Goal: Information Seeking & Learning: Learn about a topic

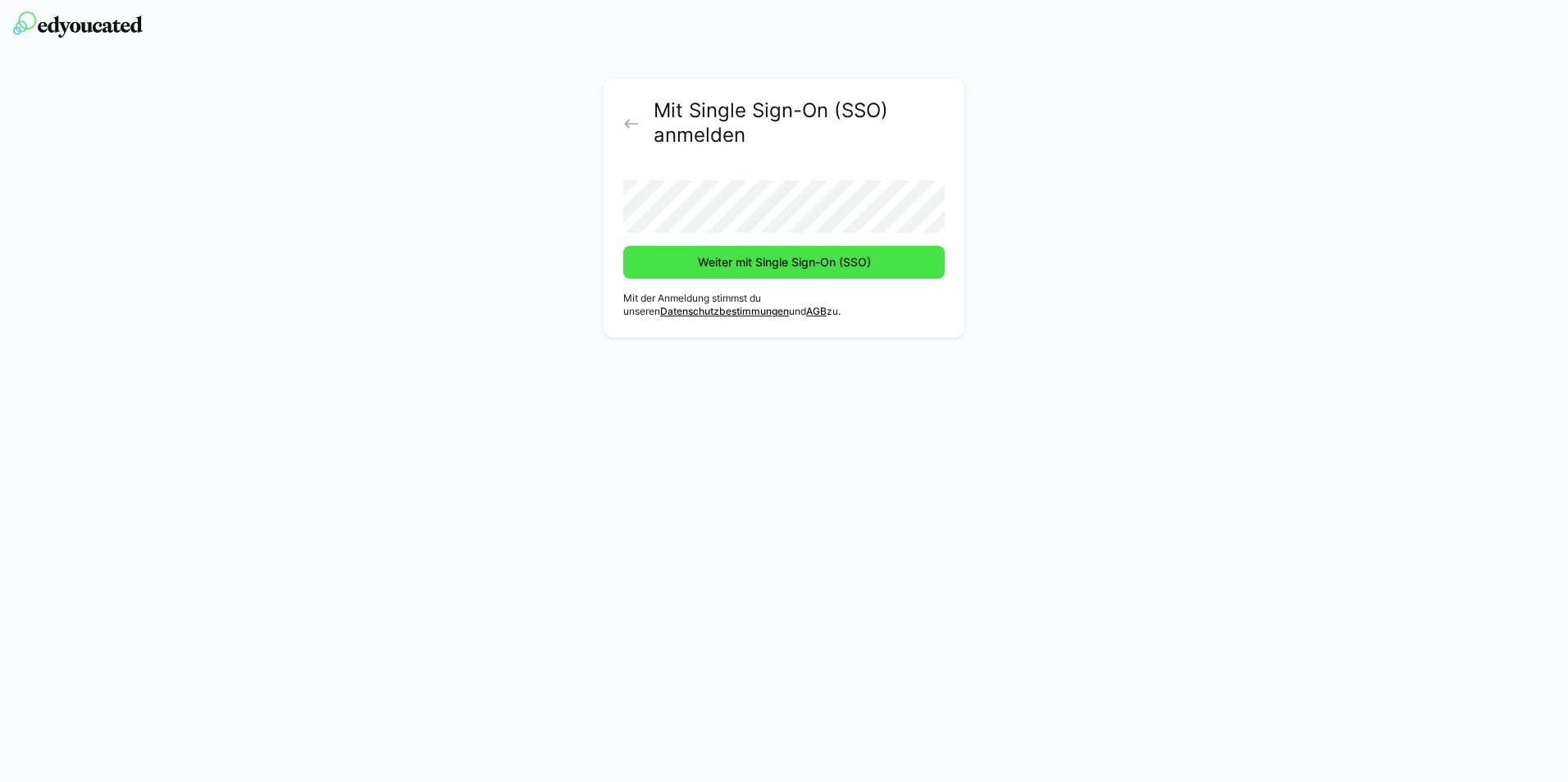
click at [740, 268] on span "Weiter mit Single Sign-On (SSO)" at bounding box center [784, 262] width 178 height 17
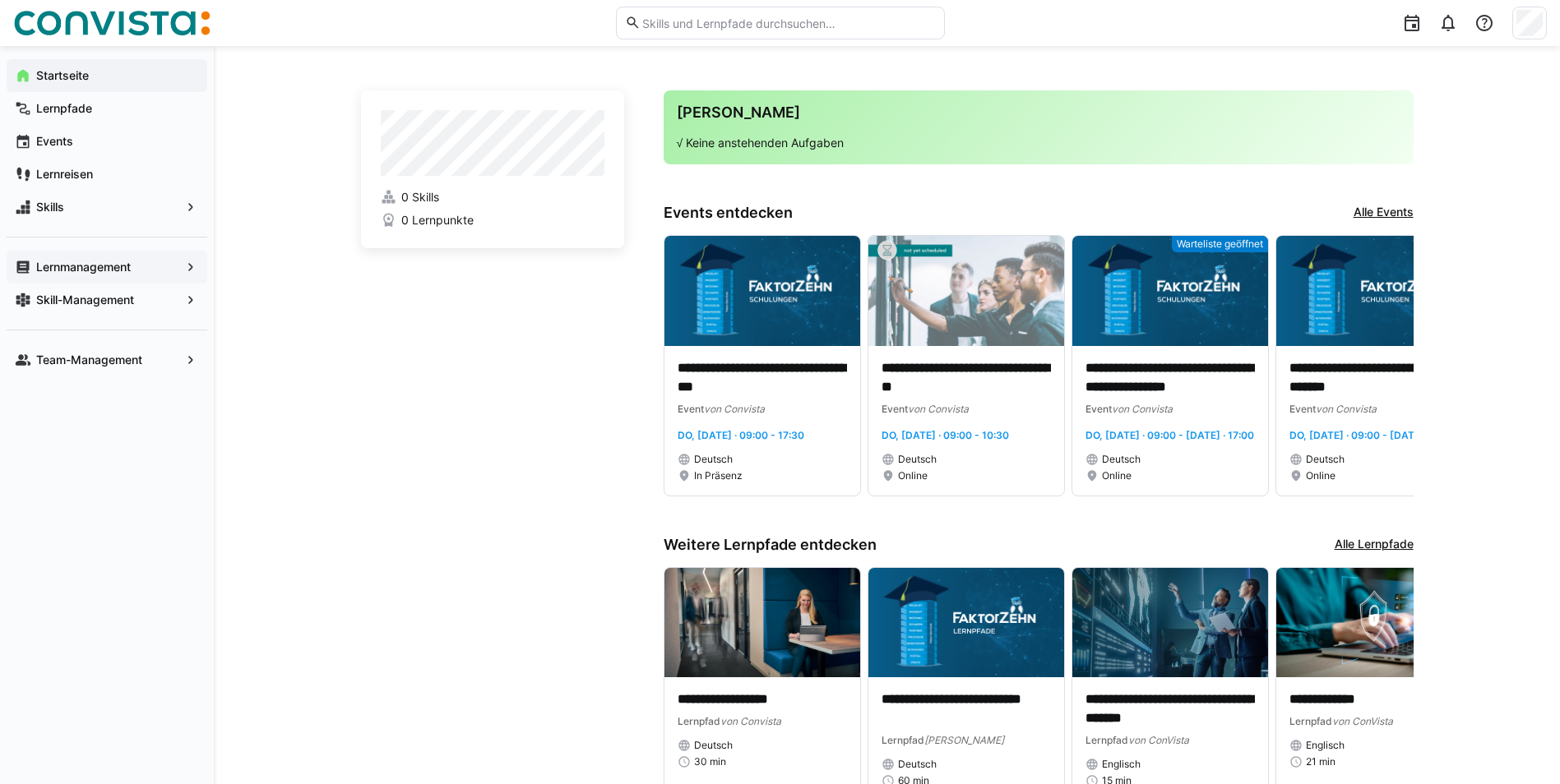
click at [0, 0] on app-navigation-label "Lernmanagement" at bounding box center [0, 0] width 0 height 0
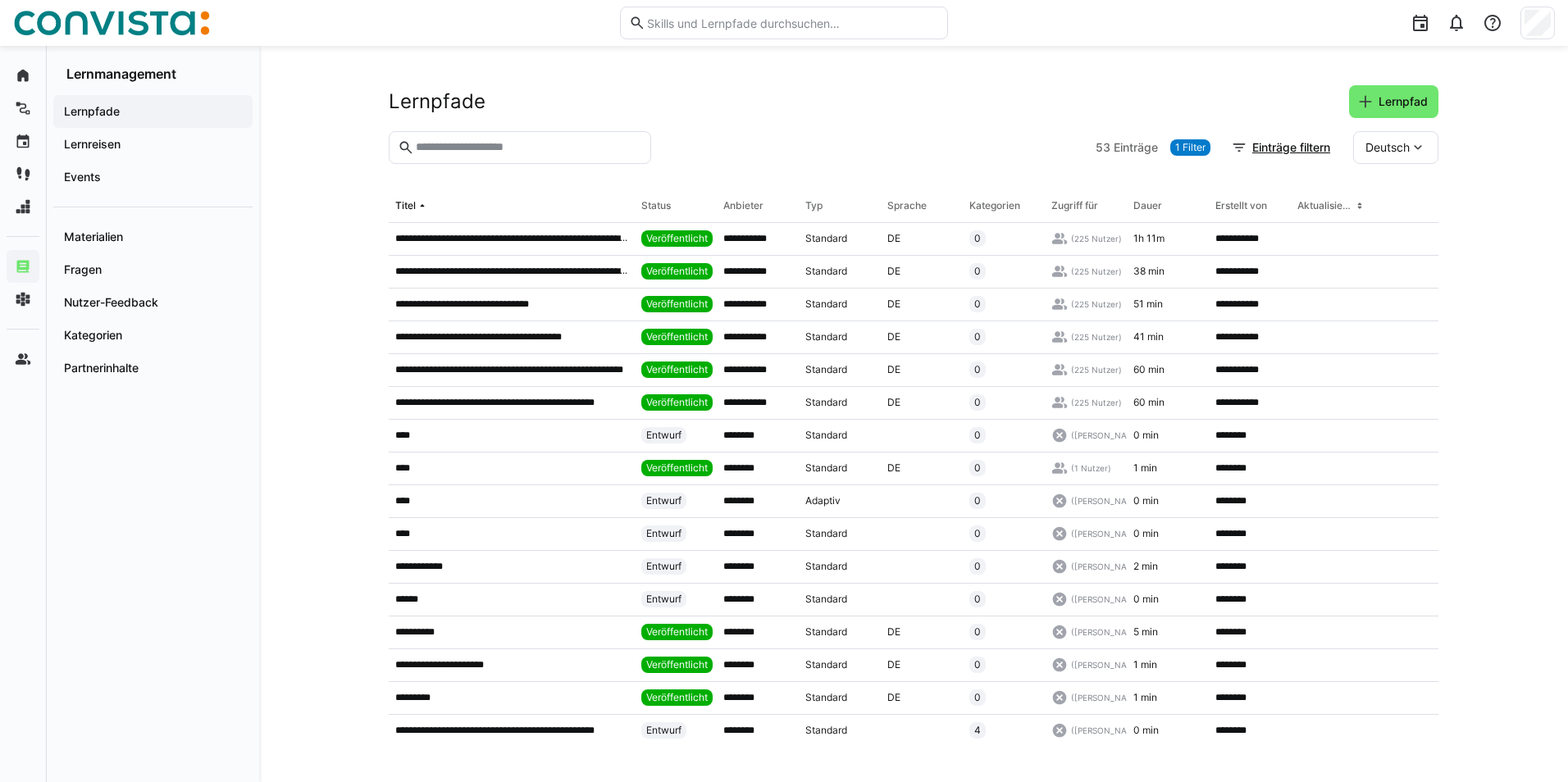
scroll to position [1128, 0]
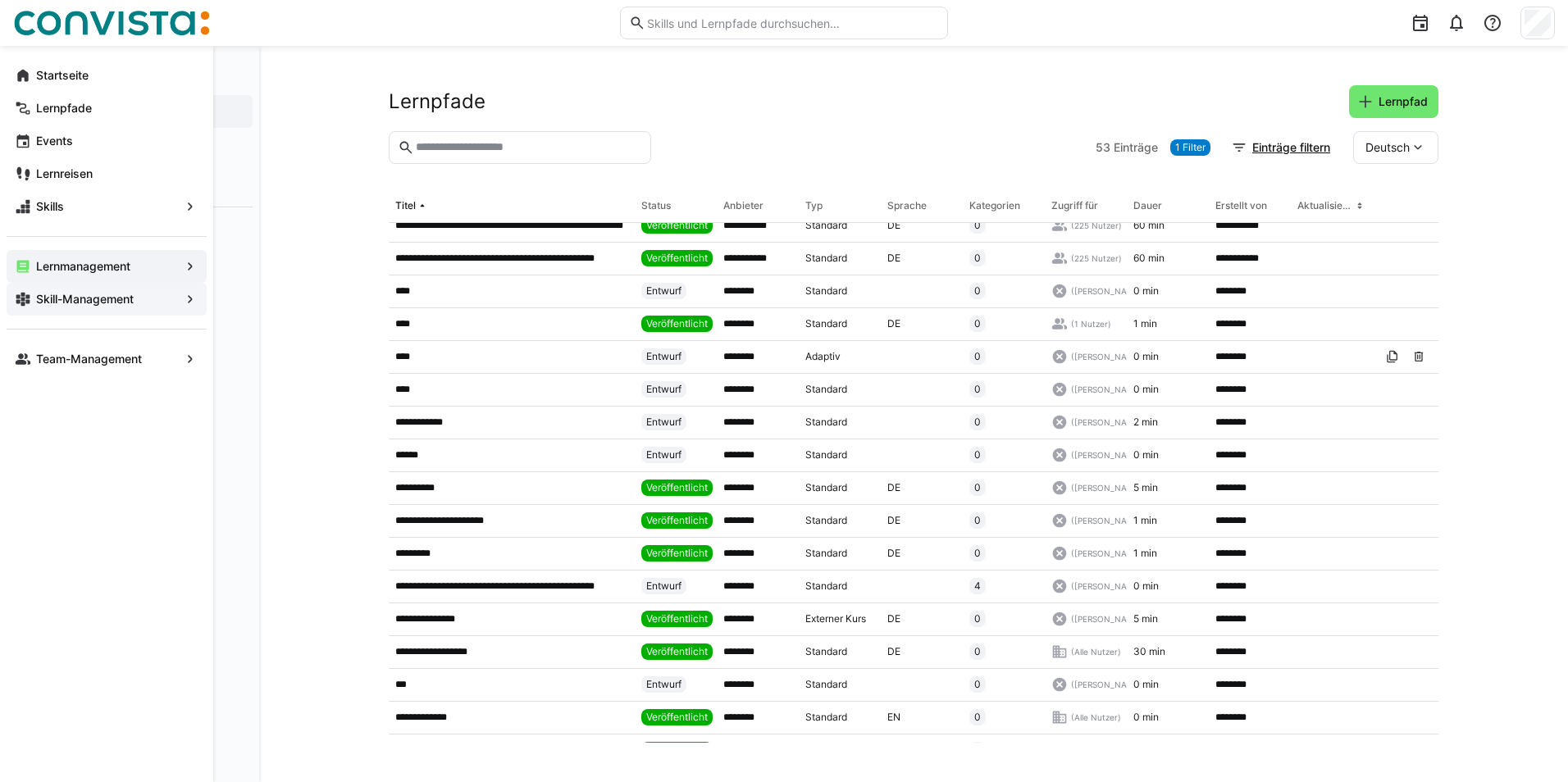
click at [0, 0] on app-navigation-label "Skill-Management" at bounding box center [0, 0] width 0 height 0
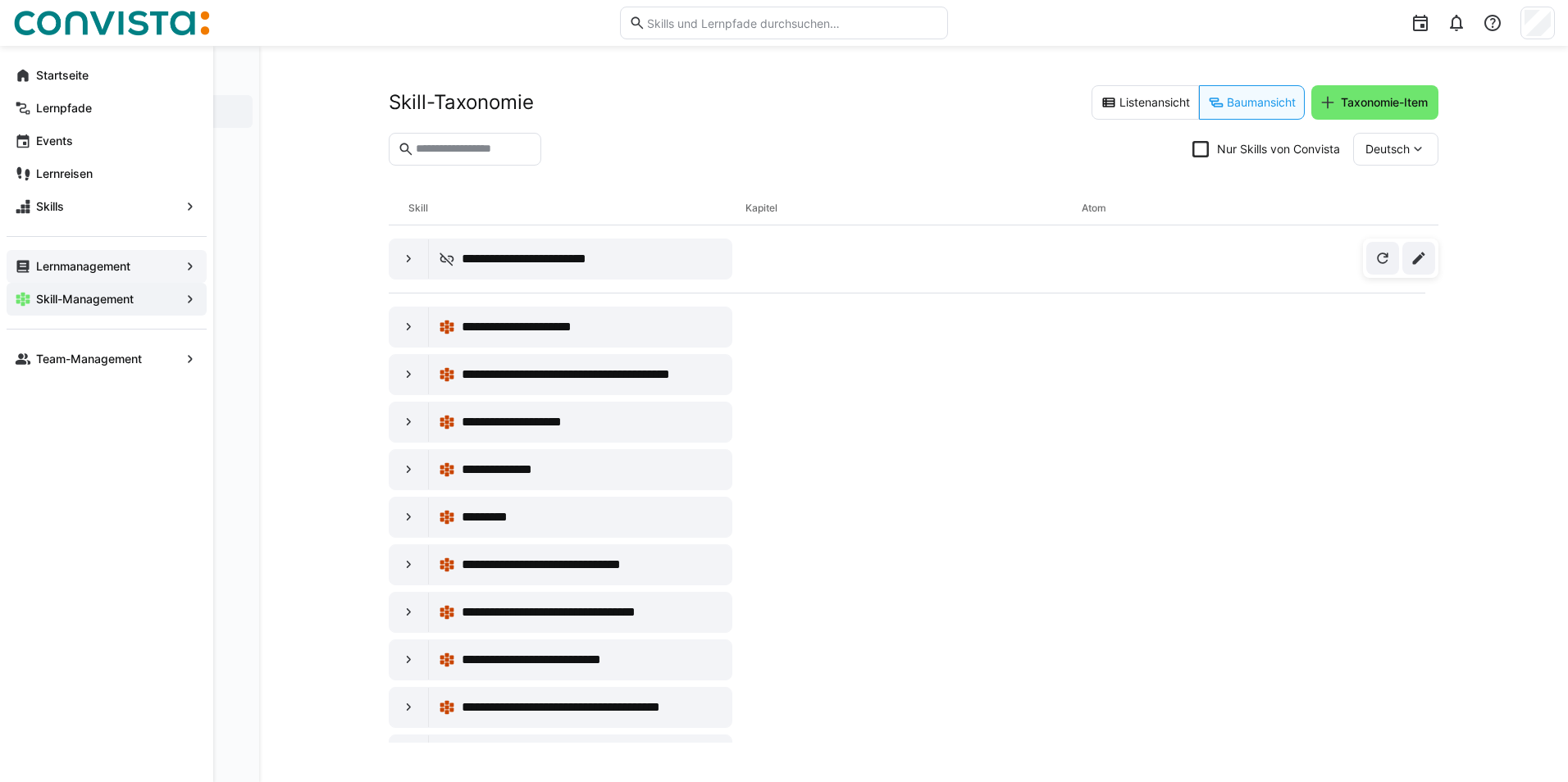
click at [186, 302] on eds-icon at bounding box center [190, 299] width 17 height 17
click at [187, 303] on eds-icon at bounding box center [190, 299] width 17 height 17
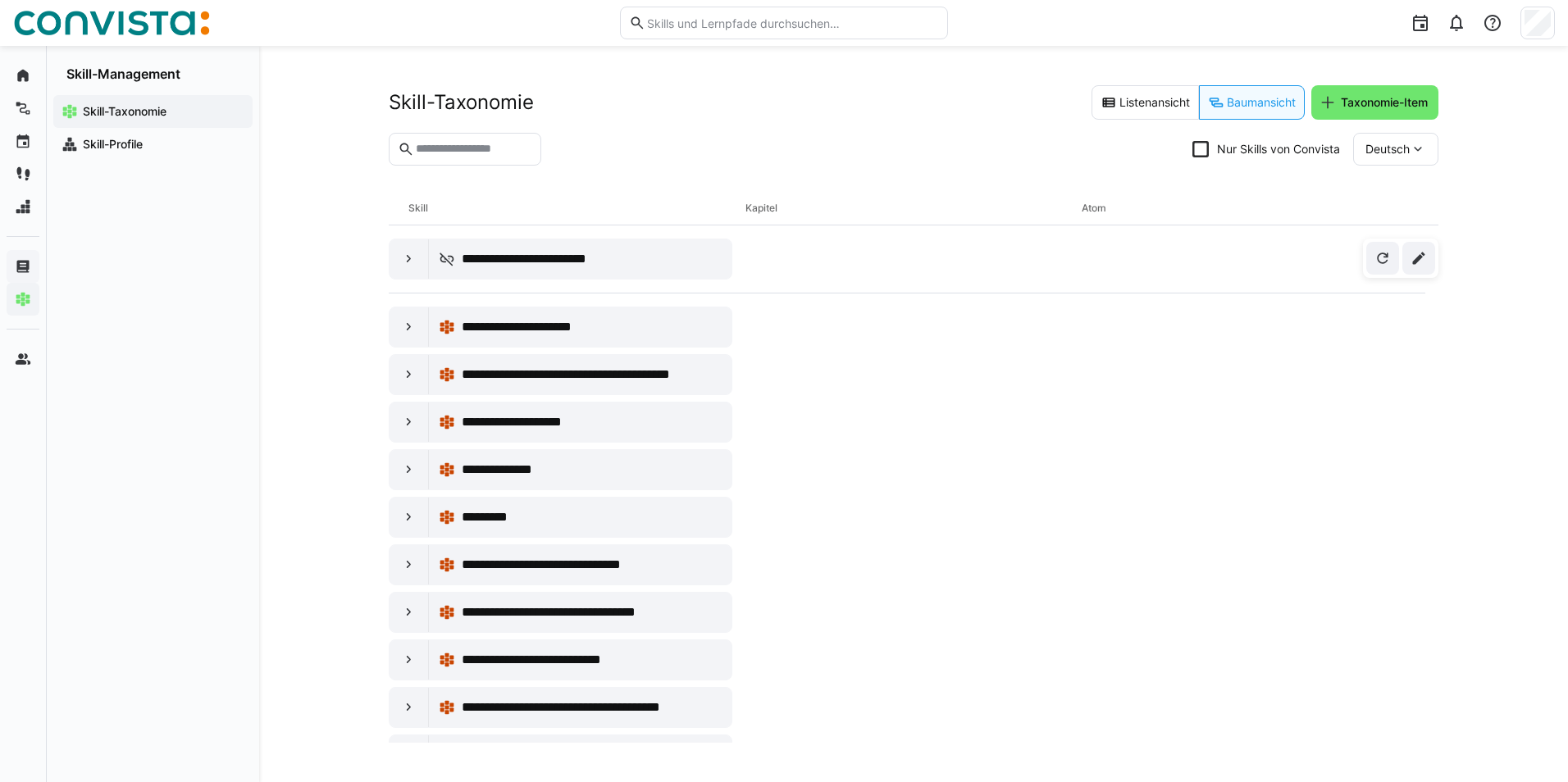
click at [0, 0] on app-navigation-label "Skill-Taxonomie" at bounding box center [0, 0] width 0 height 0
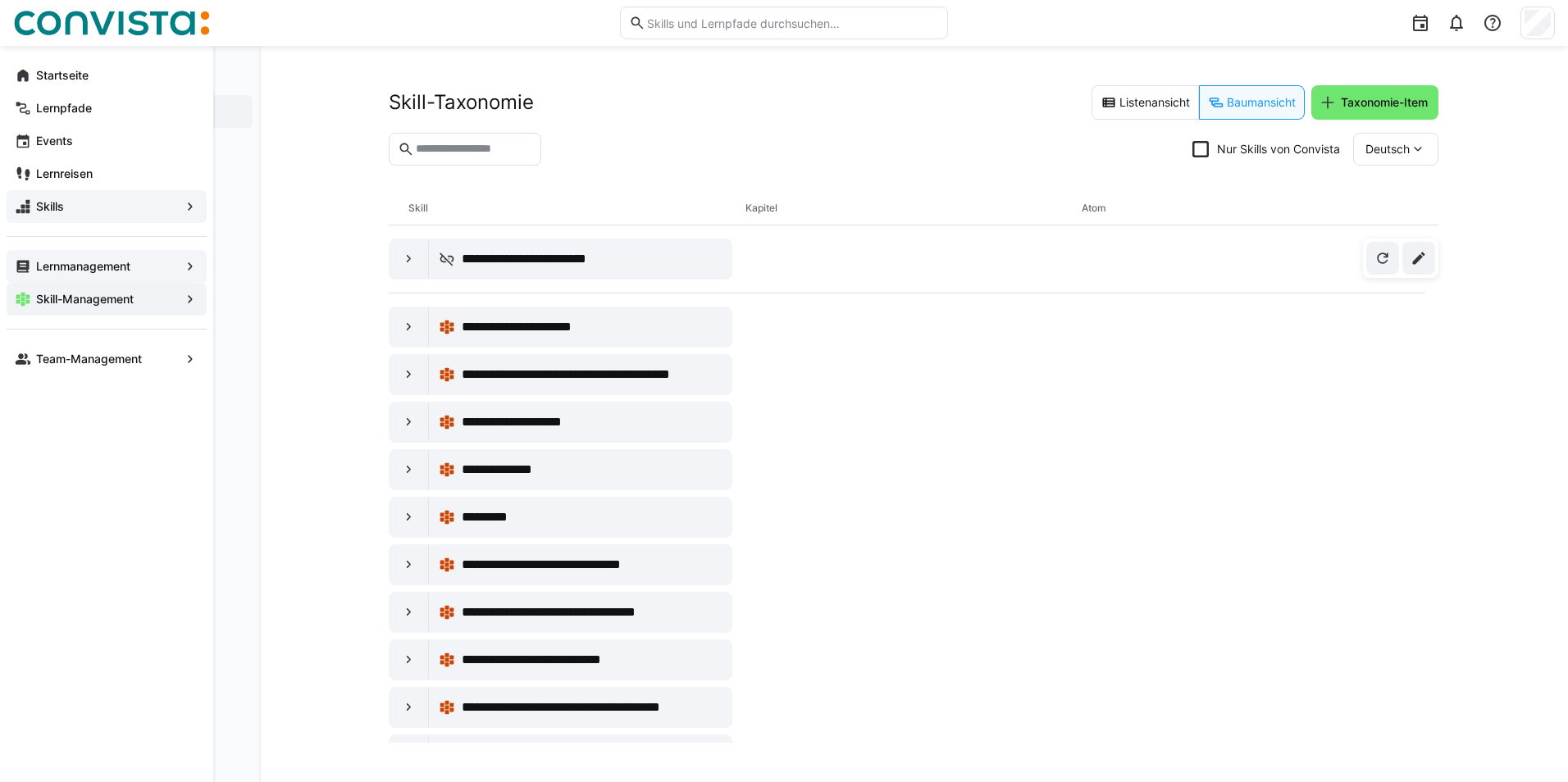
click at [130, 207] on span "Skills" at bounding box center [106, 206] width 146 height 17
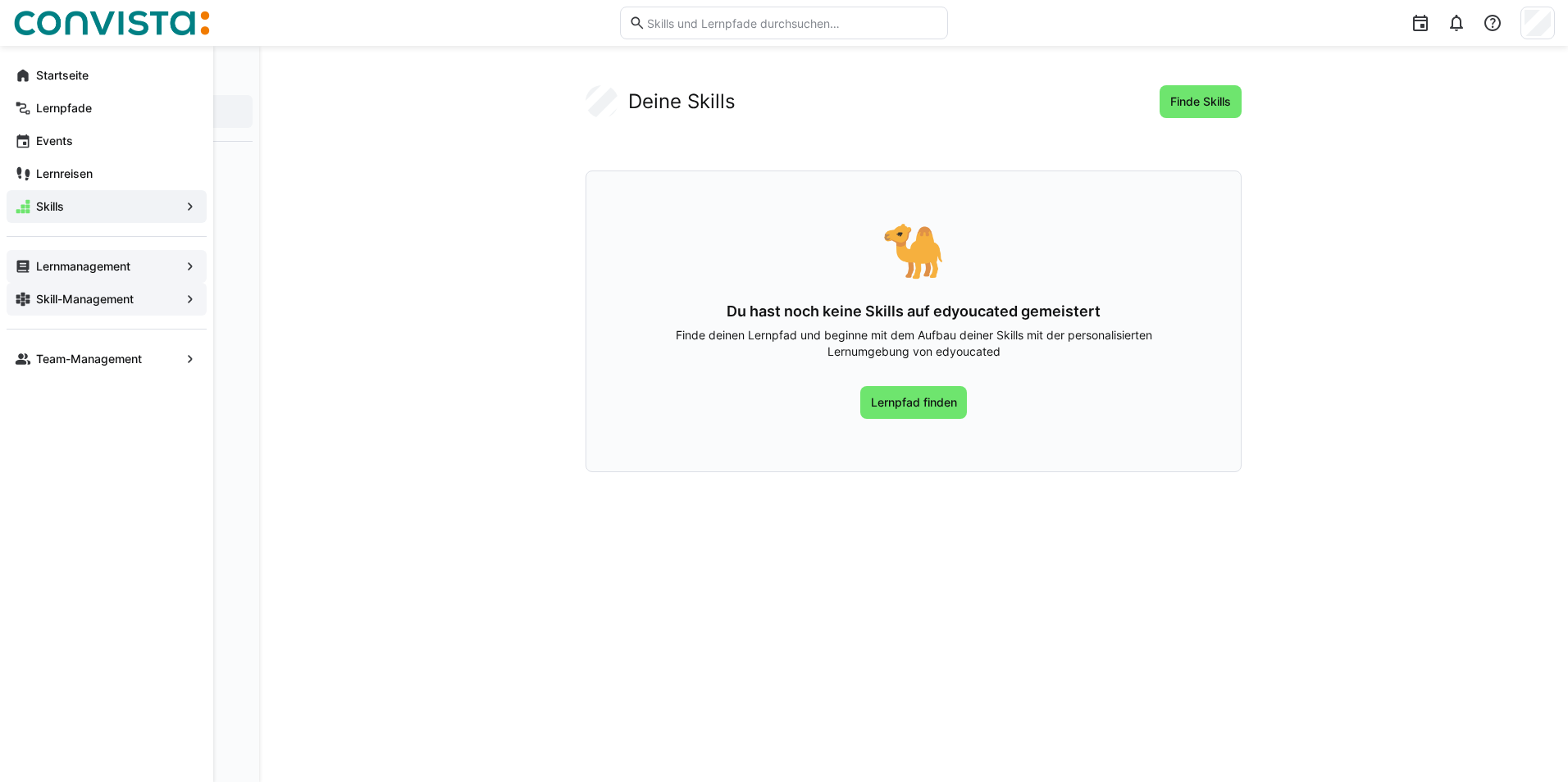
click at [181, 297] on div "Skill-Management" at bounding box center [107, 299] width 200 height 33
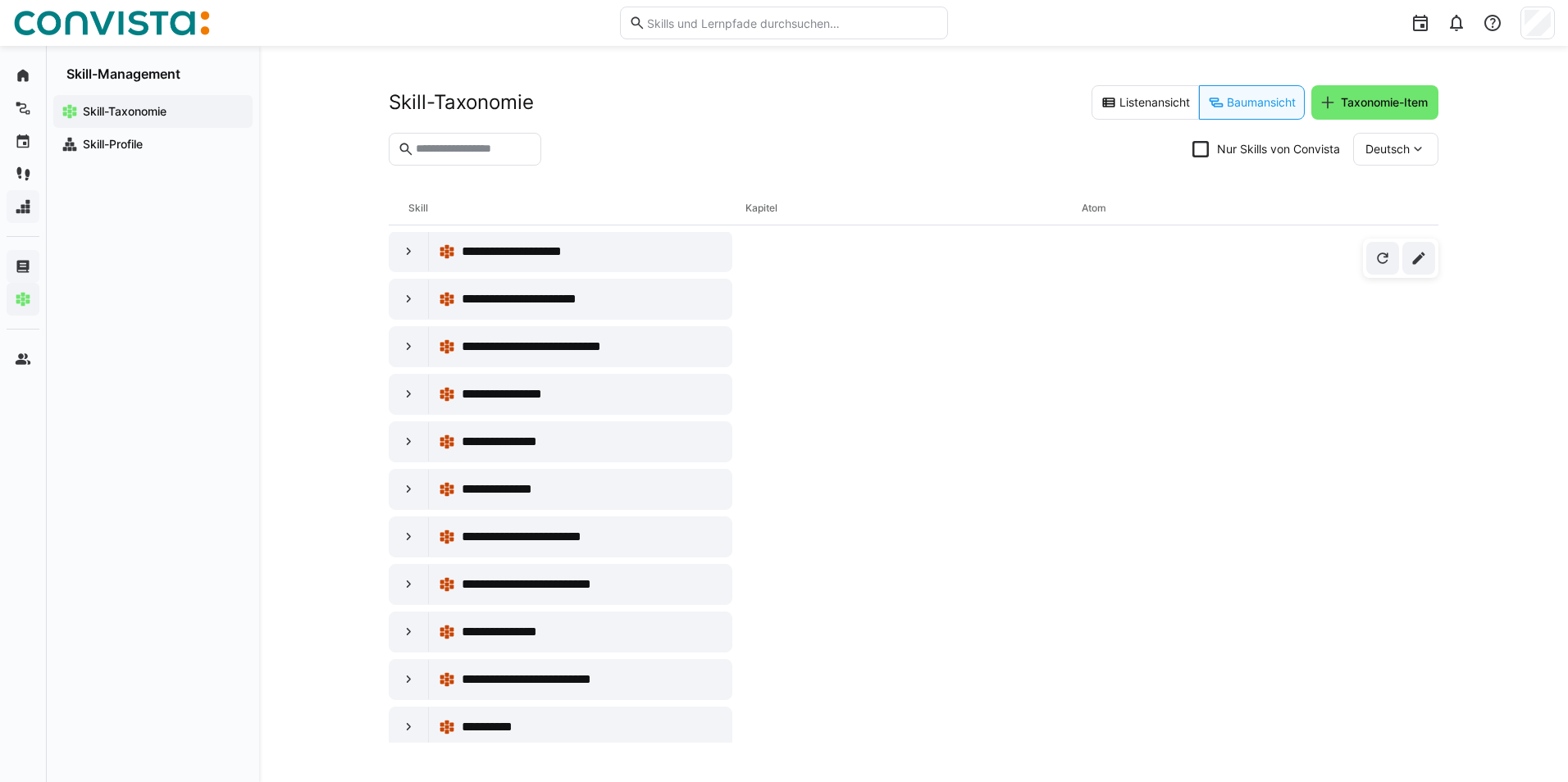
scroll to position [9788, 0]
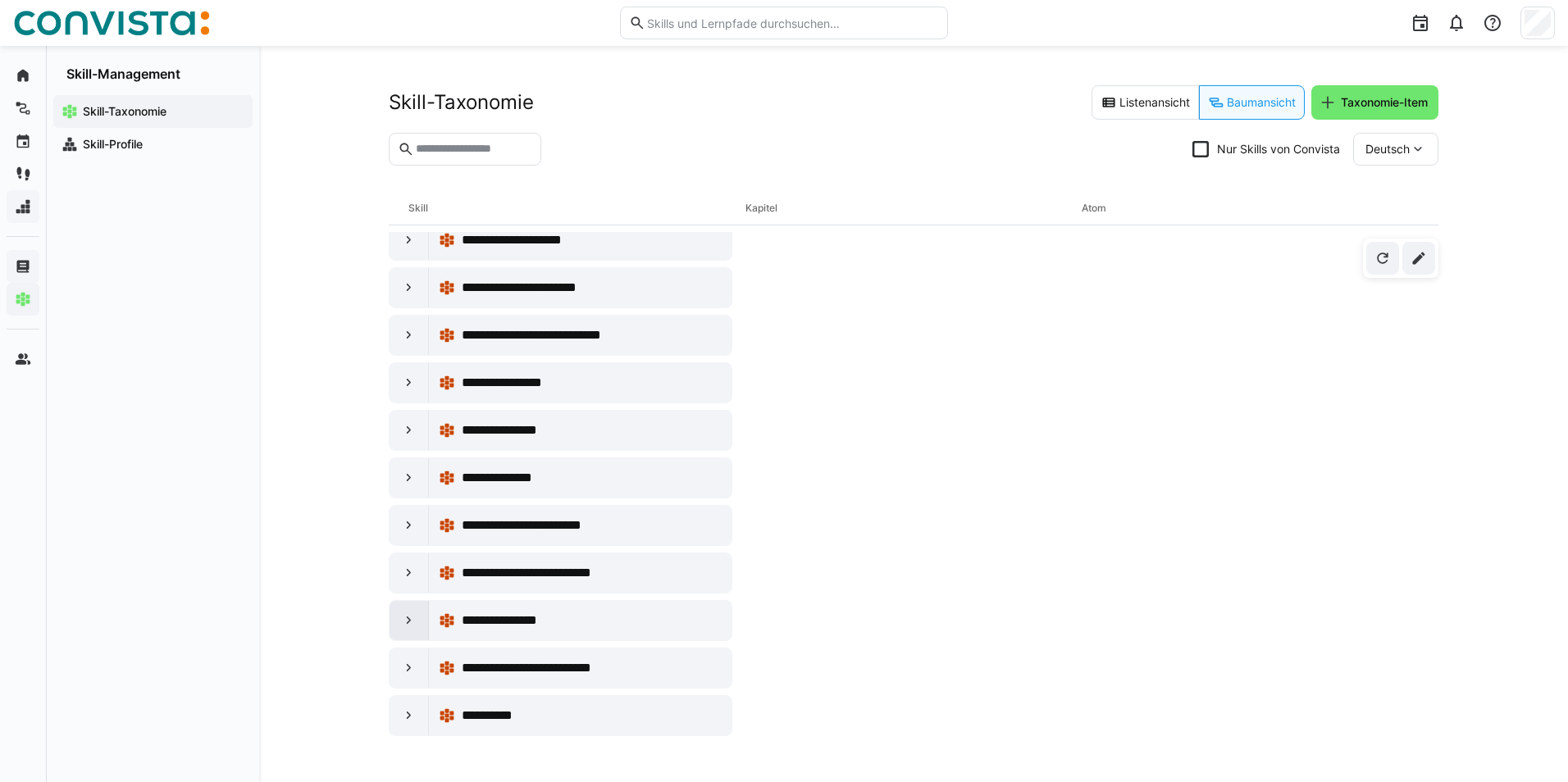
click at [401, 619] on eds-icon at bounding box center [409, 621] width 17 height 17
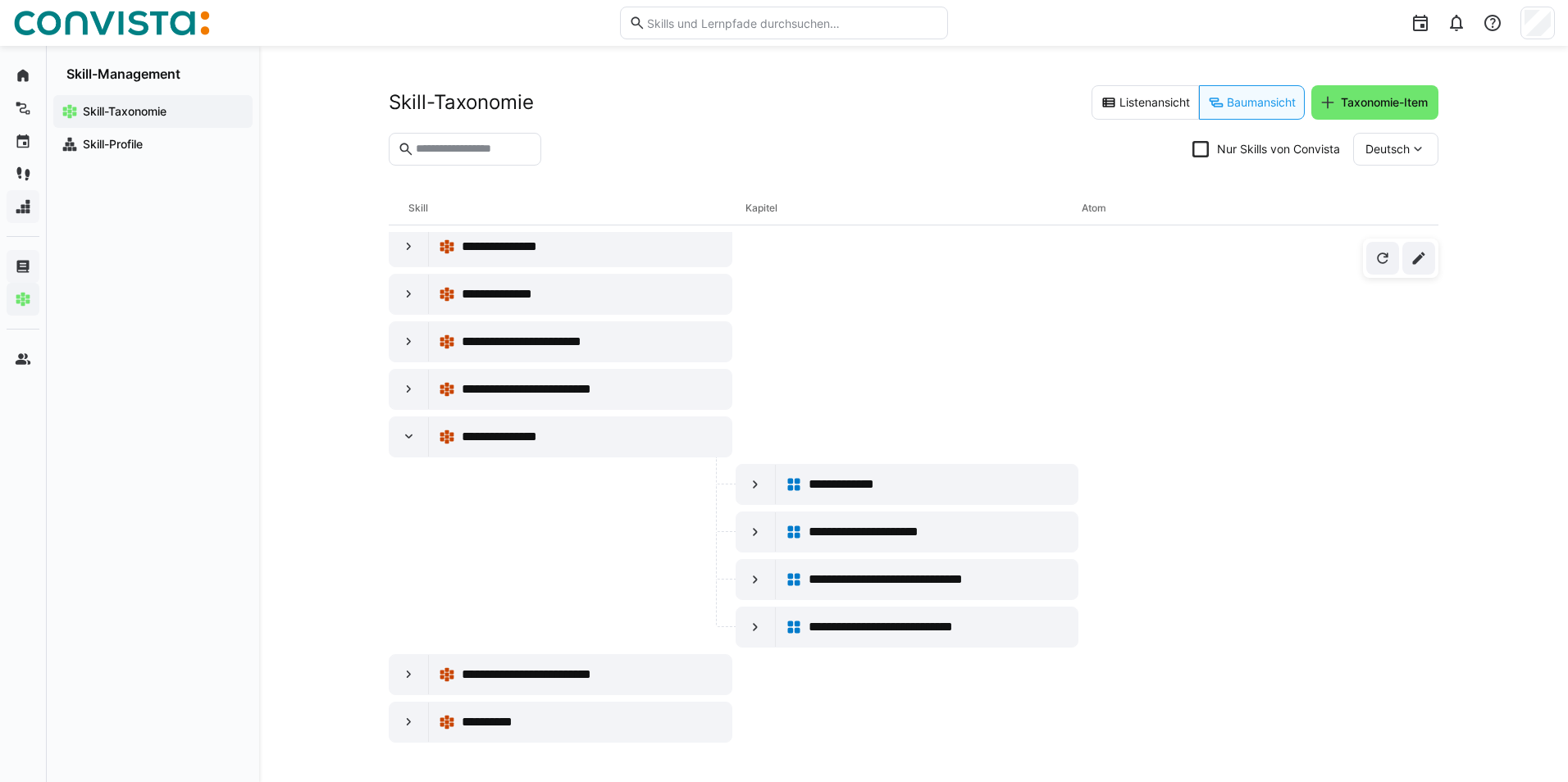
scroll to position [9978, 0]
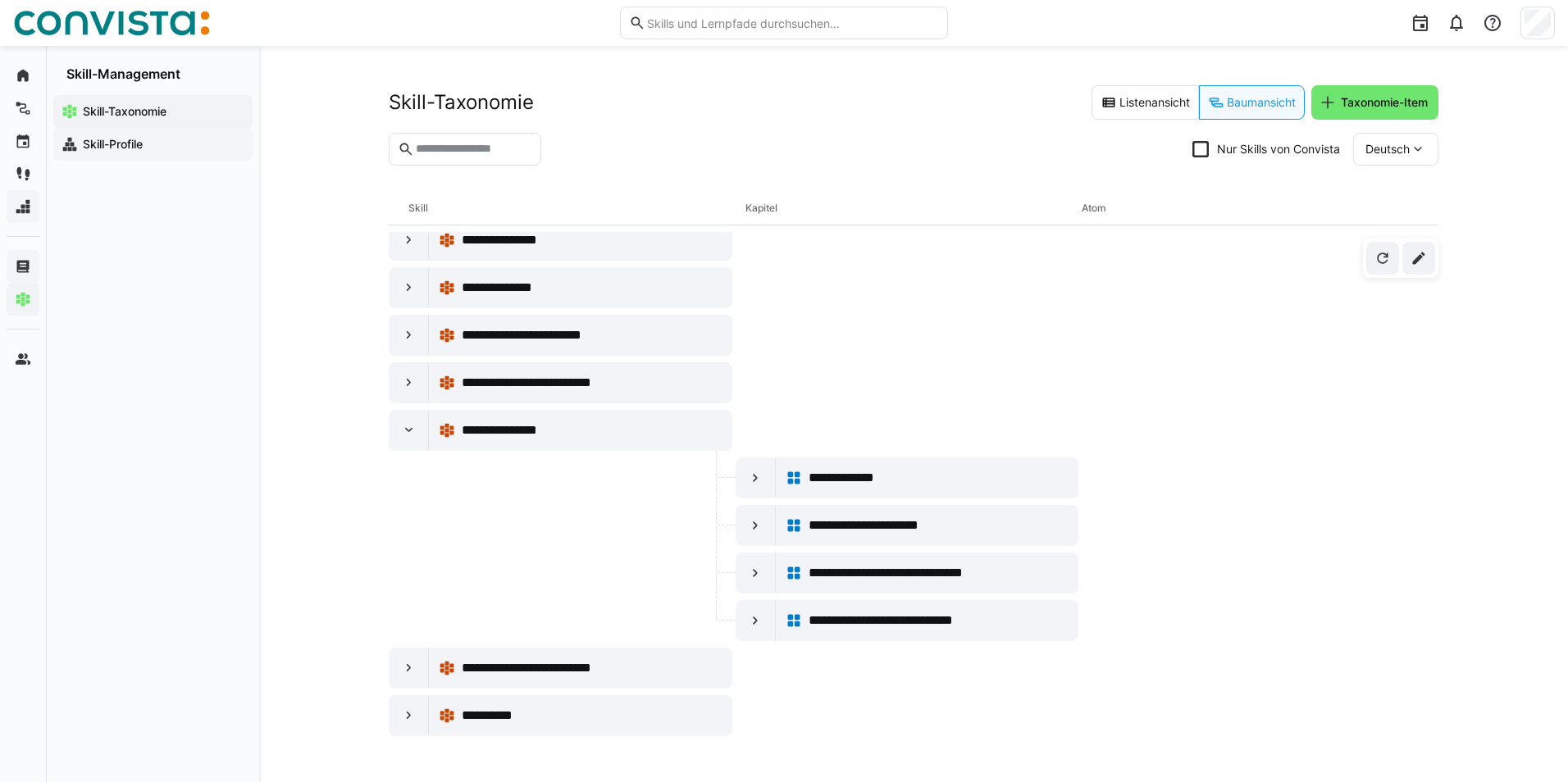
click at [0, 0] on app-navigation-label "Skill-Profile" at bounding box center [0, 0] width 0 height 0
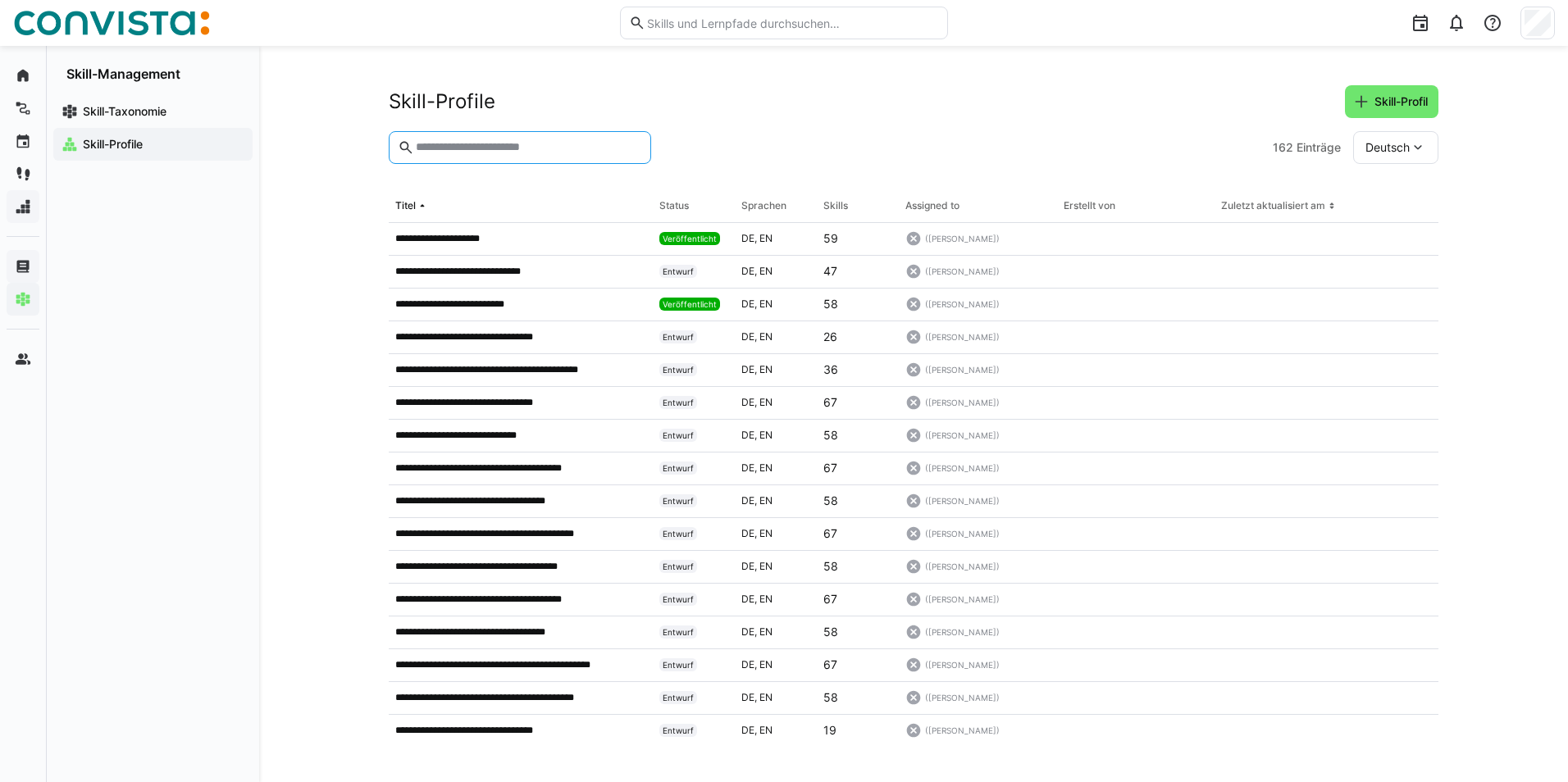
click at [456, 140] on input "text" at bounding box center [528, 147] width 228 height 15
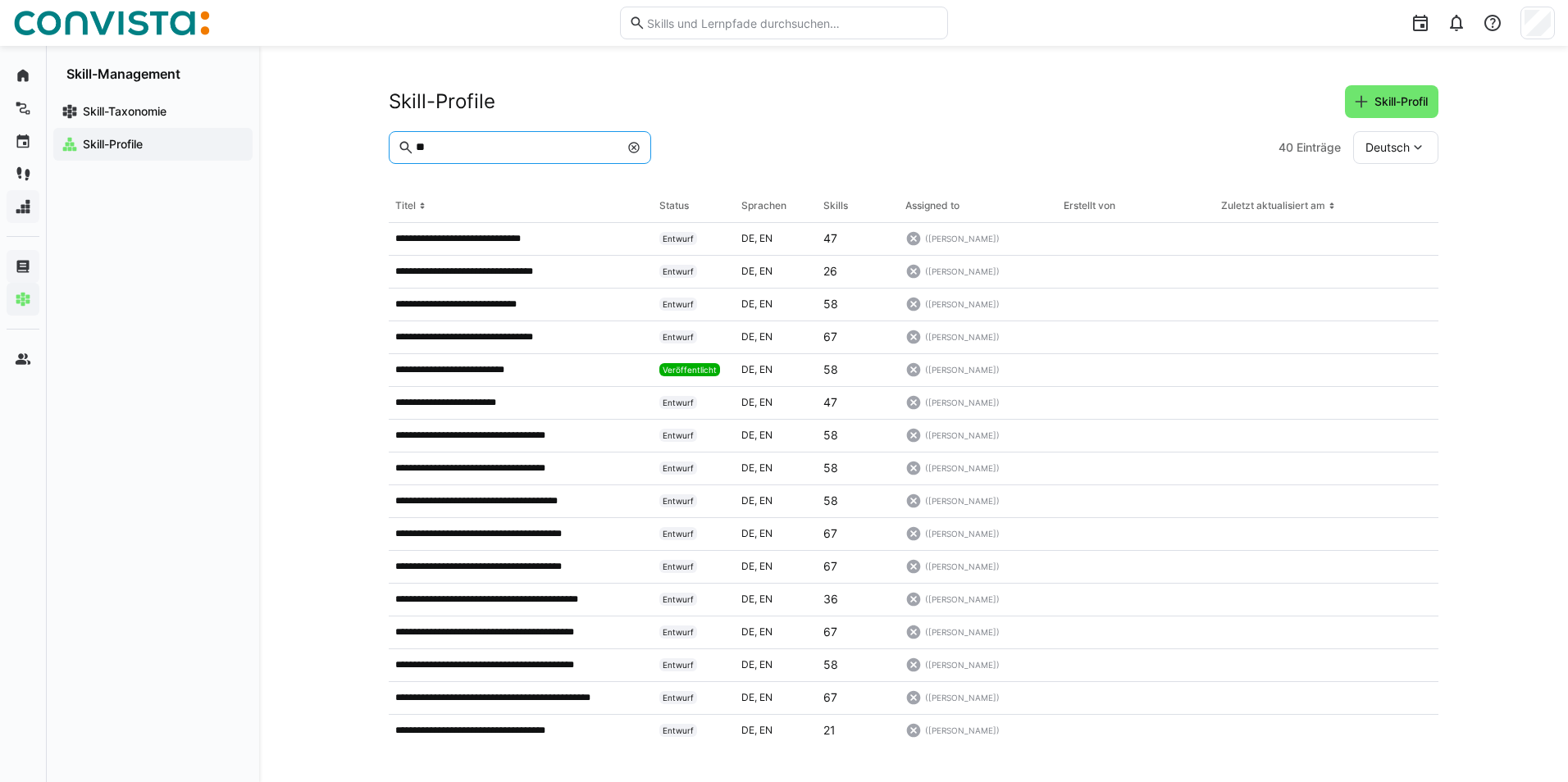
type input "*"
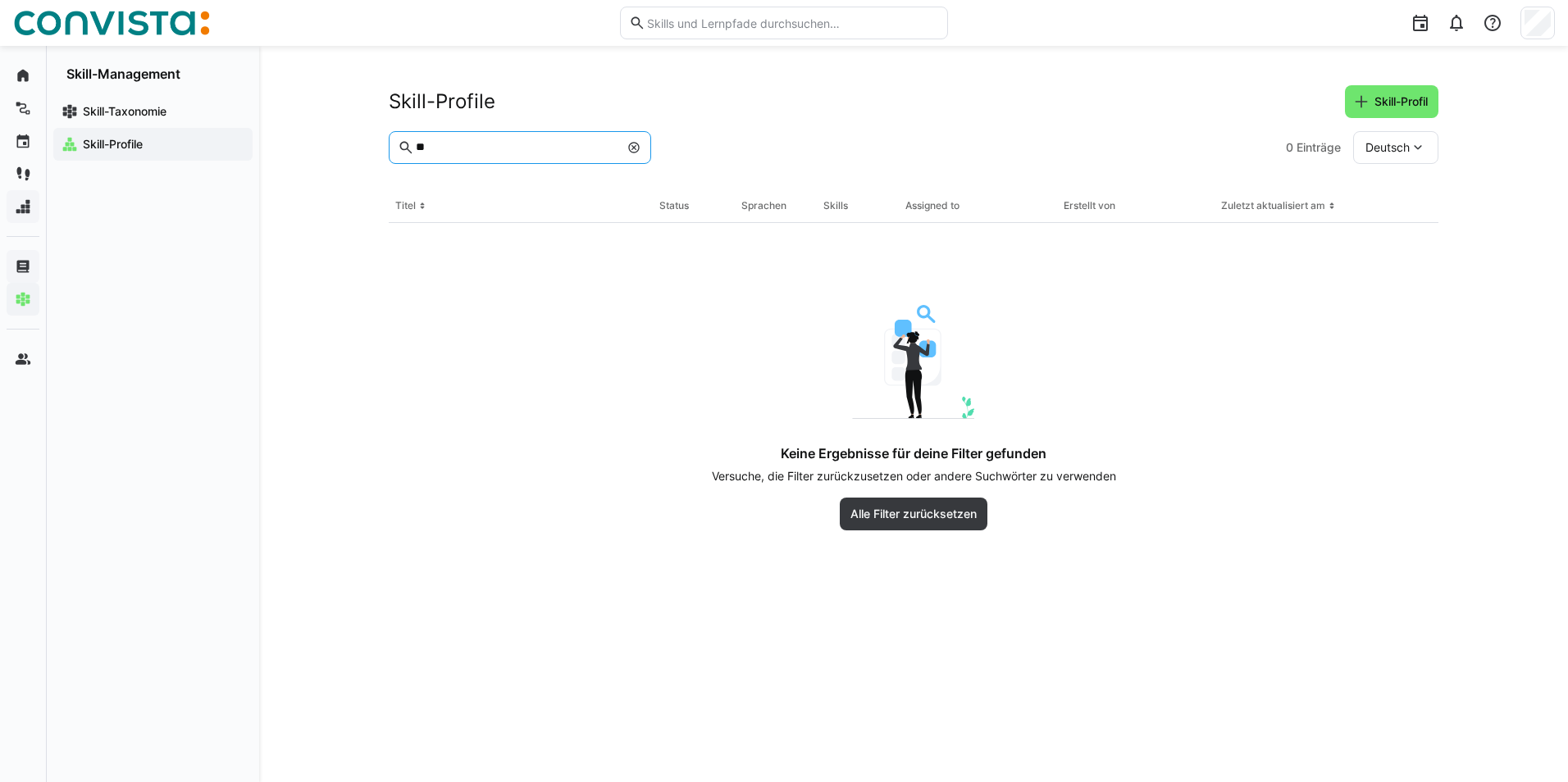
type input "*"
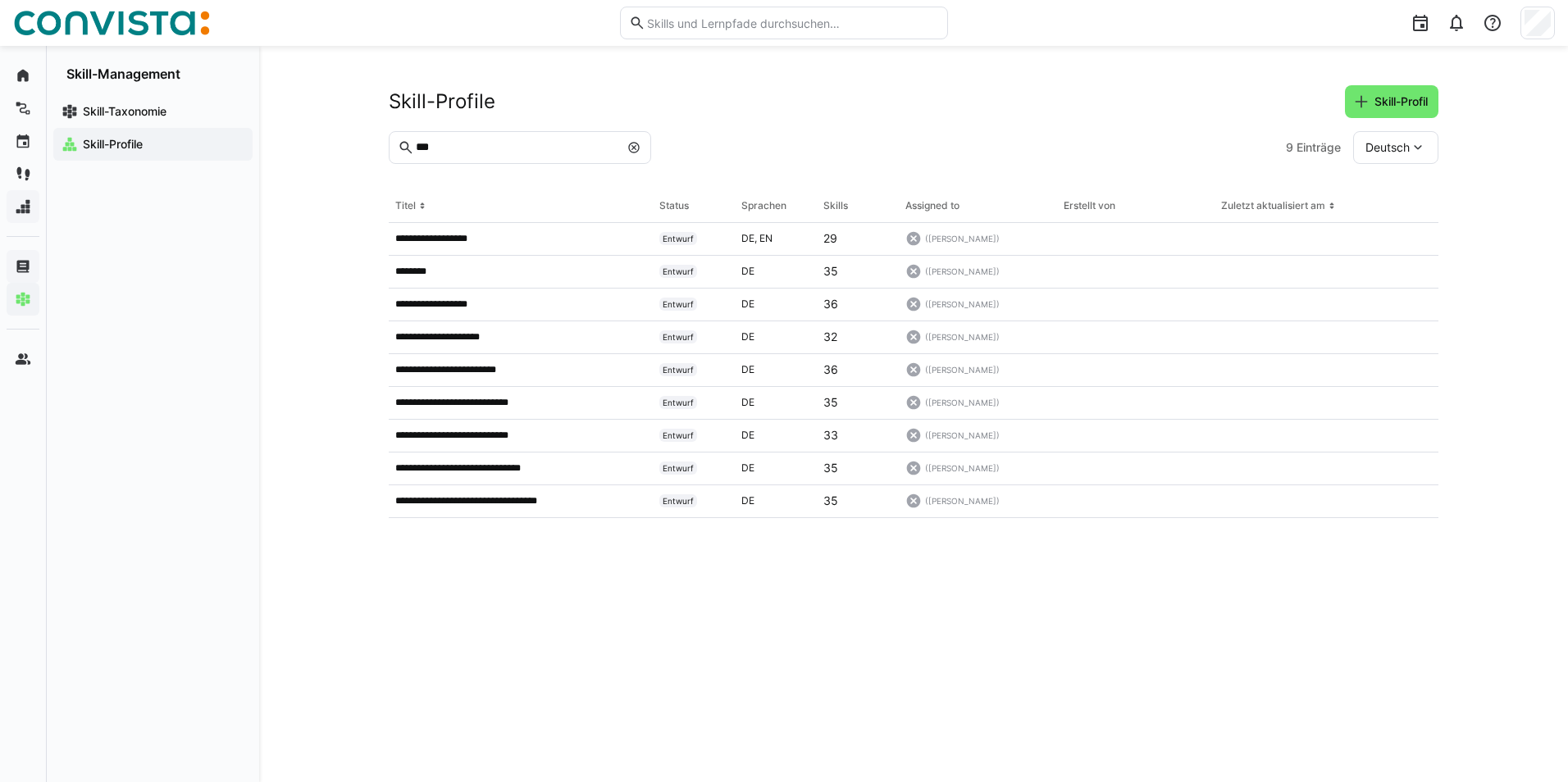
drag, startPoint x: 506, startPoint y: 155, endPoint x: 396, endPoint y: 139, distance: 111.2
click at [406, 141] on eds-input "***" at bounding box center [520, 148] width 262 height 33
type input "*"
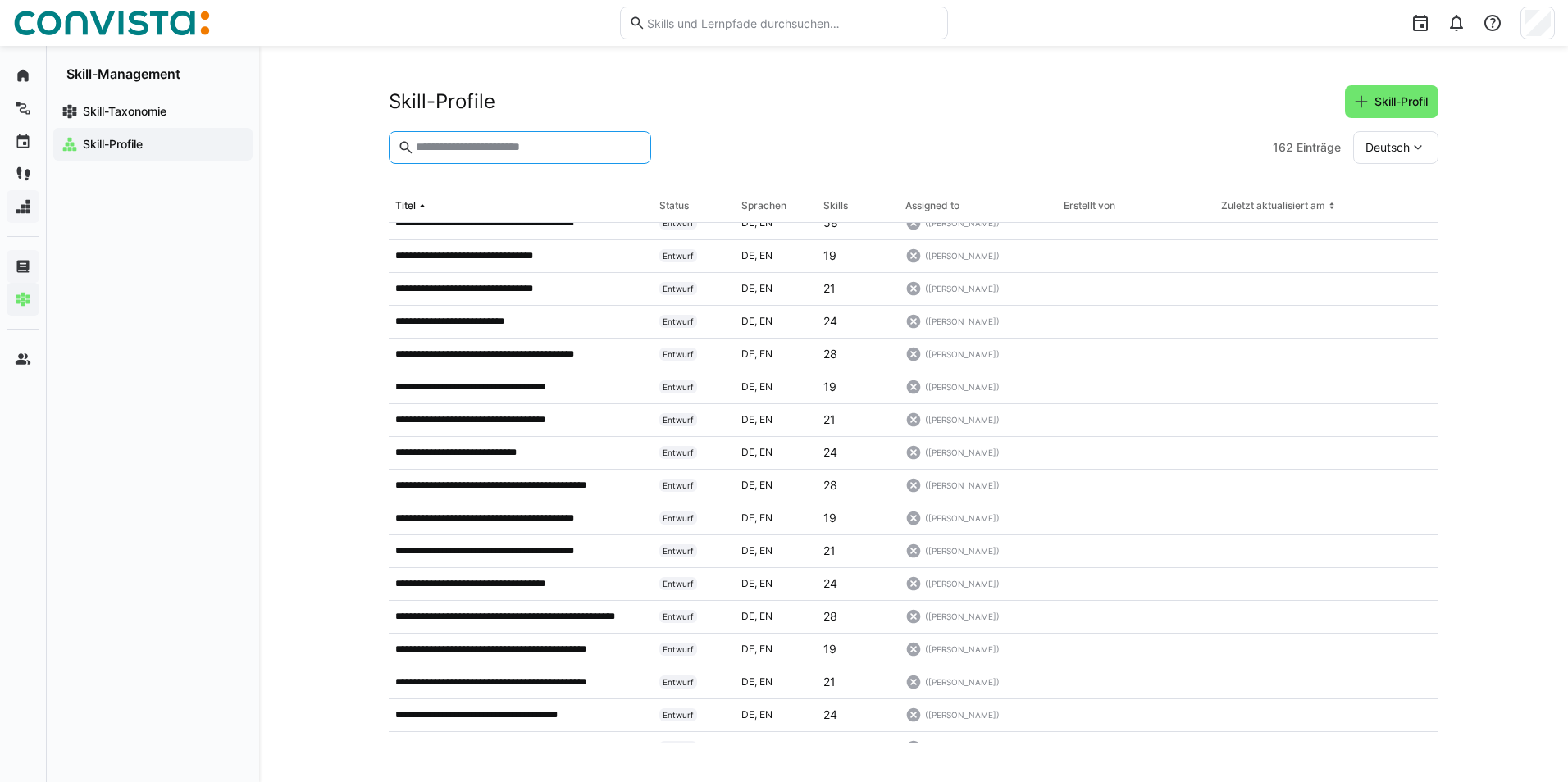
scroll to position [464, 0]
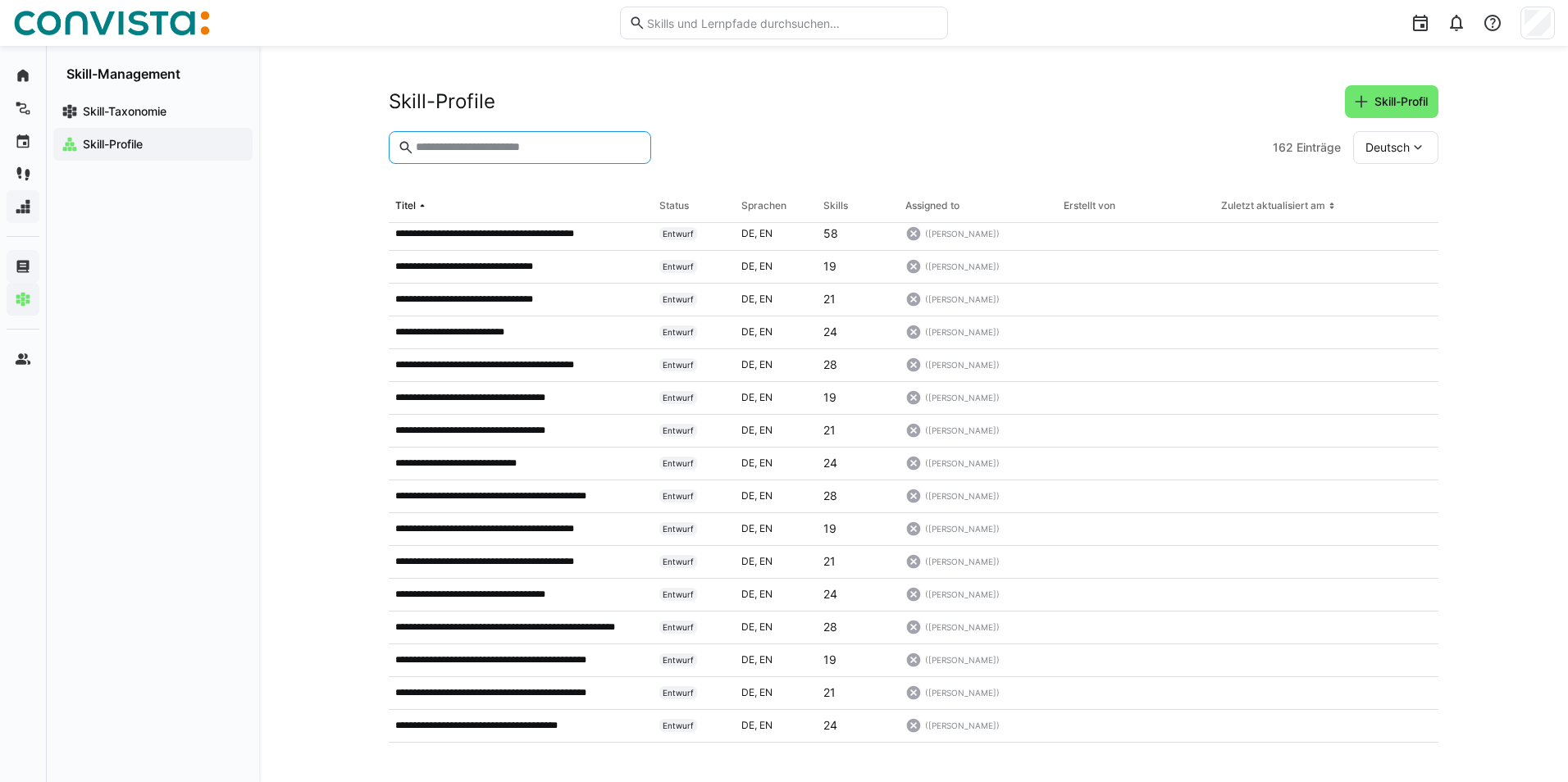
click at [491, 150] on input "text" at bounding box center [528, 147] width 228 height 15
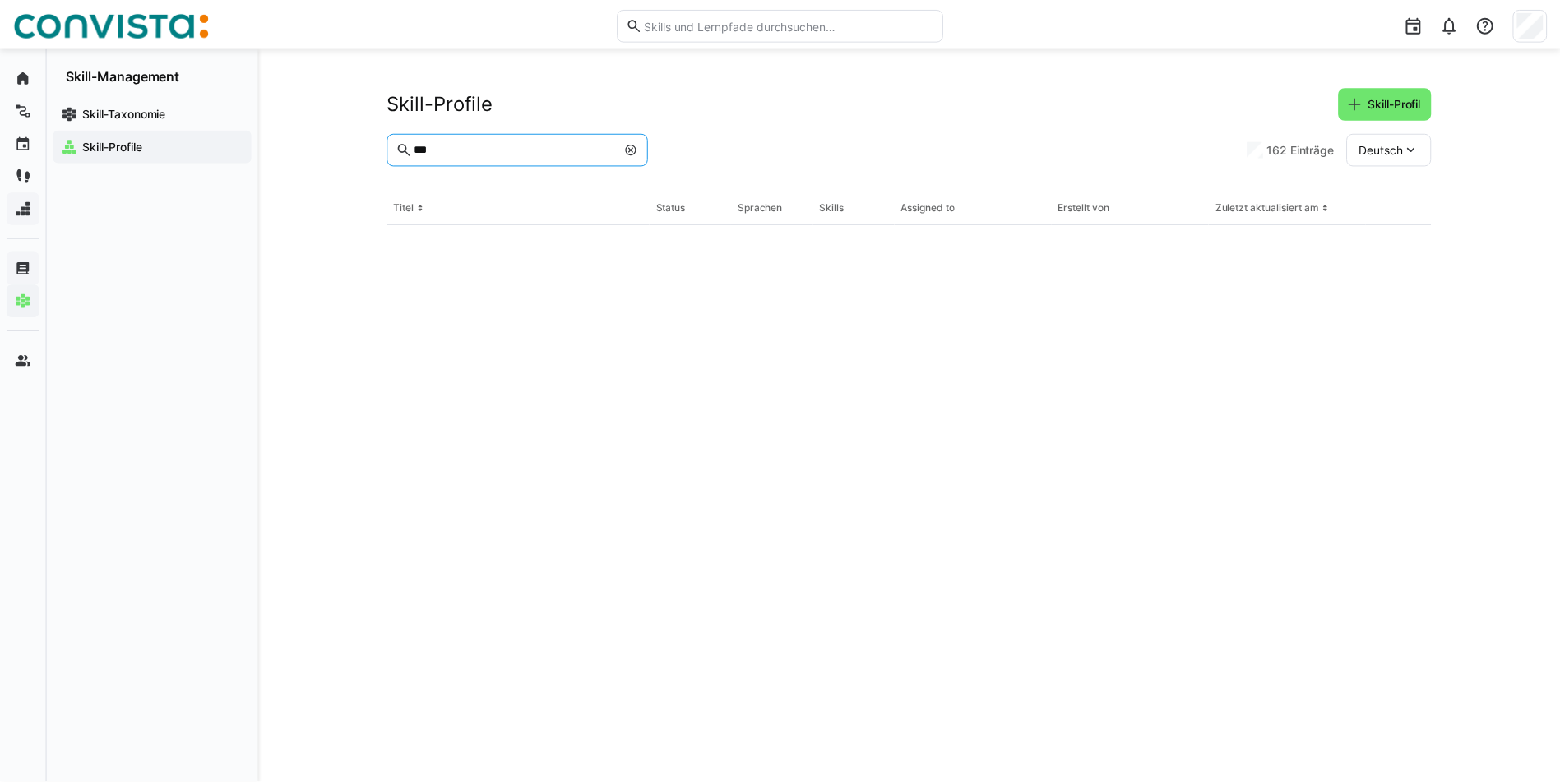
scroll to position [0, 0]
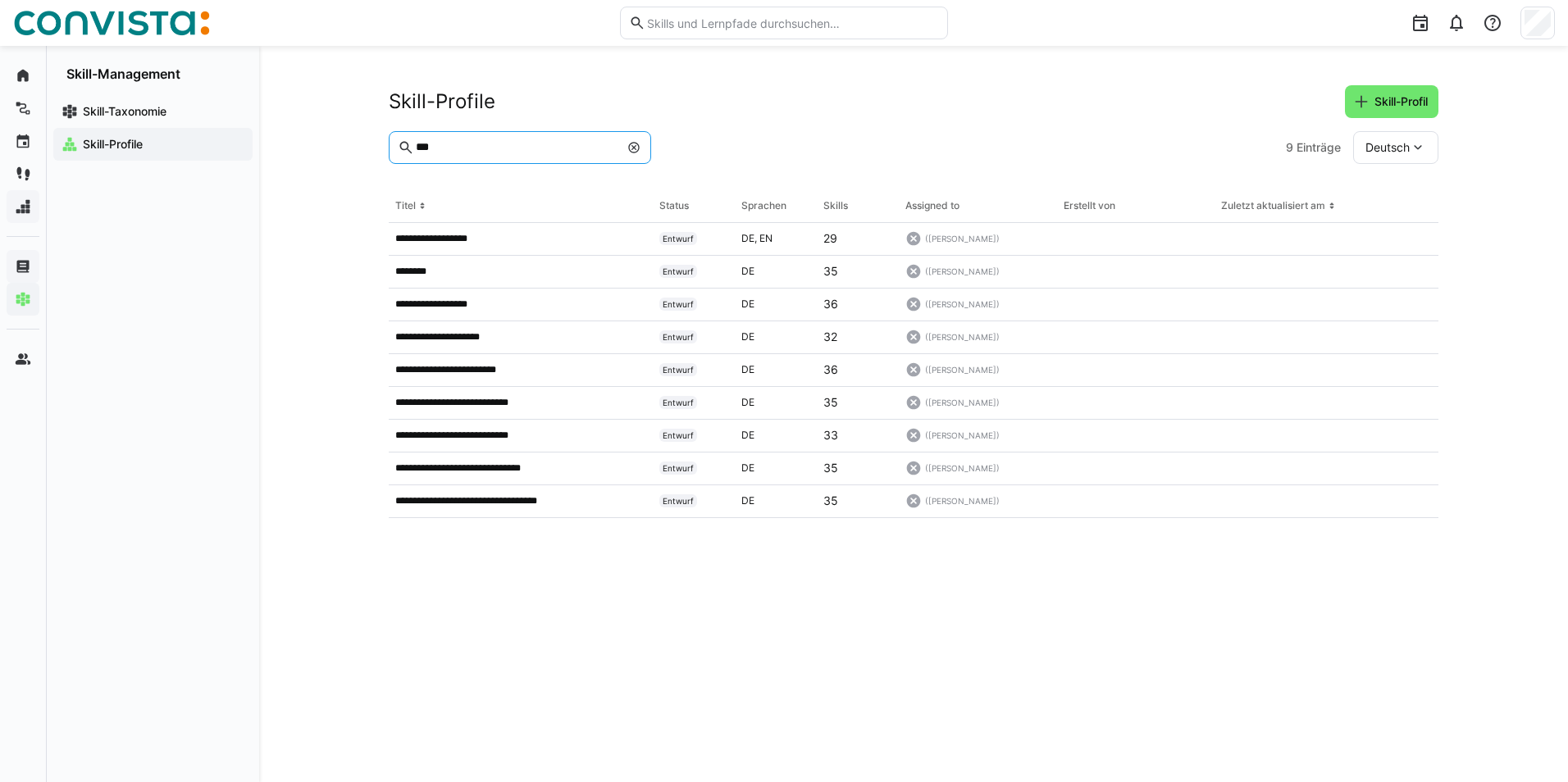
type input "***"
click at [453, 236] on p "**********" at bounding box center [441, 238] width 92 height 13
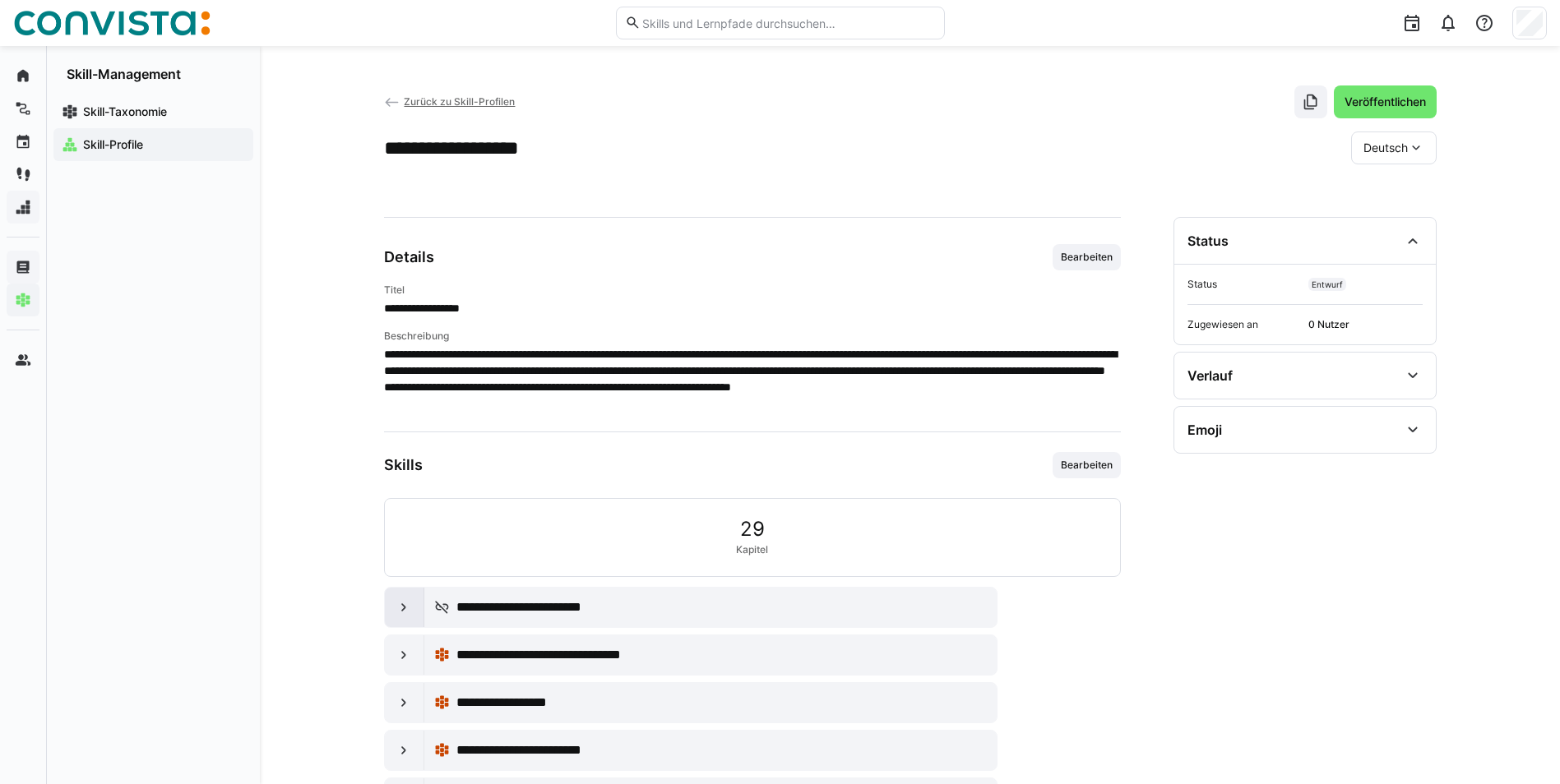
click at [403, 601] on eds-icon at bounding box center [403, 607] width 17 height 17
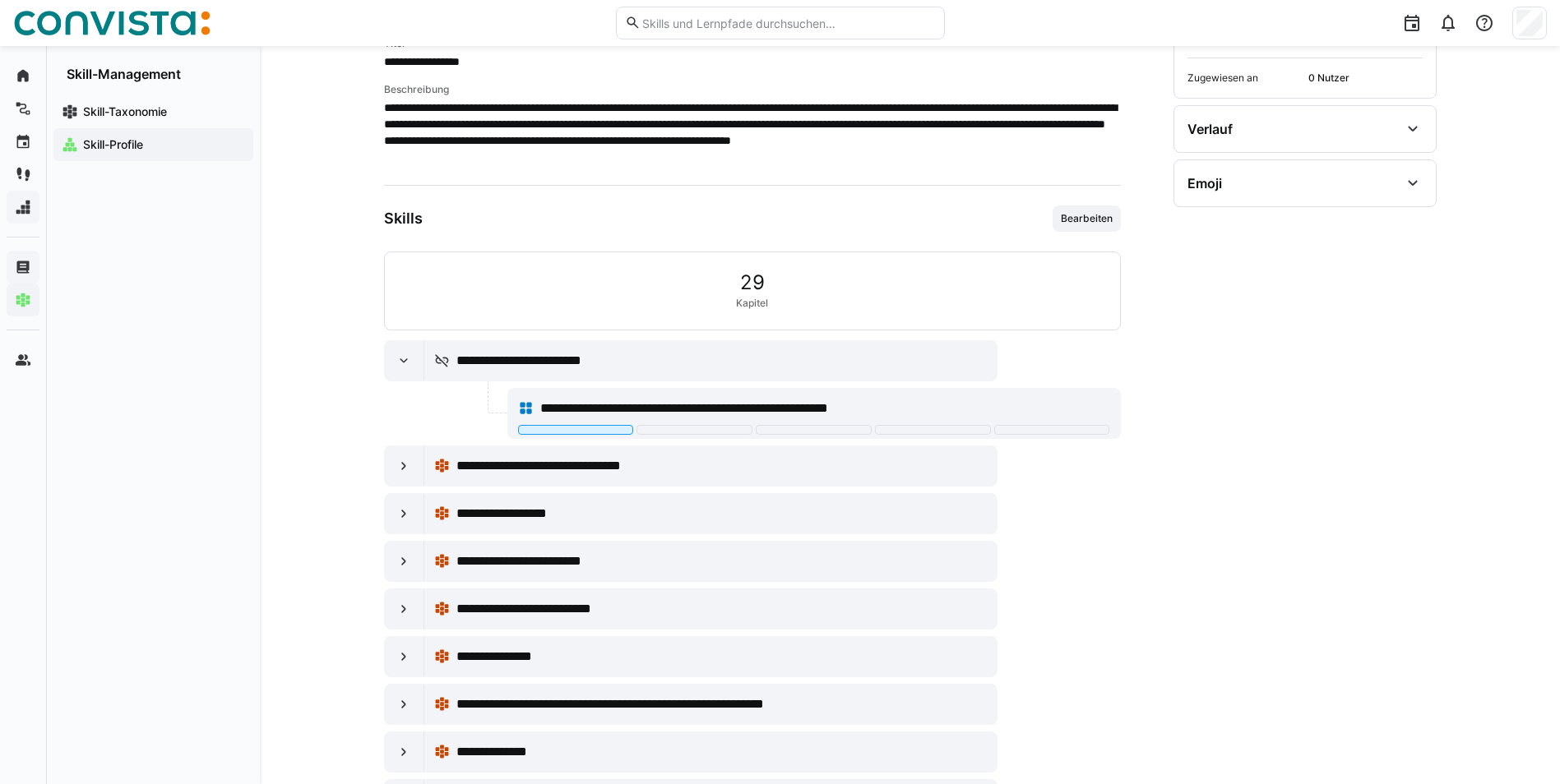
scroll to position [322, 0]
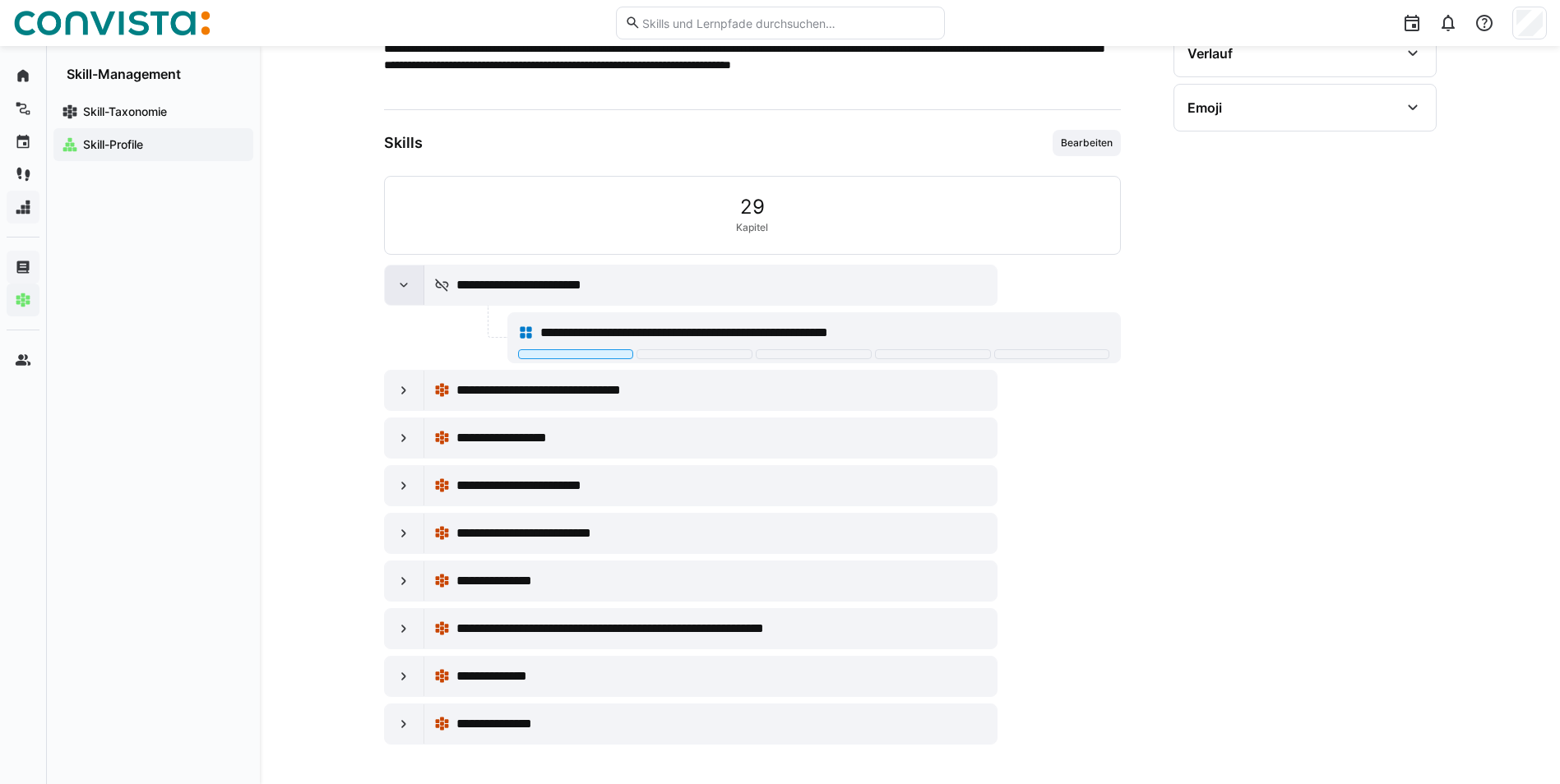
click at [408, 285] on eds-icon at bounding box center [403, 285] width 17 height 17
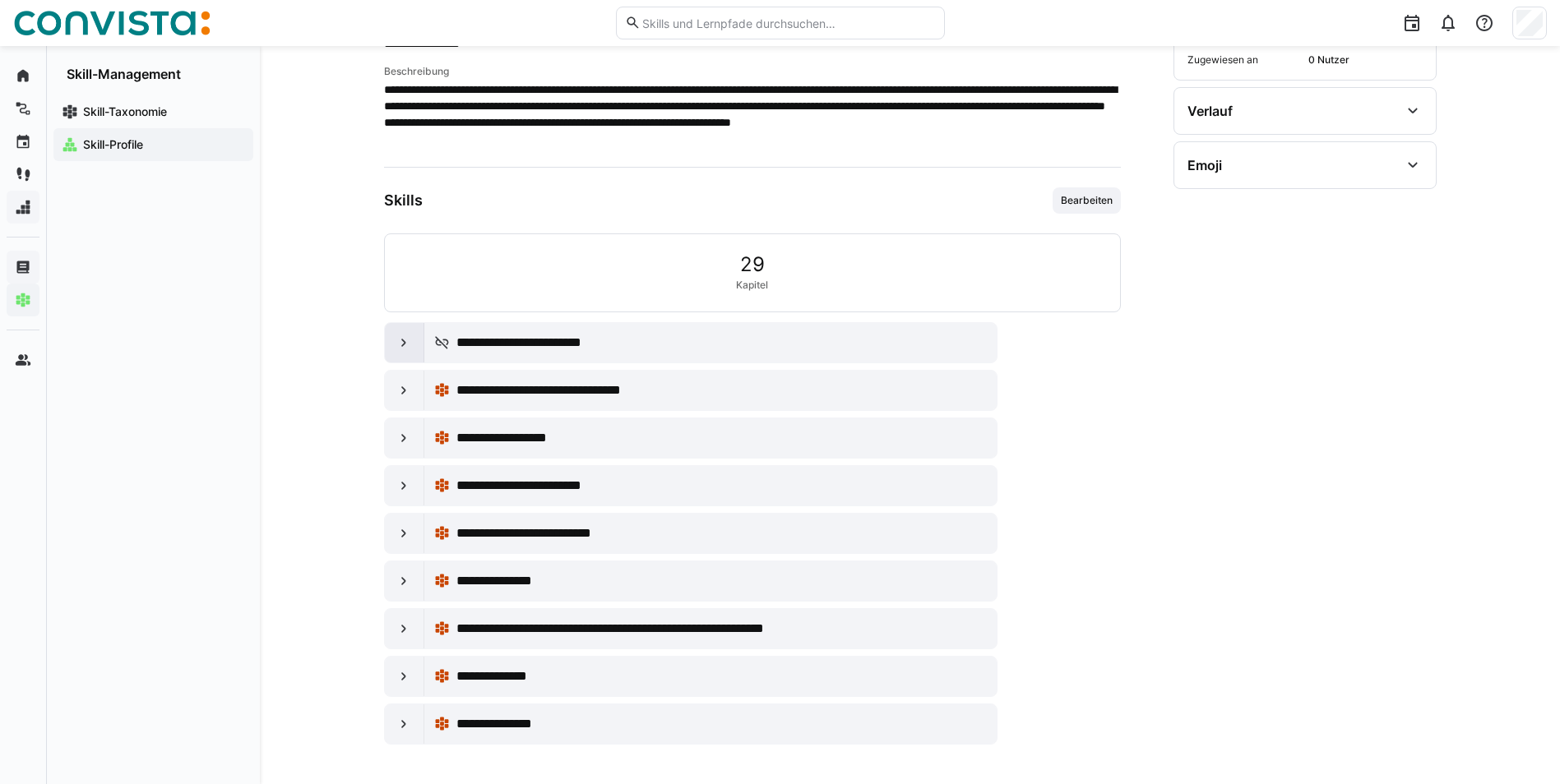
click at [403, 344] on eds-icon at bounding box center [403, 342] width 17 height 17
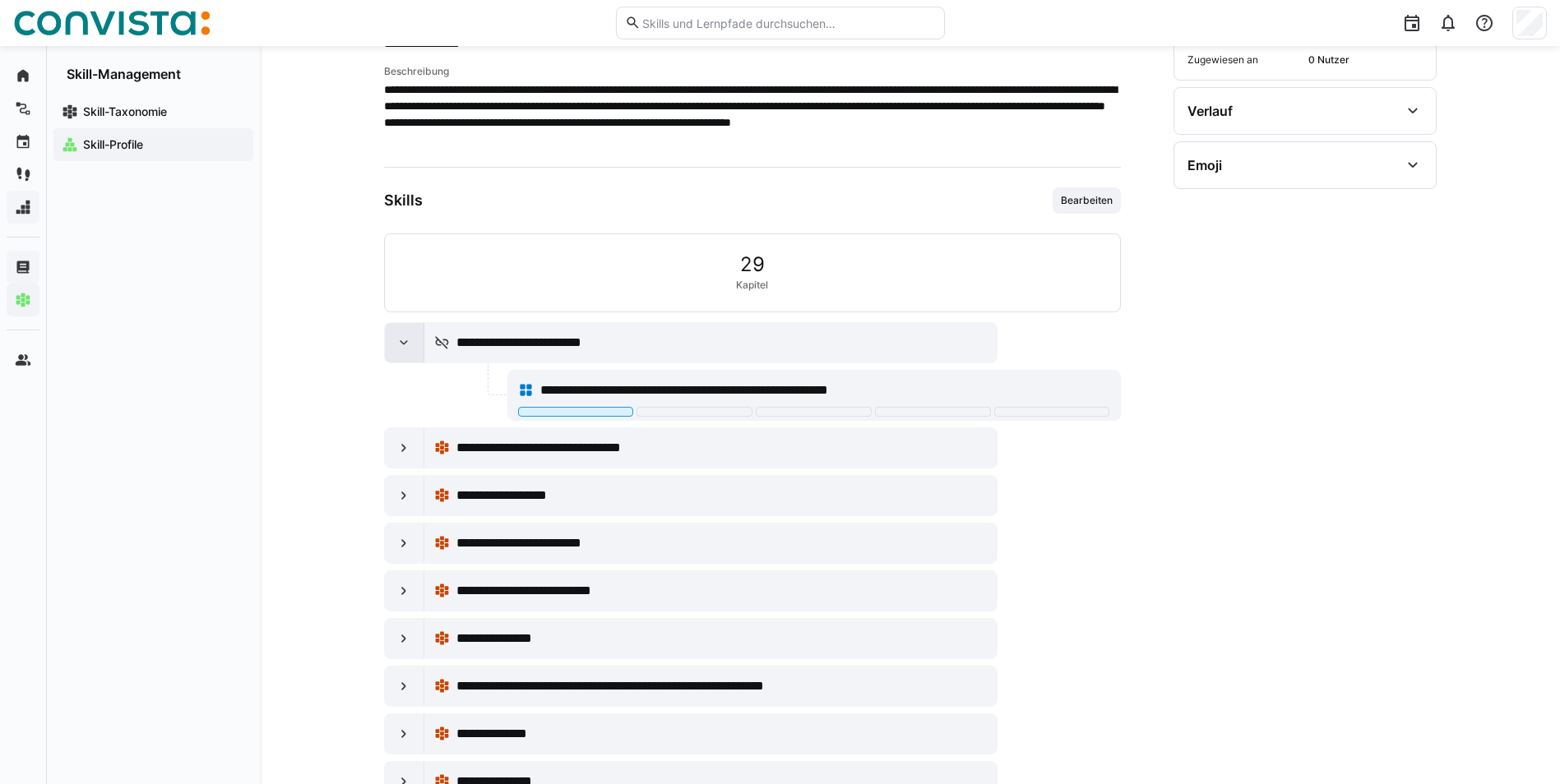
scroll to position [322, 0]
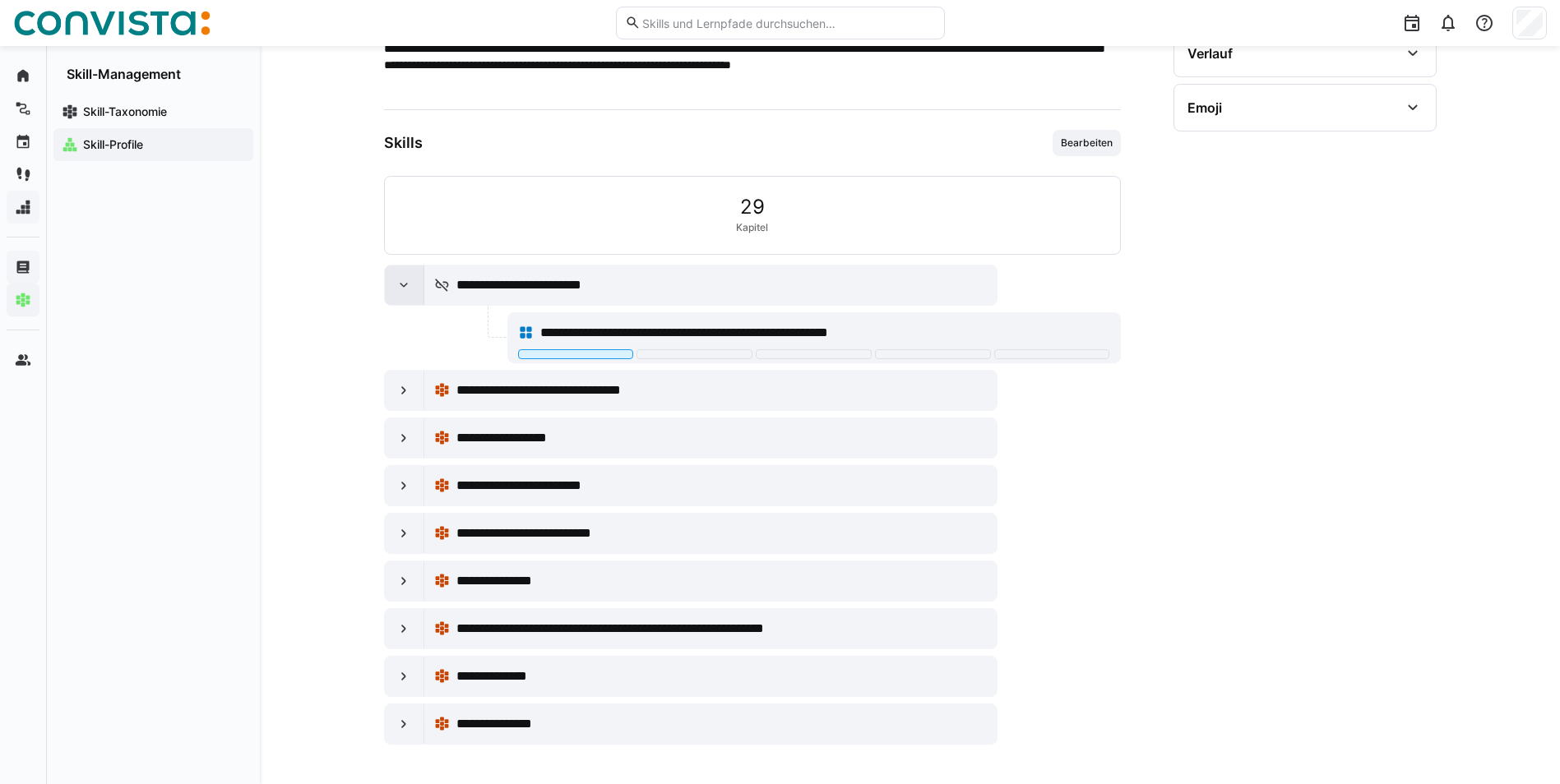
click at [400, 283] on eds-icon at bounding box center [403, 285] width 17 height 17
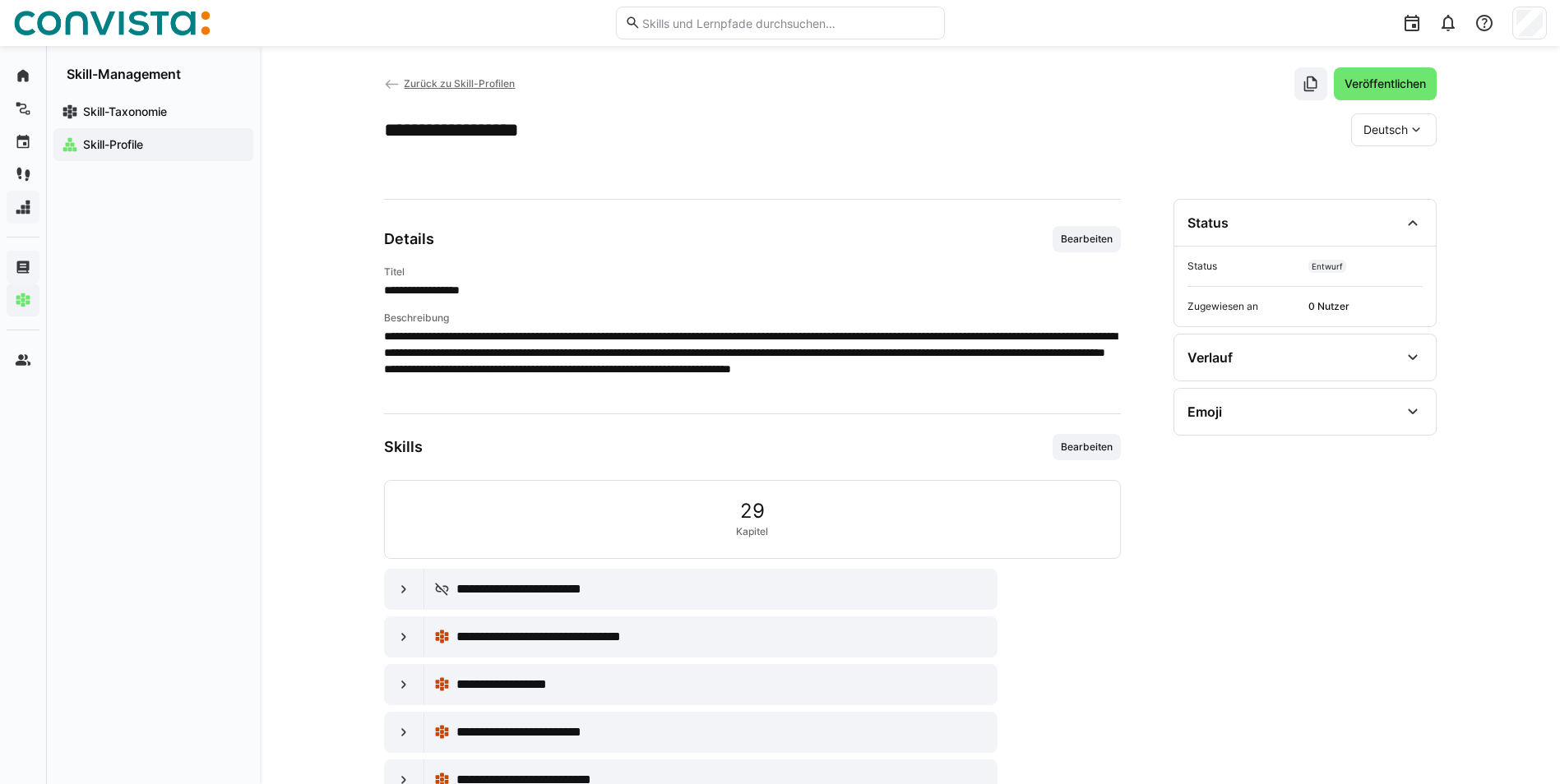
scroll to position [0, 0]
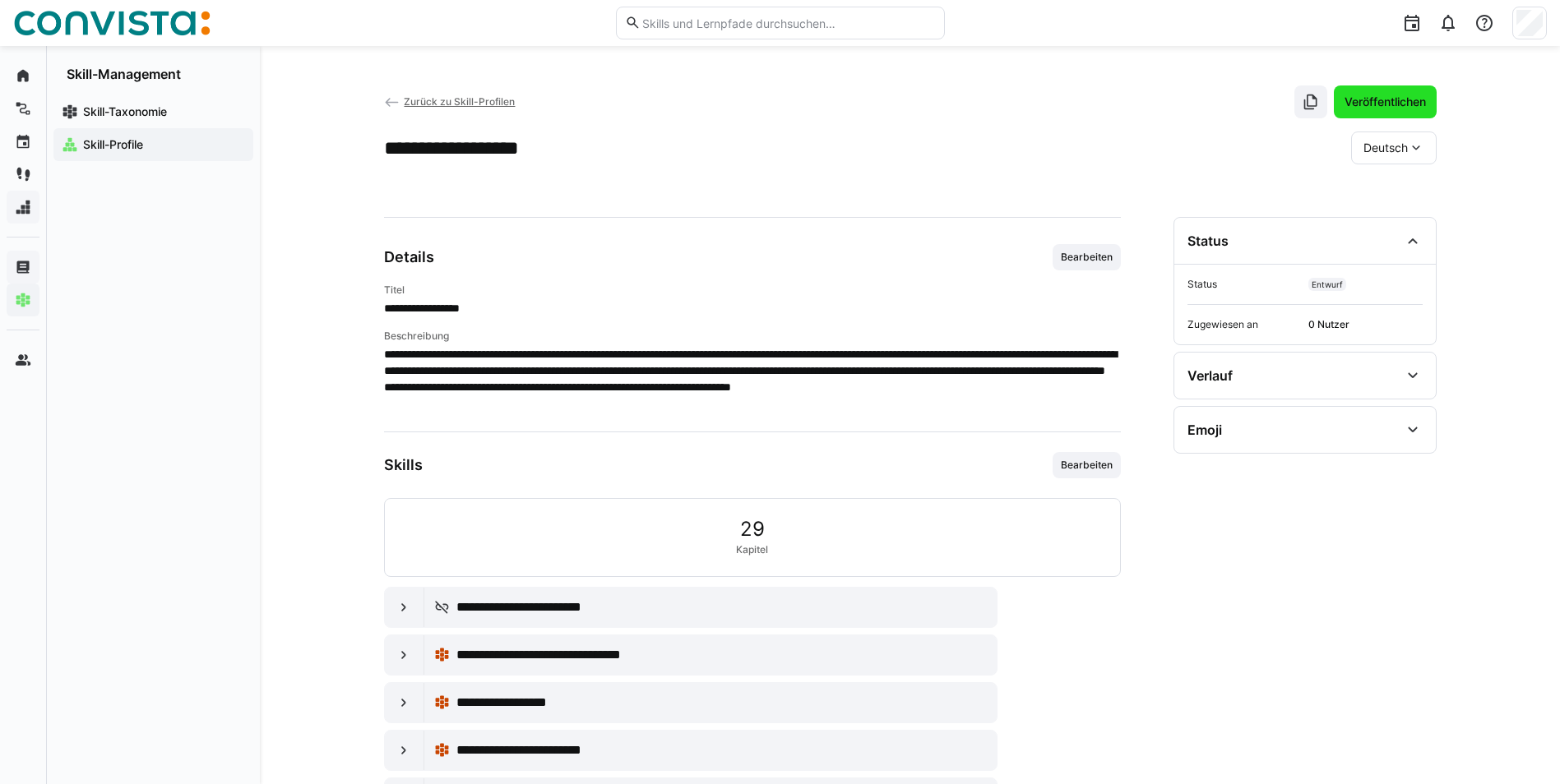
click at [1369, 99] on span "Veröffentlichen" at bounding box center [1385, 102] width 86 height 17
click at [430, 99] on span "Zurück zu Skill-Profilen" at bounding box center [459, 101] width 111 height 13
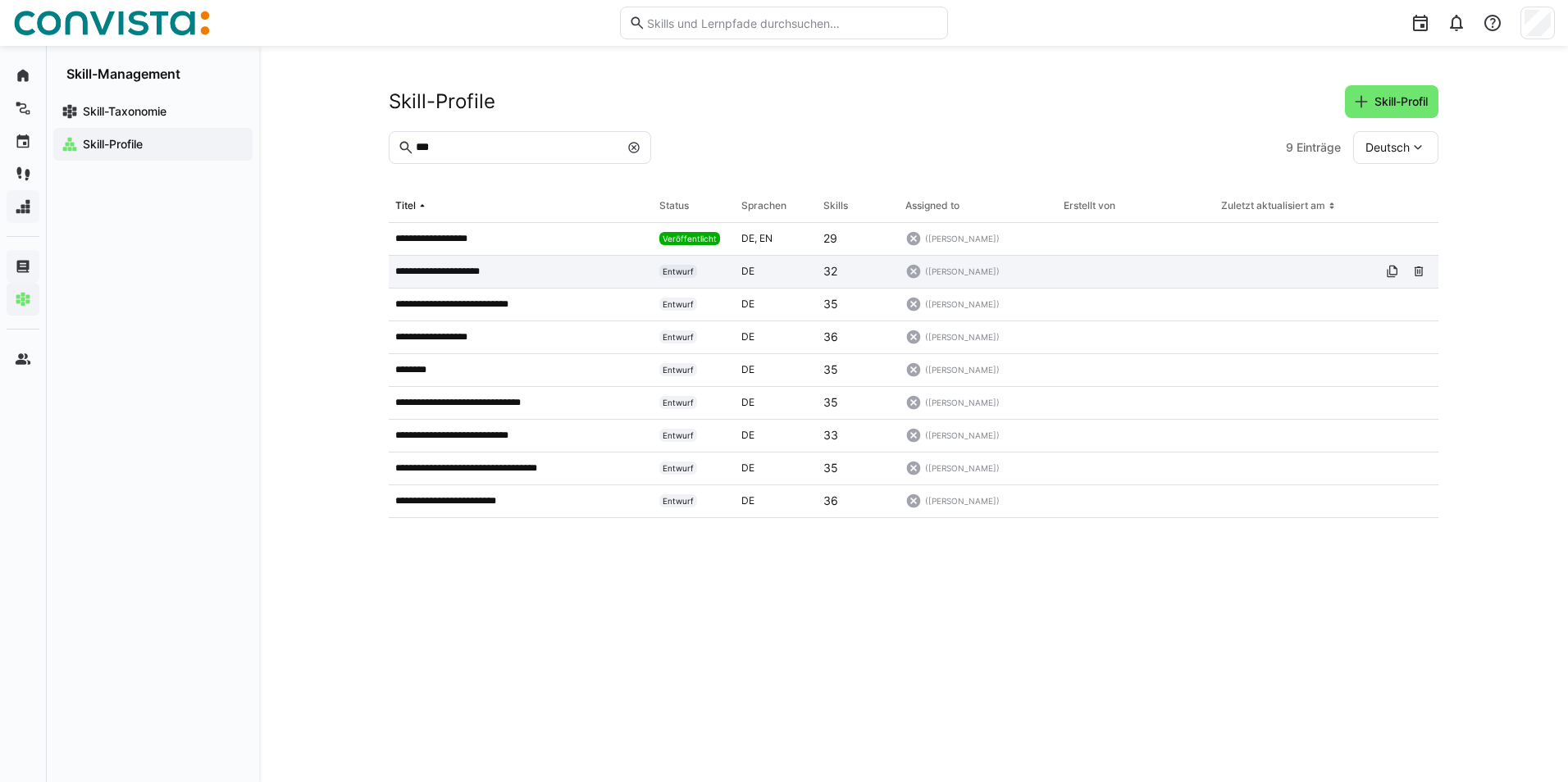
click at [468, 272] on p "**********" at bounding box center [449, 271] width 108 height 13
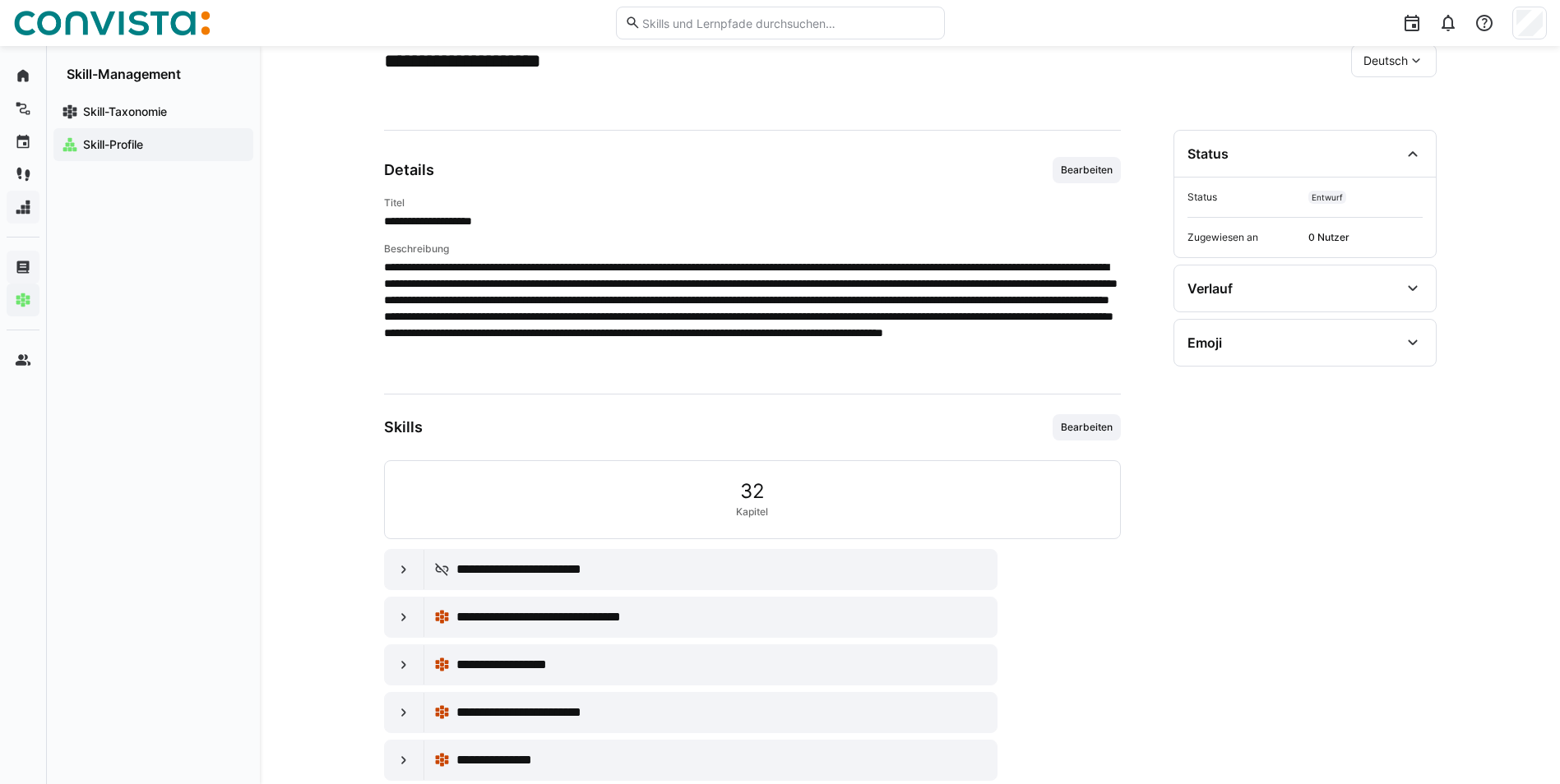
scroll to position [165, 0]
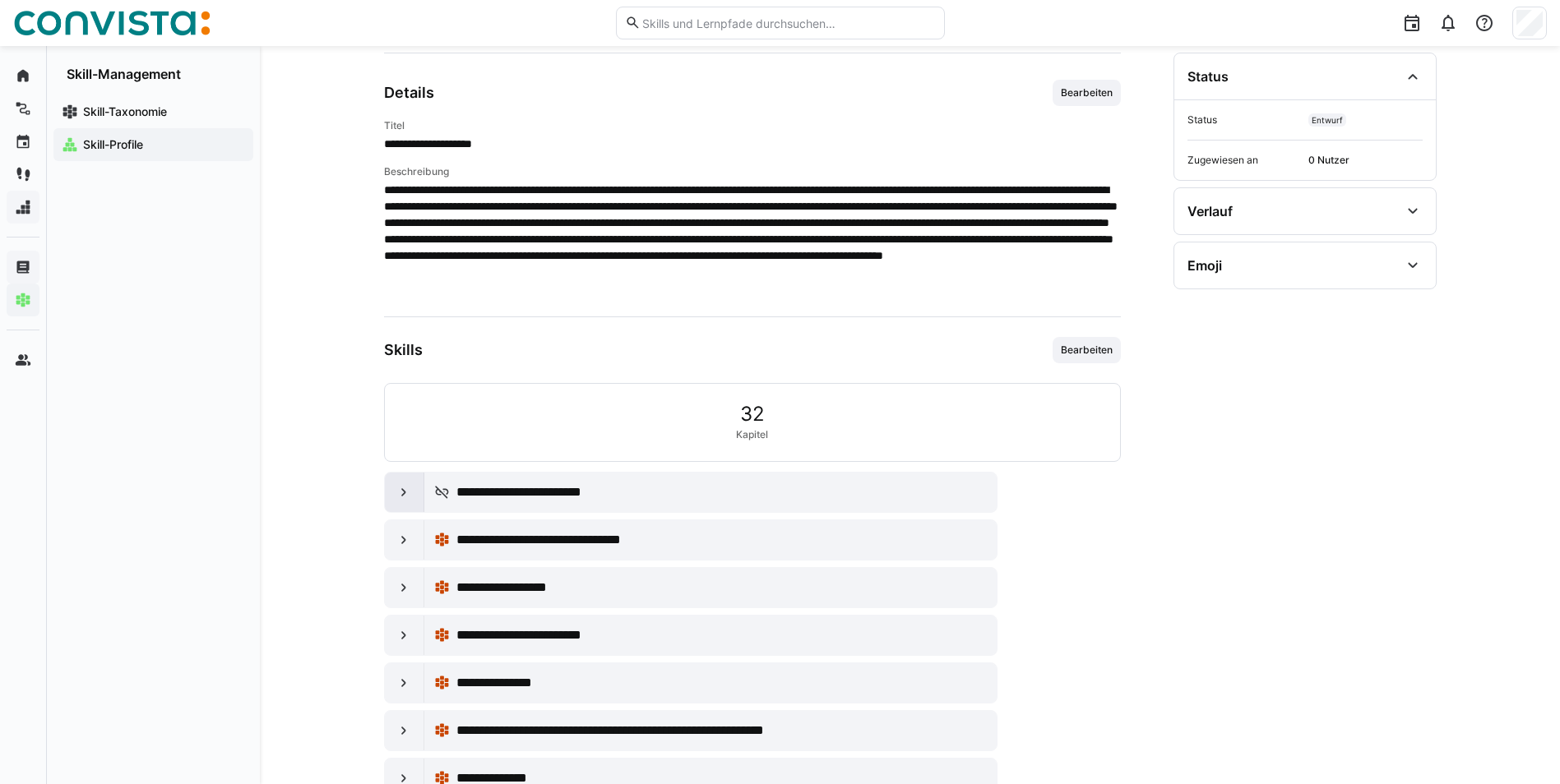
click at [403, 491] on eds-icon at bounding box center [403, 492] width 17 height 17
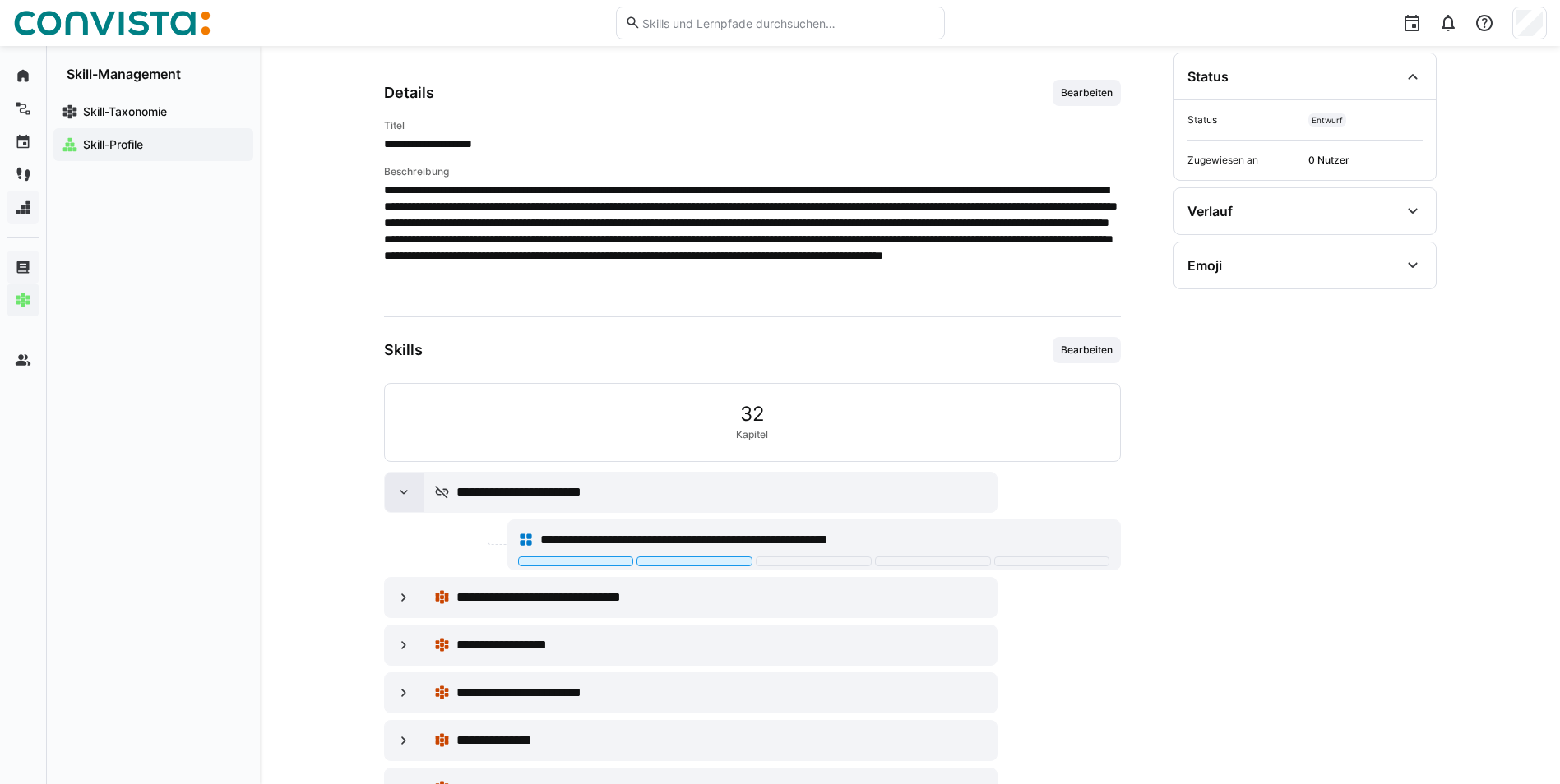
click at [403, 491] on eds-icon at bounding box center [403, 492] width 17 height 17
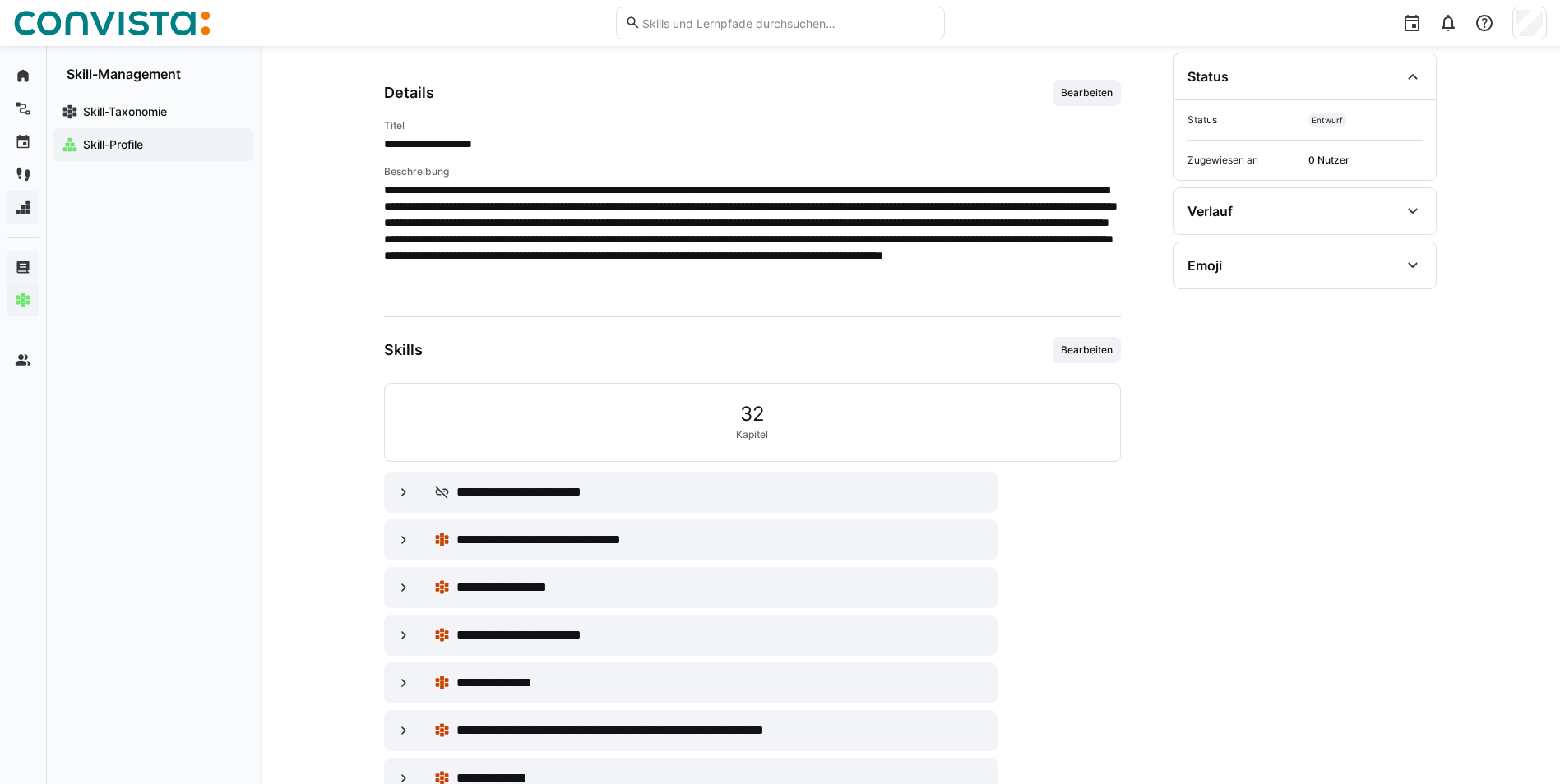
scroll to position [0, 0]
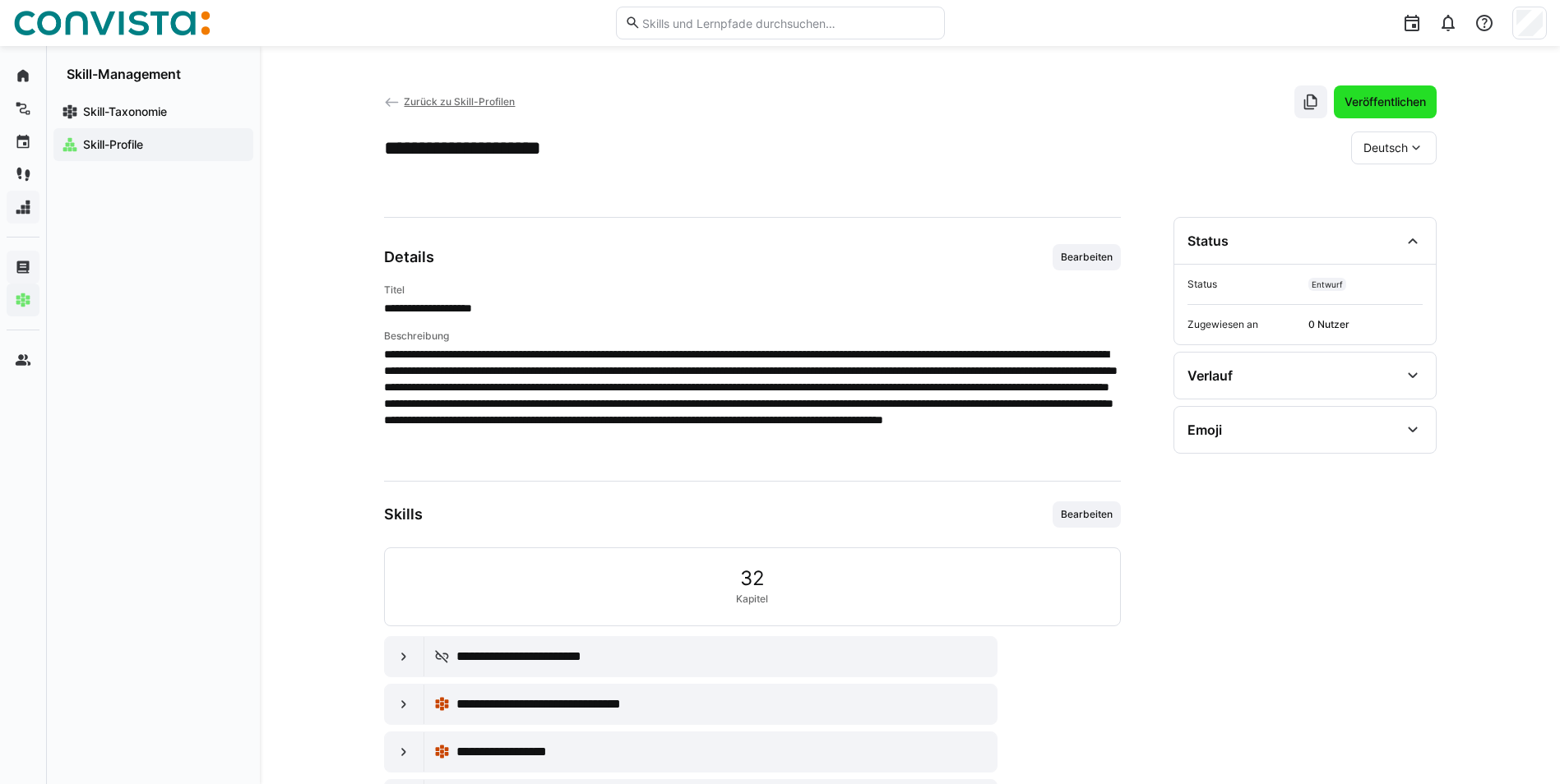
click at [1380, 98] on span "Veröffentlichen" at bounding box center [1385, 102] width 86 height 17
click at [422, 103] on span "Zurück zu Skill-Profilen" at bounding box center [459, 101] width 111 height 13
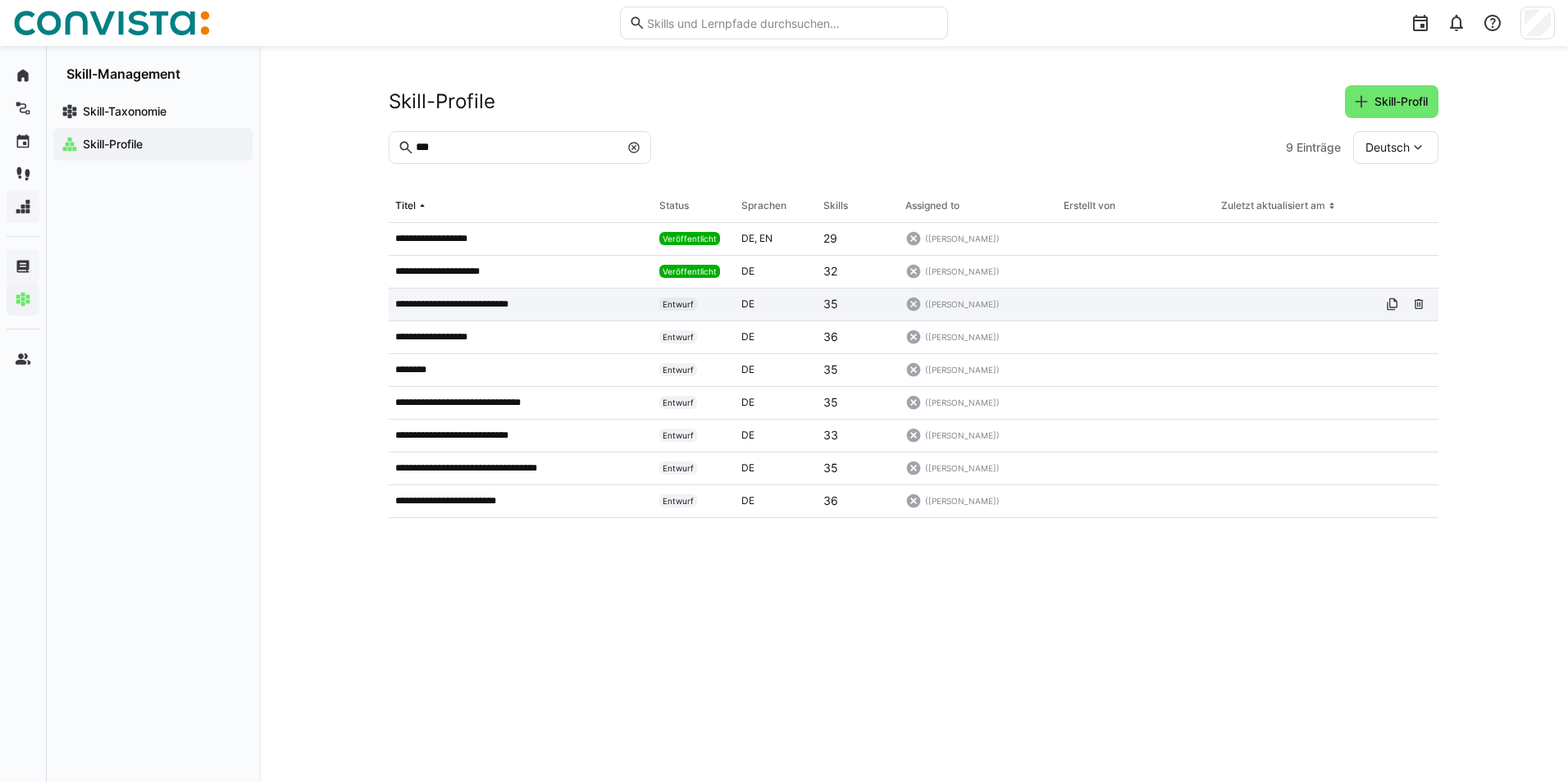
click at [479, 302] on p "**********" at bounding box center [465, 303] width 141 height 13
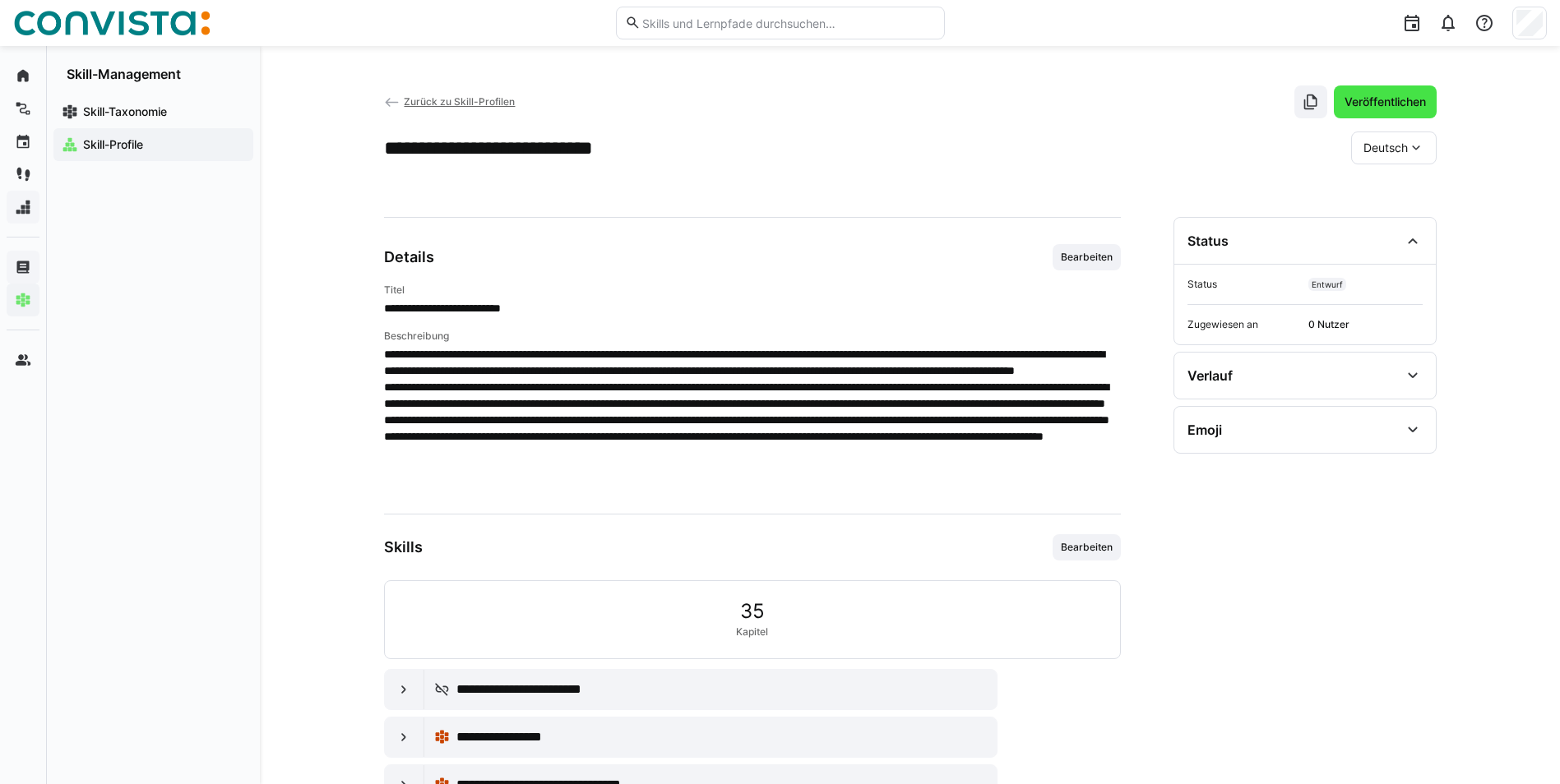
click at [1371, 105] on span "Veröffentlichen" at bounding box center [1385, 102] width 86 height 17
click at [428, 97] on span "Zurück zu Skill-Profilen" at bounding box center [459, 101] width 111 height 13
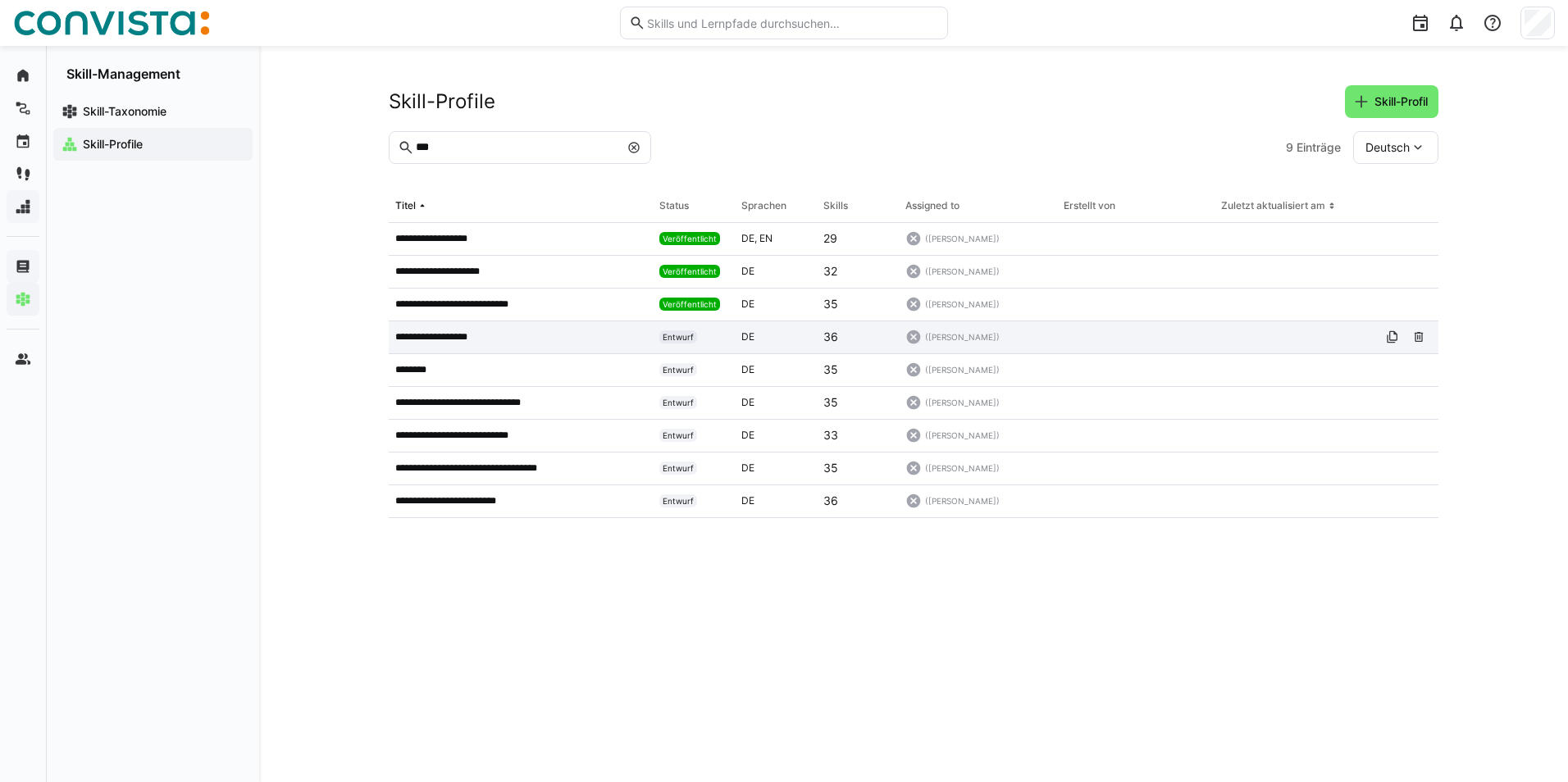
click at [456, 333] on p "**********" at bounding box center [444, 336] width 98 height 13
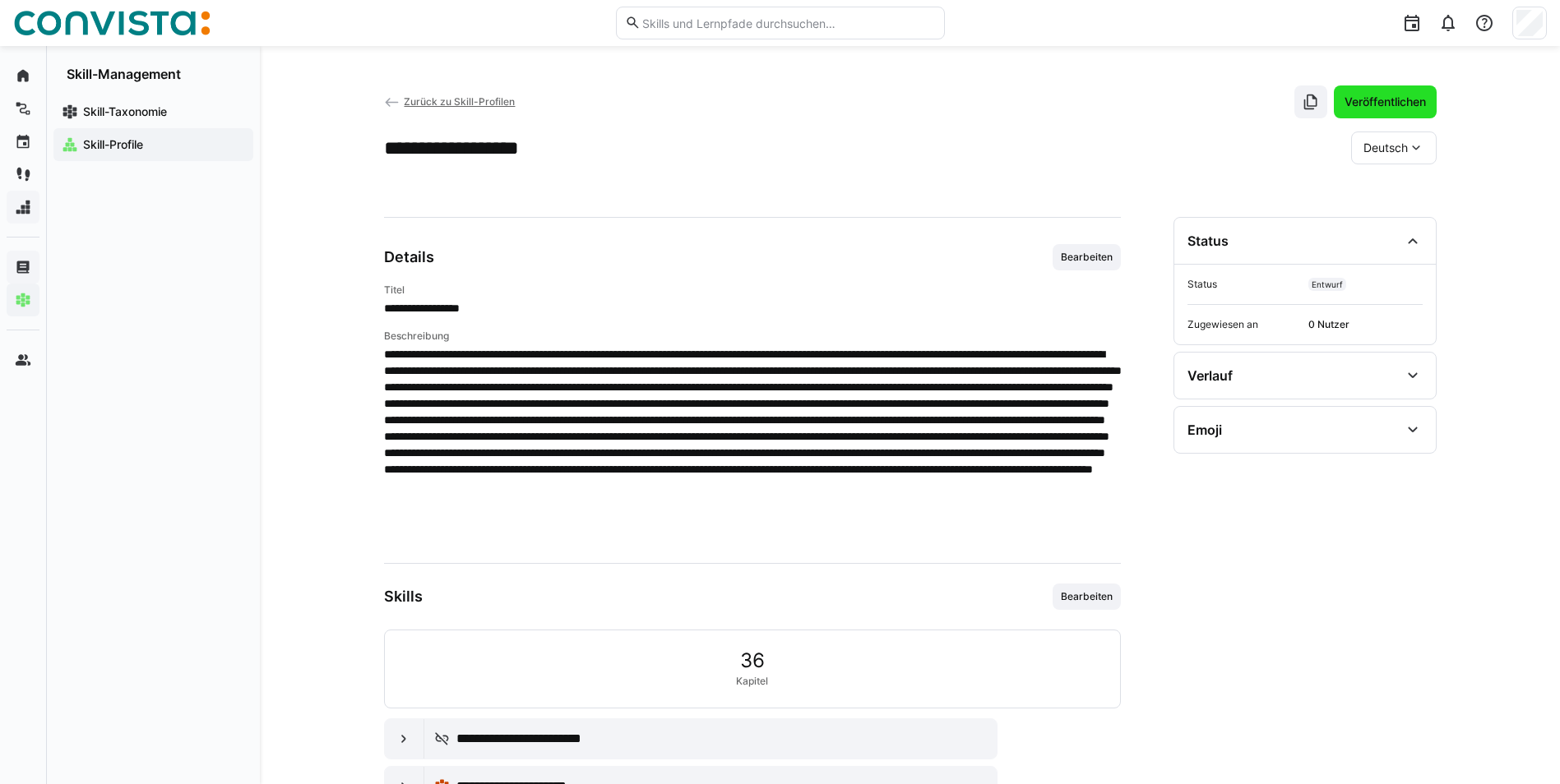
click at [1376, 106] on span "Veröffentlichen" at bounding box center [1385, 102] width 86 height 17
click at [455, 103] on span "Zurück zu Skill-Profilen" at bounding box center [459, 101] width 111 height 13
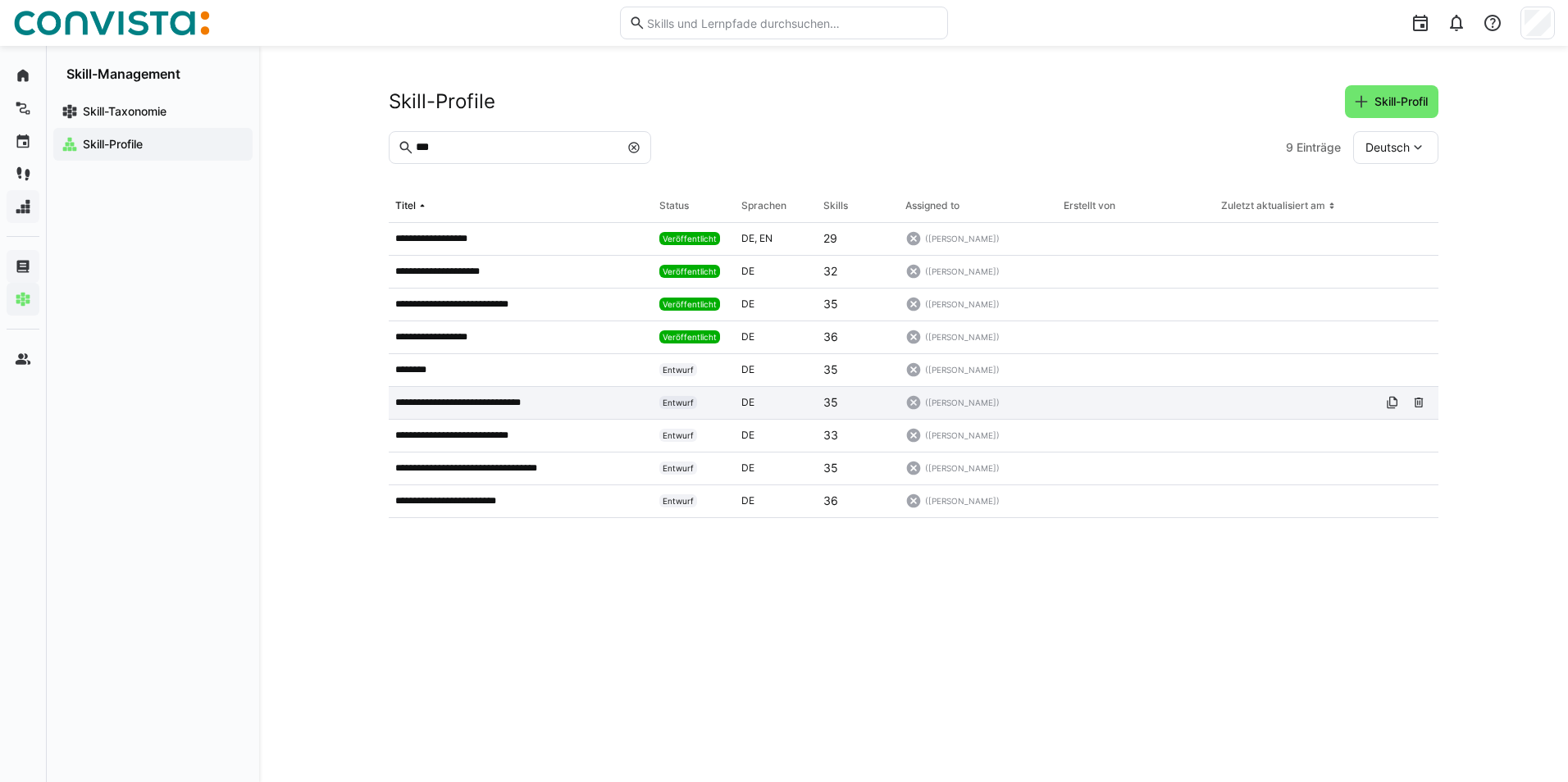
click at [419, 402] on p "**********" at bounding box center [470, 402] width 151 height 13
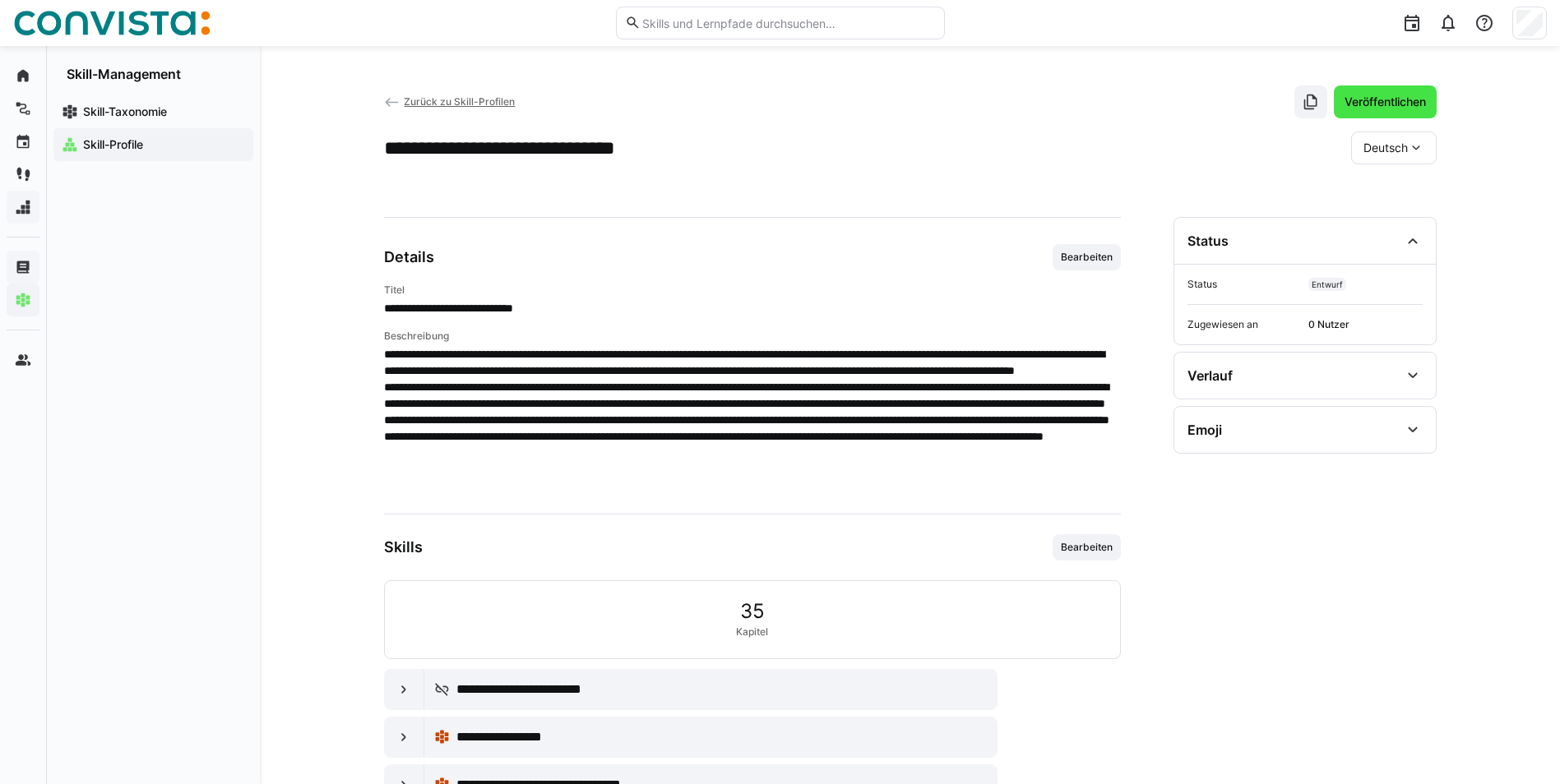
click at [1388, 93] on span "Veröffentlichen" at bounding box center [1384, 102] width 103 height 33
click at [451, 102] on span "Zurück zu Skill-Profilen" at bounding box center [459, 101] width 111 height 13
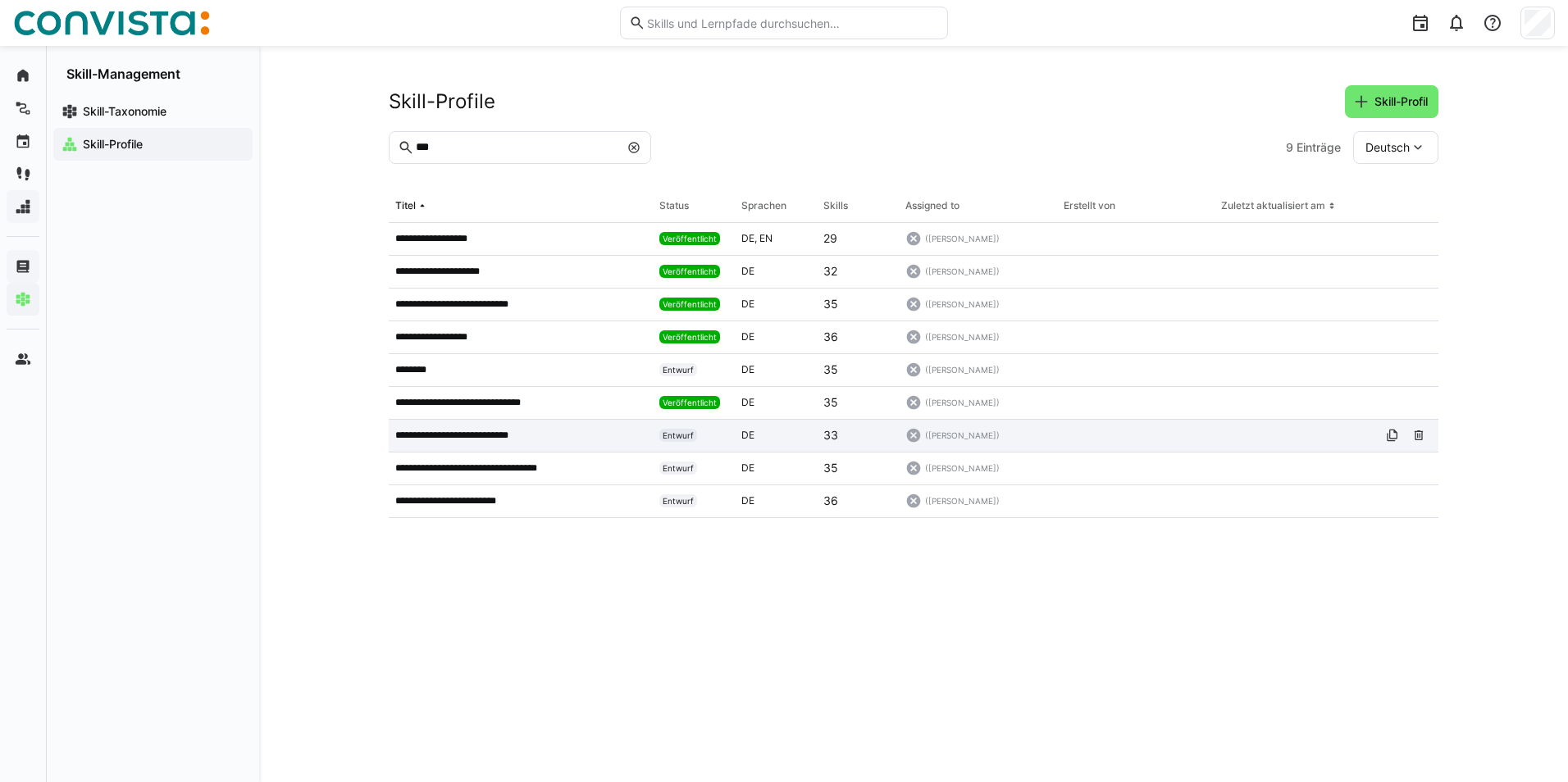
click at [453, 435] on p "**********" at bounding box center [464, 435] width 140 height 13
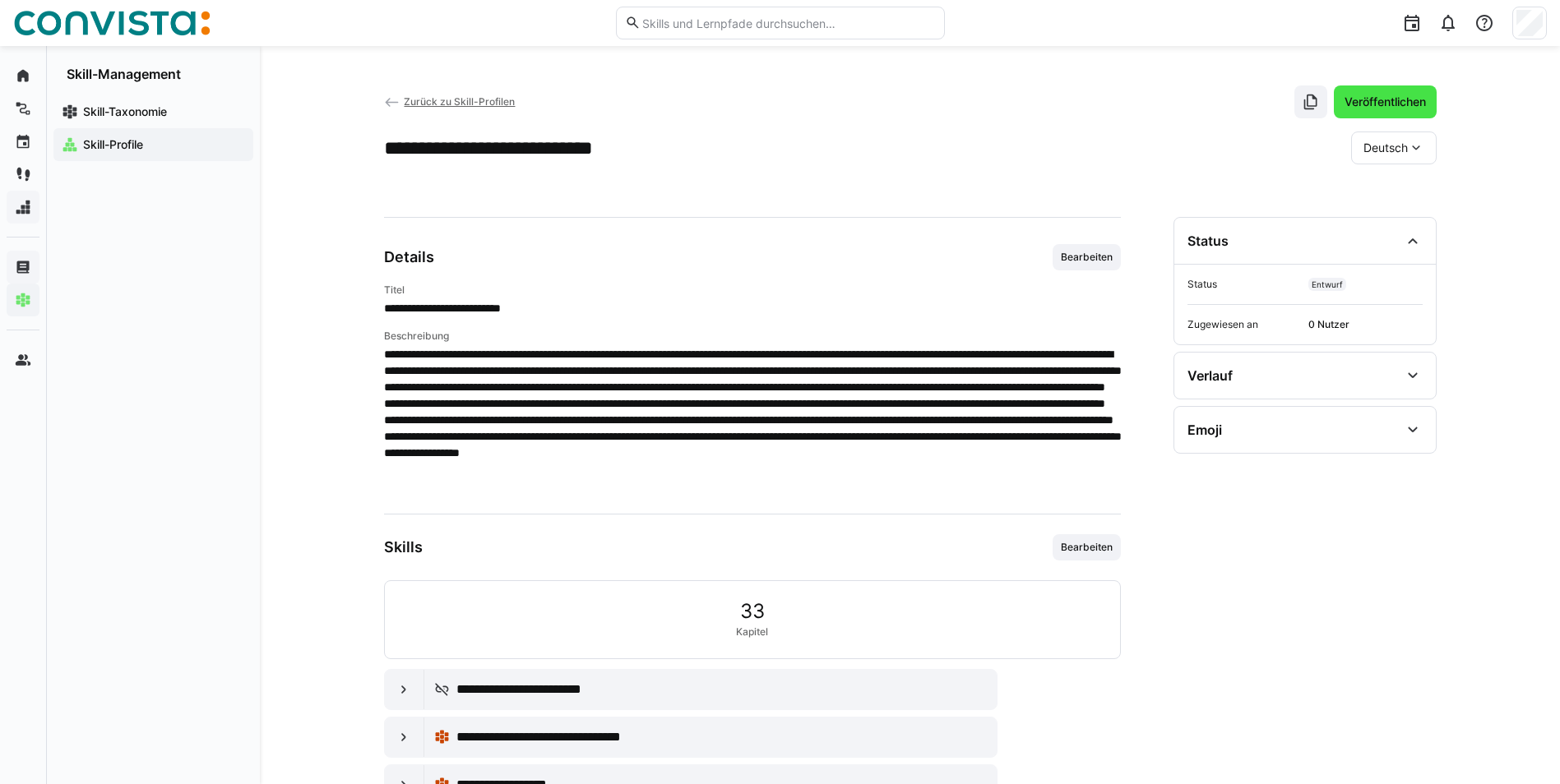
click at [1365, 103] on span "Veröffentlichen" at bounding box center [1385, 102] width 86 height 17
click at [471, 97] on span "Zurück zu Skill-Profilen" at bounding box center [459, 101] width 111 height 13
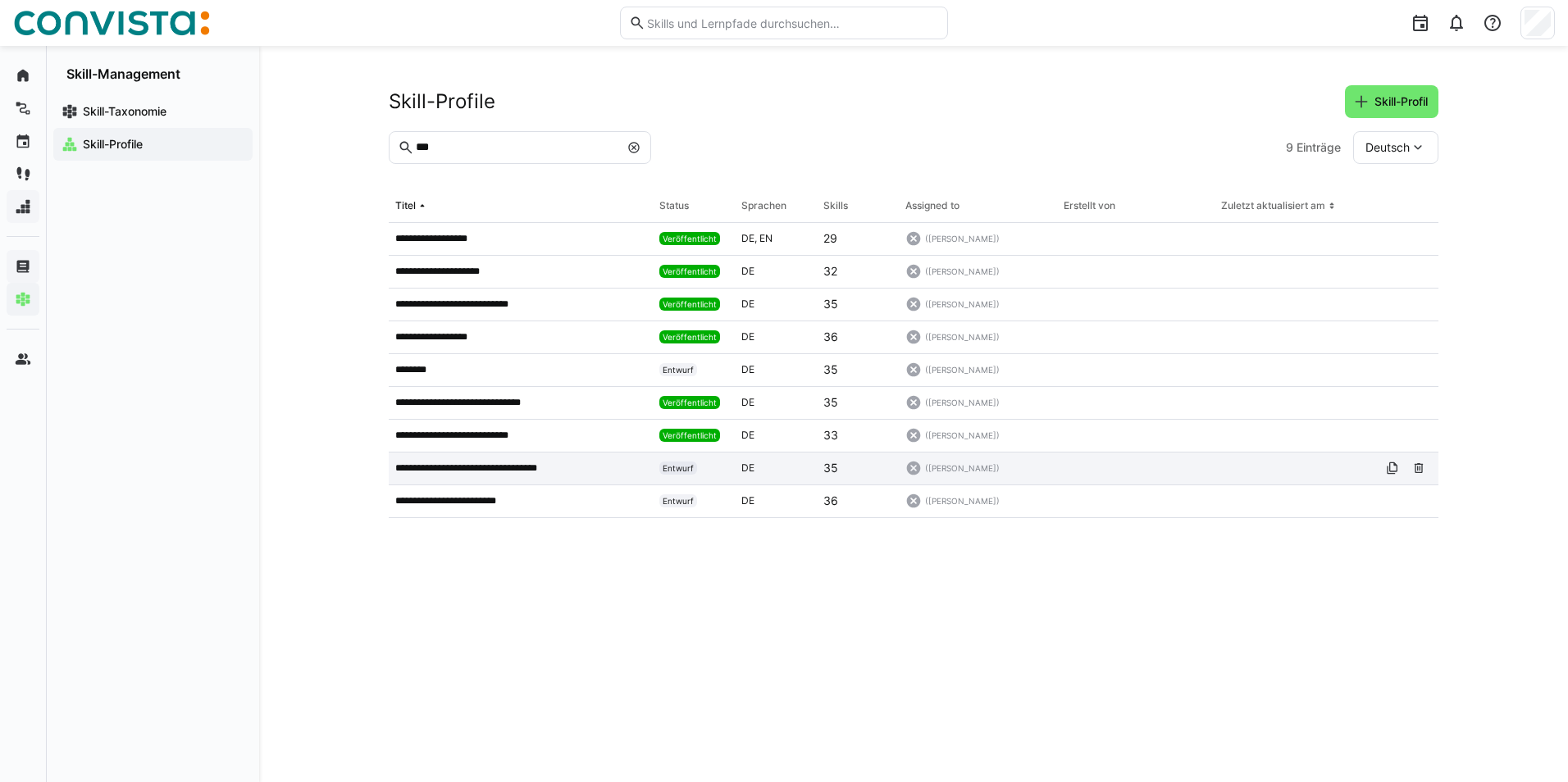
click at [506, 465] on p "**********" at bounding box center [482, 467] width 174 height 13
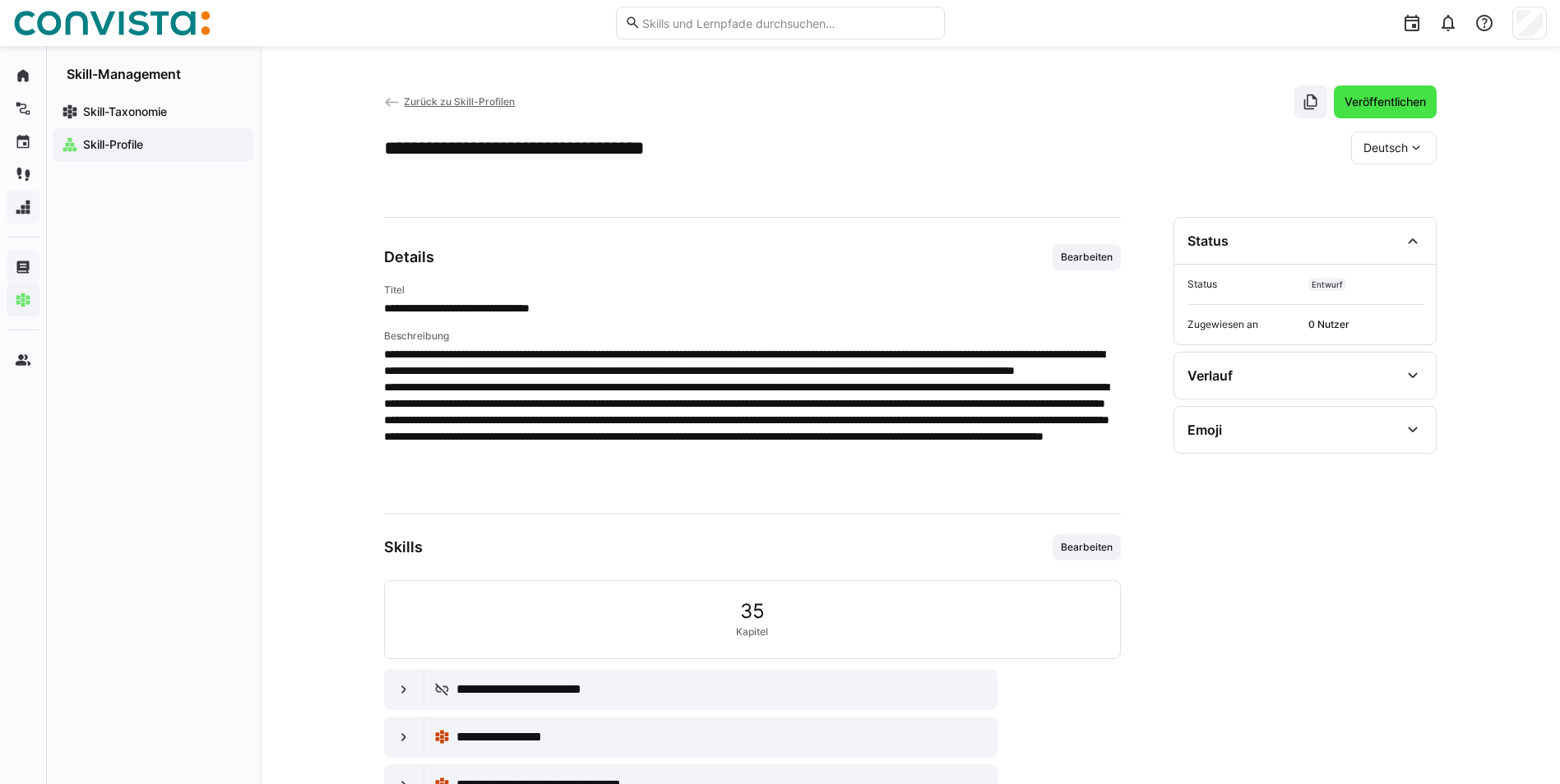
click at [1375, 105] on span "Veröffentlichen" at bounding box center [1385, 102] width 86 height 17
click at [434, 101] on span "Zurück zu Skill-Profilen" at bounding box center [459, 101] width 111 height 13
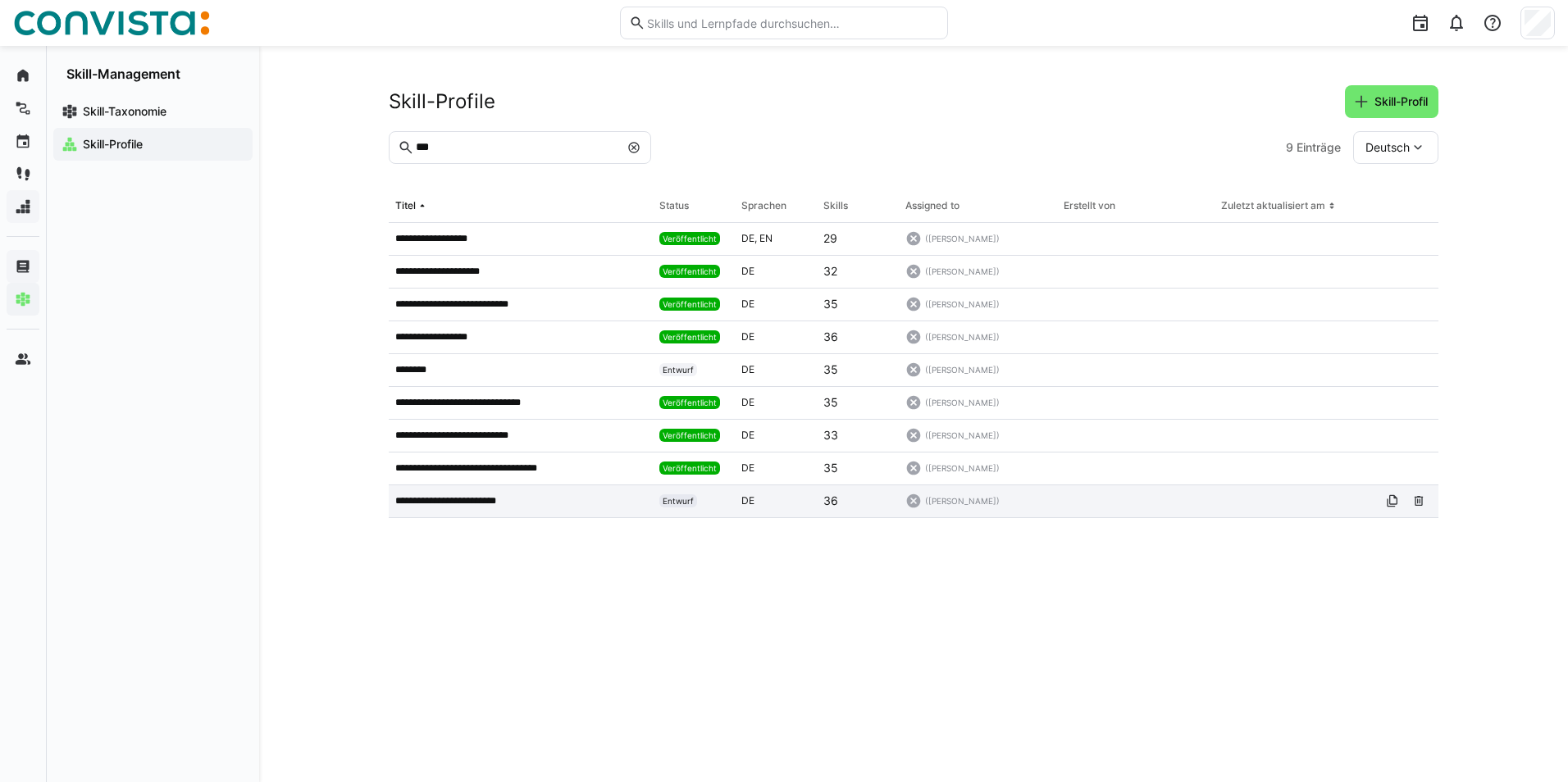
click at [496, 503] on p "**********" at bounding box center [459, 500] width 130 height 13
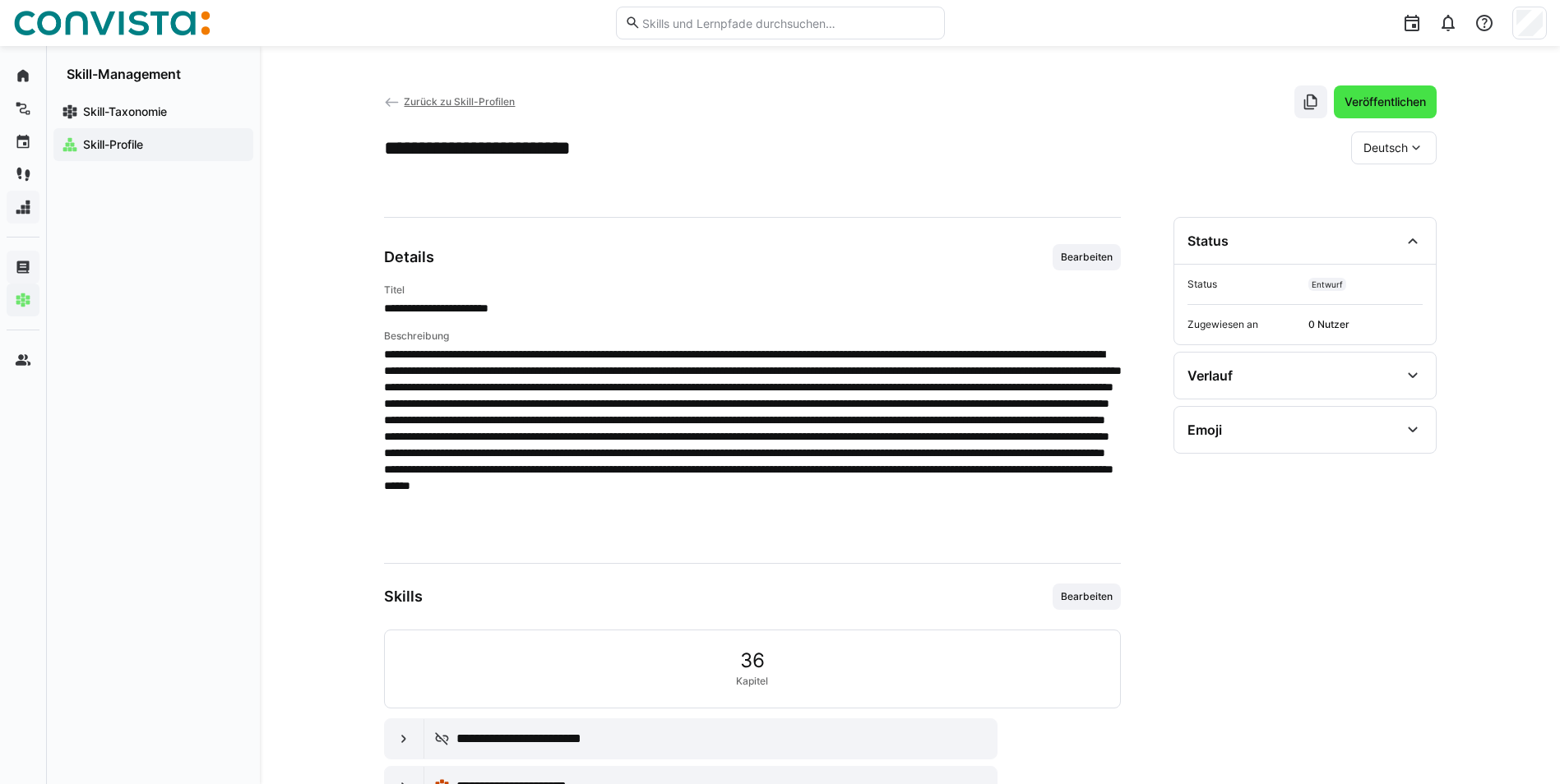
click at [1397, 100] on span "Veröffentlichen" at bounding box center [1385, 102] width 86 height 17
click at [1395, 150] on span "Deutsch" at bounding box center [1385, 148] width 44 height 17
click at [1391, 225] on span "Englisch" at bounding box center [1385, 225] width 44 height 17
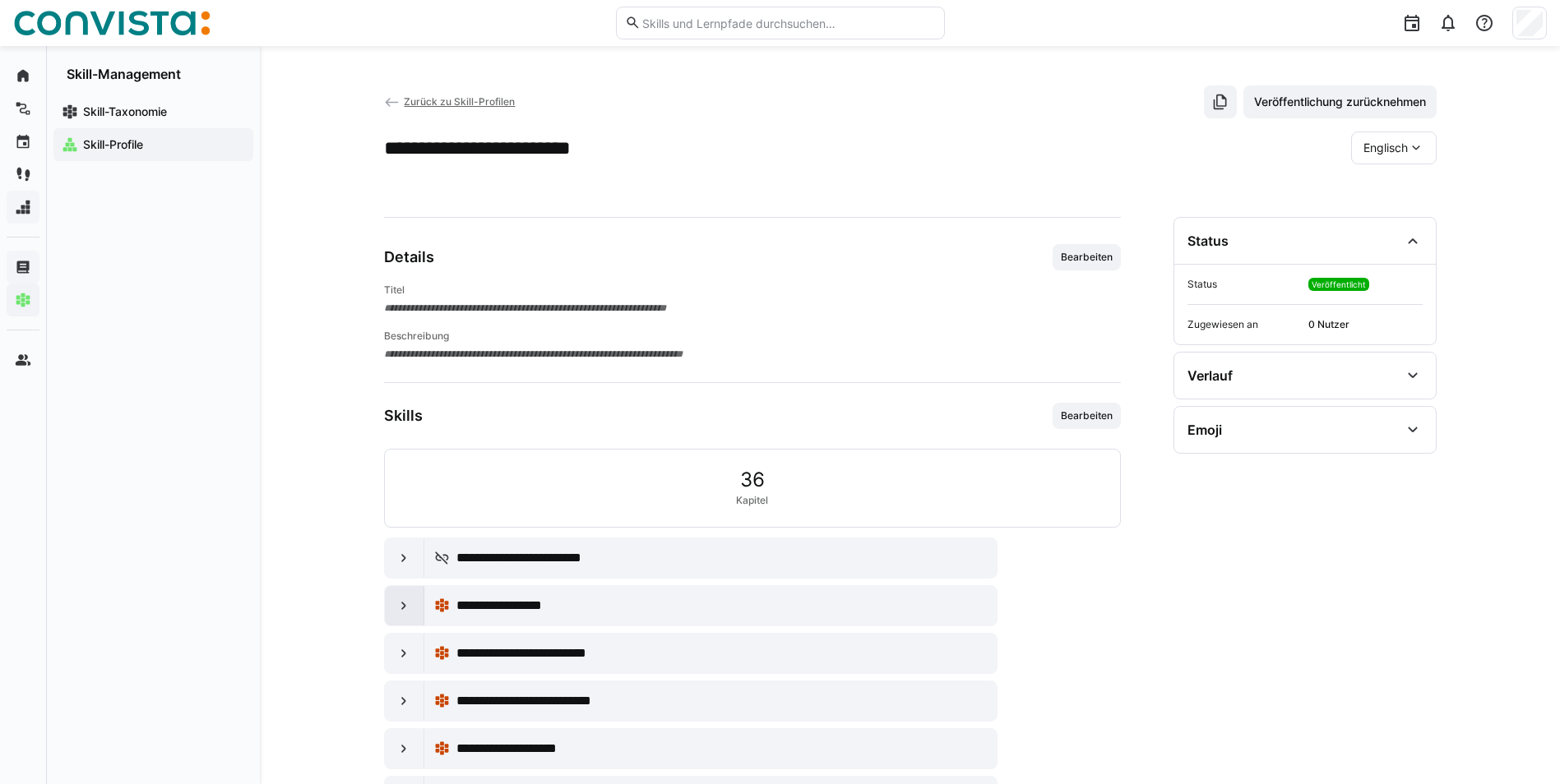
click at [404, 599] on eds-icon at bounding box center [403, 606] width 17 height 17
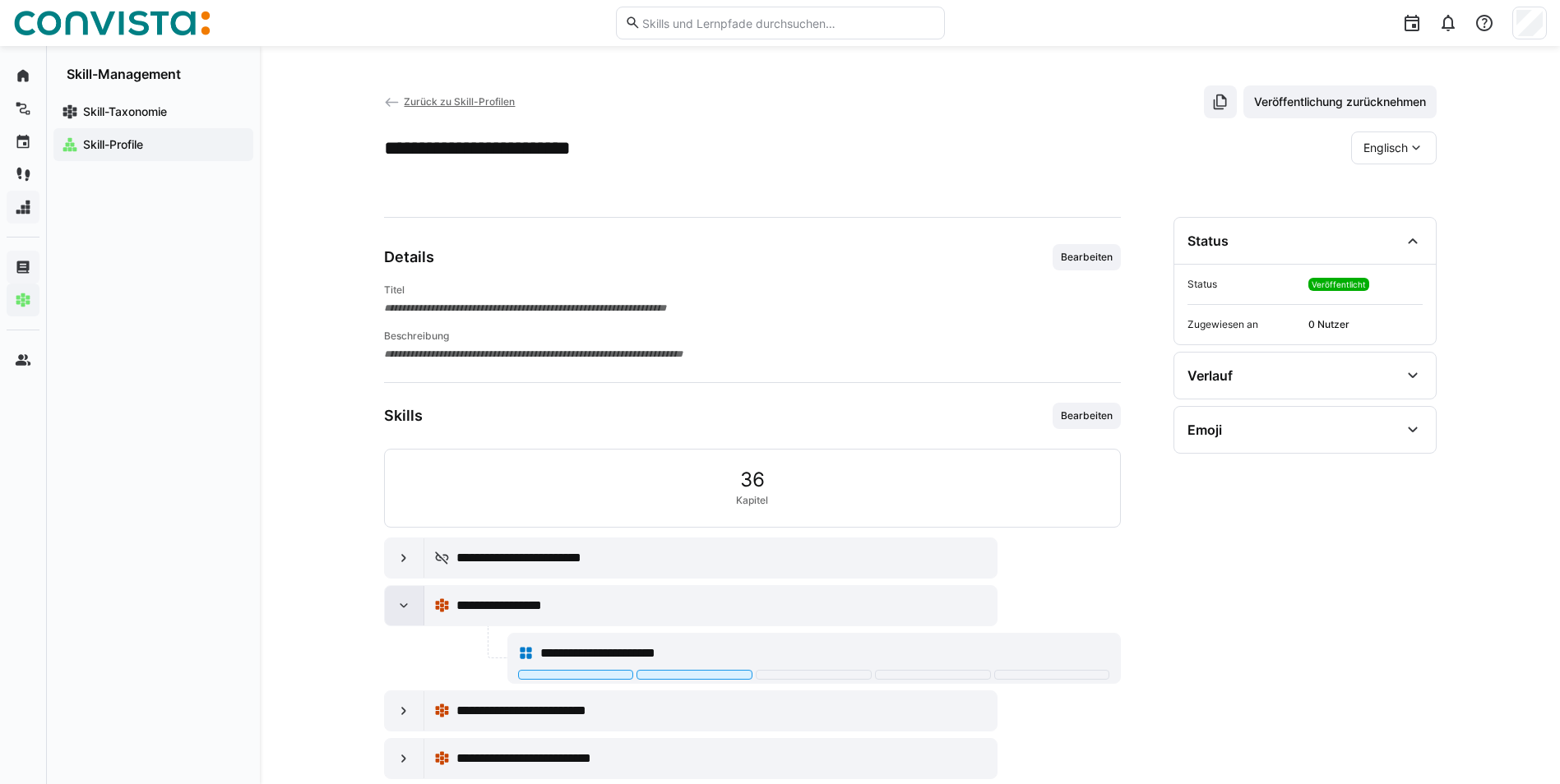
click at [404, 599] on eds-icon at bounding box center [403, 606] width 17 height 17
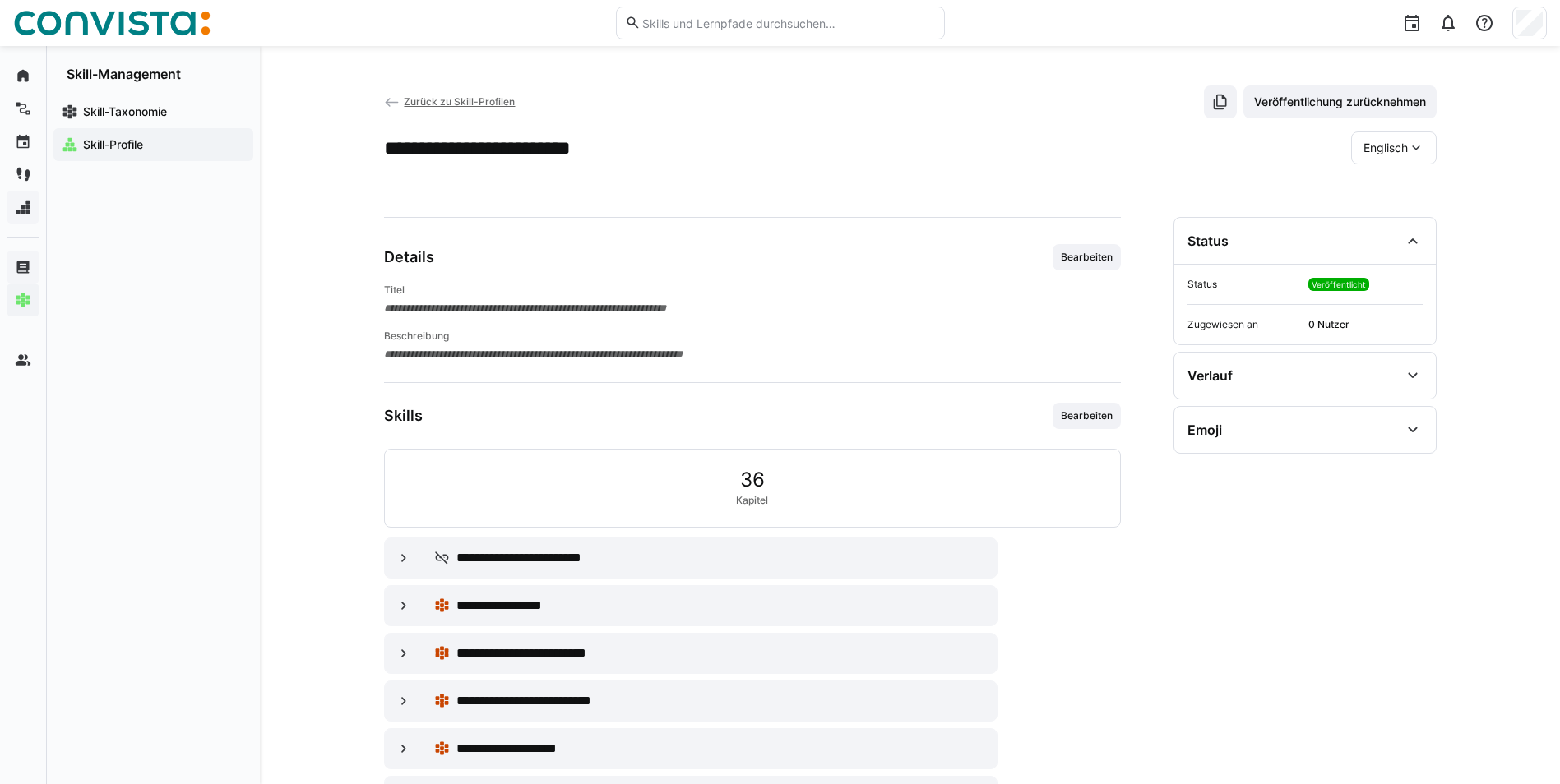
click at [1381, 154] on span "Englisch" at bounding box center [1385, 148] width 44 height 17
click at [1380, 187] on span "Deutsch" at bounding box center [1384, 191] width 44 height 17
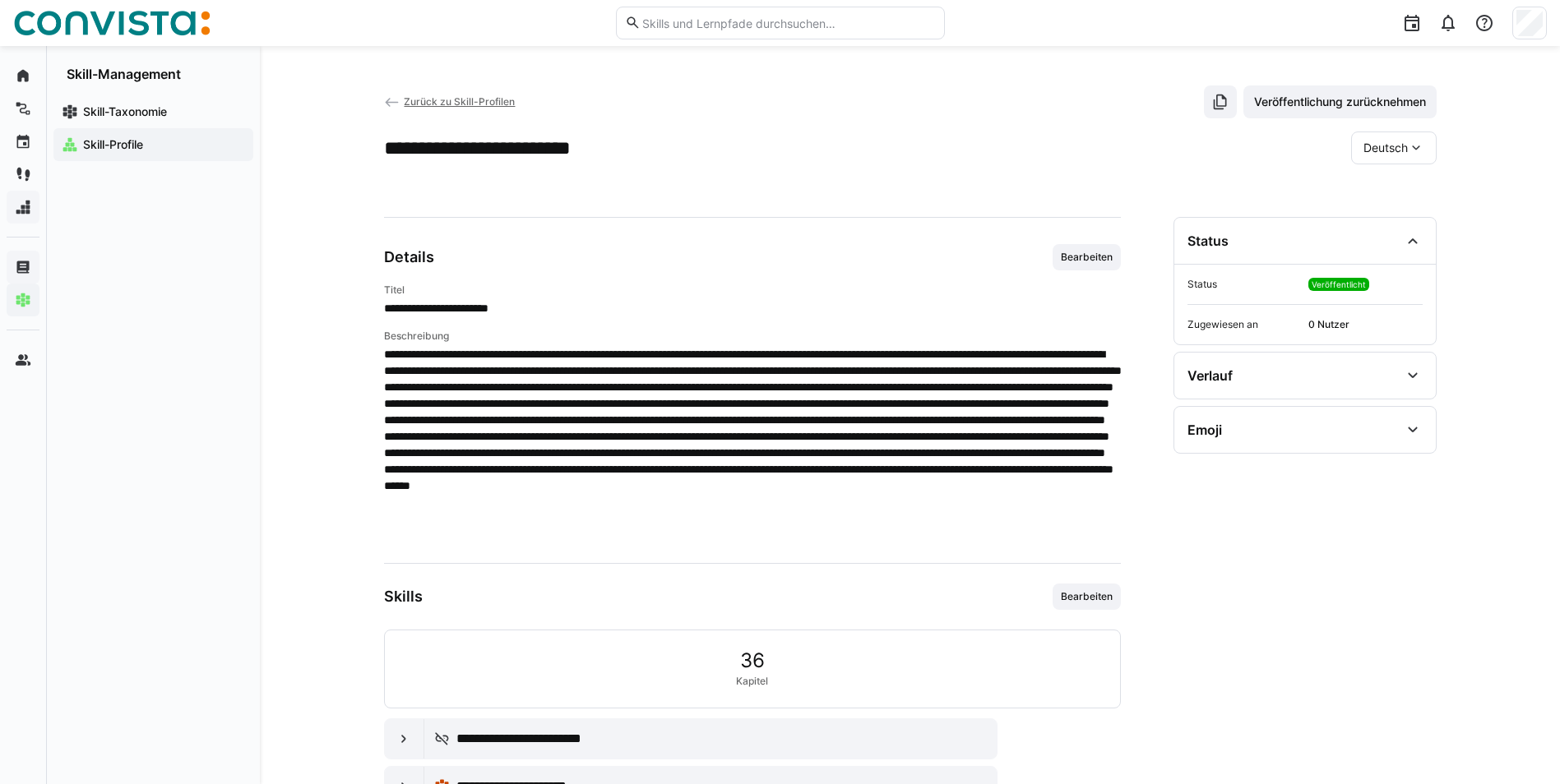
click at [1391, 152] on span "Deutsch" at bounding box center [1385, 148] width 44 height 17
click at [1390, 226] on span "Englisch" at bounding box center [1385, 225] width 44 height 17
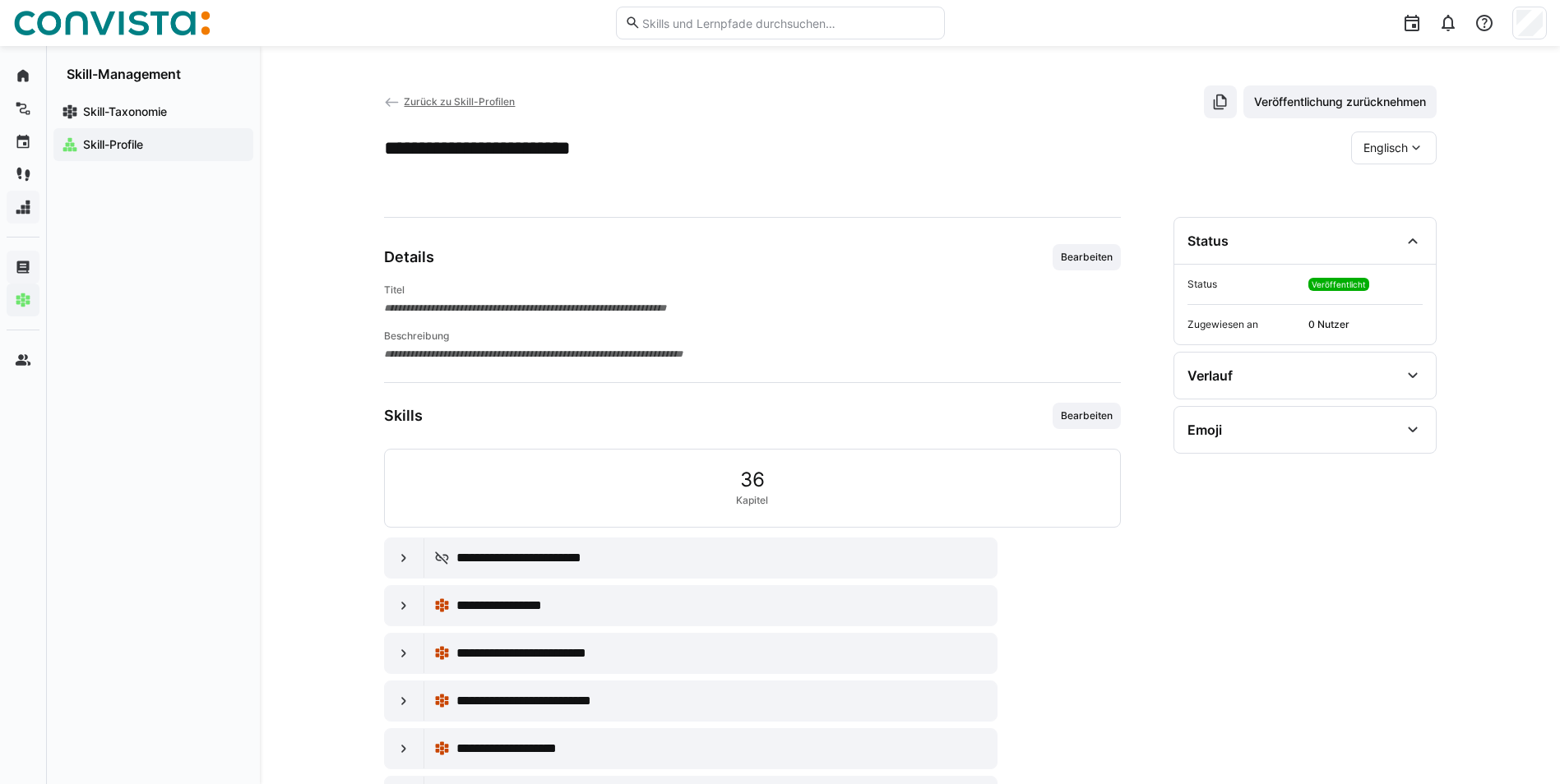
click at [1385, 148] on span "Englisch" at bounding box center [1385, 148] width 44 height 17
click at [1381, 190] on span "Deutsch" at bounding box center [1384, 191] width 44 height 17
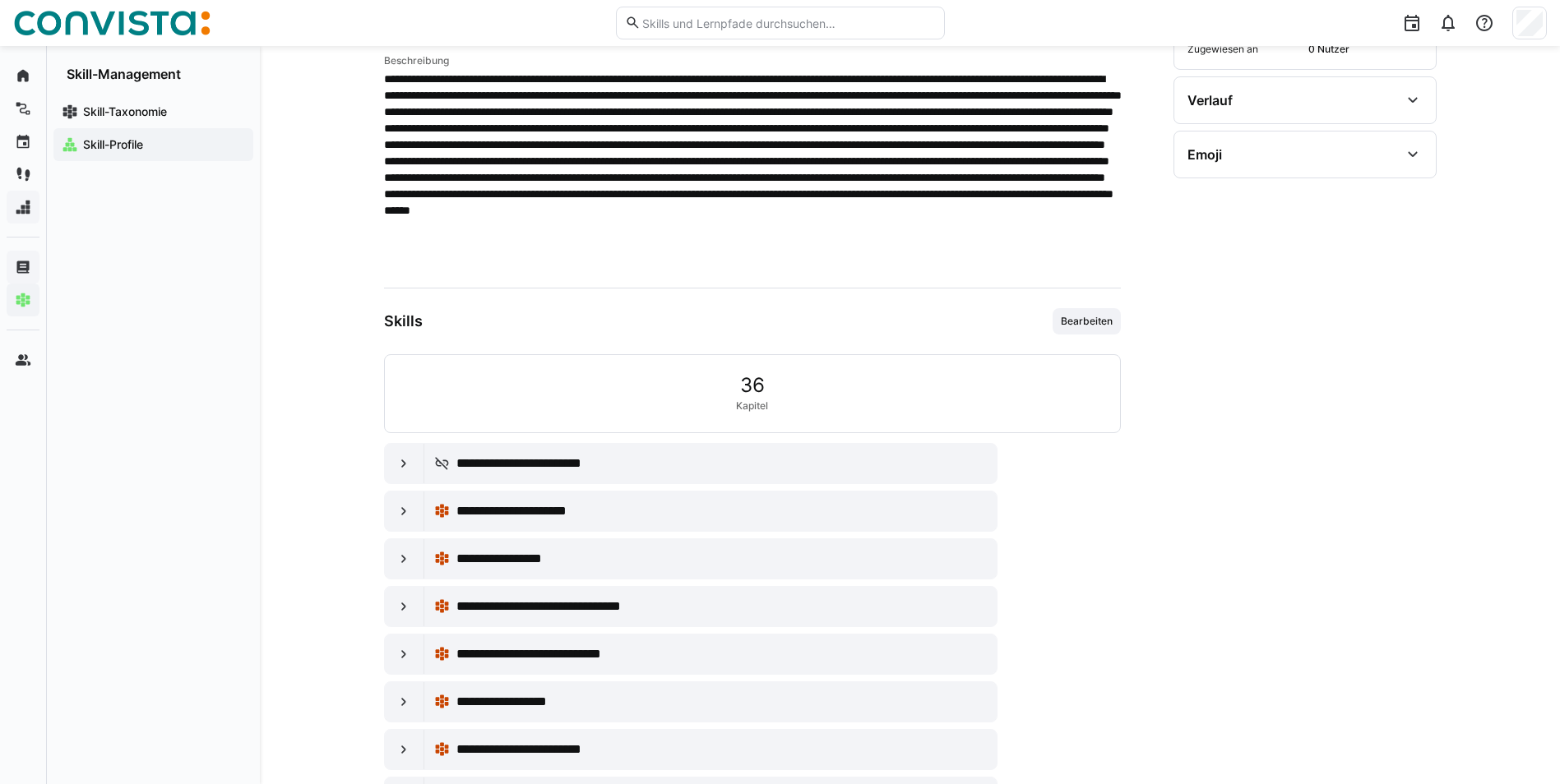
scroll to position [329, 0]
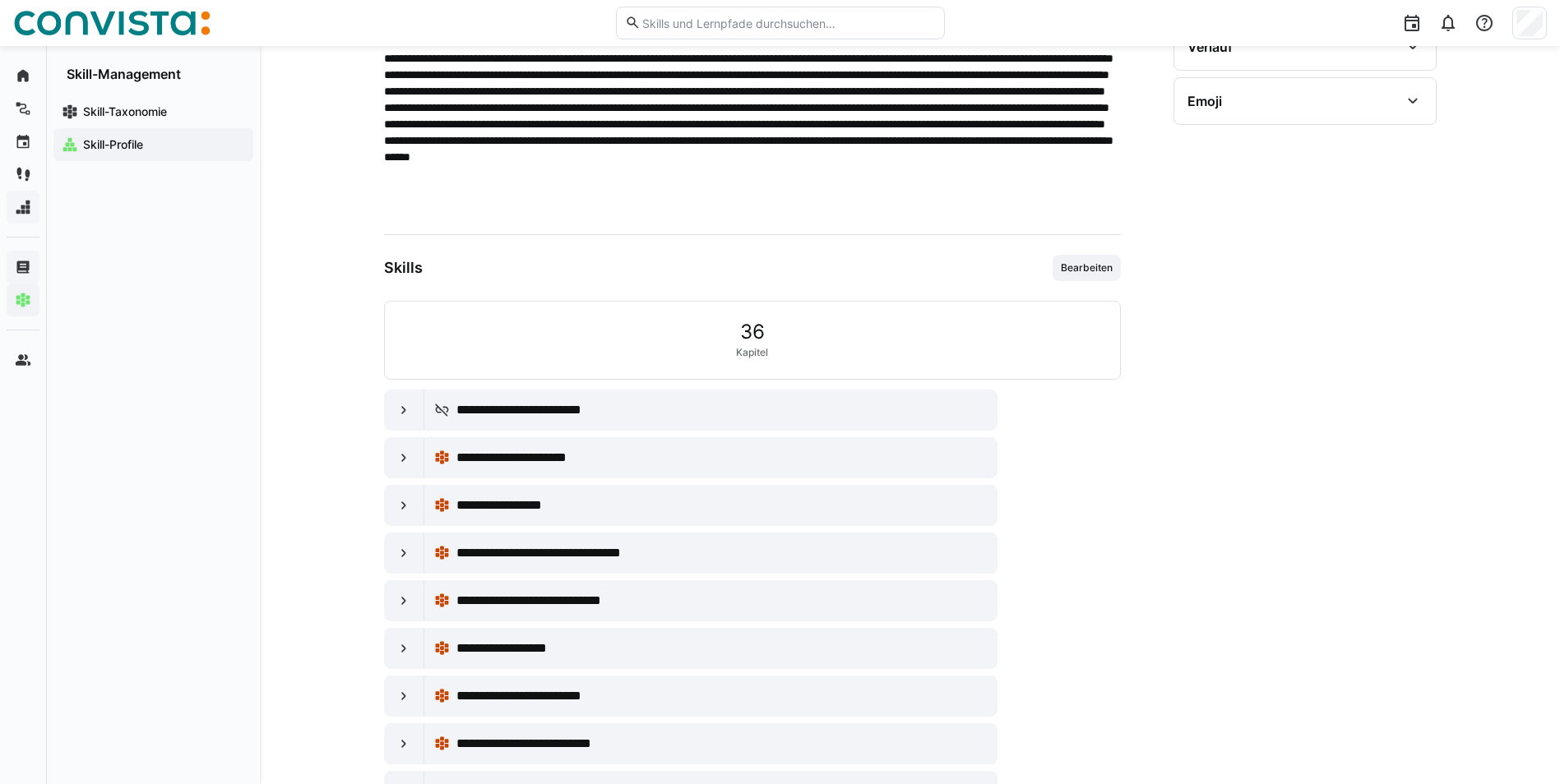
click at [567, 414] on span "**********" at bounding box center [538, 410] width 164 height 20
click at [400, 407] on eds-icon at bounding box center [403, 410] width 17 height 17
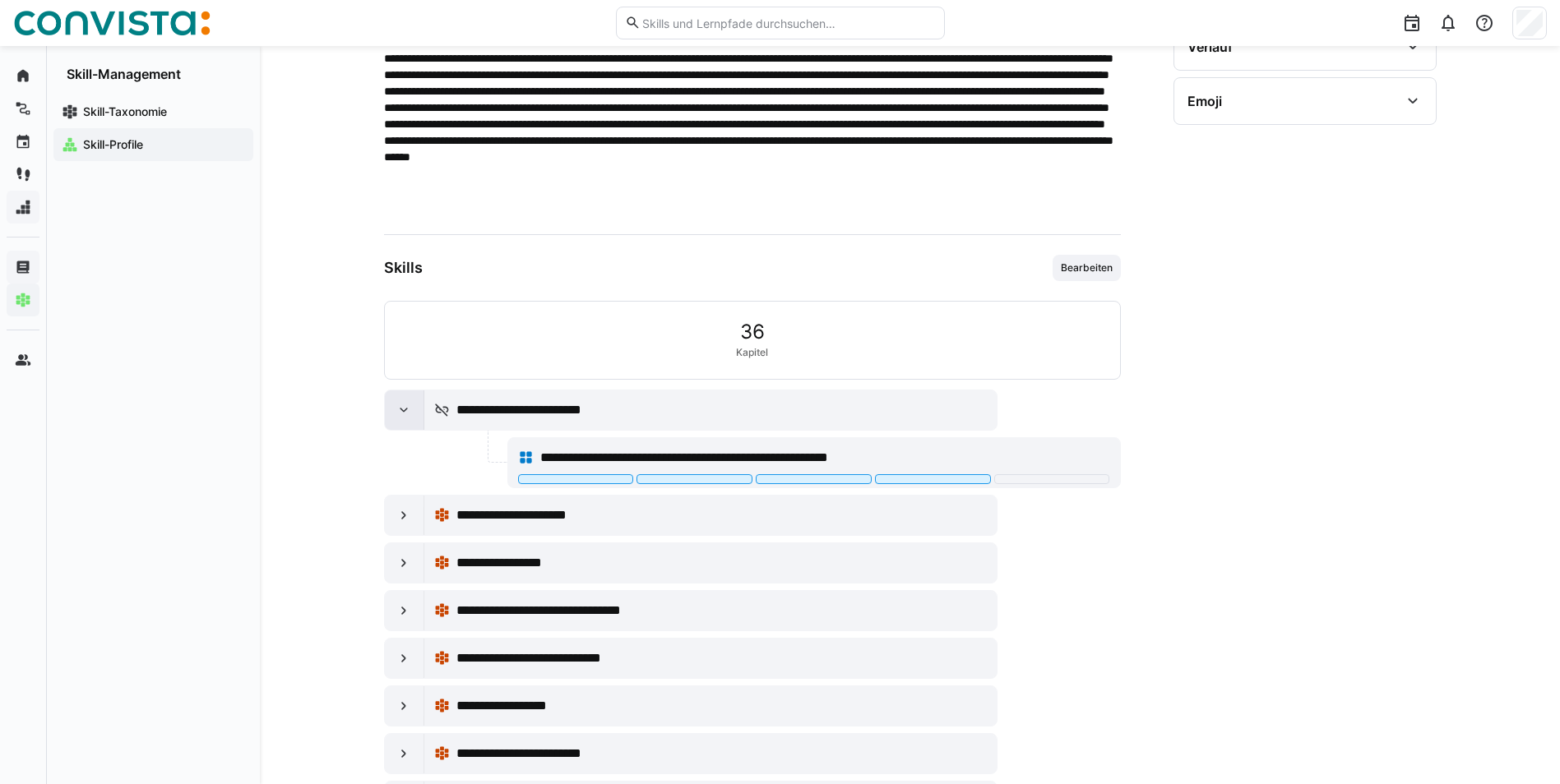
click at [400, 407] on eds-icon at bounding box center [403, 410] width 17 height 17
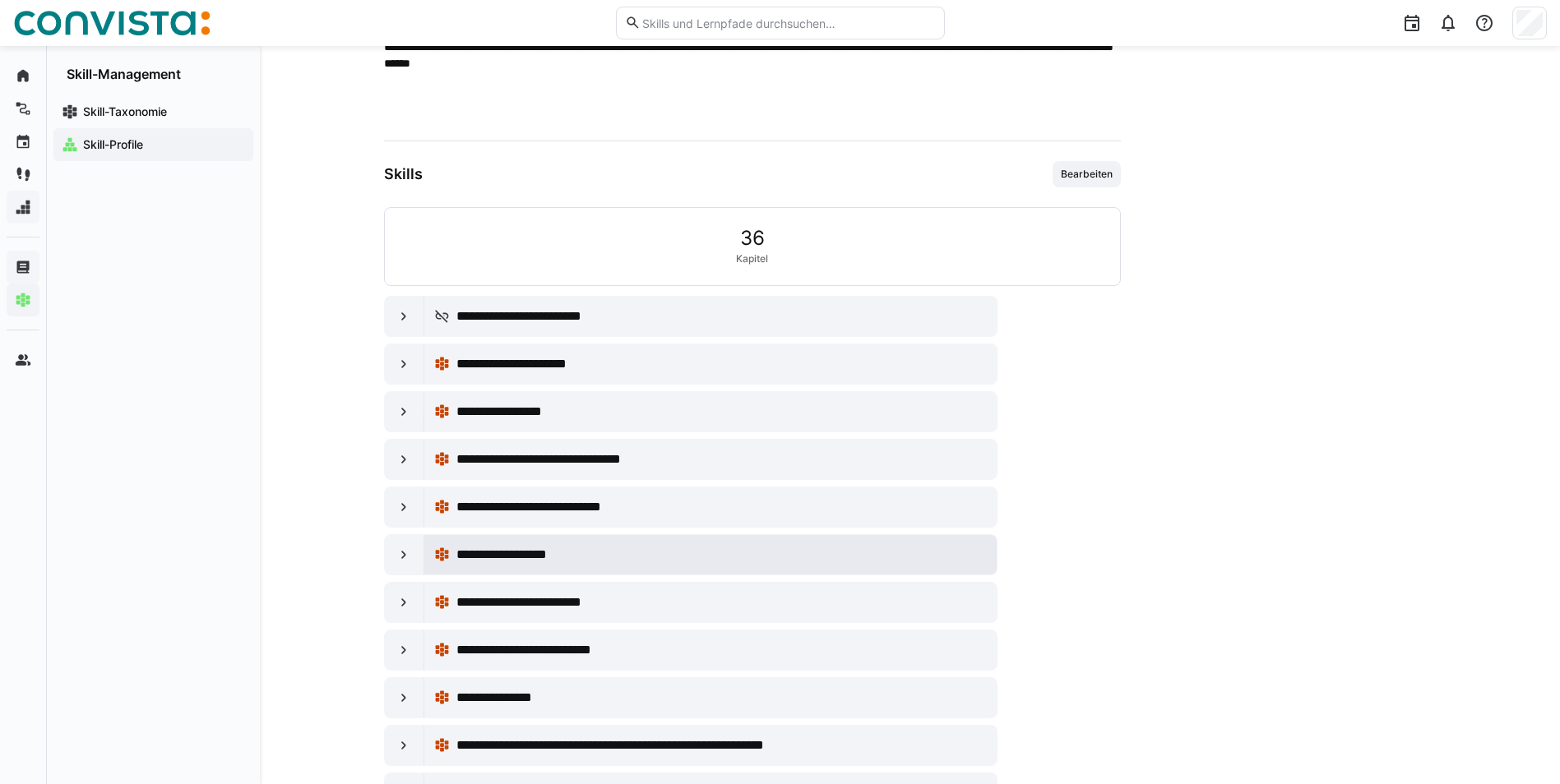
scroll to position [587, 0]
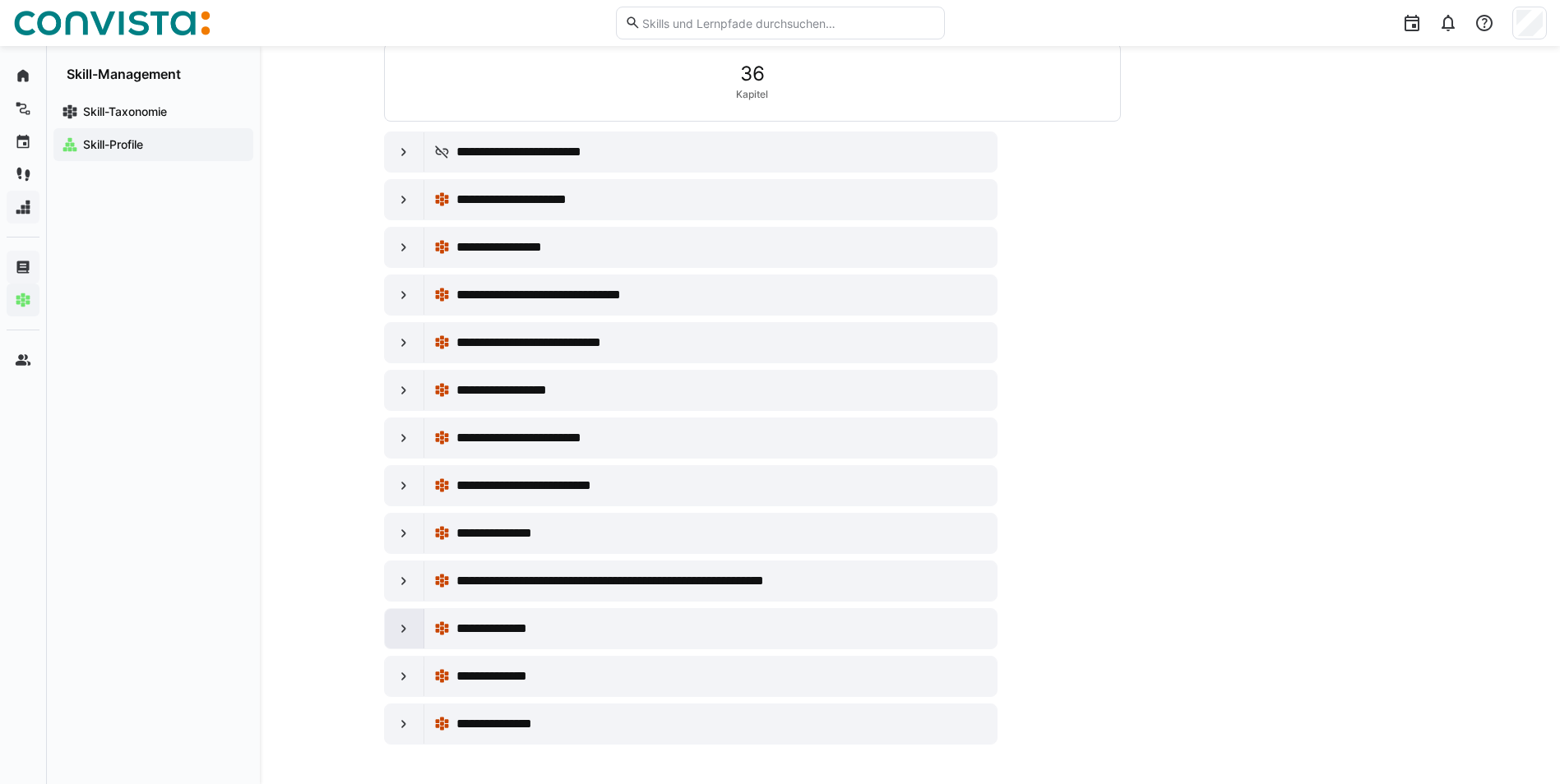
click at [406, 631] on eds-icon at bounding box center [403, 628] width 17 height 17
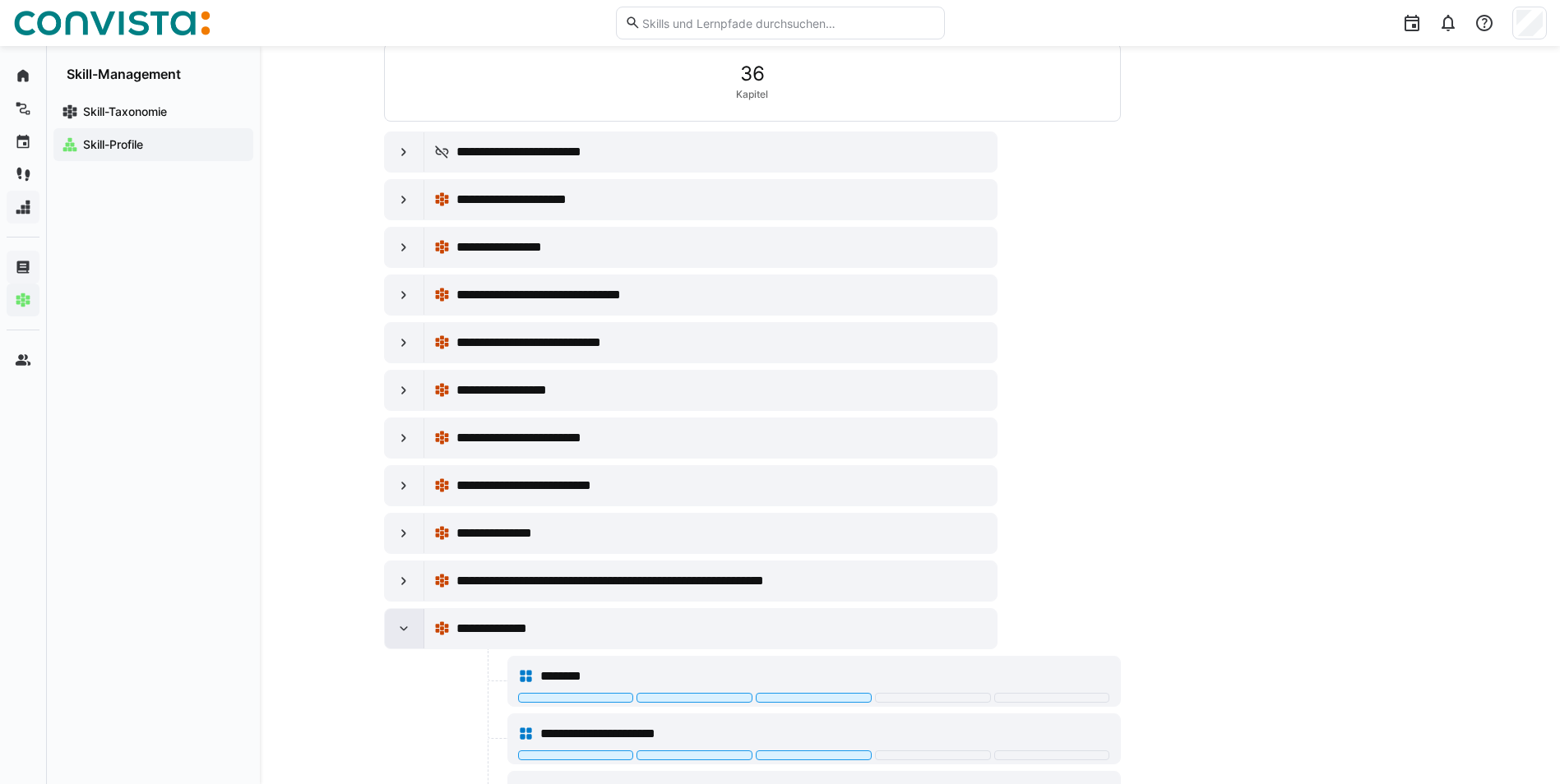
click at [406, 631] on eds-icon at bounding box center [403, 628] width 17 height 17
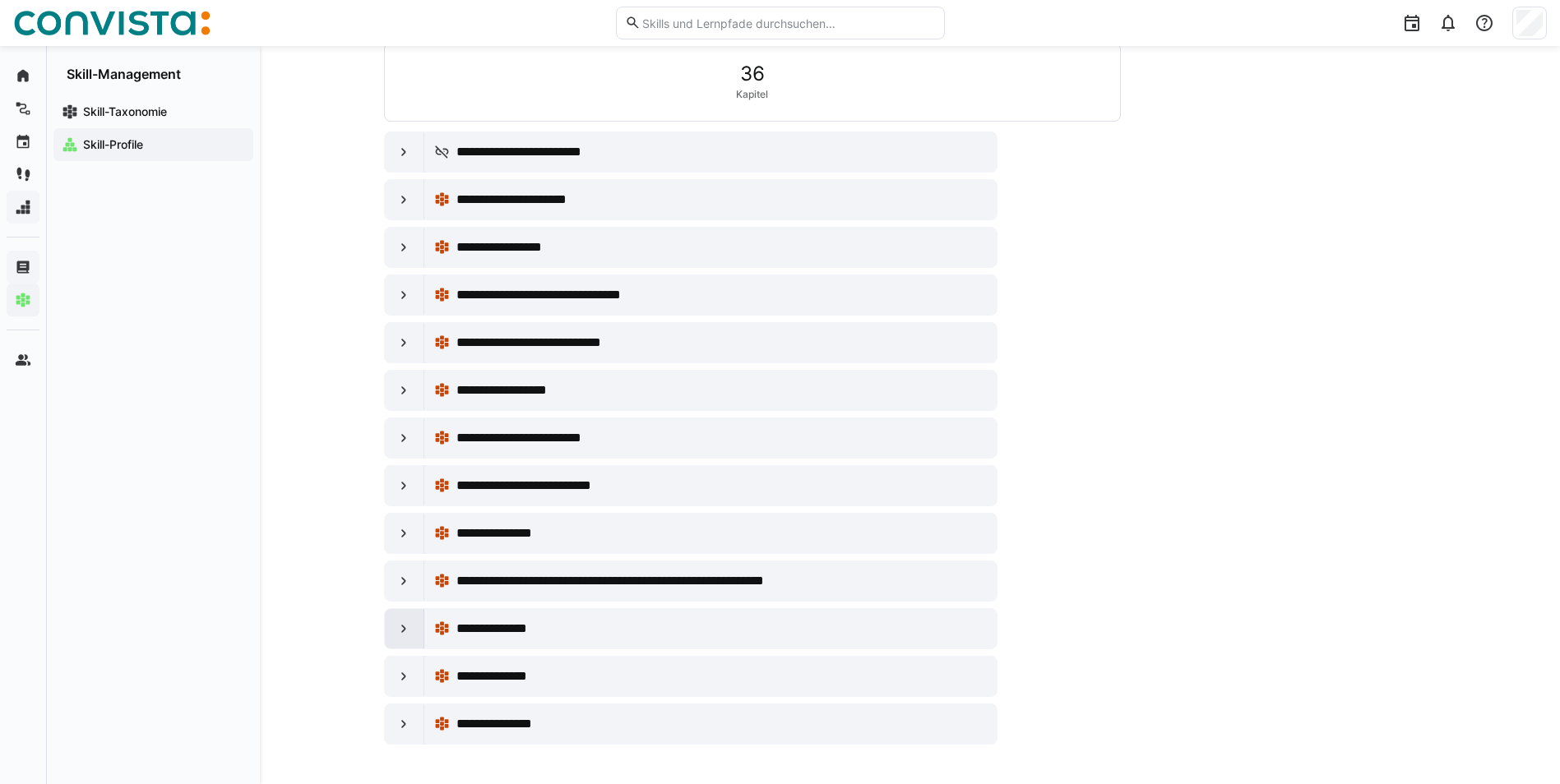
click at [404, 630] on eds-icon at bounding box center [403, 628] width 17 height 17
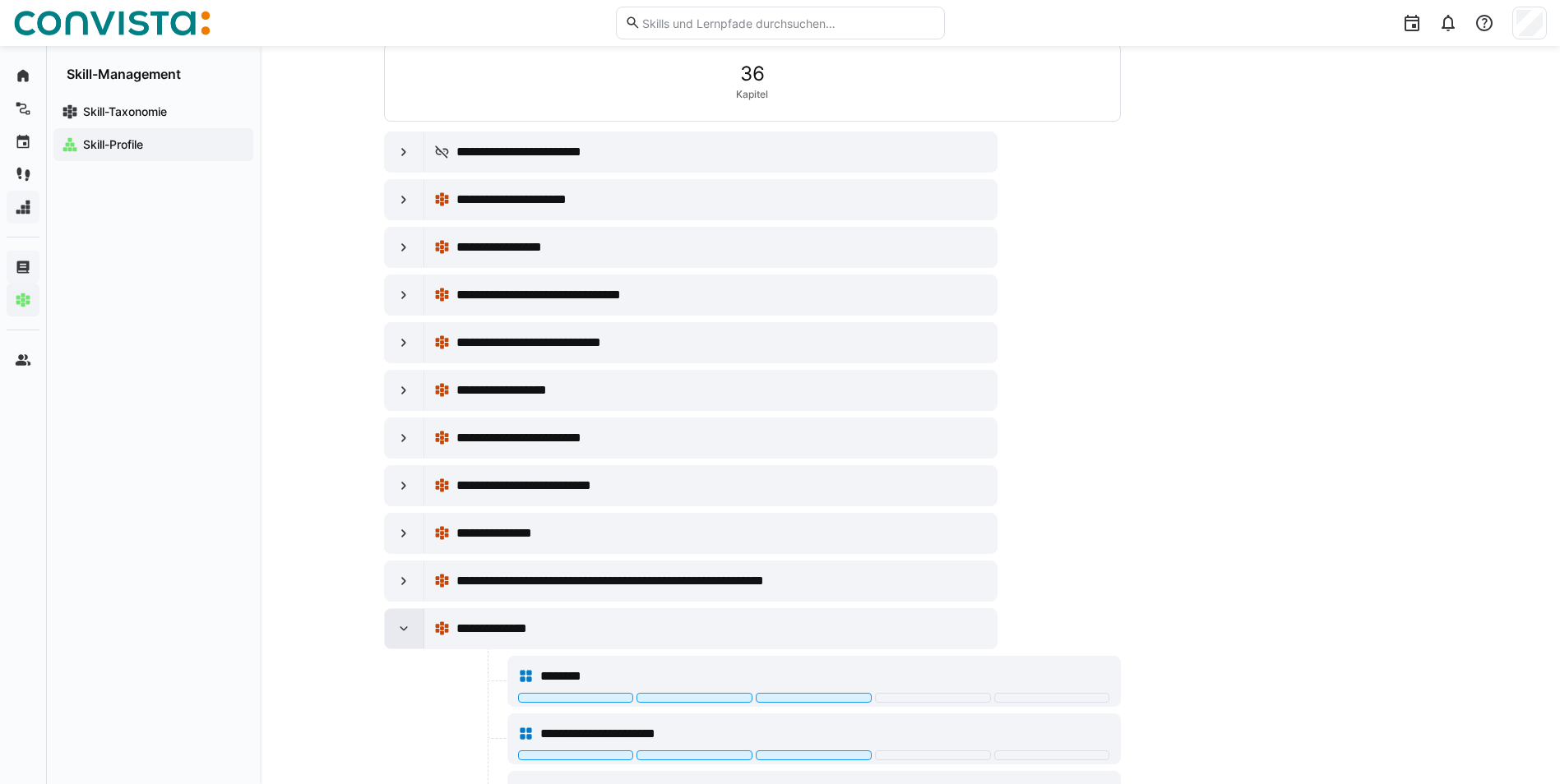
click at [404, 630] on eds-icon at bounding box center [403, 628] width 17 height 17
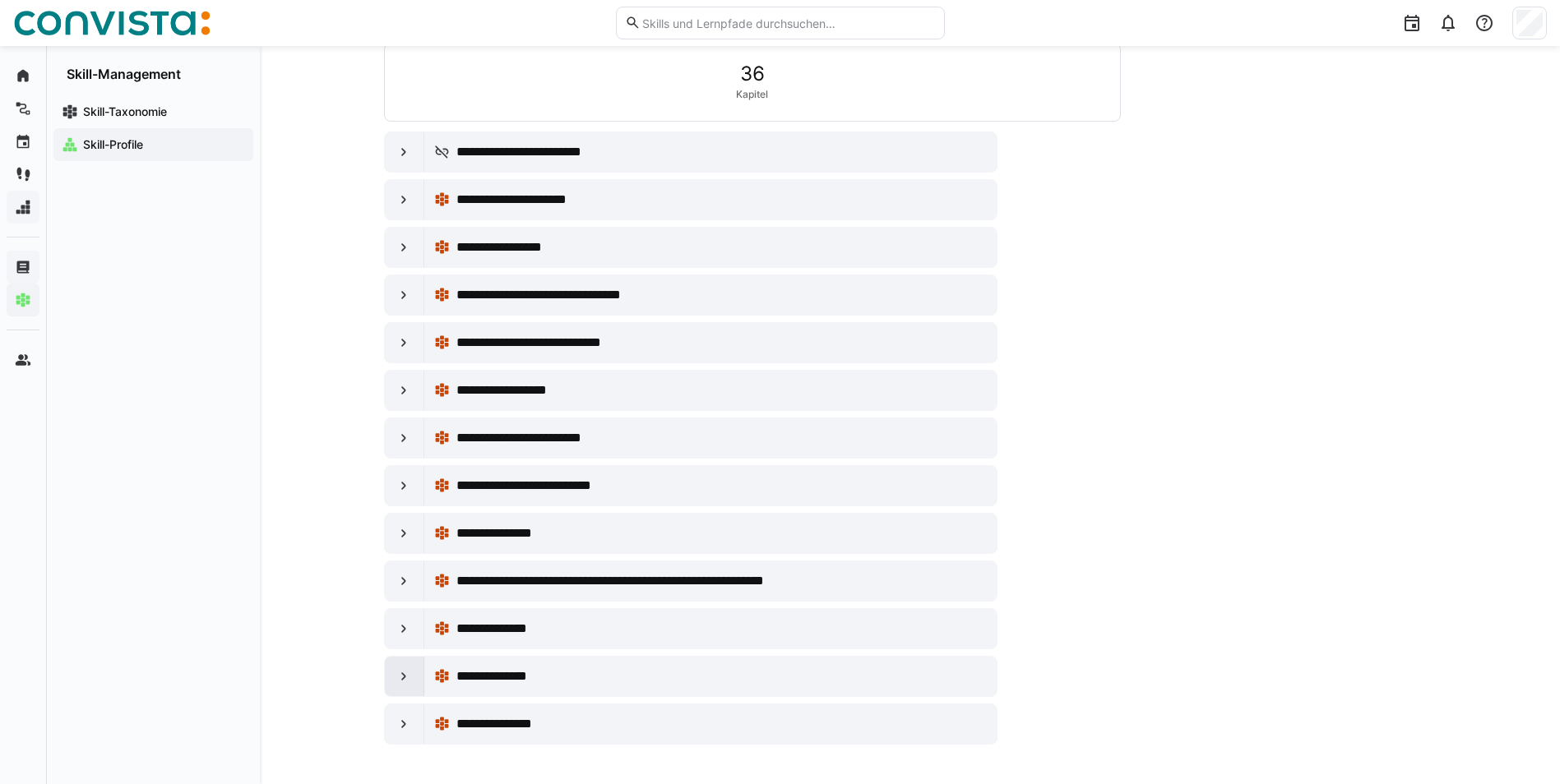
click at [407, 673] on eds-icon at bounding box center [403, 676] width 17 height 17
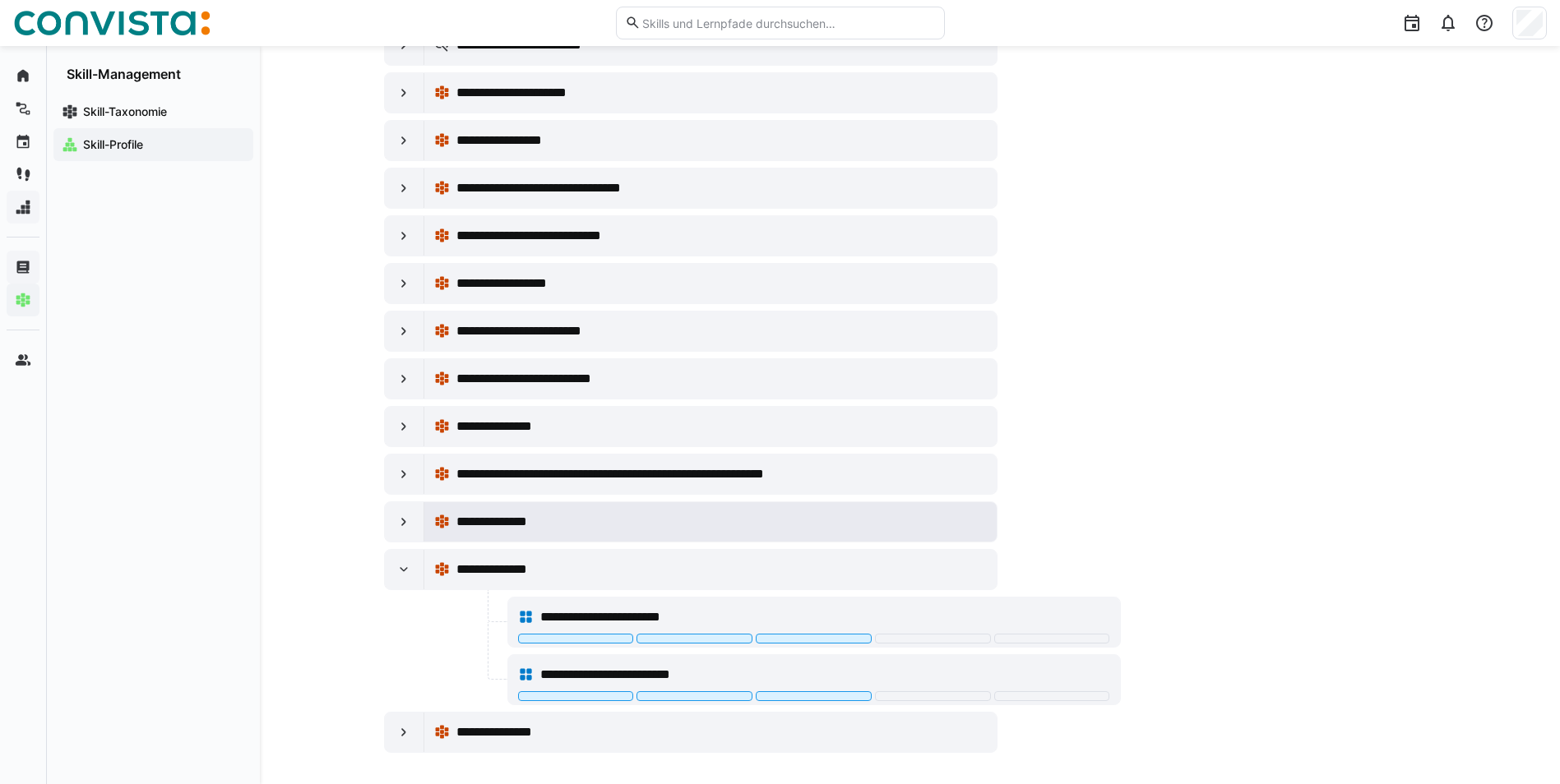
scroll to position [702, 0]
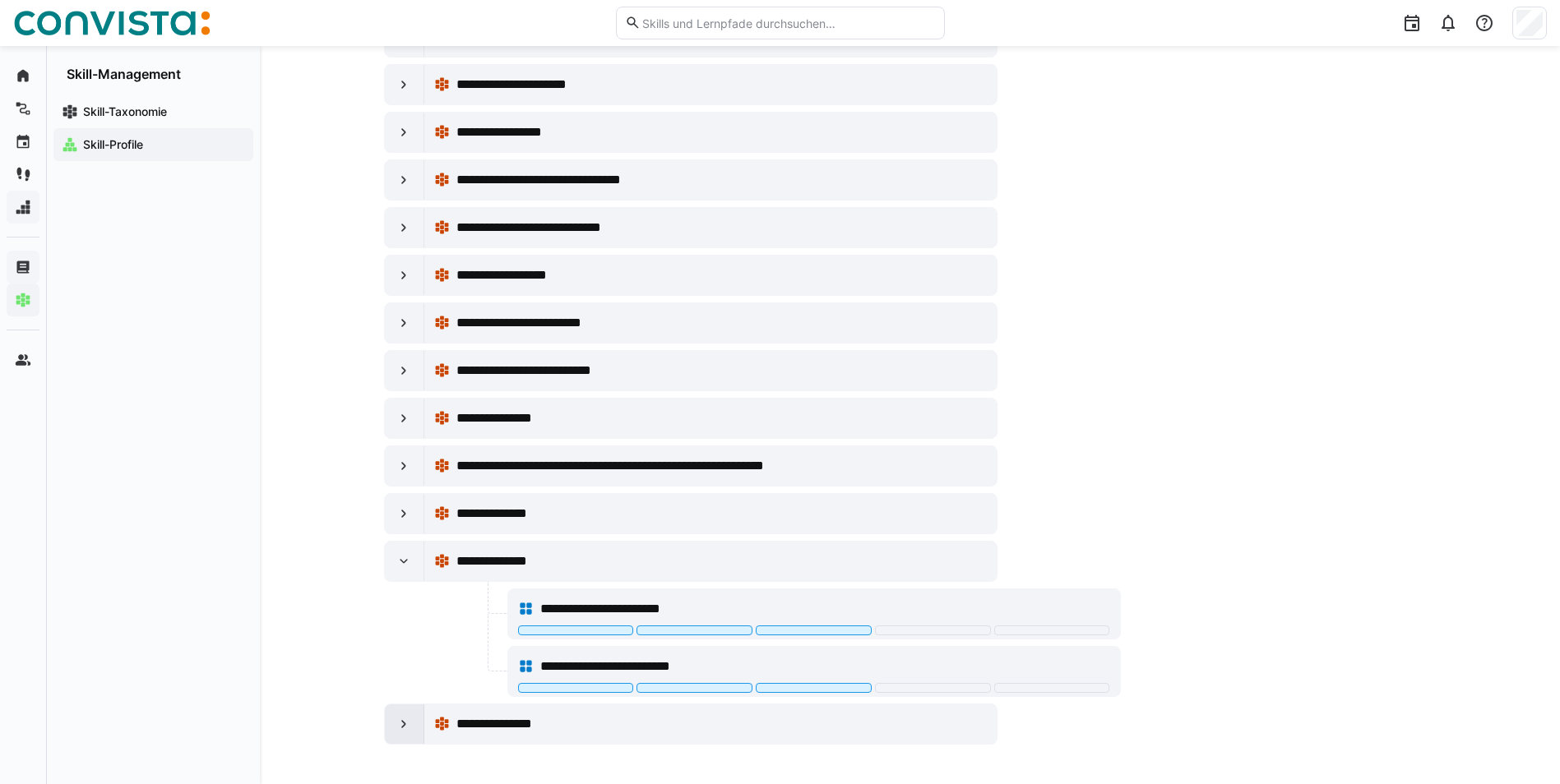
click at [406, 721] on eds-icon at bounding box center [403, 724] width 17 height 17
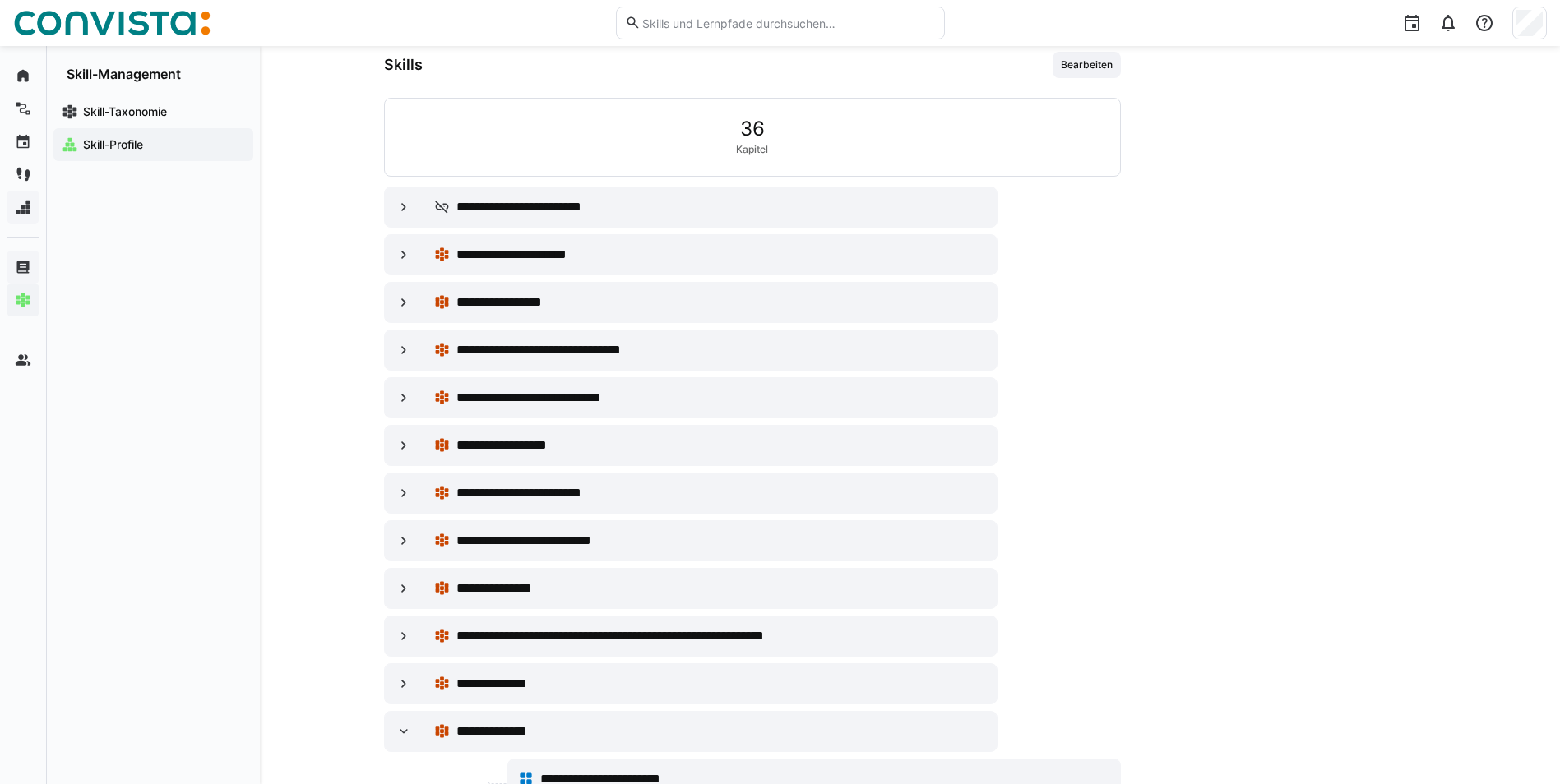
scroll to position [521, 0]
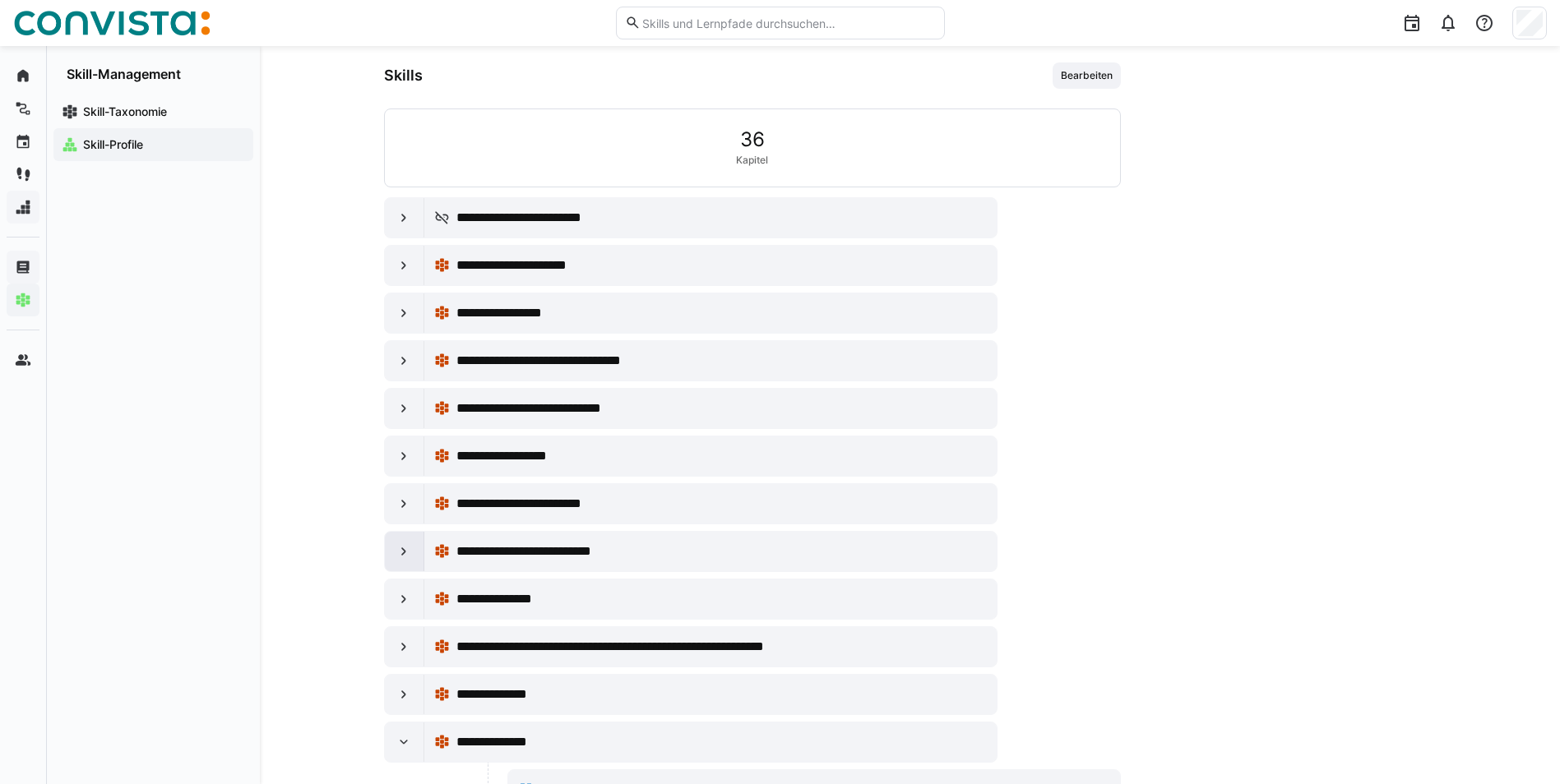
click at [397, 552] on eds-icon at bounding box center [403, 551] width 17 height 17
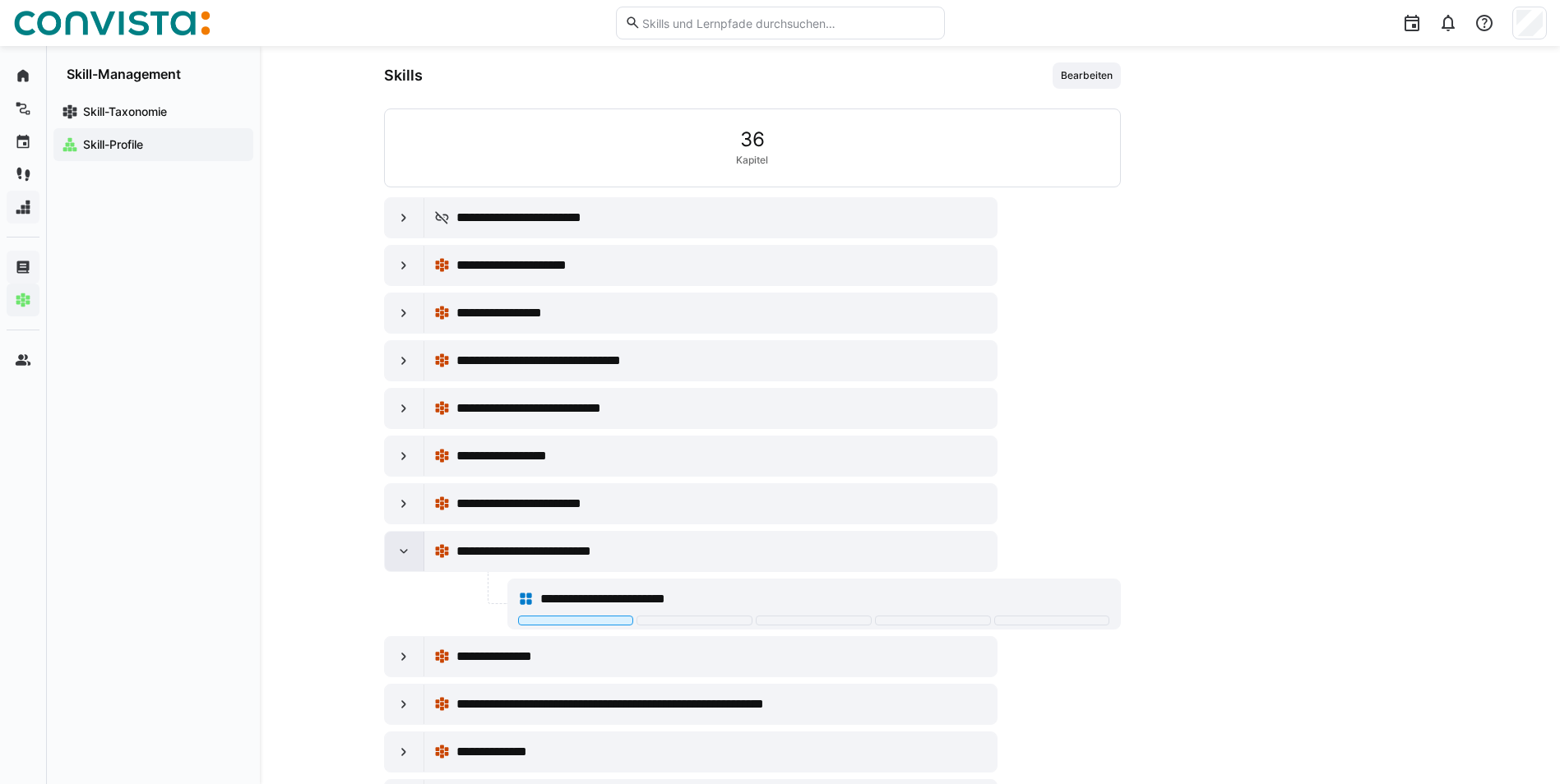
click at [400, 552] on eds-icon at bounding box center [403, 551] width 17 height 17
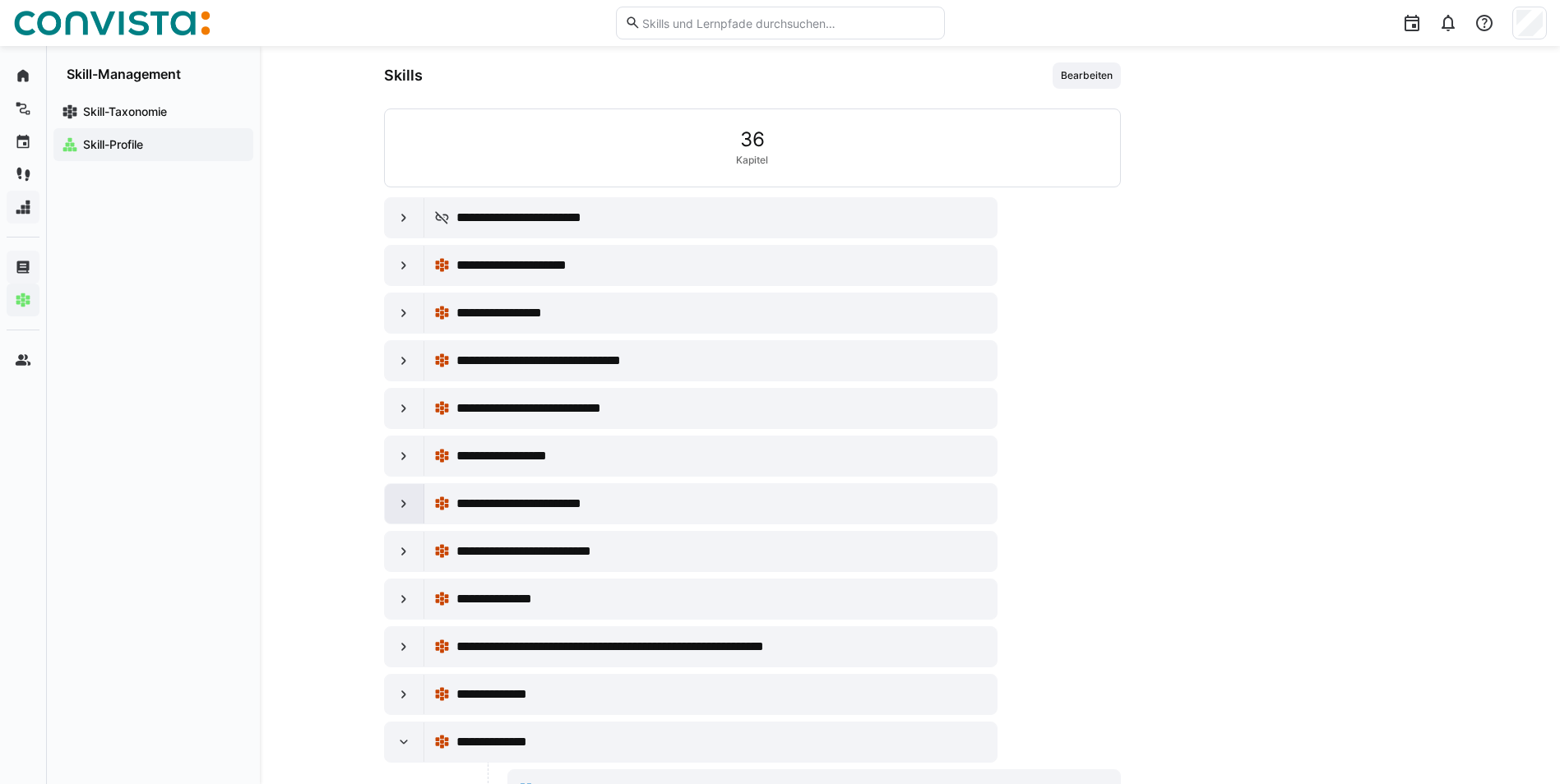
click at [402, 508] on eds-icon at bounding box center [403, 504] width 17 height 17
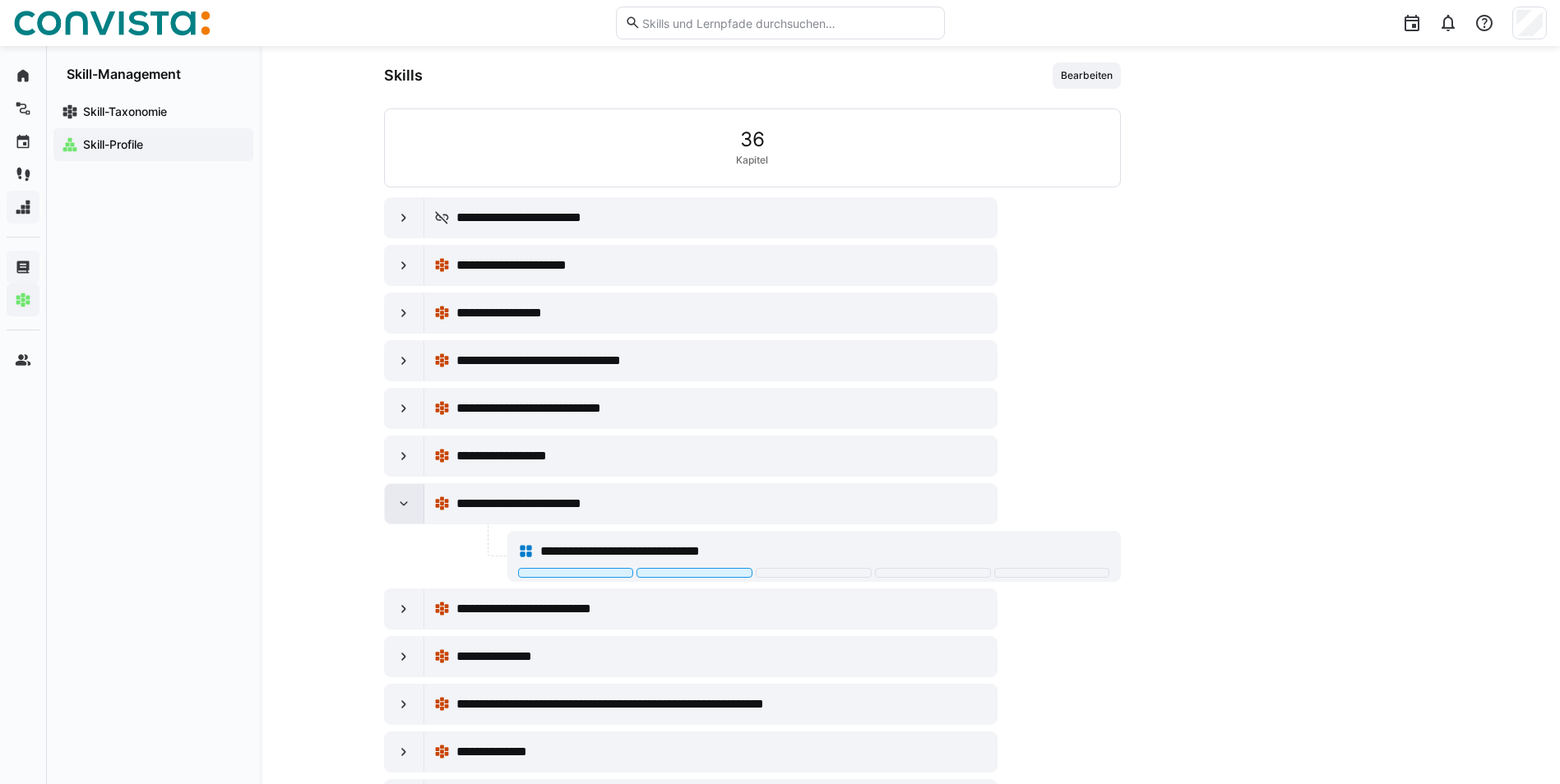
click at [405, 504] on eds-icon at bounding box center [403, 504] width 17 height 17
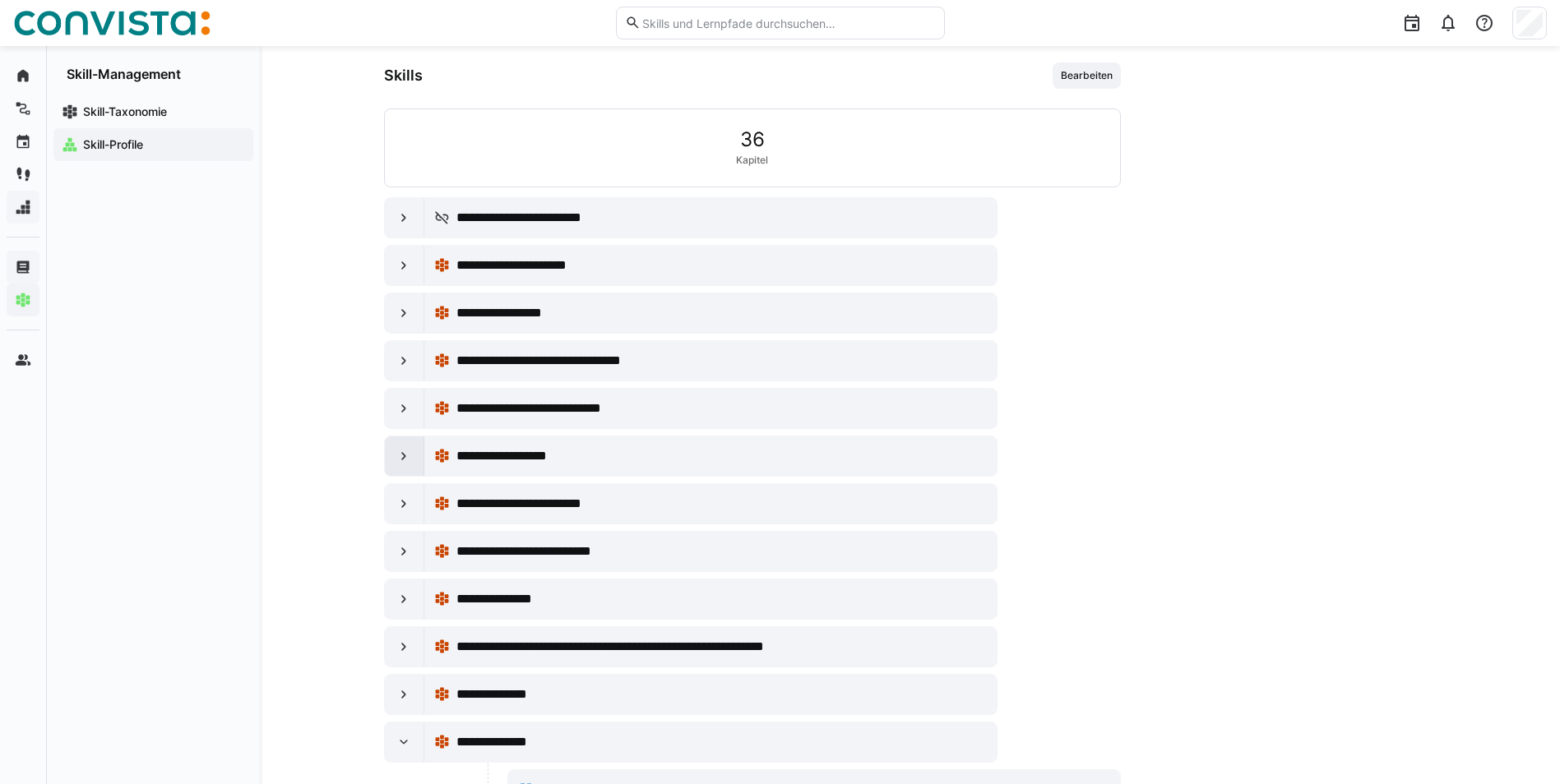
click at [410, 462] on eds-icon at bounding box center [403, 456] width 17 height 17
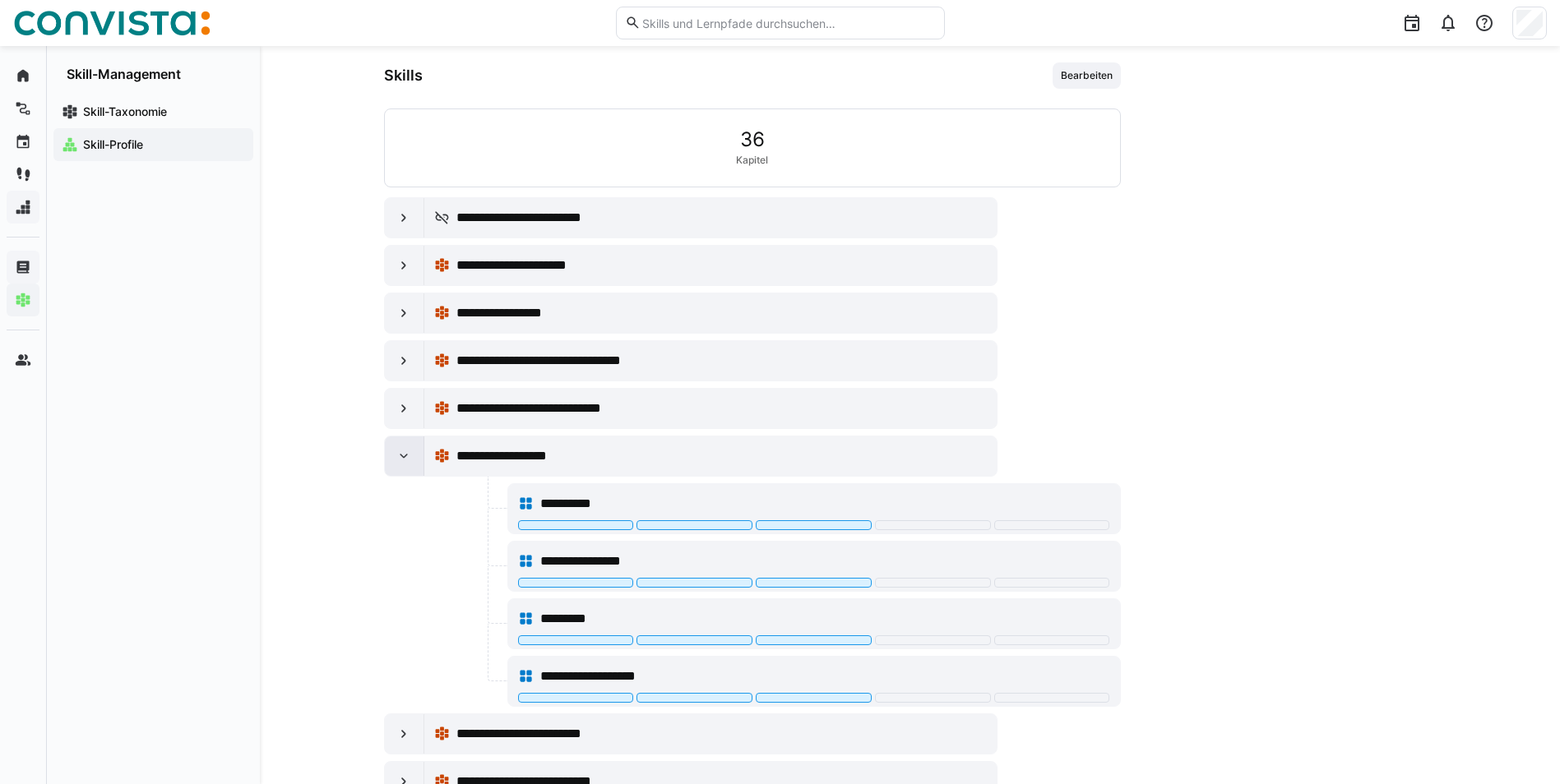
click at [410, 459] on eds-icon at bounding box center [403, 456] width 17 height 17
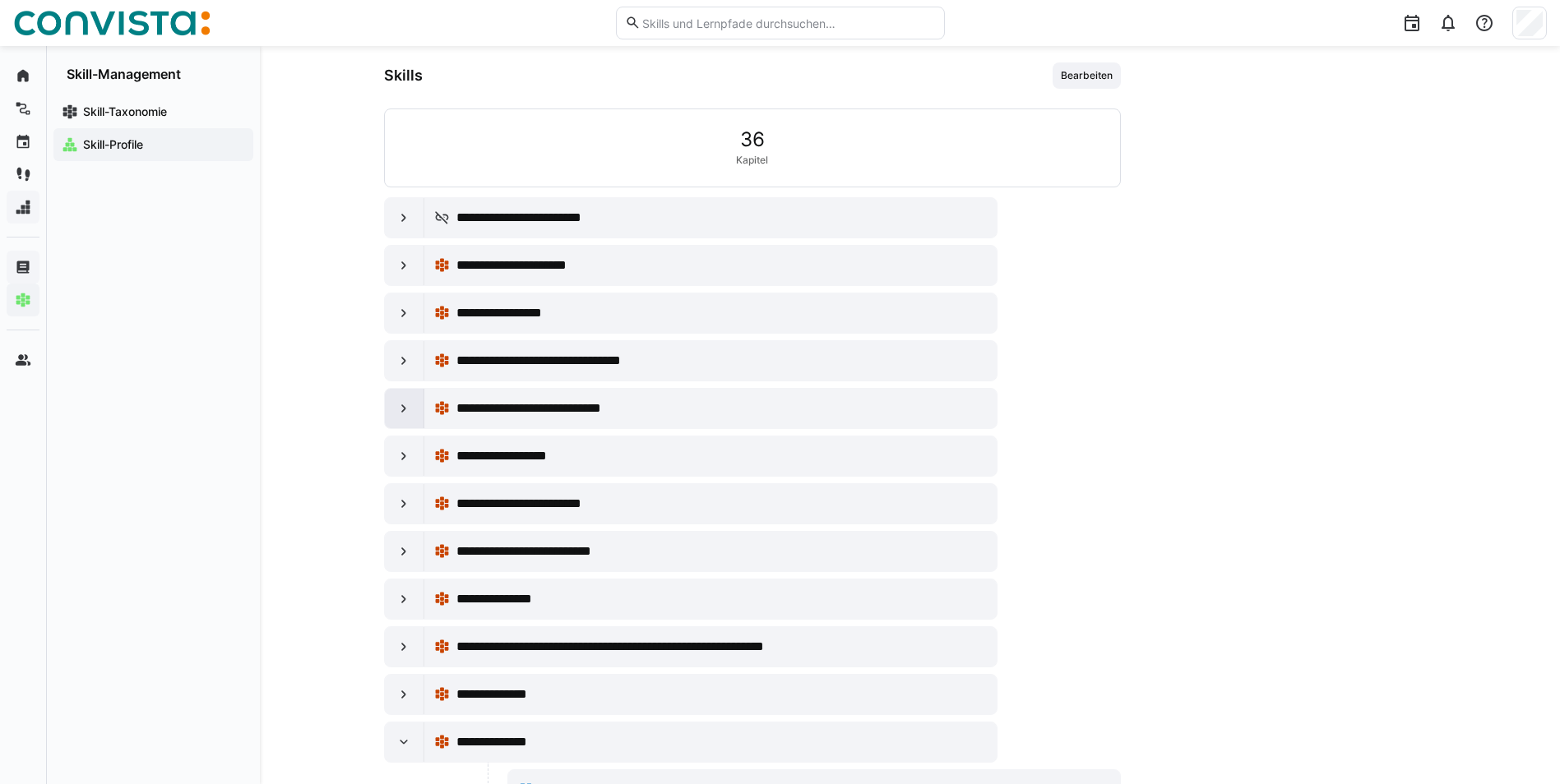
click at [405, 403] on eds-icon at bounding box center [403, 408] width 17 height 17
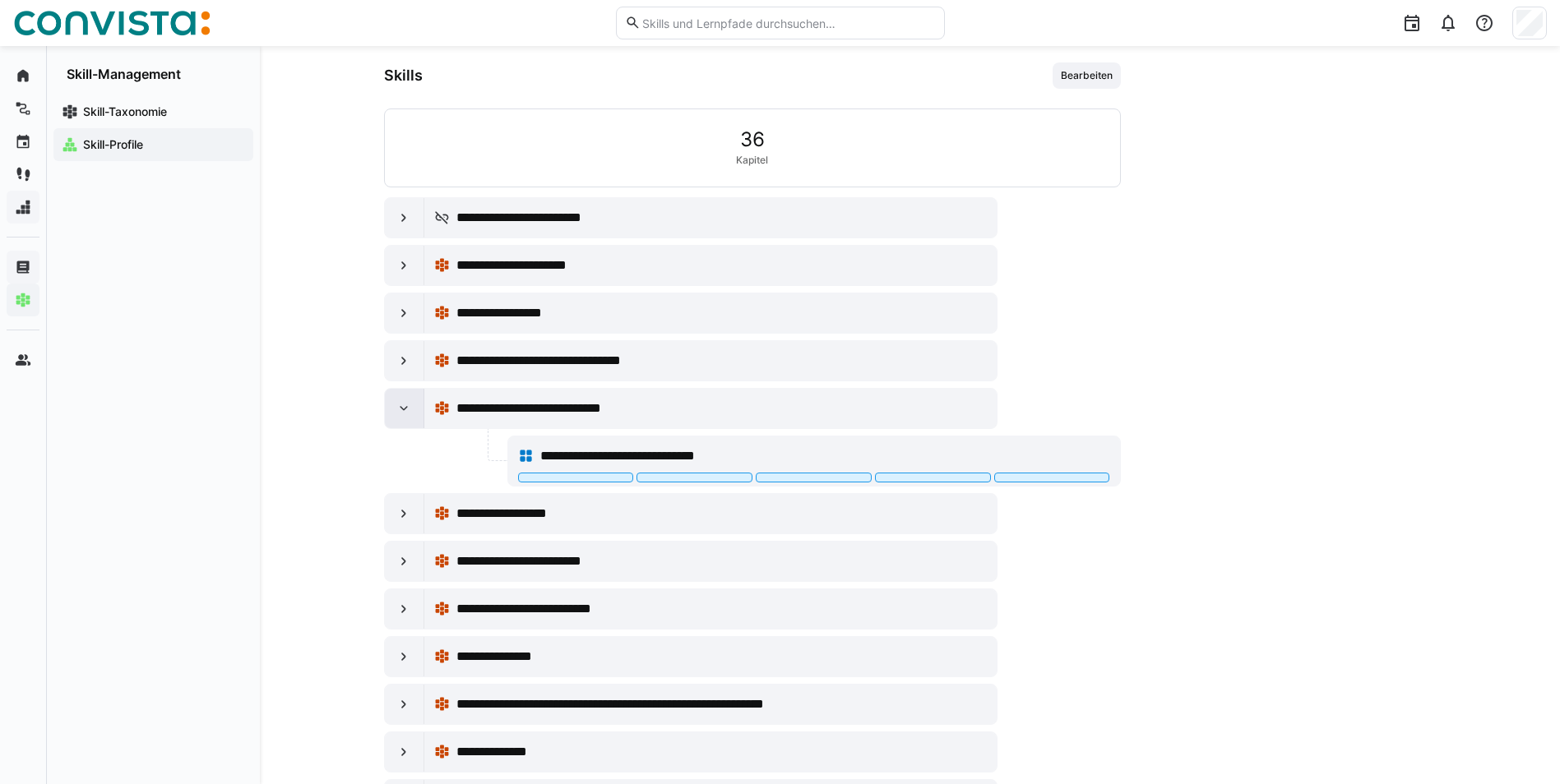
click at [406, 411] on eds-icon at bounding box center [403, 408] width 17 height 17
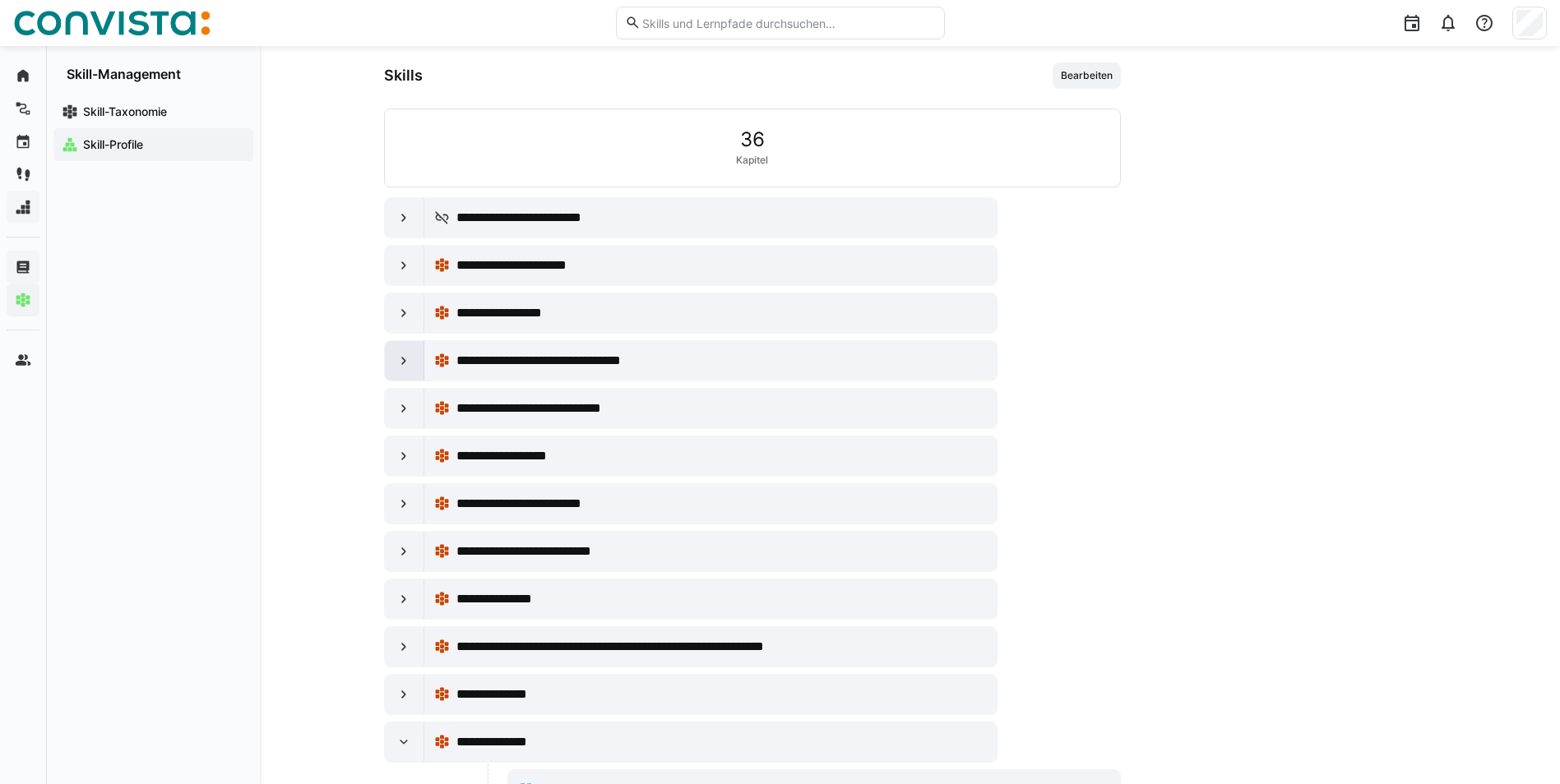
click at [400, 361] on eds-icon at bounding box center [403, 361] width 17 height 17
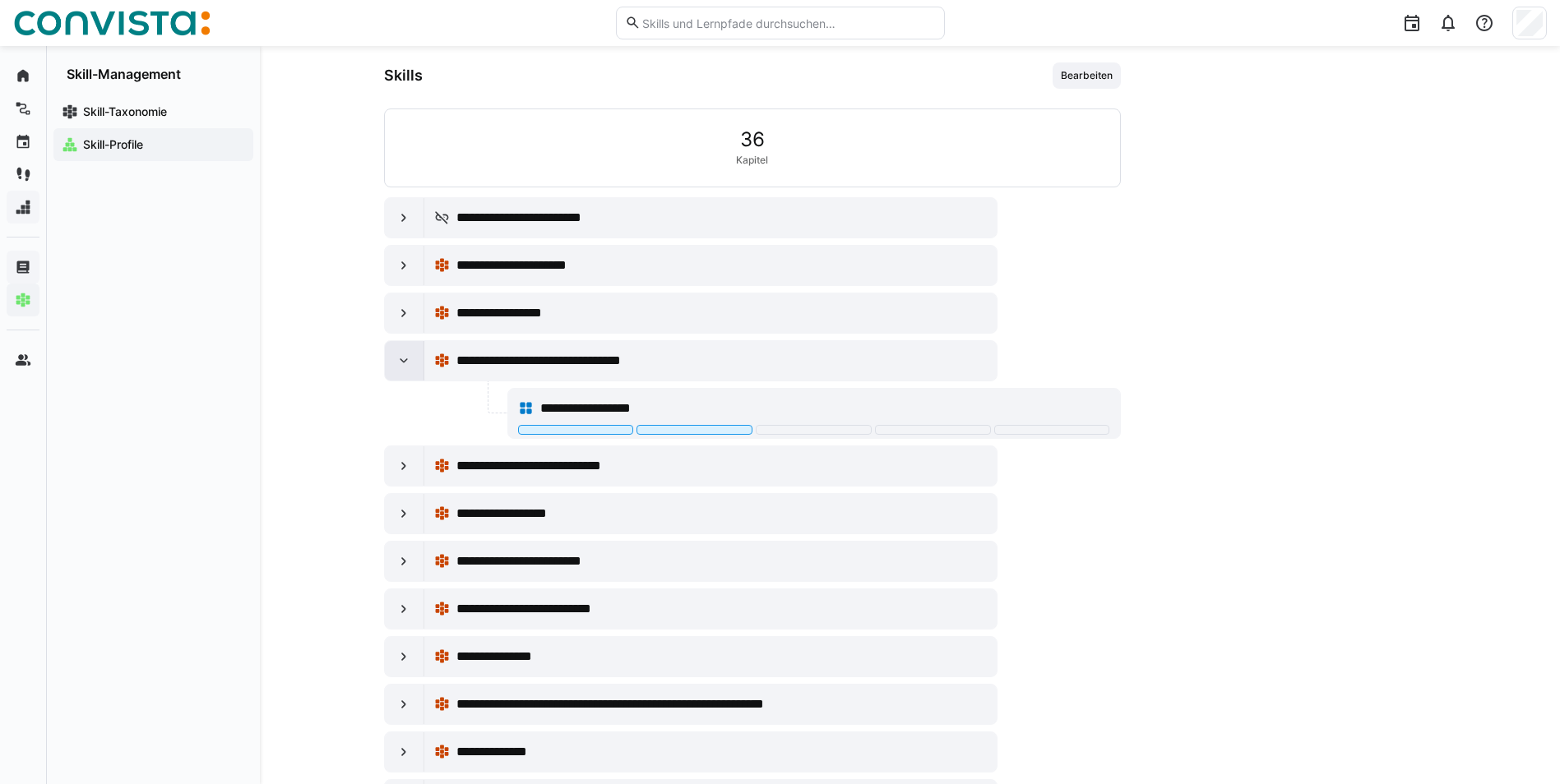
click at [400, 361] on eds-icon at bounding box center [403, 361] width 17 height 17
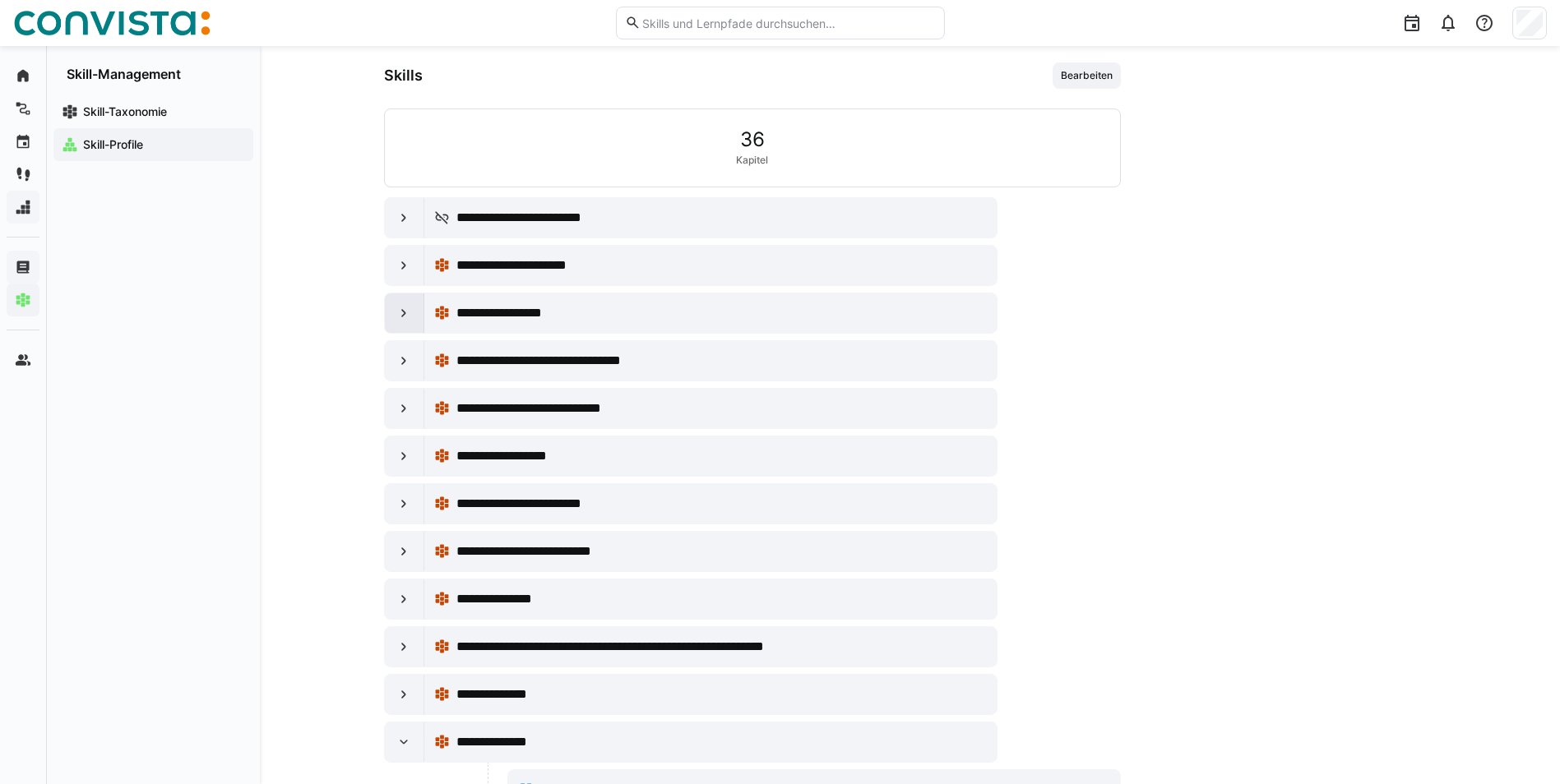
click at [400, 323] on div at bounding box center [405, 313] width 39 height 39
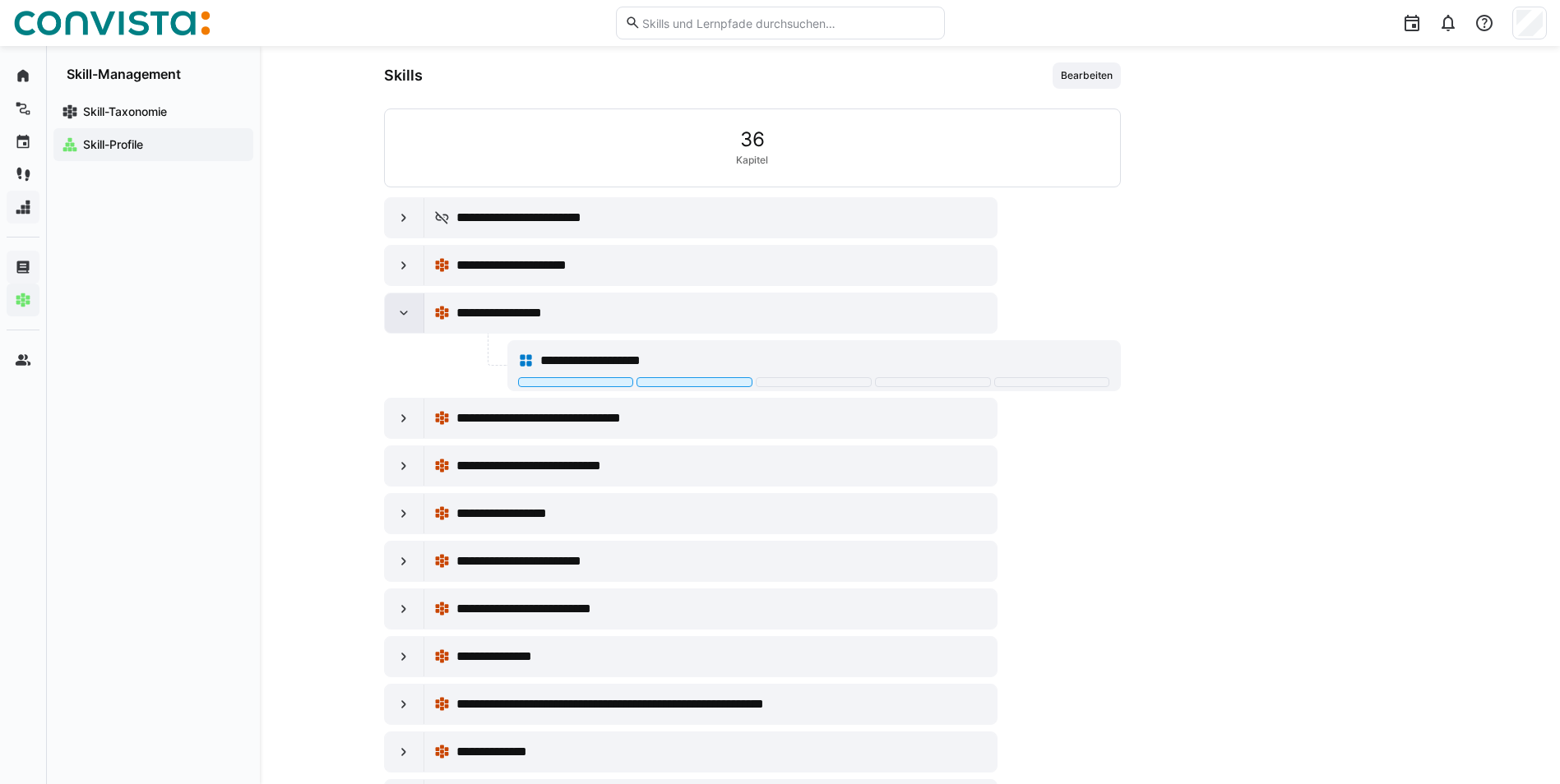
click at [400, 323] on div at bounding box center [405, 313] width 39 height 39
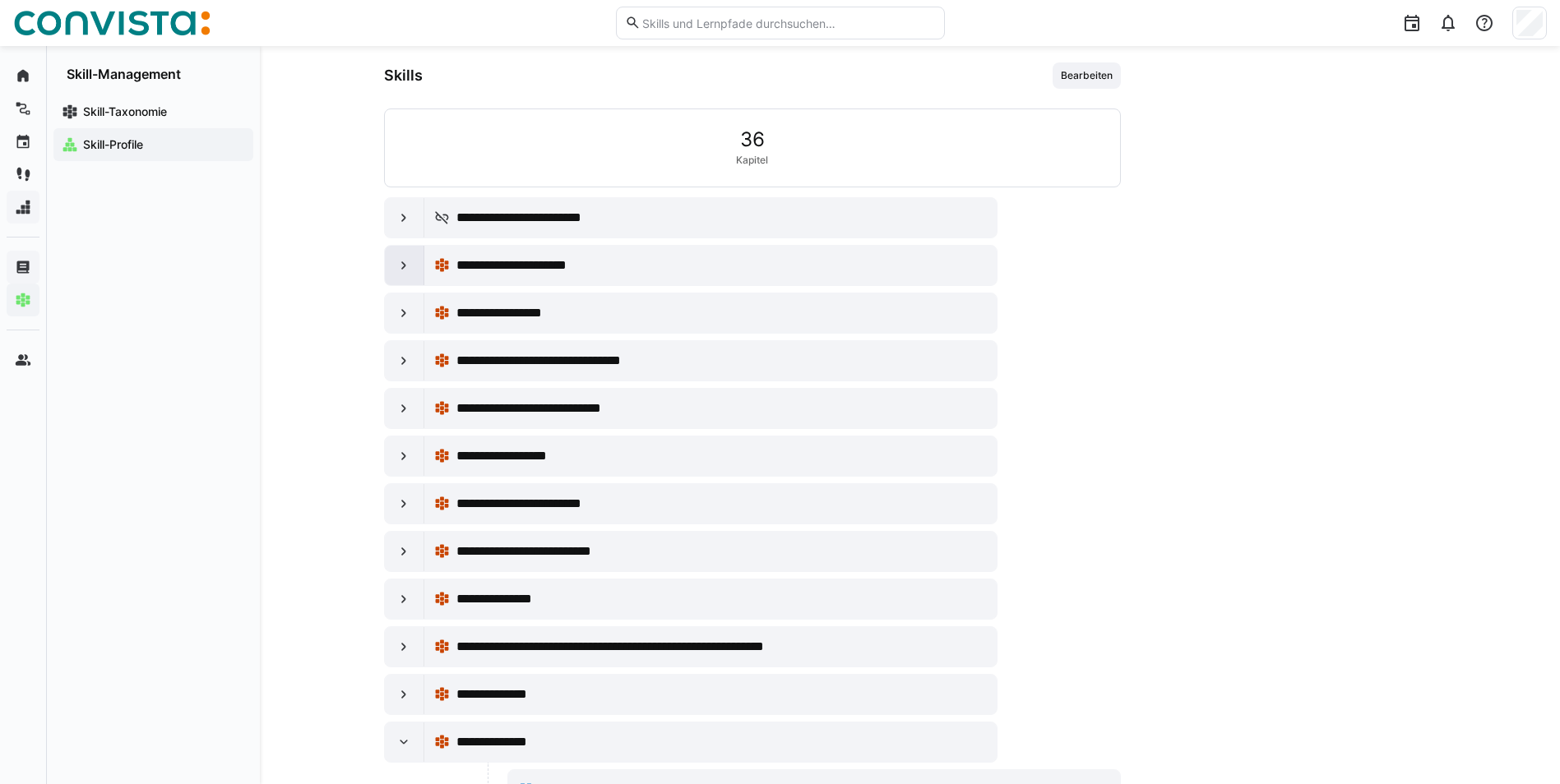
click at [406, 271] on eds-icon at bounding box center [403, 266] width 17 height 17
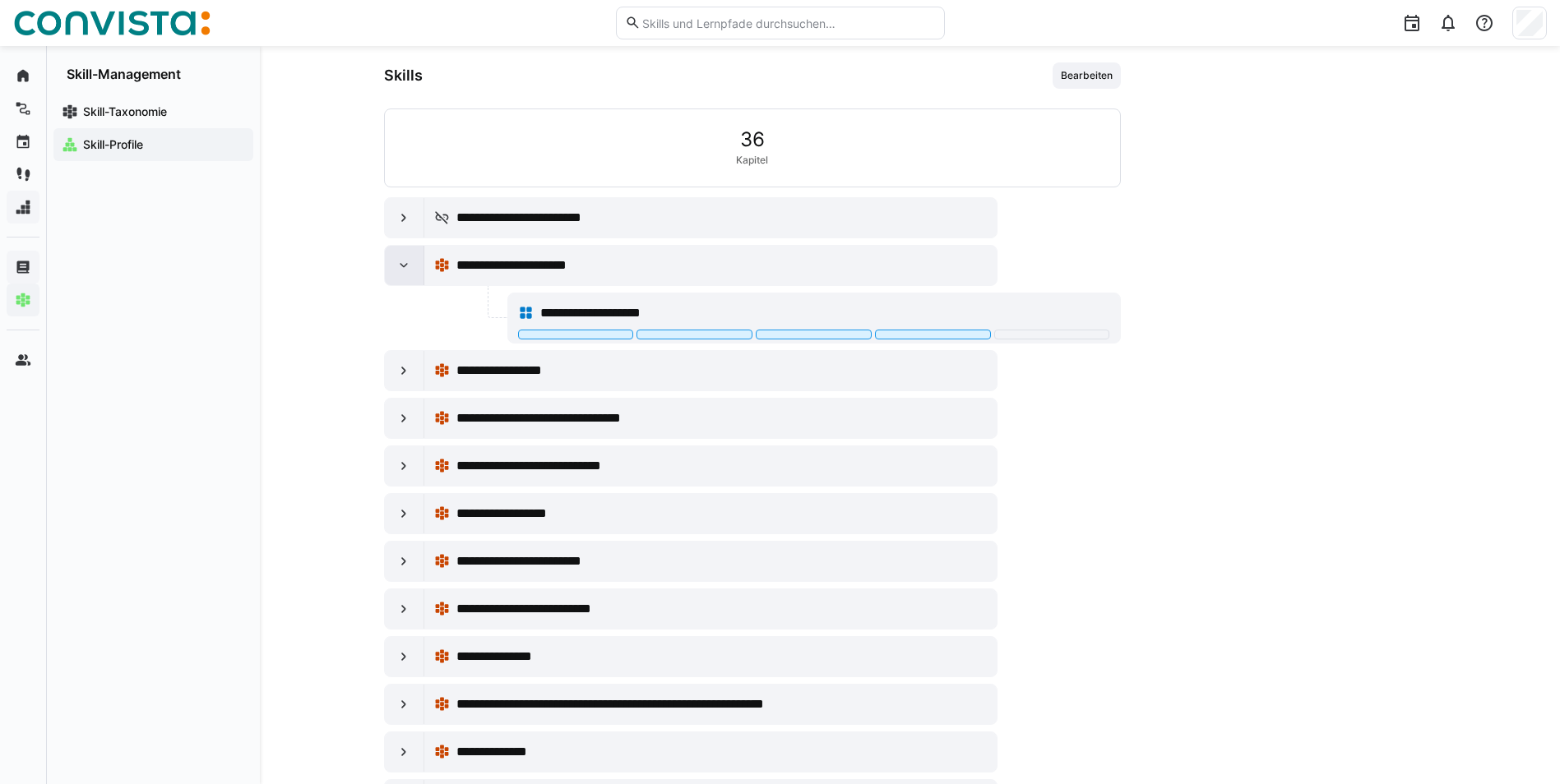
click at [406, 271] on eds-icon at bounding box center [403, 266] width 17 height 17
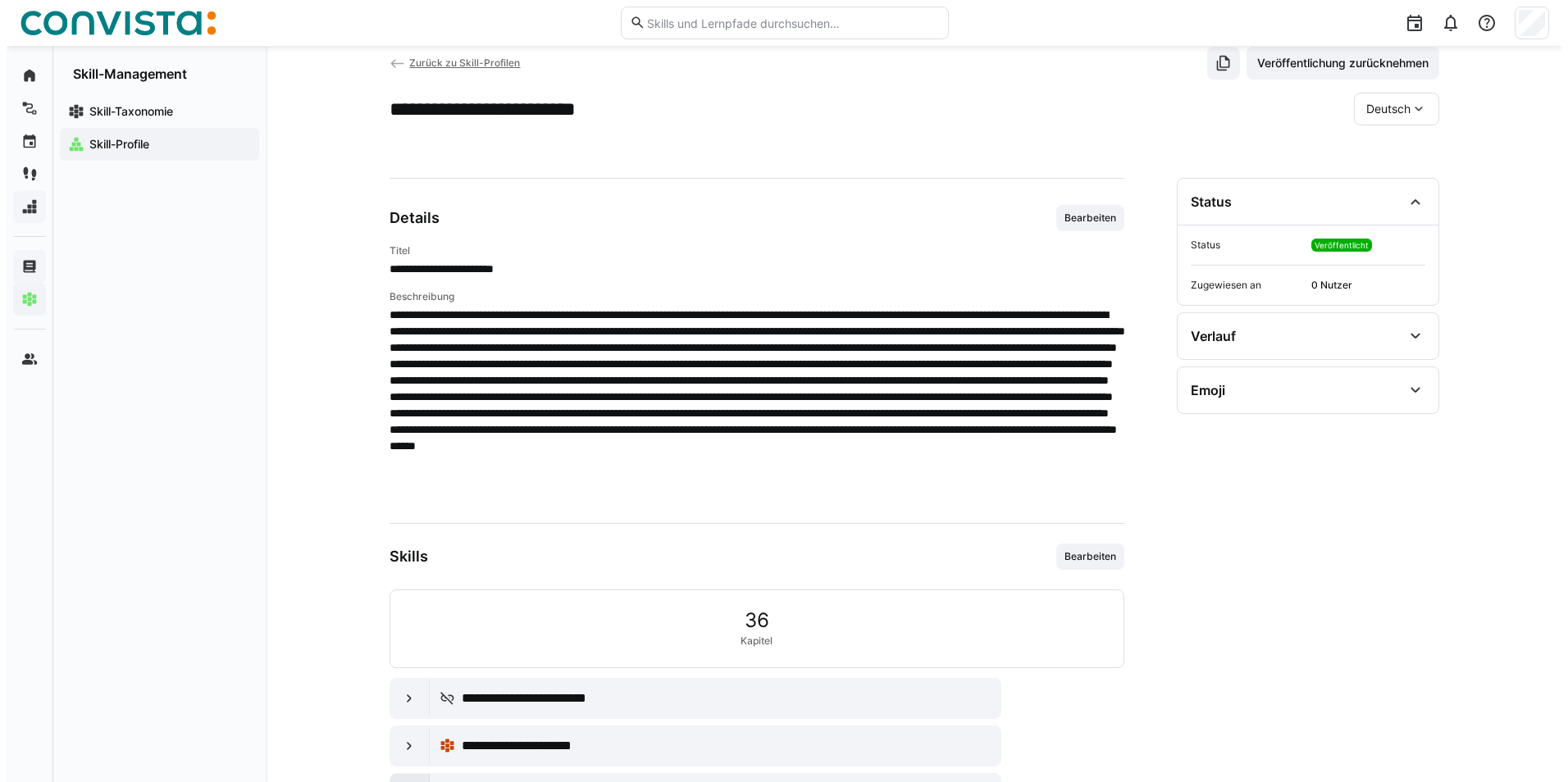
scroll to position [0, 0]
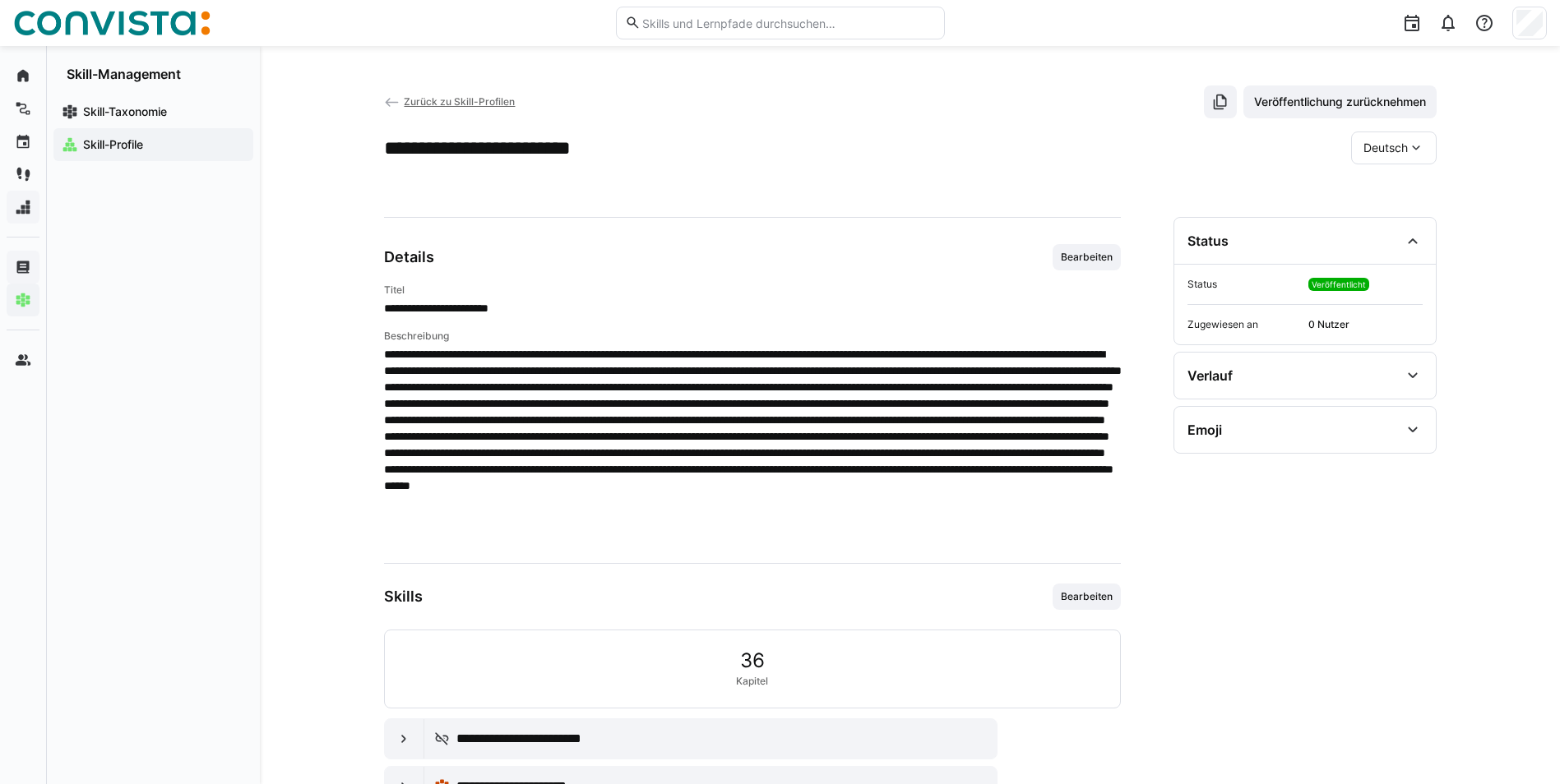
click at [487, 102] on span "Zurück zu Skill-Profilen" at bounding box center [459, 101] width 111 height 13
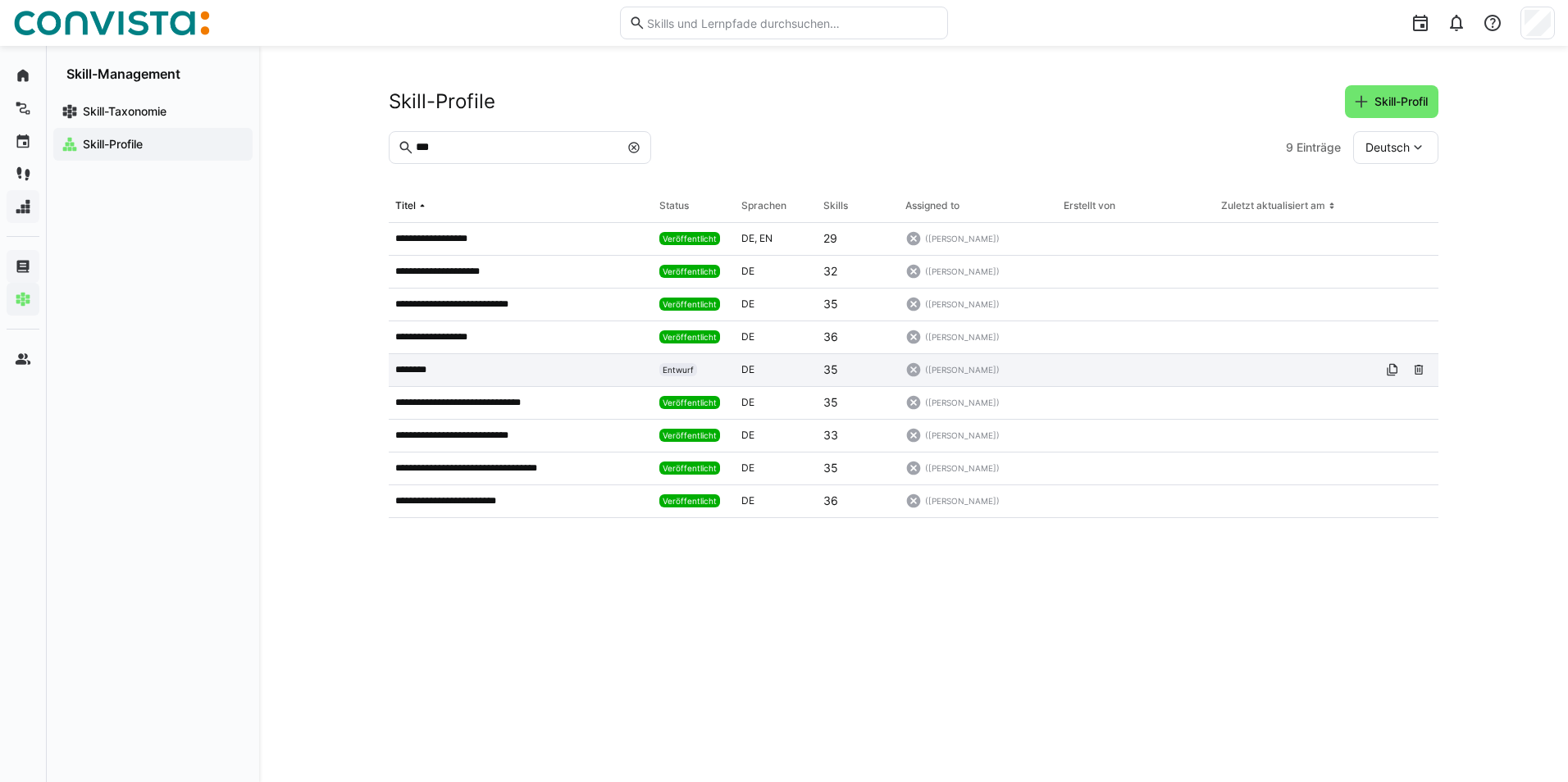
click at [412, 375] on p "********" at bounding box center [418, 369] width 47 height 13
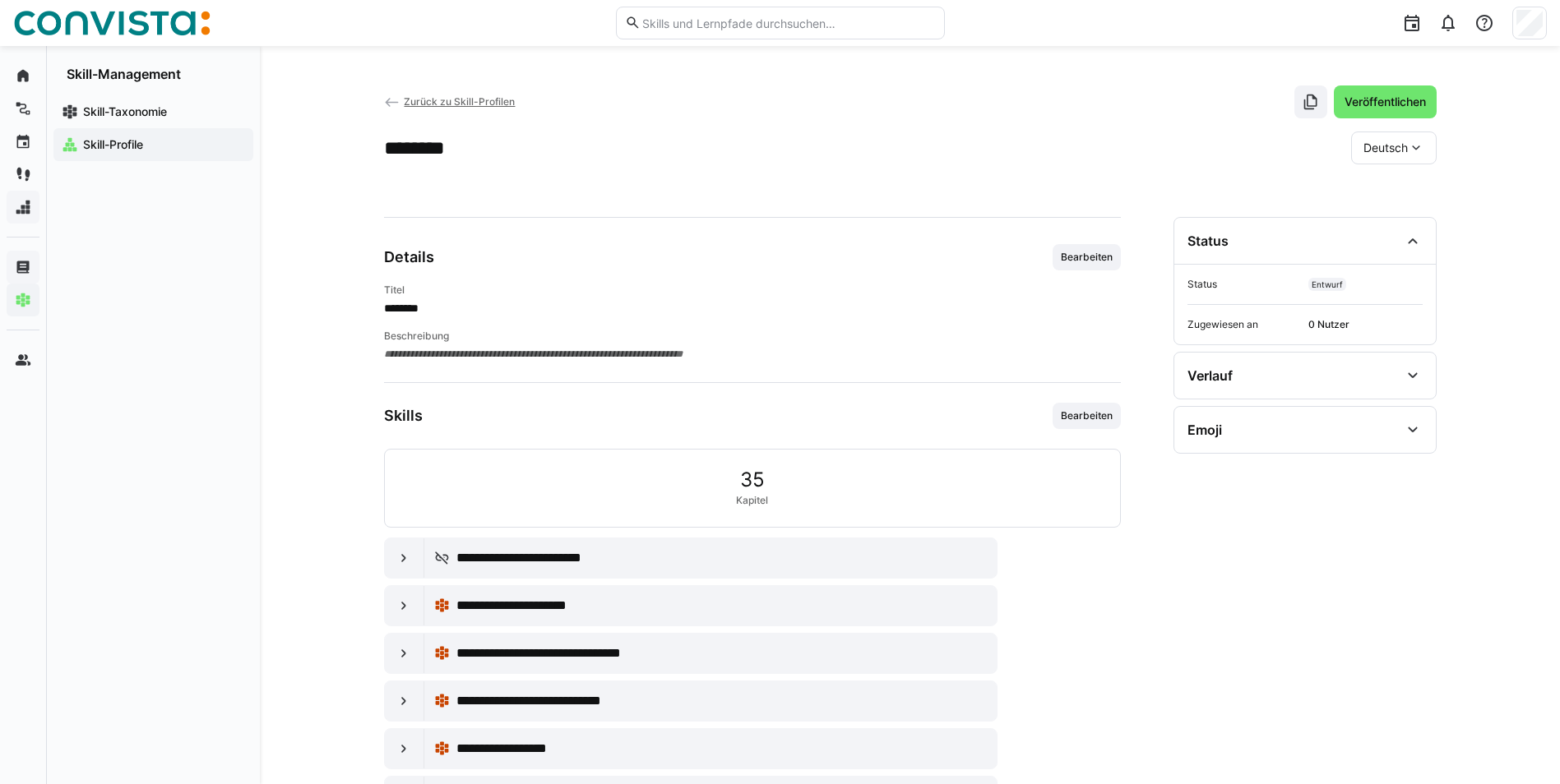
click at [1395, 145] on span "Deutsch" at bounding box center [1385, 148] width 44 height 17
click at [1388, 225] on span "Englisch" at bounding box center [1385, 225] width 44 height 17
click at [1405, 149] on span "Englisch" at bounding box center [1385, 148] width 44 height 17
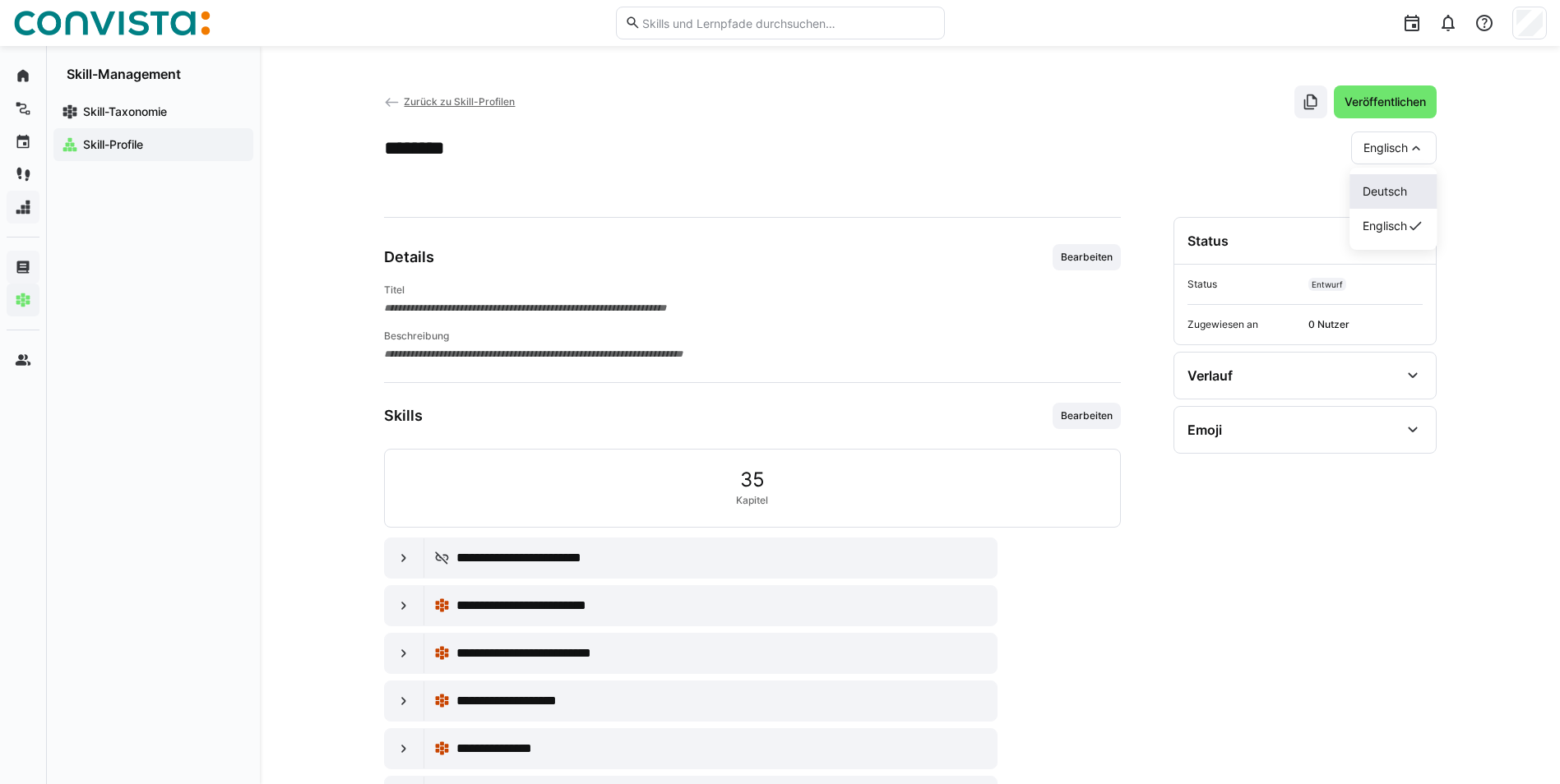
click at [1386, 194] on span "Deutsch" at bounding box center [1384, 191] width 44 height 17
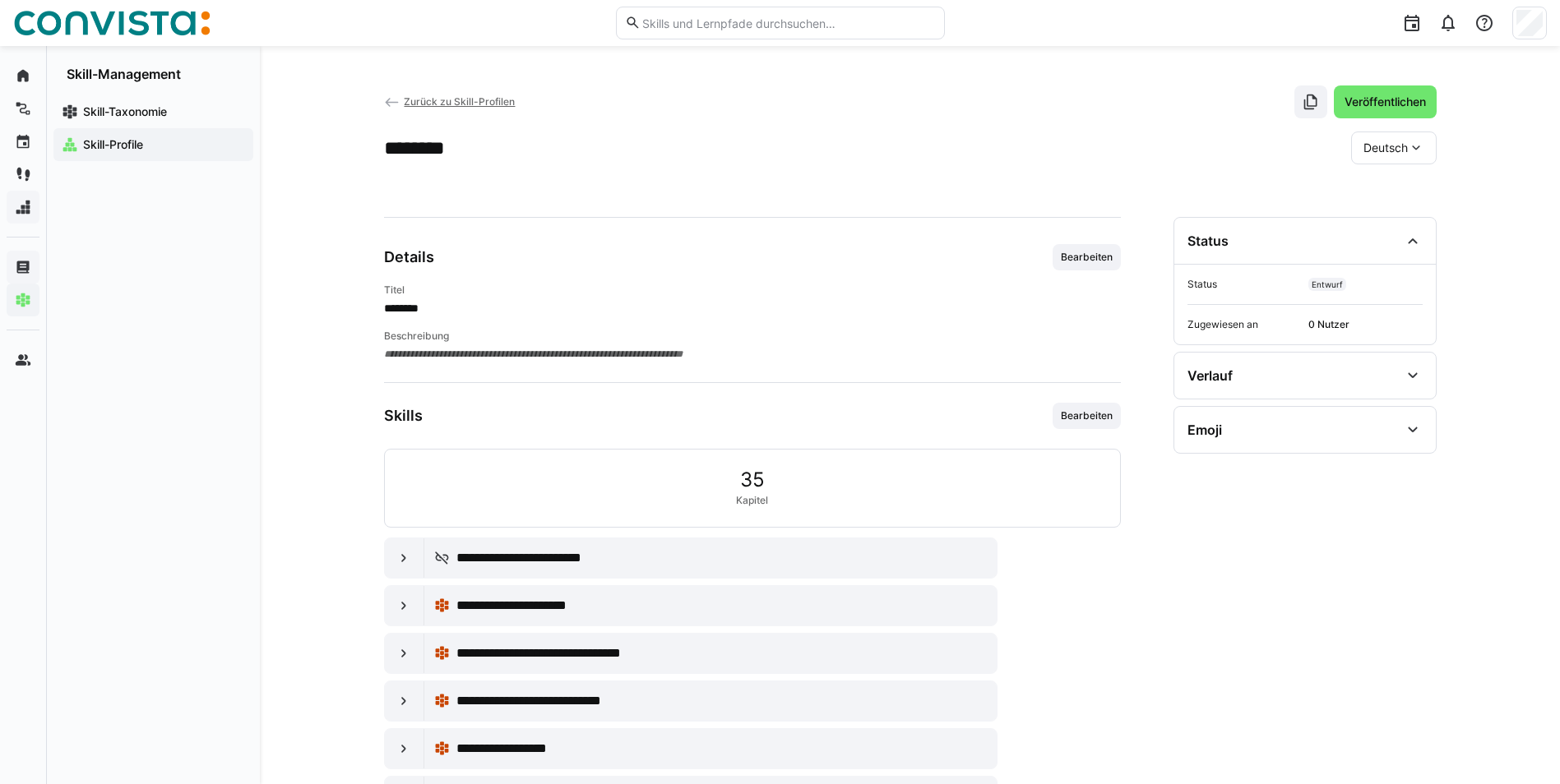
click at [462, 101] on span "Zurück zu Skill-Profilen" at bounding box center [459, 101] width 111 height 13
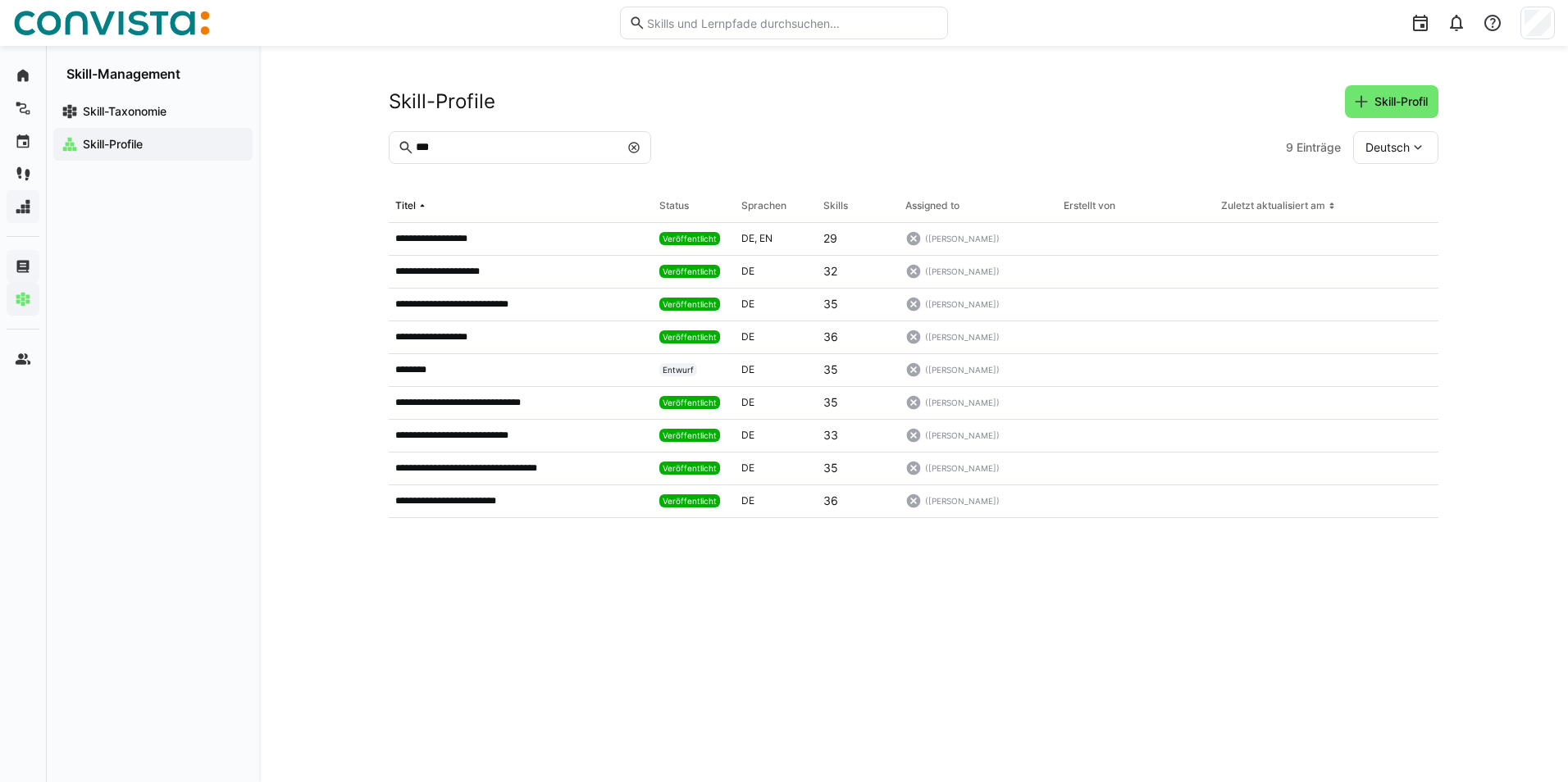
click at [637, 149] on eds-icon at bounding box center [633, 147] width 13 height 13
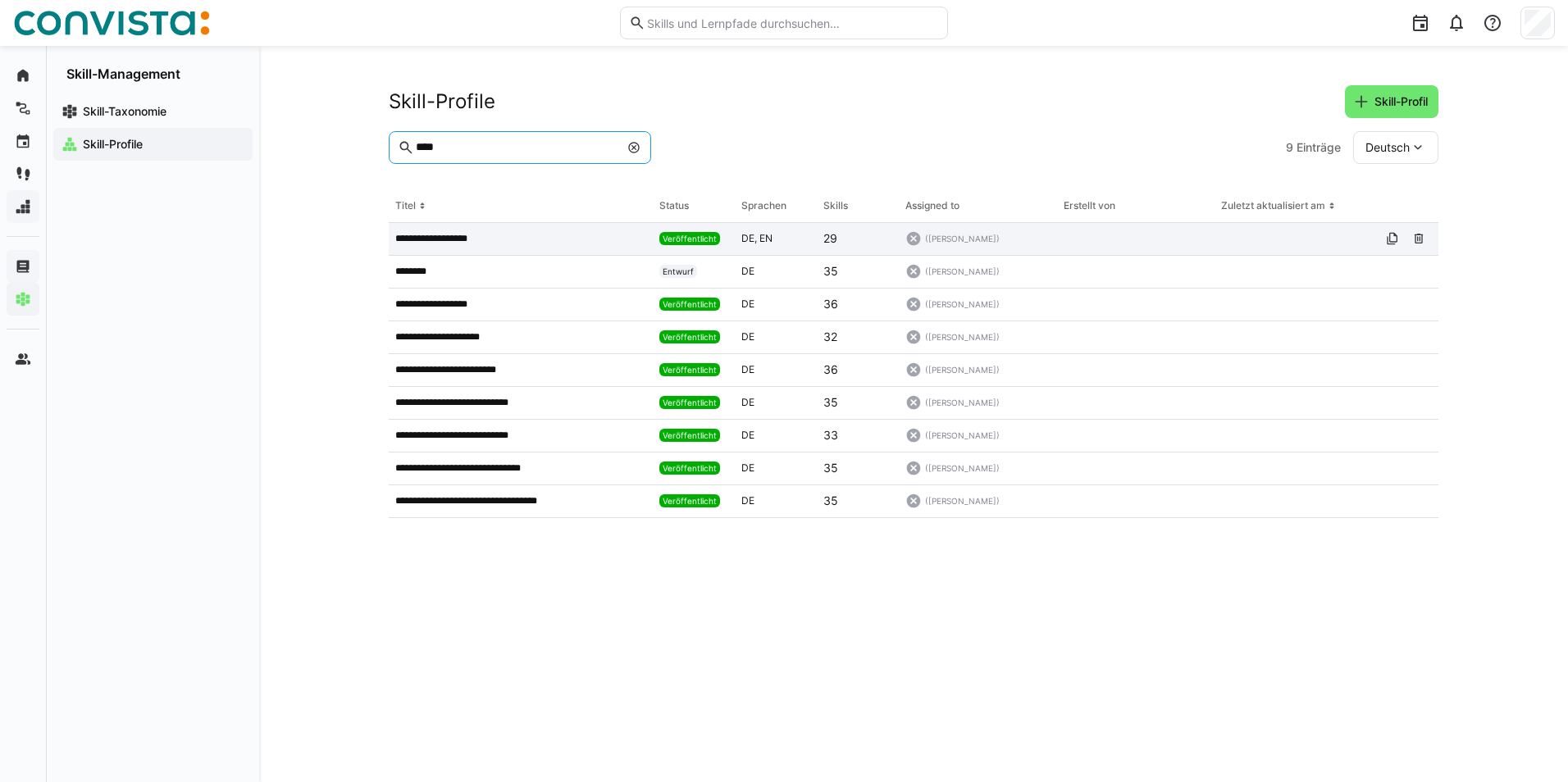
type input "****"
click at [460, 236] on p "**********" at bounding box center [441, 238] width 92 height 13
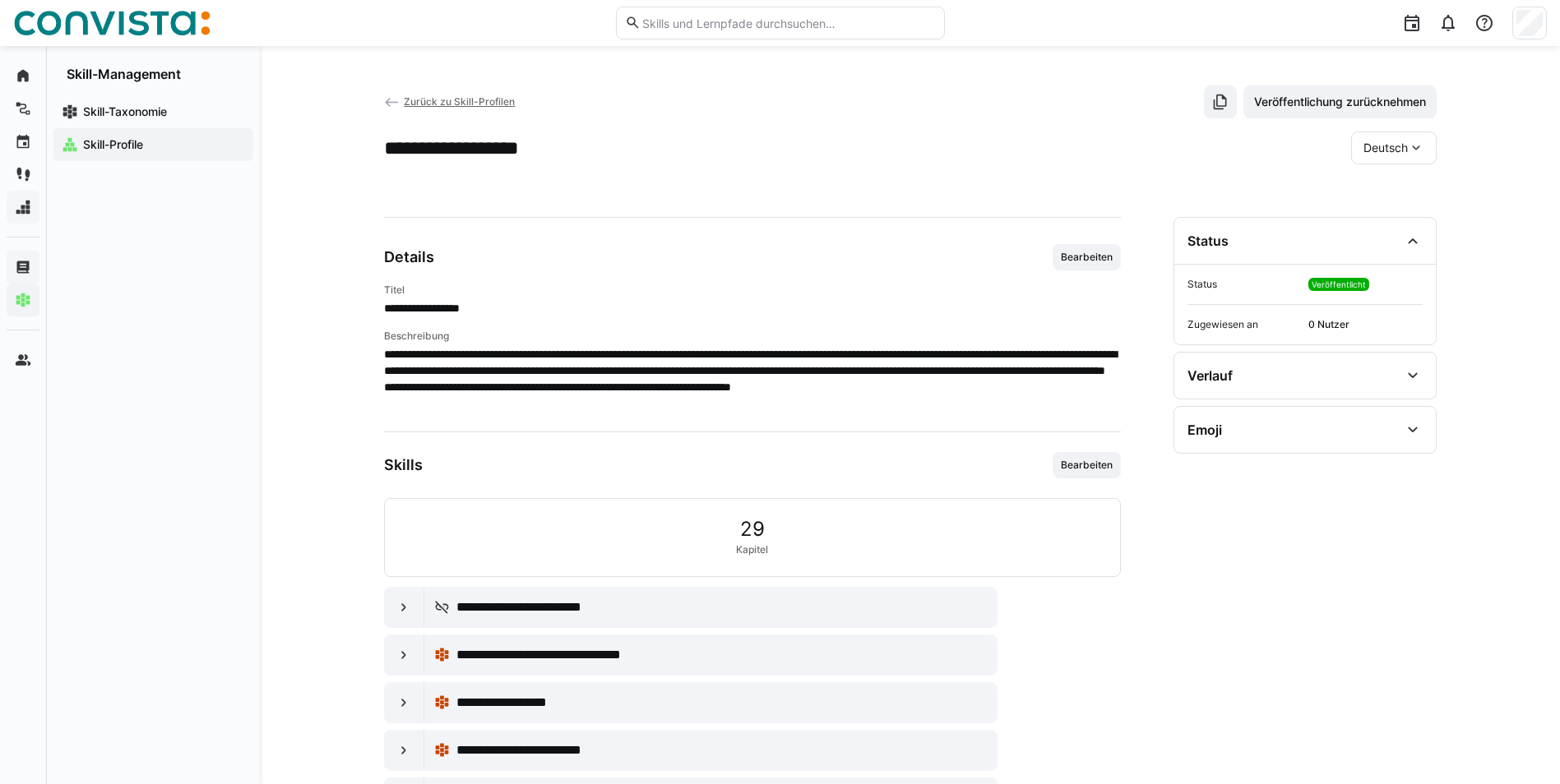
click at [439, 98] on span "Zurück zu Skill-Profilen" at bounding box center [459, 101] width 111 height 13
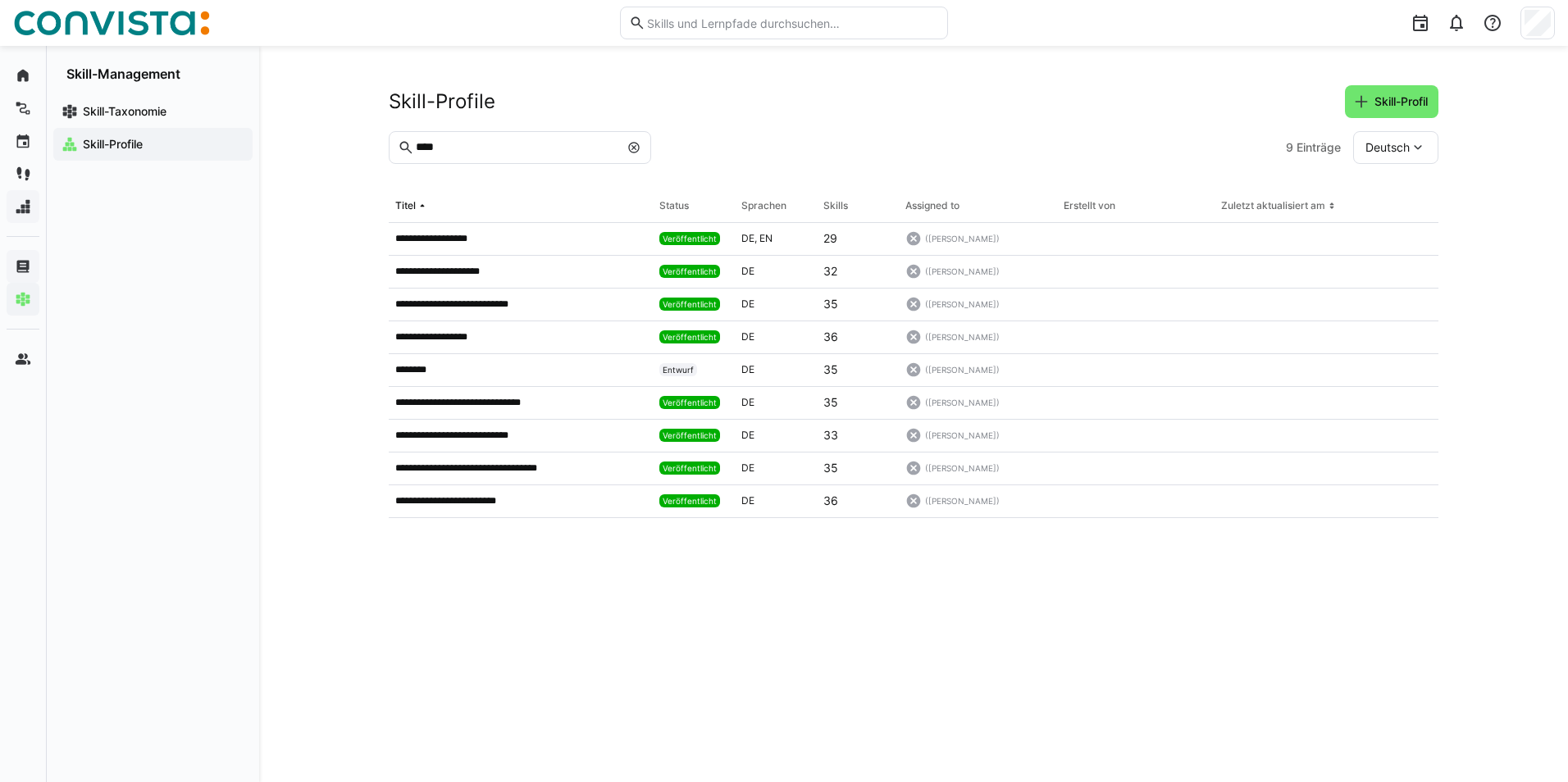
click at [631, 150] on eds-icon at bounding box center [633, 147] width 13 height 13
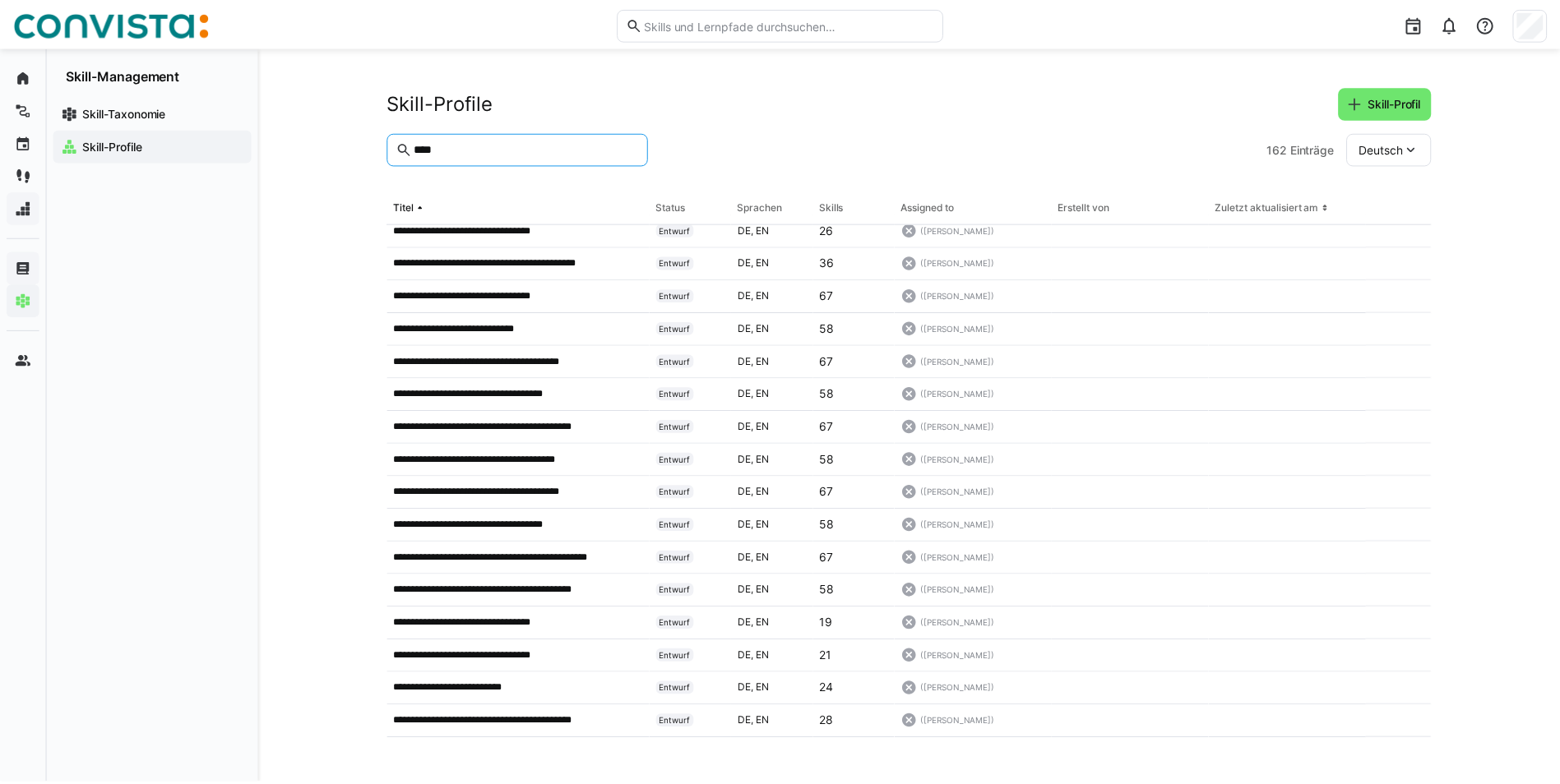
scroll to position [38, 0]
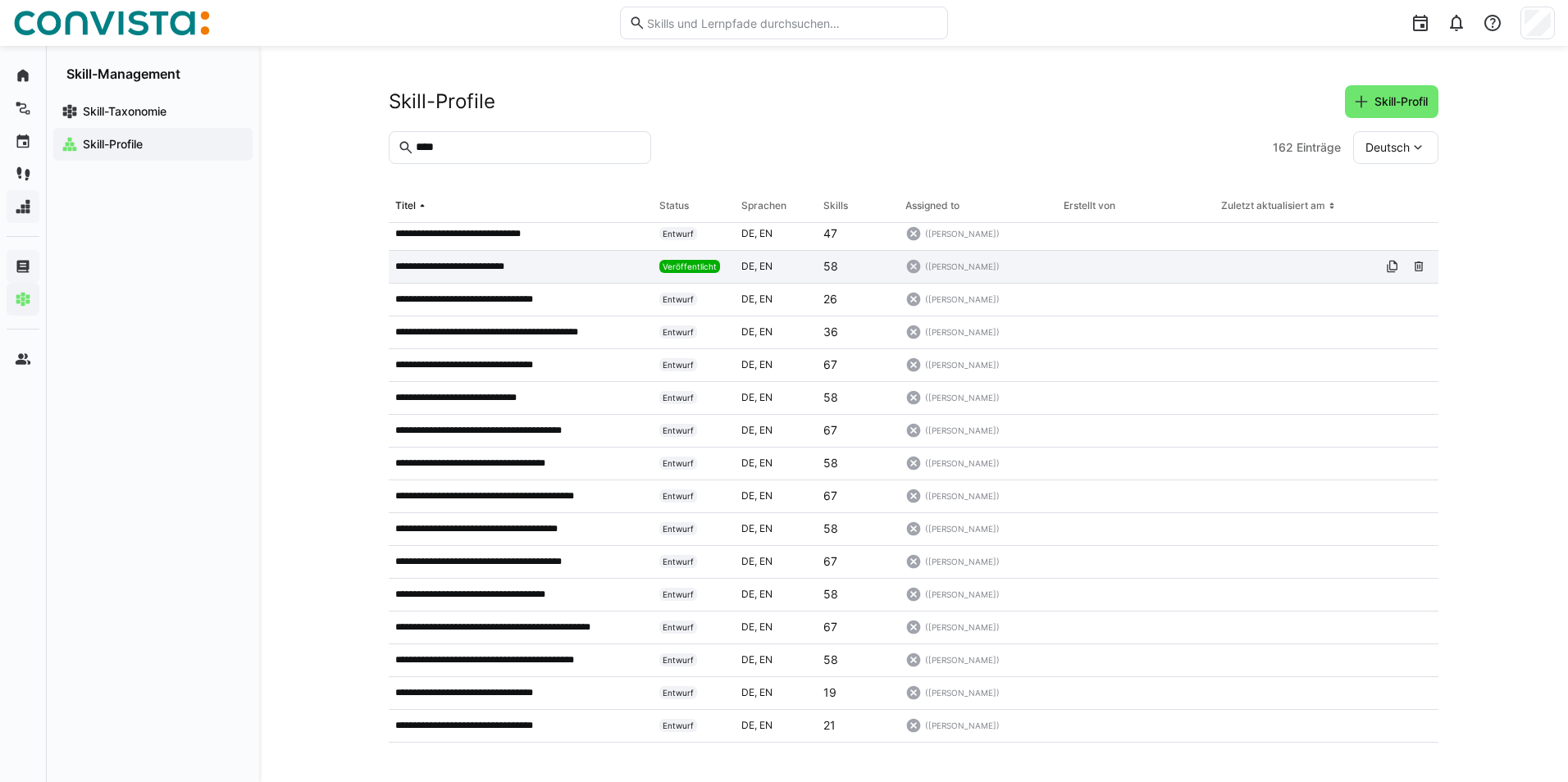
click at [486, 265] on p "**********" at bounding box center [462, 266] width 135 height 13
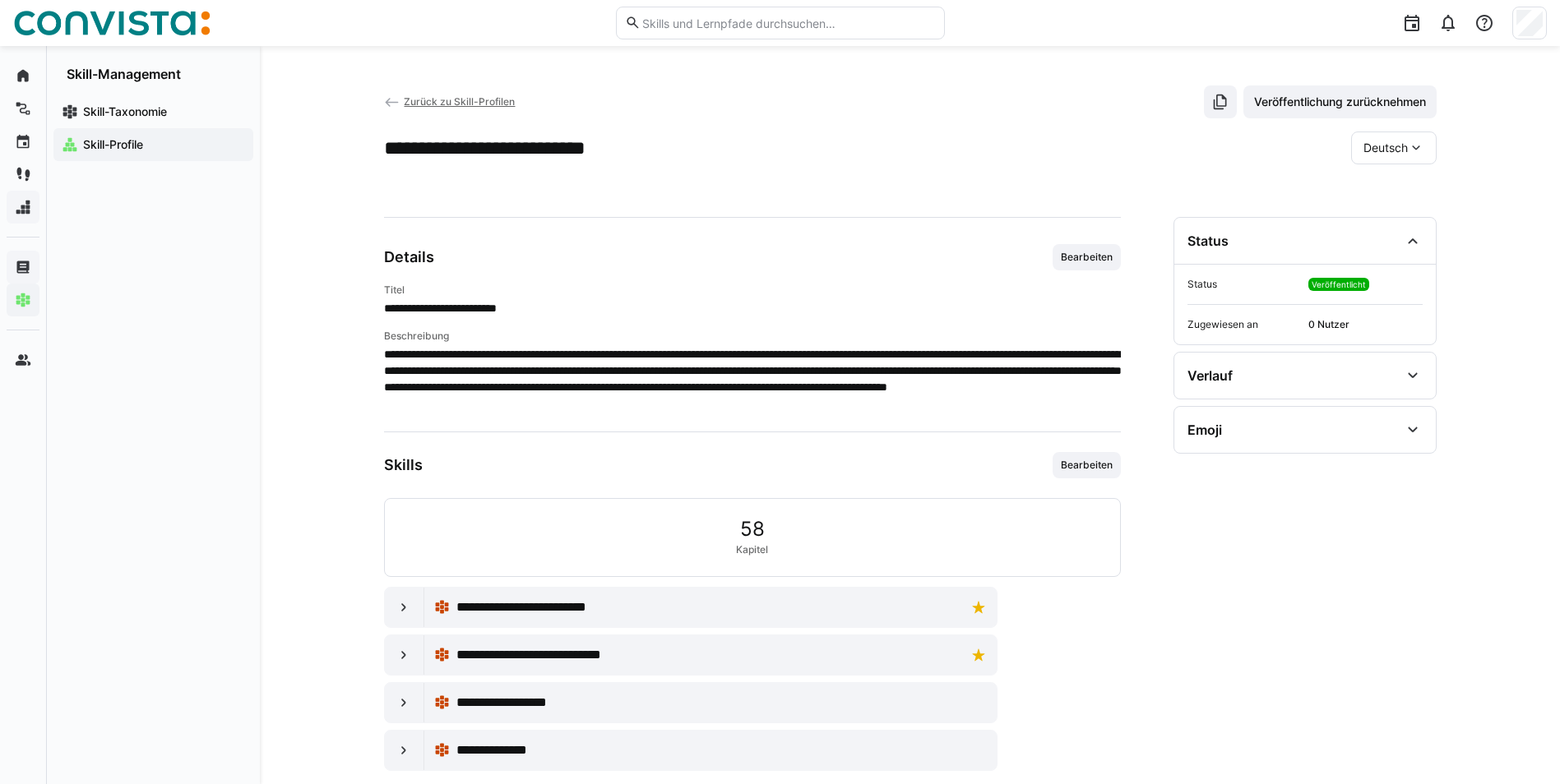
click at [421, 102] on span "Zurück zu Skill-Profilen" at bounding box center [459, 101] width 111 height 13
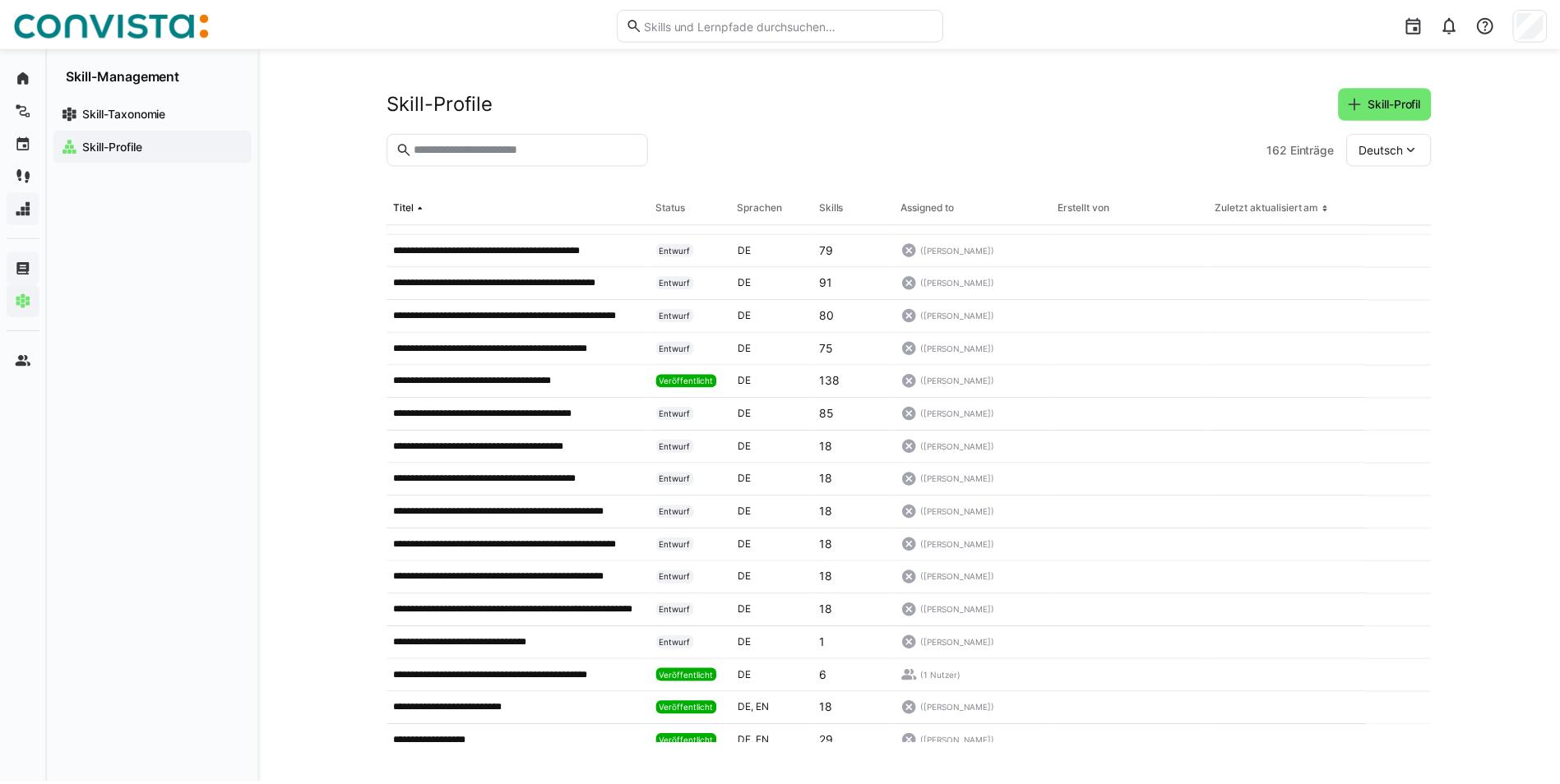
scroll to position [1451, 0]
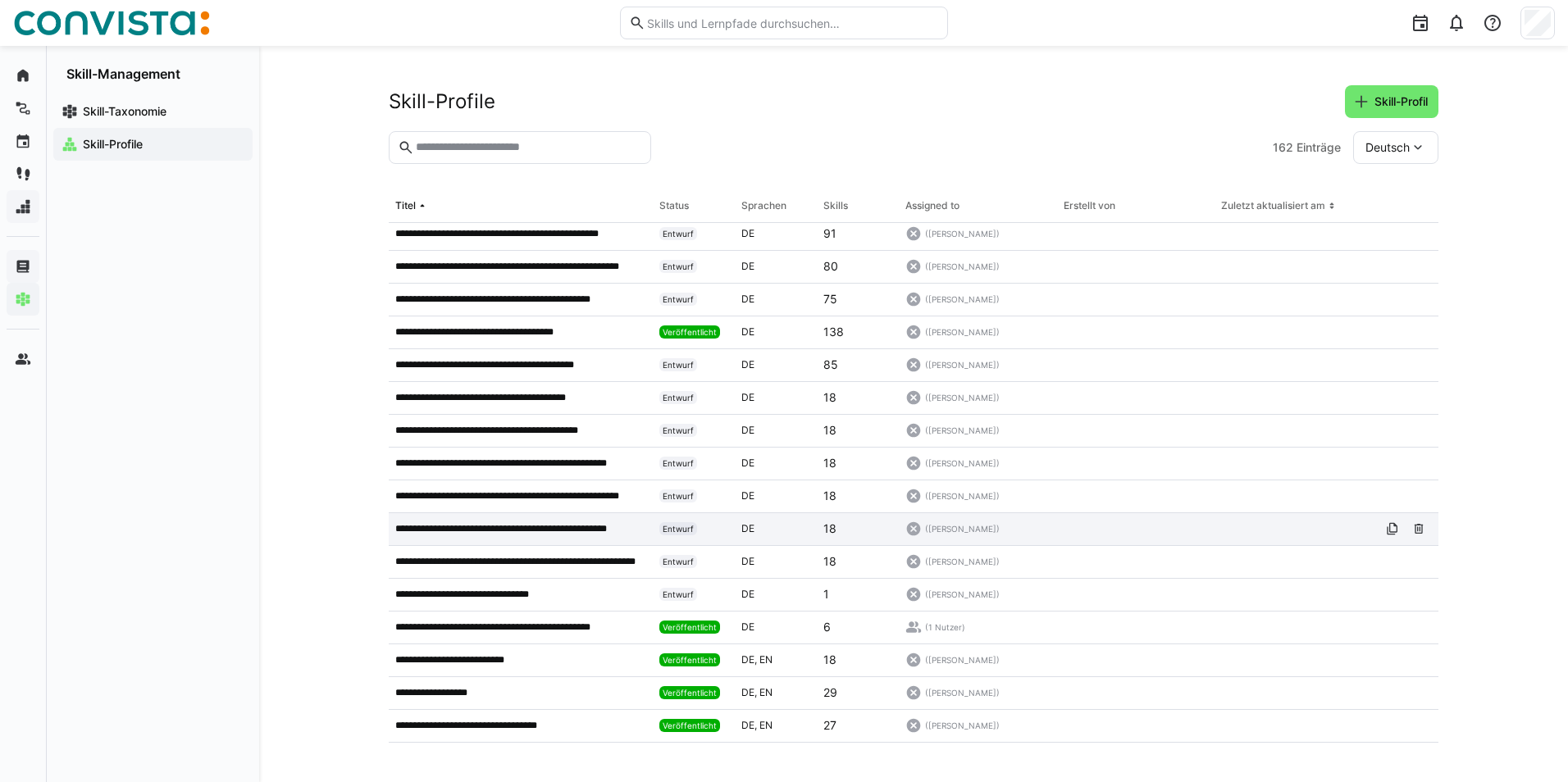
click at [433, 526] on p "**********" at bounding box center [518, 528] width 247 height 13
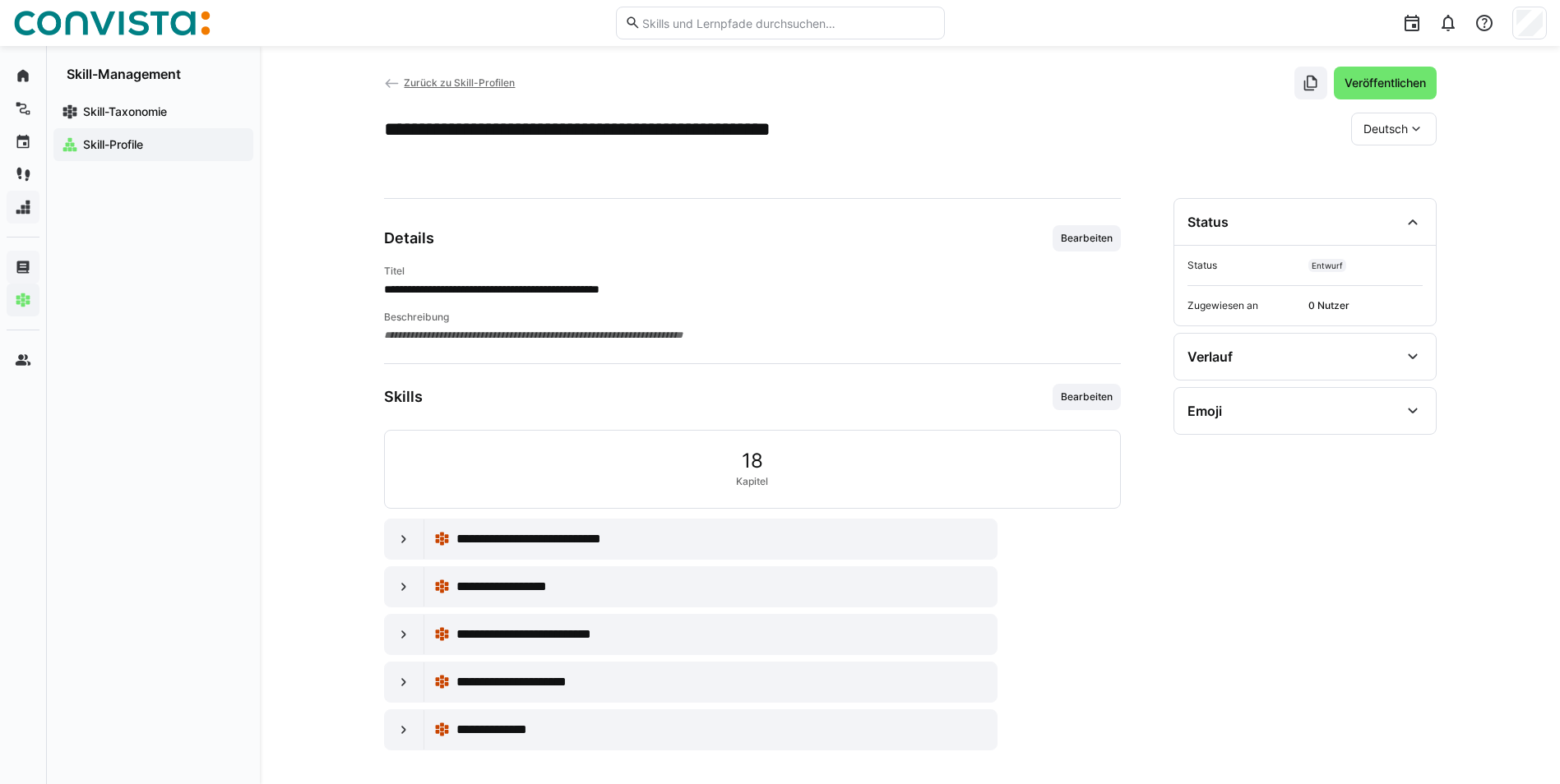
scroll to position [24, 0]
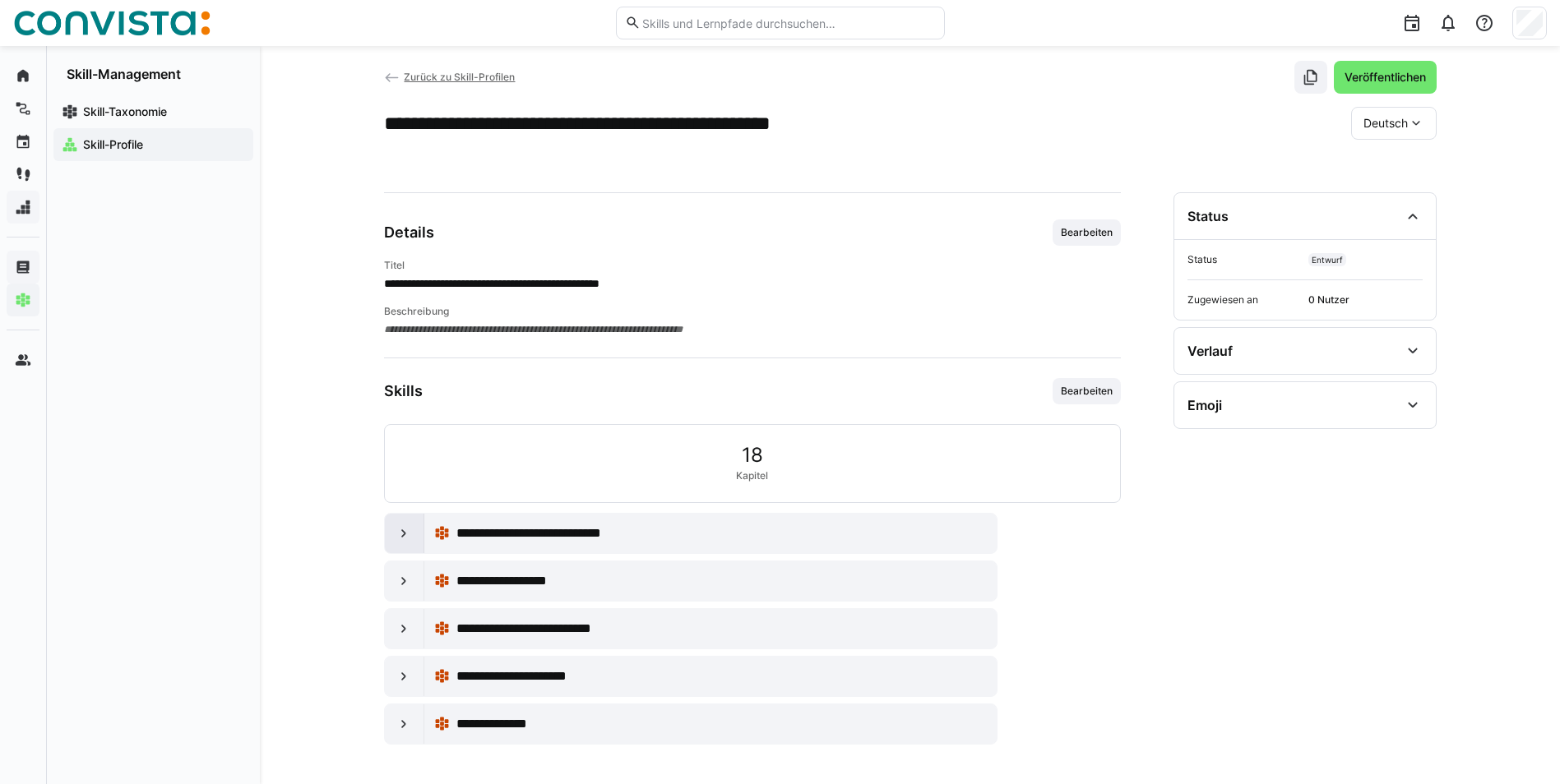
click at [404, 536] on eds-icon at bounding box center [403, 533] width 17 height 17
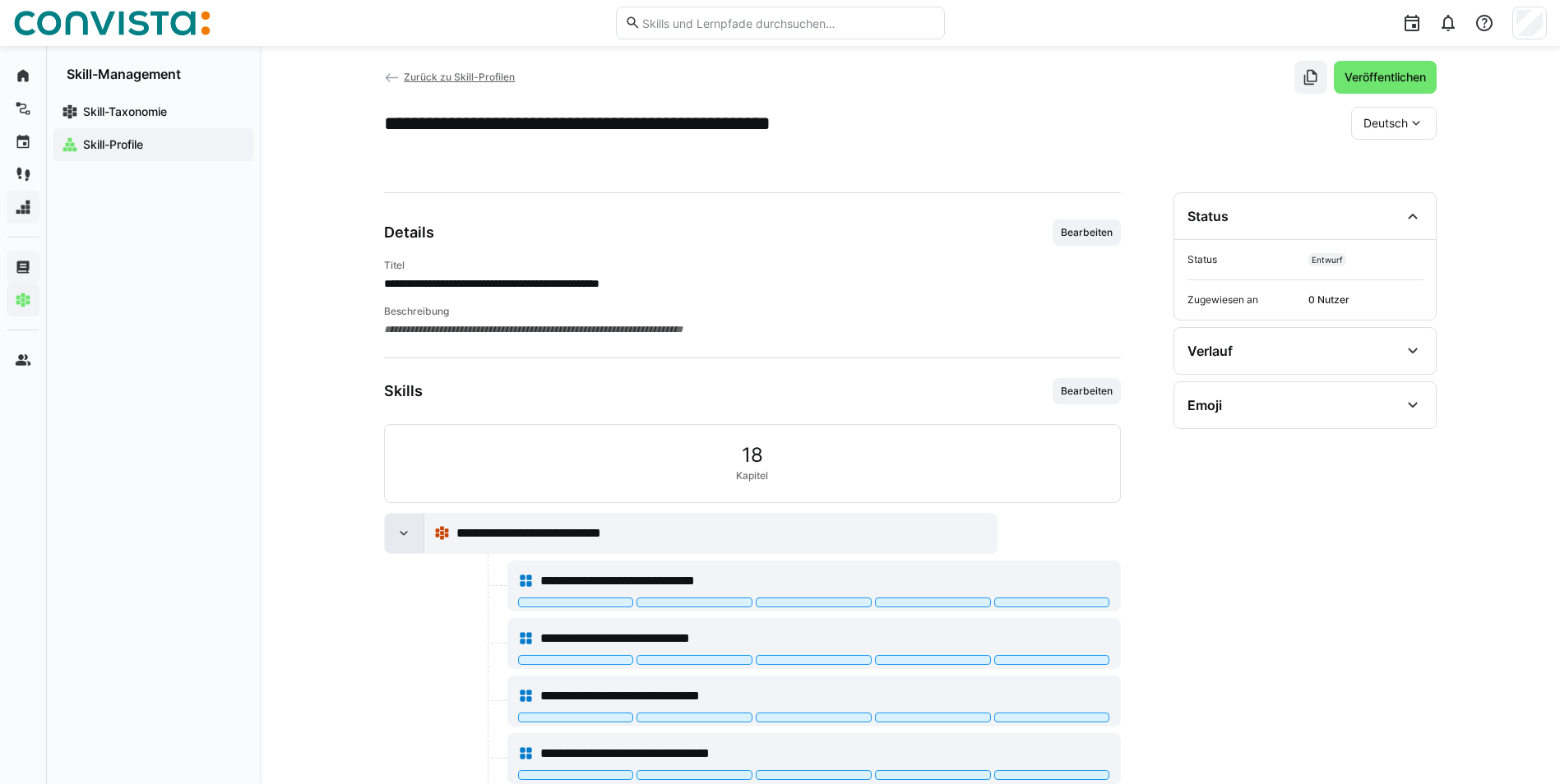
click at [402, 536] on eds-icon at bounding box center [403, 533] width 17 height 17
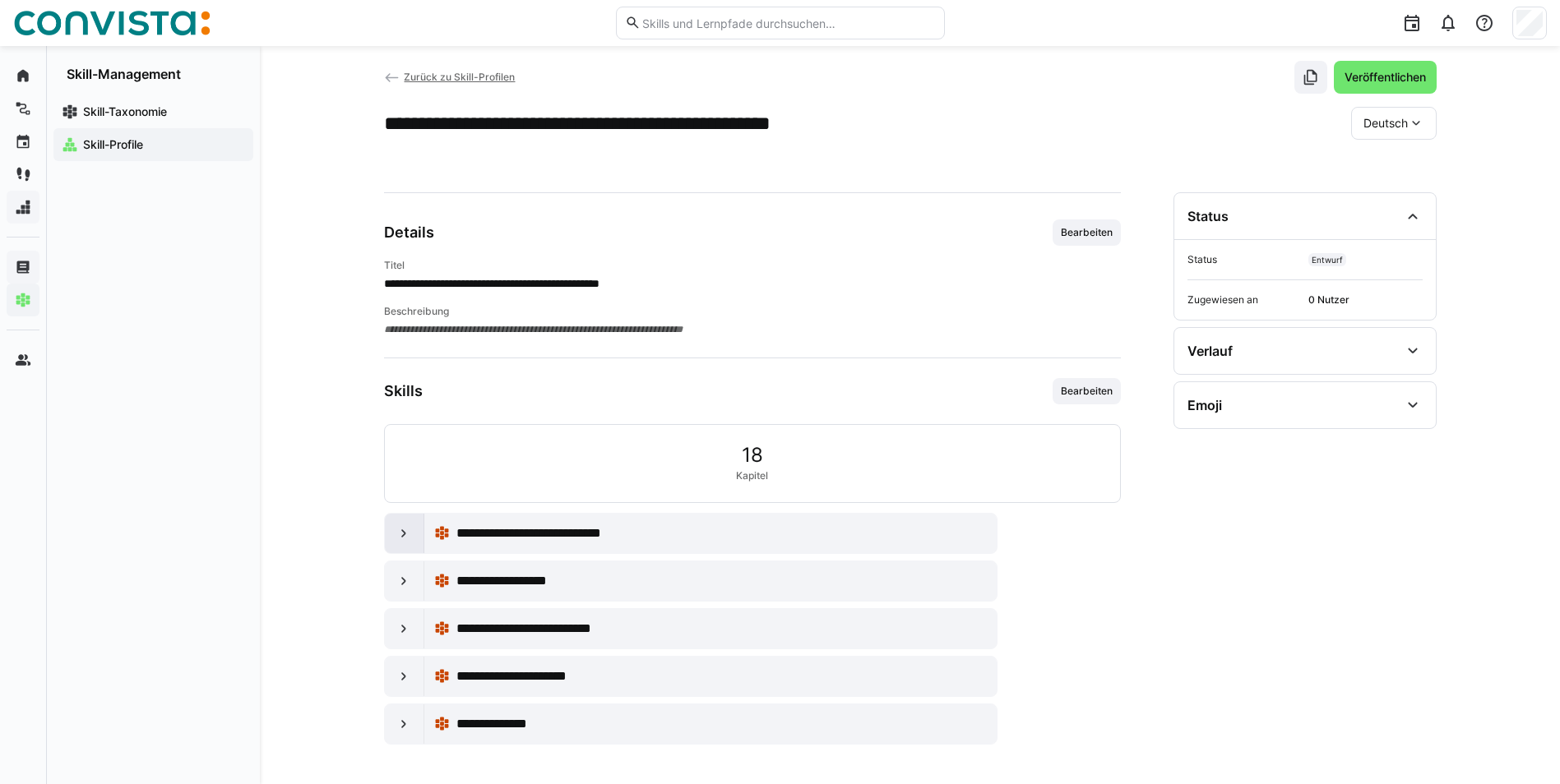
click at [402, 536] on eds-icon at bounding box center [403, 533] width 17 height 17
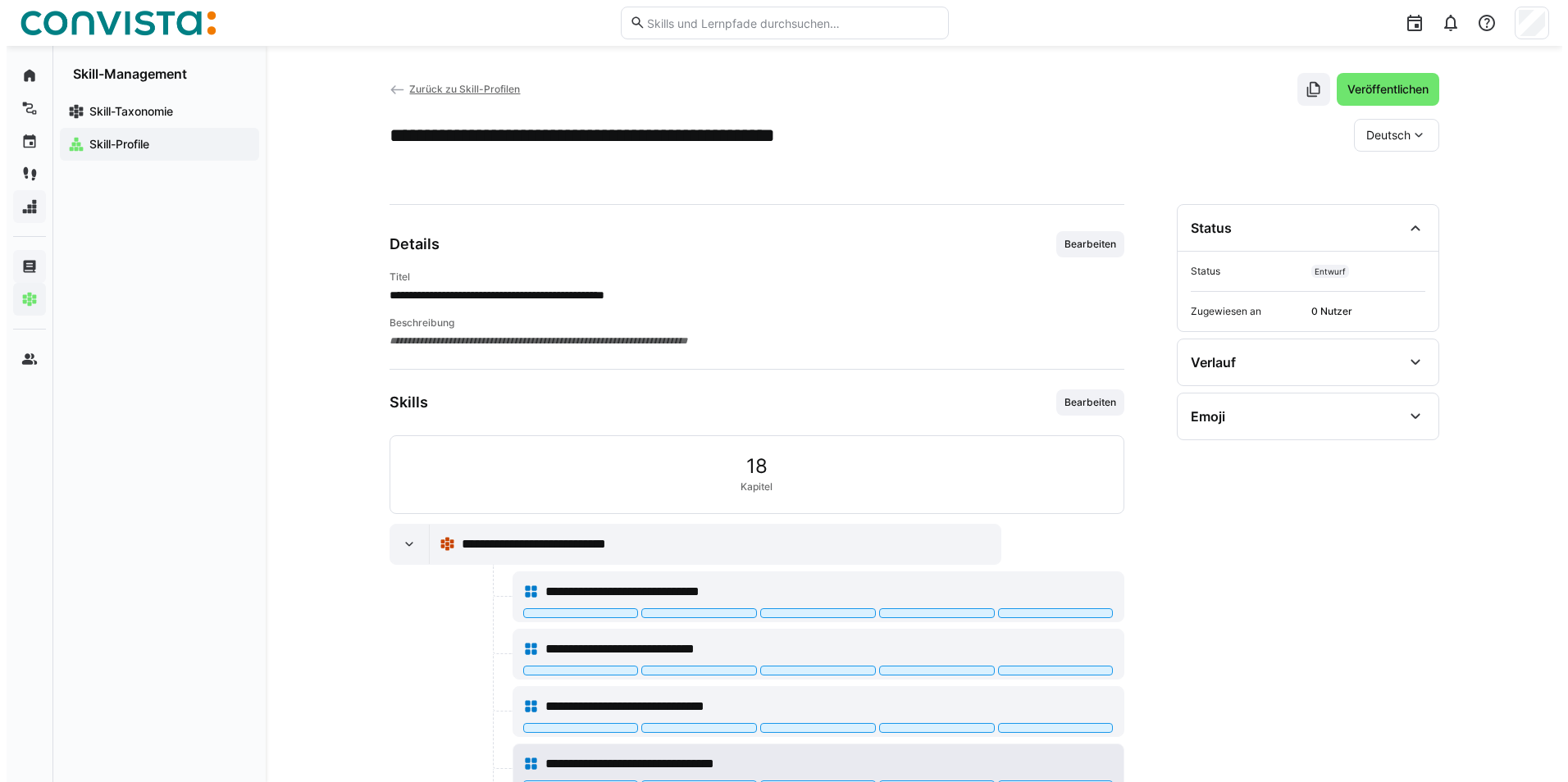
scroll to position [0, 0]
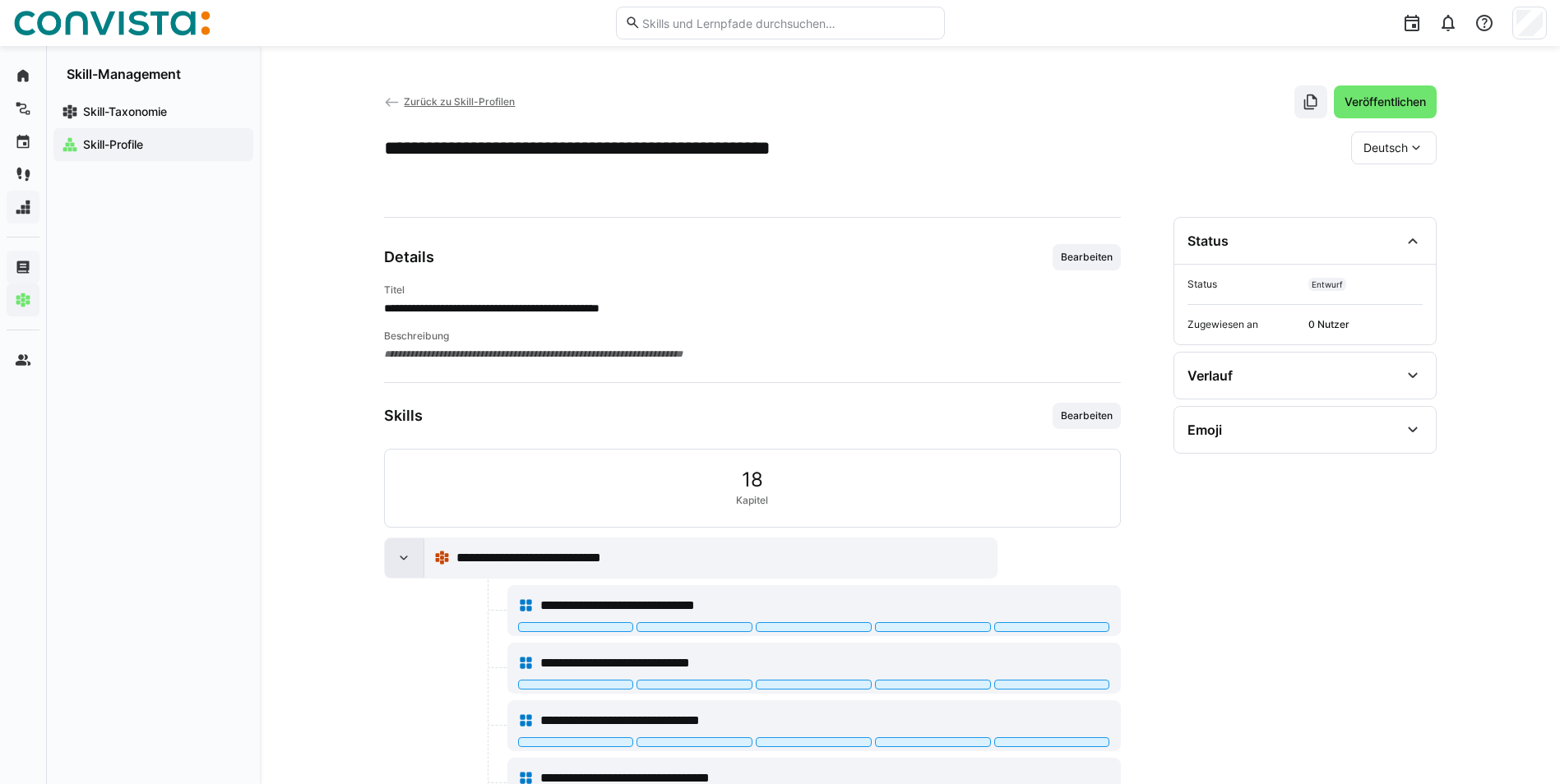
click at [405, 561] on eds-icon at bounding box center [403, 558] width 17 height 17
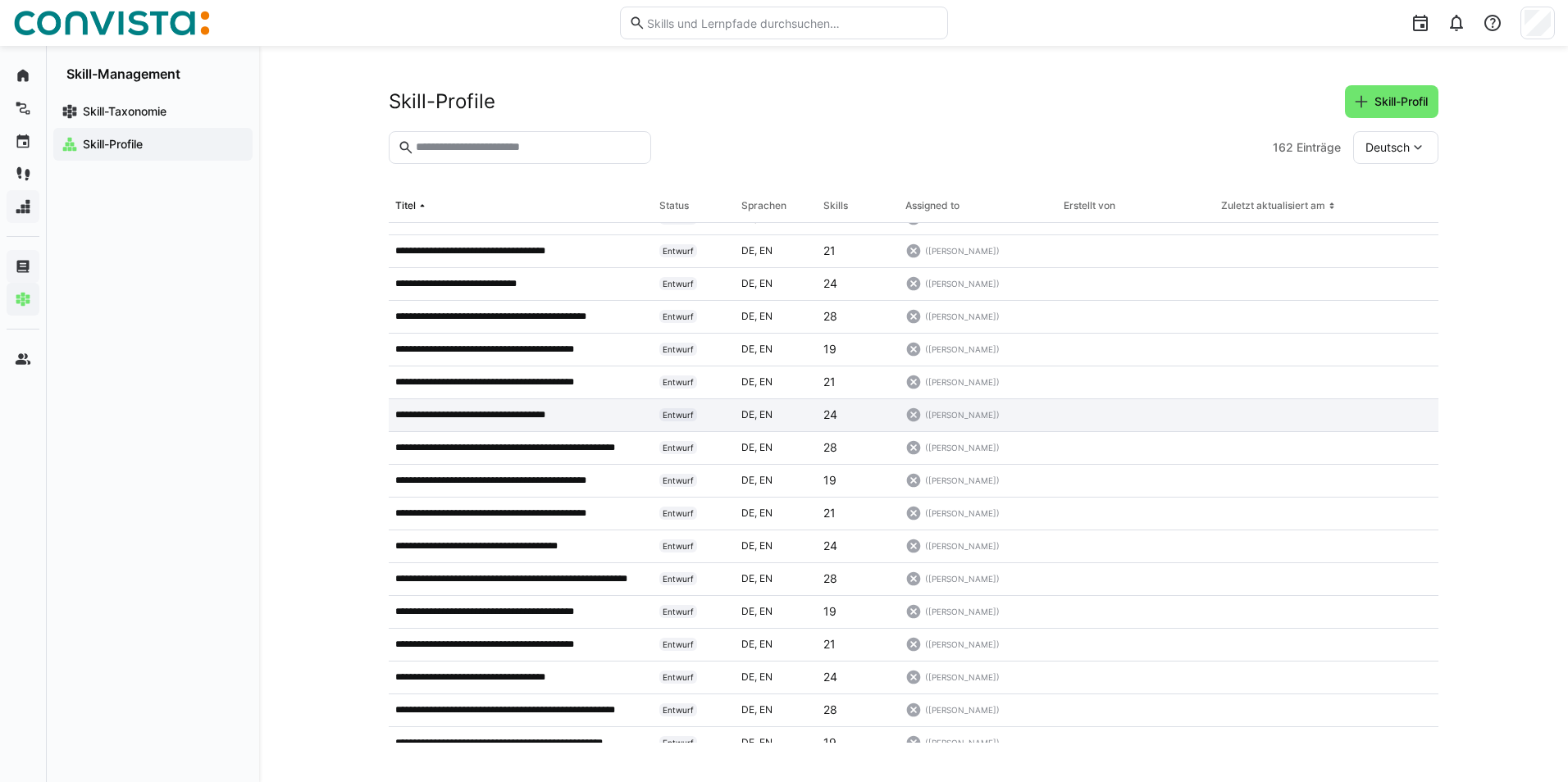
scroll to position [656, 0]
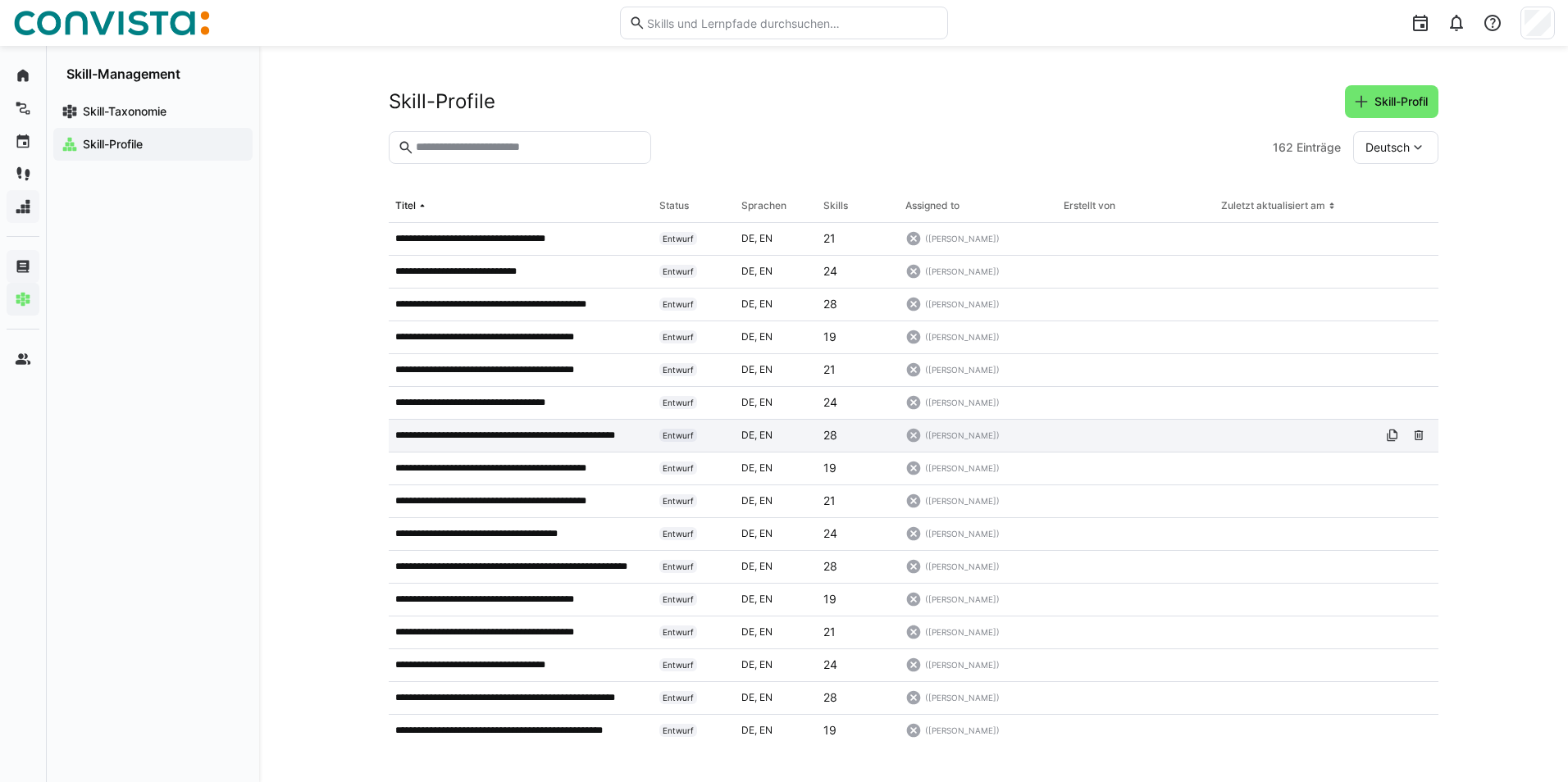
click at [514, 432] on p "**********" at bounding box center [518, 435] width 247 height 13
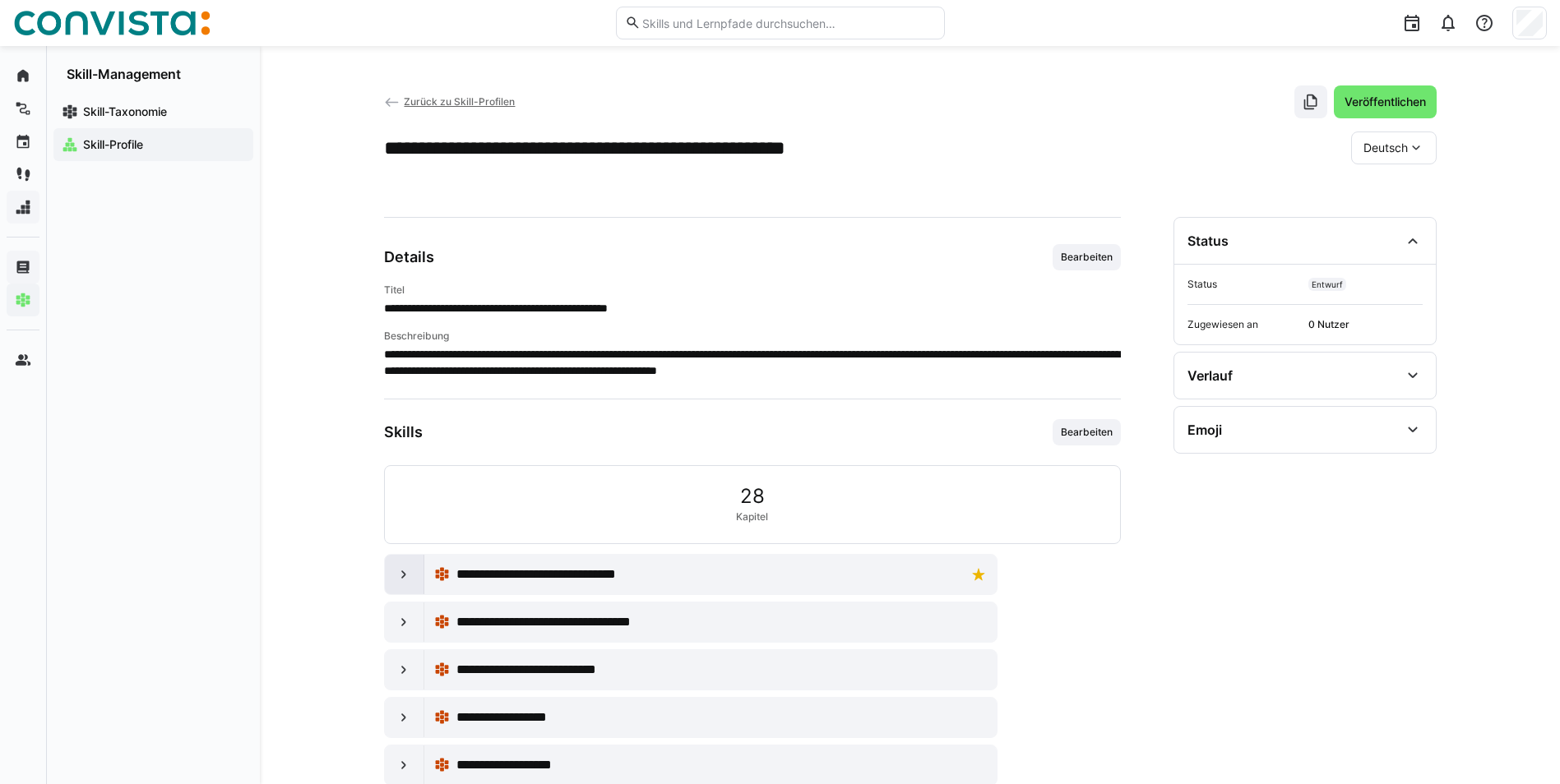
click at [402, 572] on eds-icon at bounding box center [403, 574] width 17 height 17
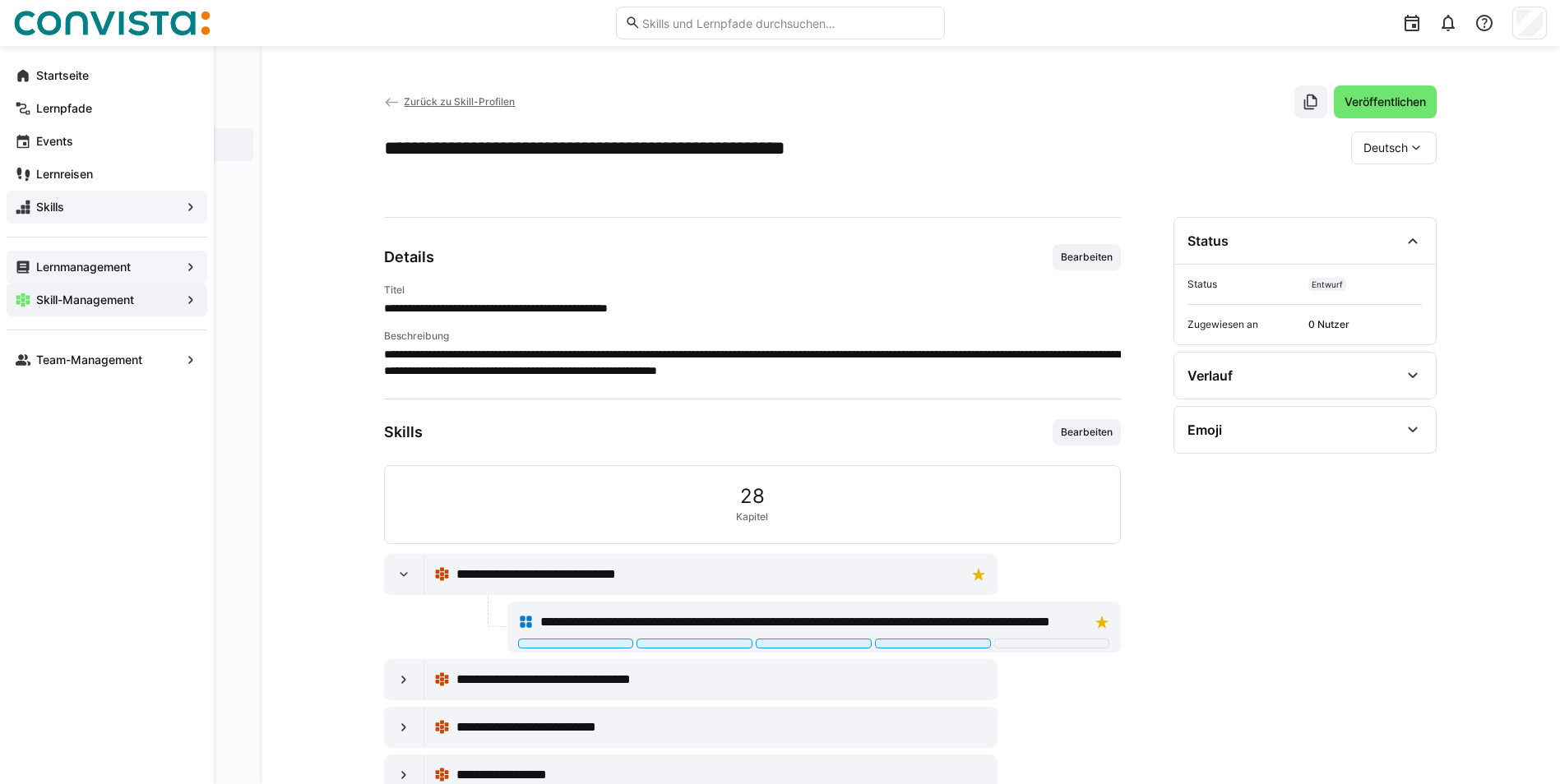
click at [158, 299] on span "Skill-Management" at bounding box center [106, 300] width 146 height 17
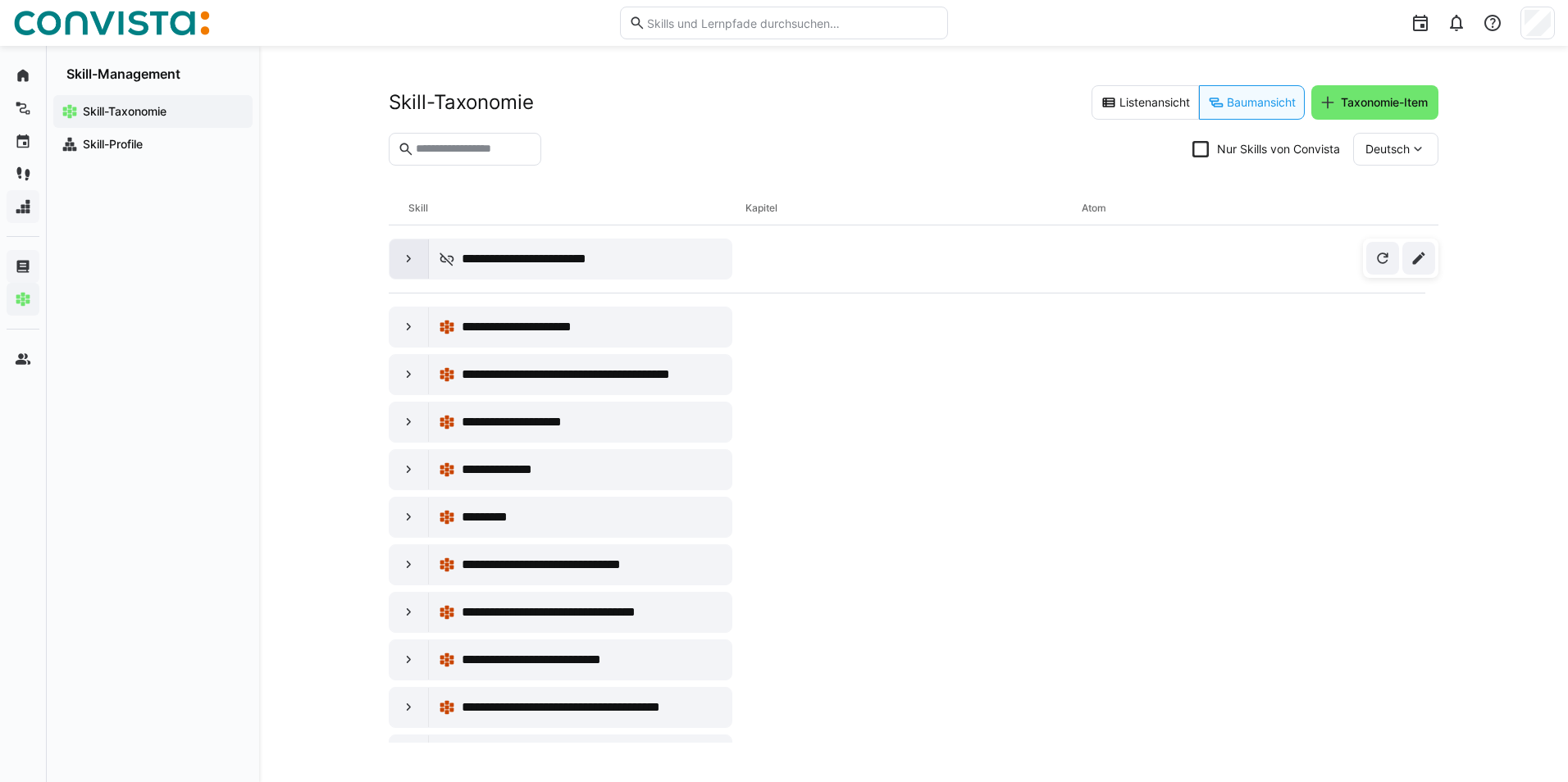
click at [403, 260] on eds-icon at bounding box center [409, 259] width 17 height 17
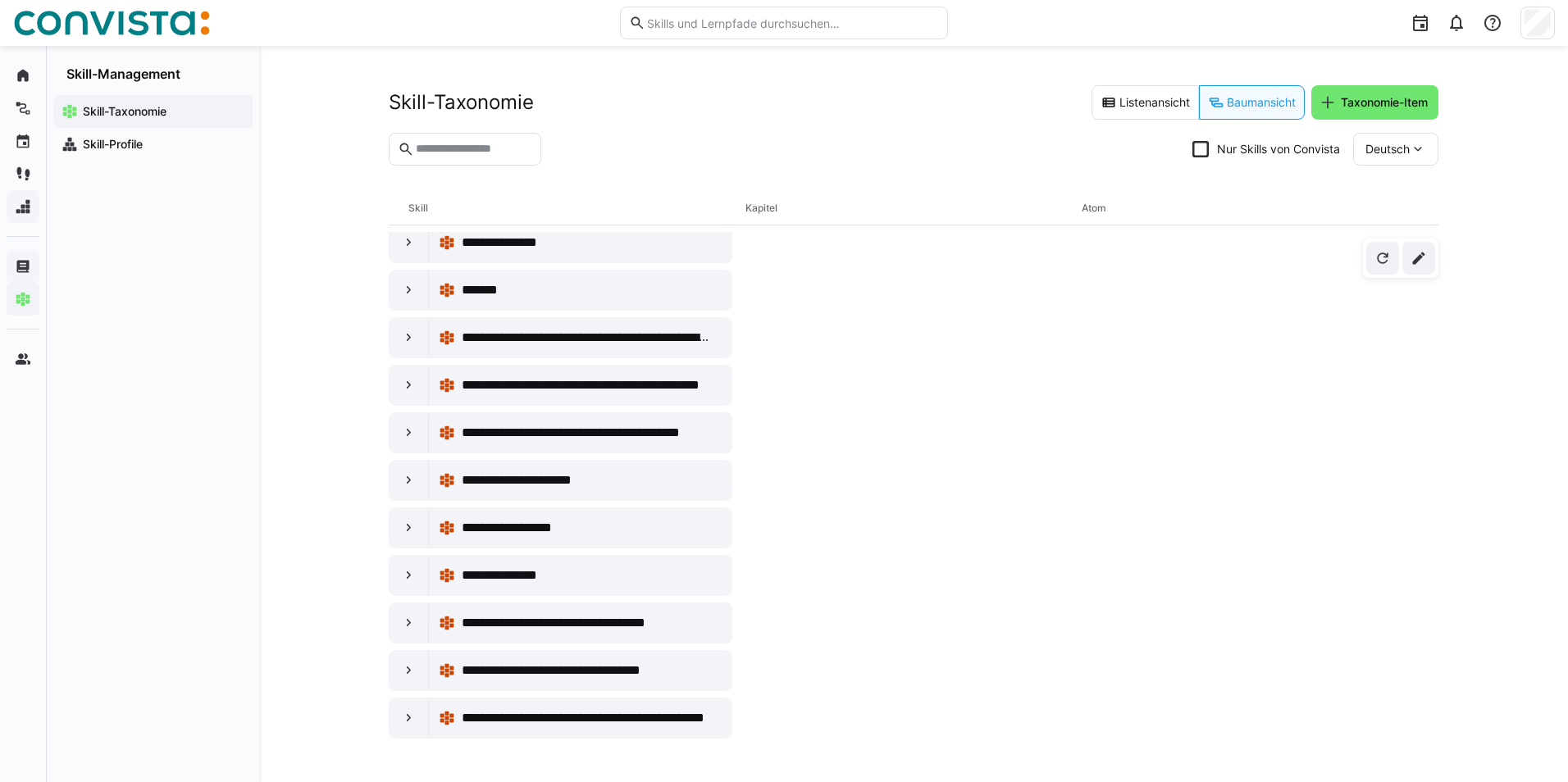
scroll to position [7051, 0]
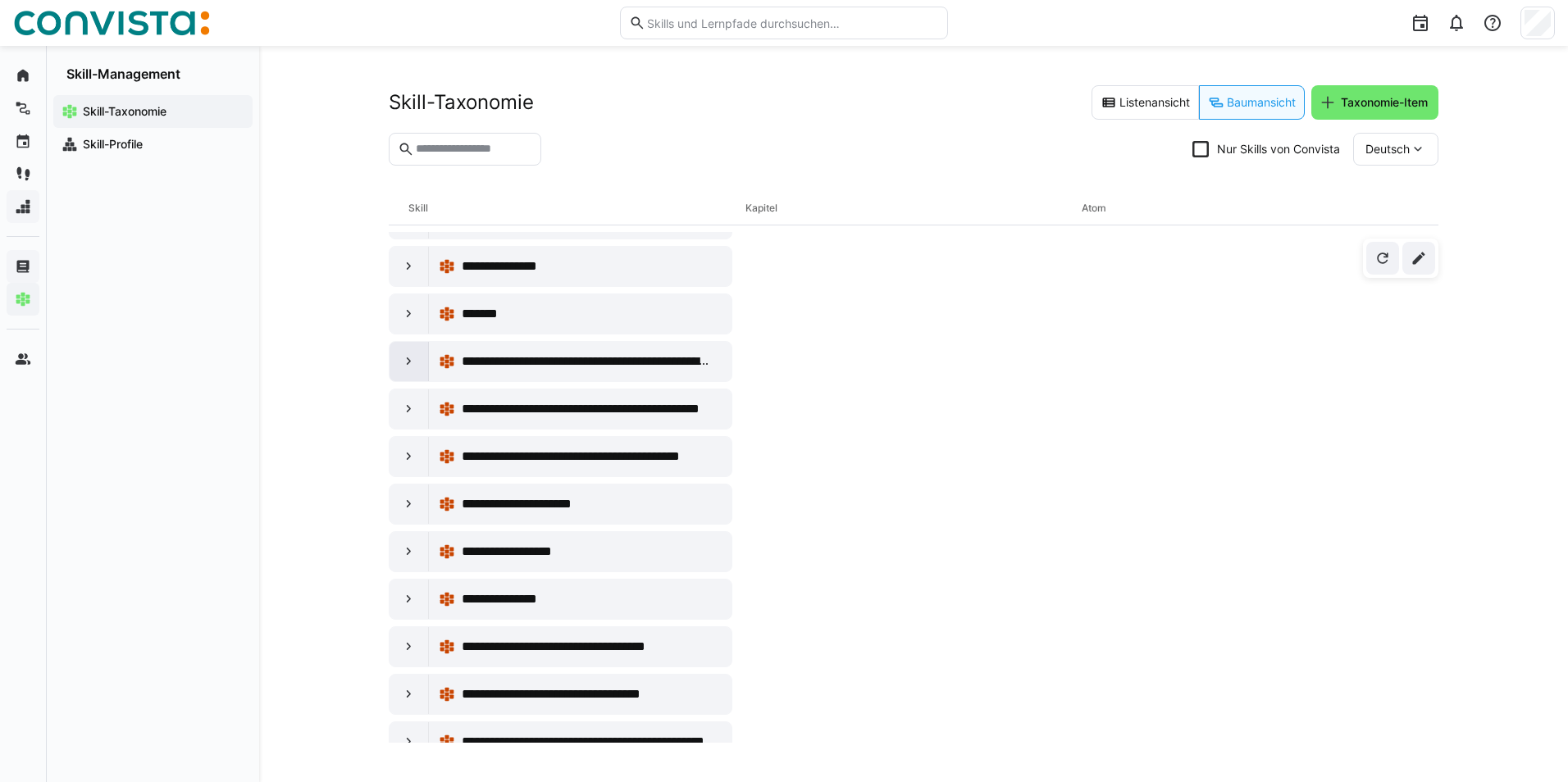
click at [407, 363] on eds-icon at bounding box center [409, 362] width 17 height 17
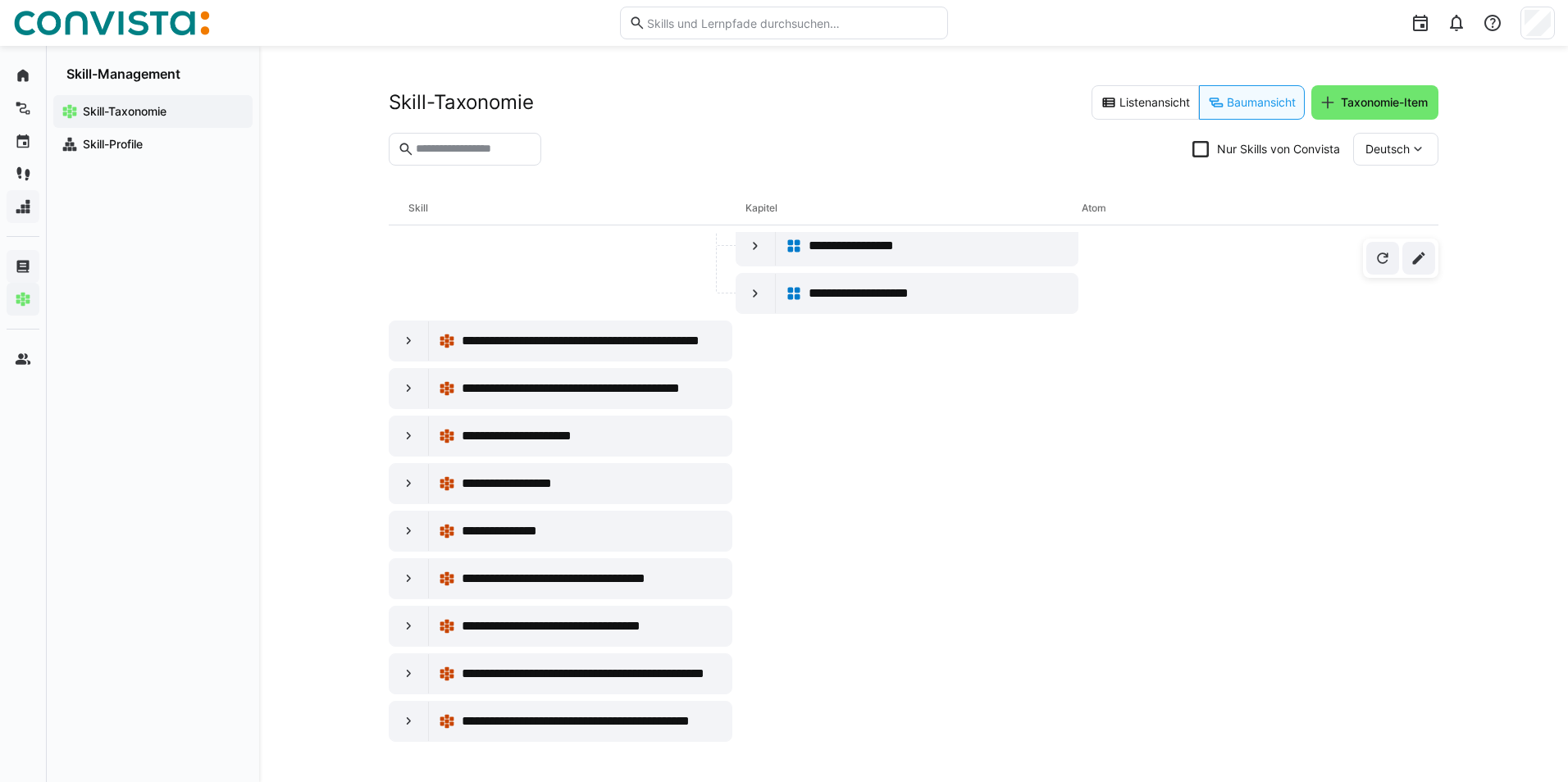
scroll to position [7789, 0]
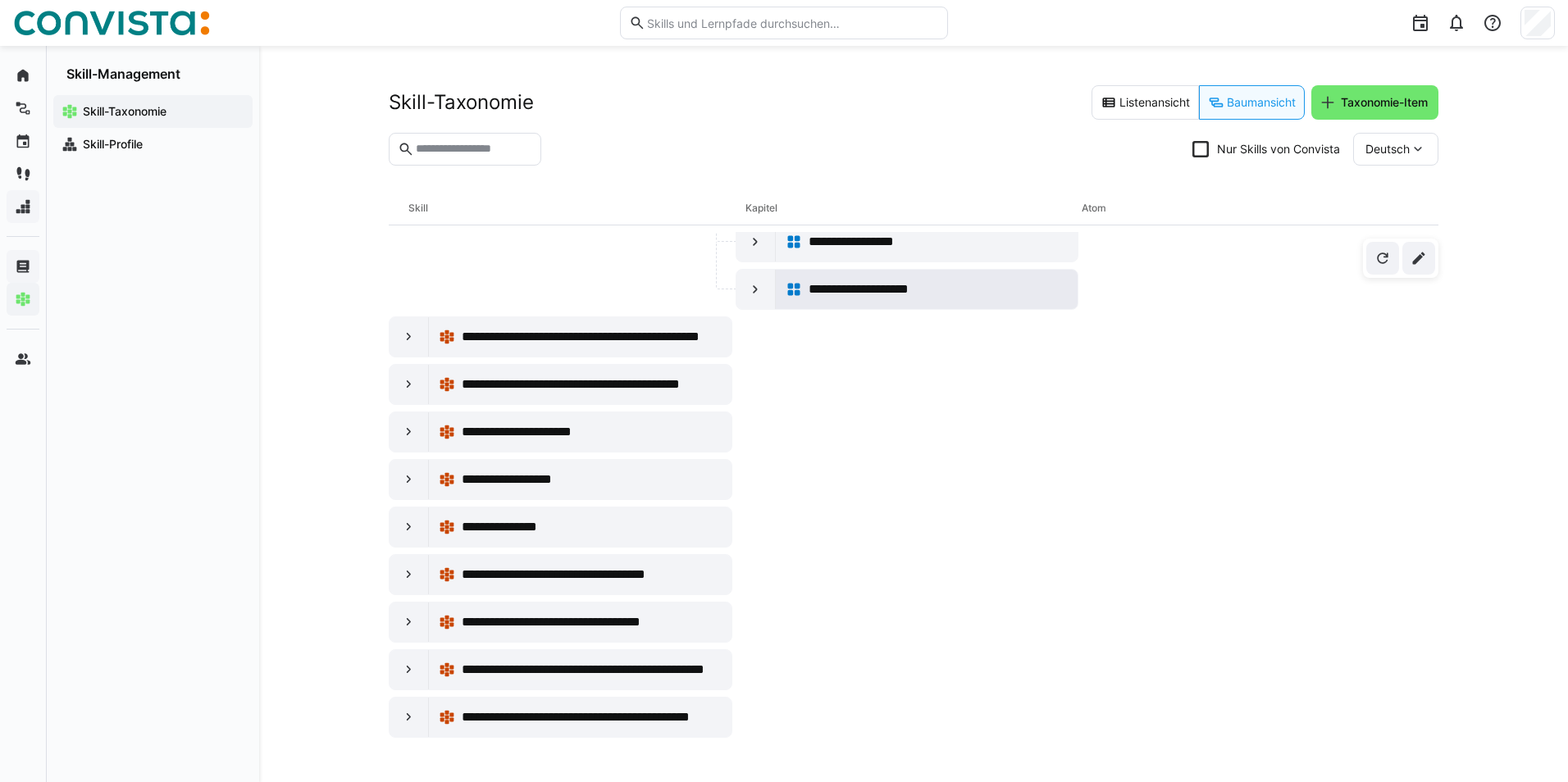
click at [898, 273] on div "**********" at bounding box center [927, 289] width 283 height 33
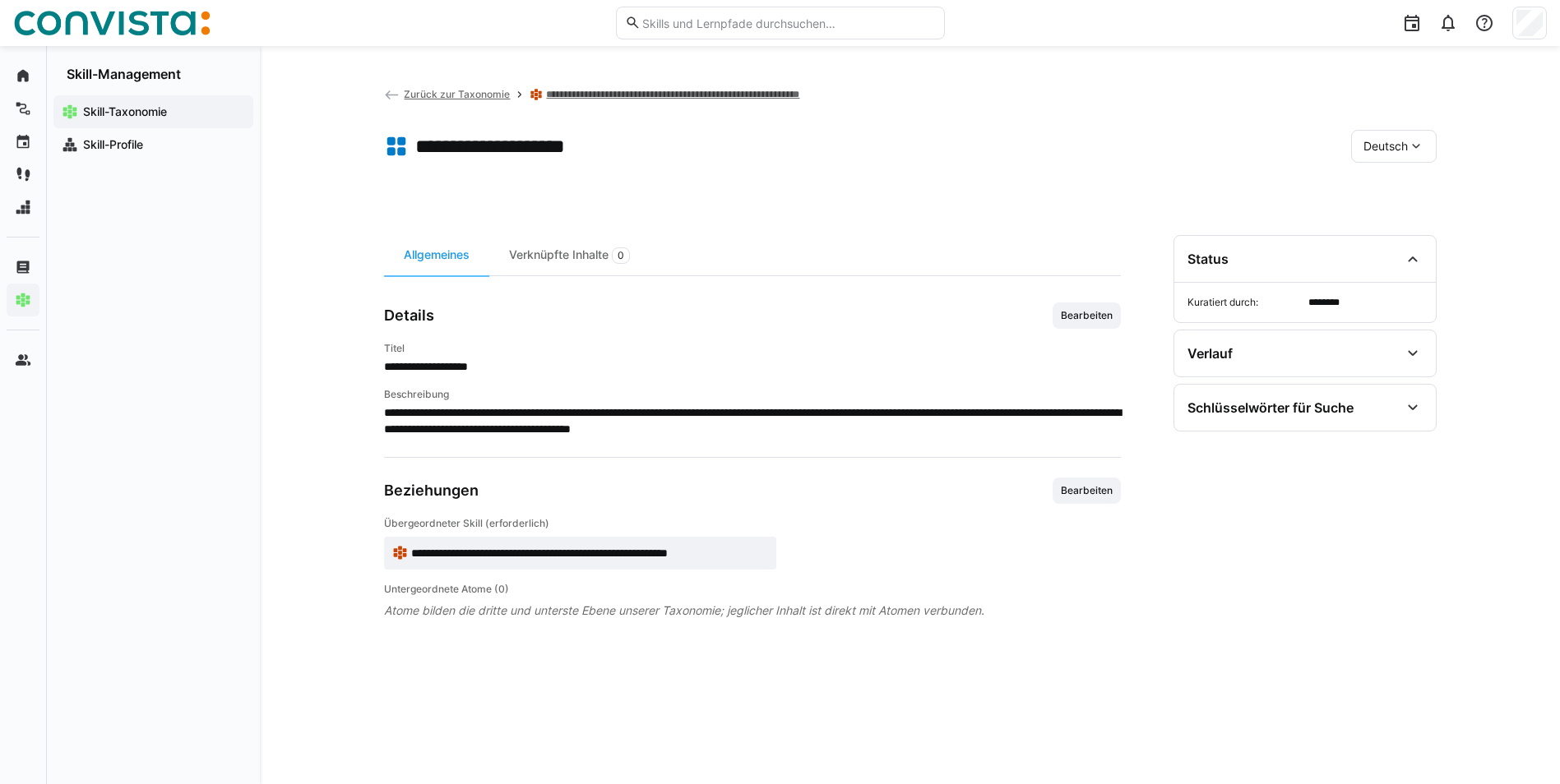
click at [1389, 146] on span "Deutsch" at bounding box center [1385, 146] width 44 height 17
click at [1384, 220] on span "Englisch" at bounding box center [1385, 224] width 44 height 17
click at [1415, 145] on eds-icon at bounding box center [1416, 146] width 17 height 17
click at [1394, 180] on div "Deutsch" at bounding box center [1392, 189] width 87 height 34
click at [429, 95] on span "Zurück zur Taxonomie" at bounding box center [457, 94] width 106 height 13
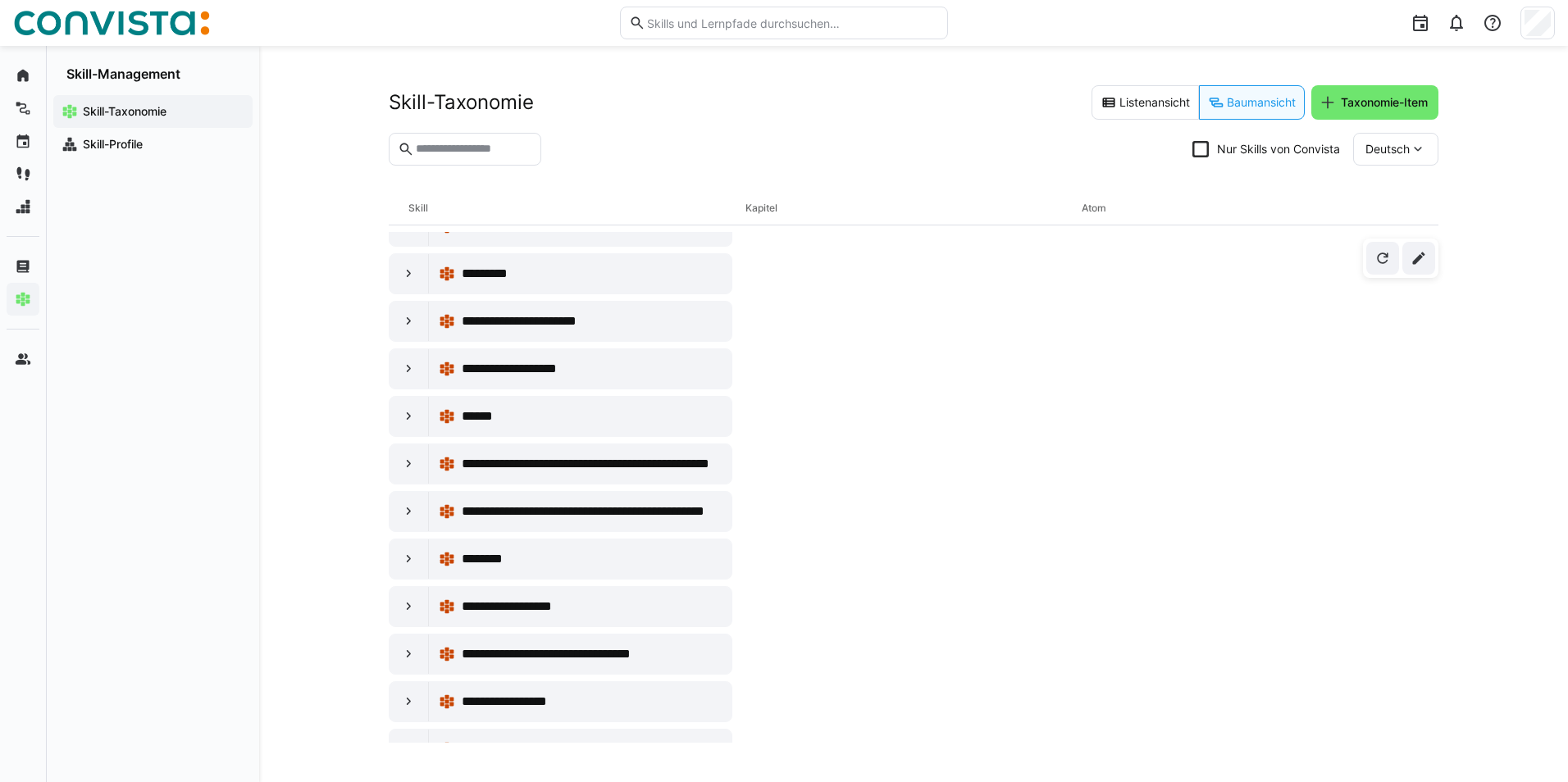
scroll to position [4100, 0]
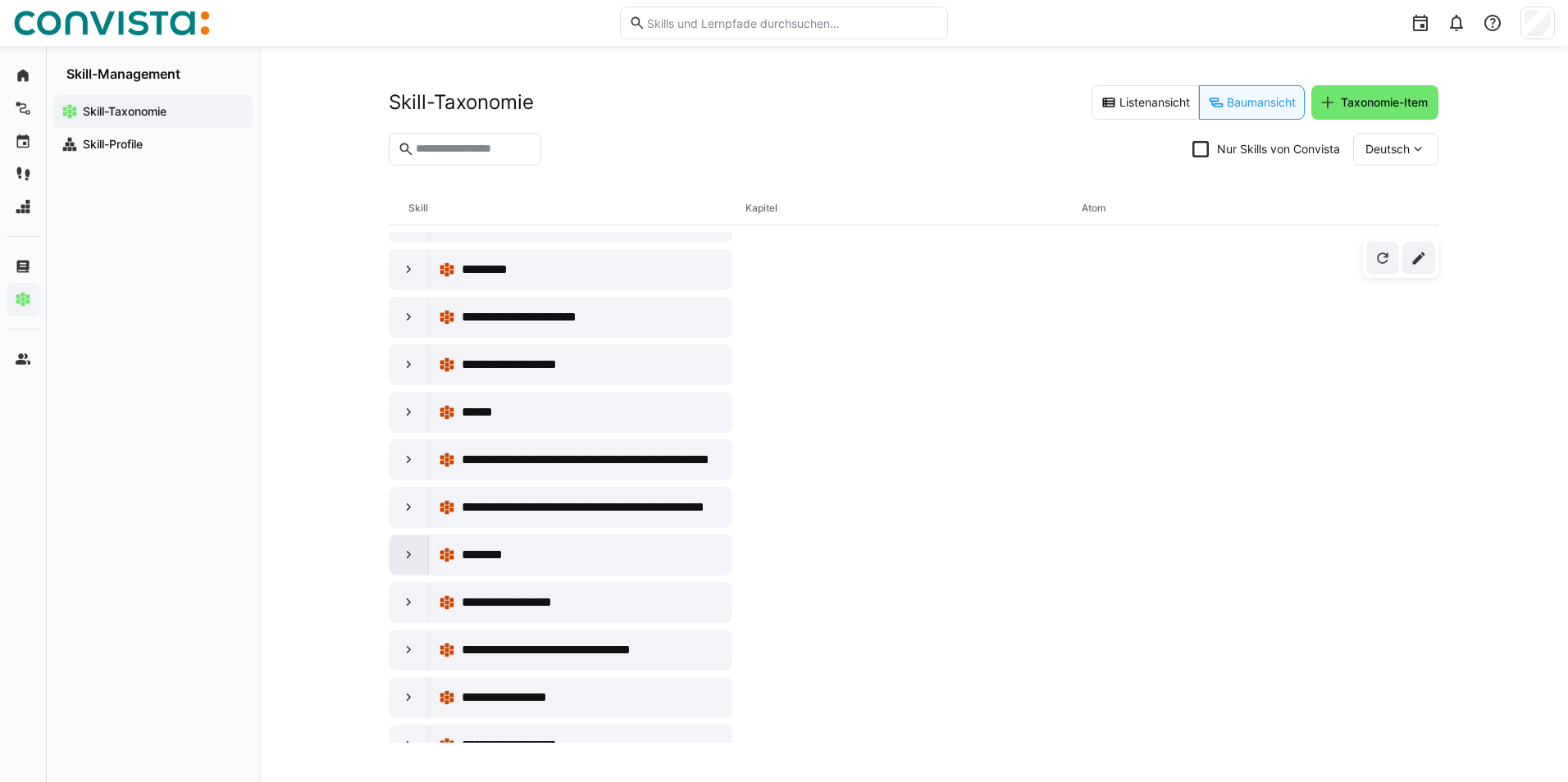
click at [404, 550] on eds-icon at bounding box center [409, 554] width 17 height 17
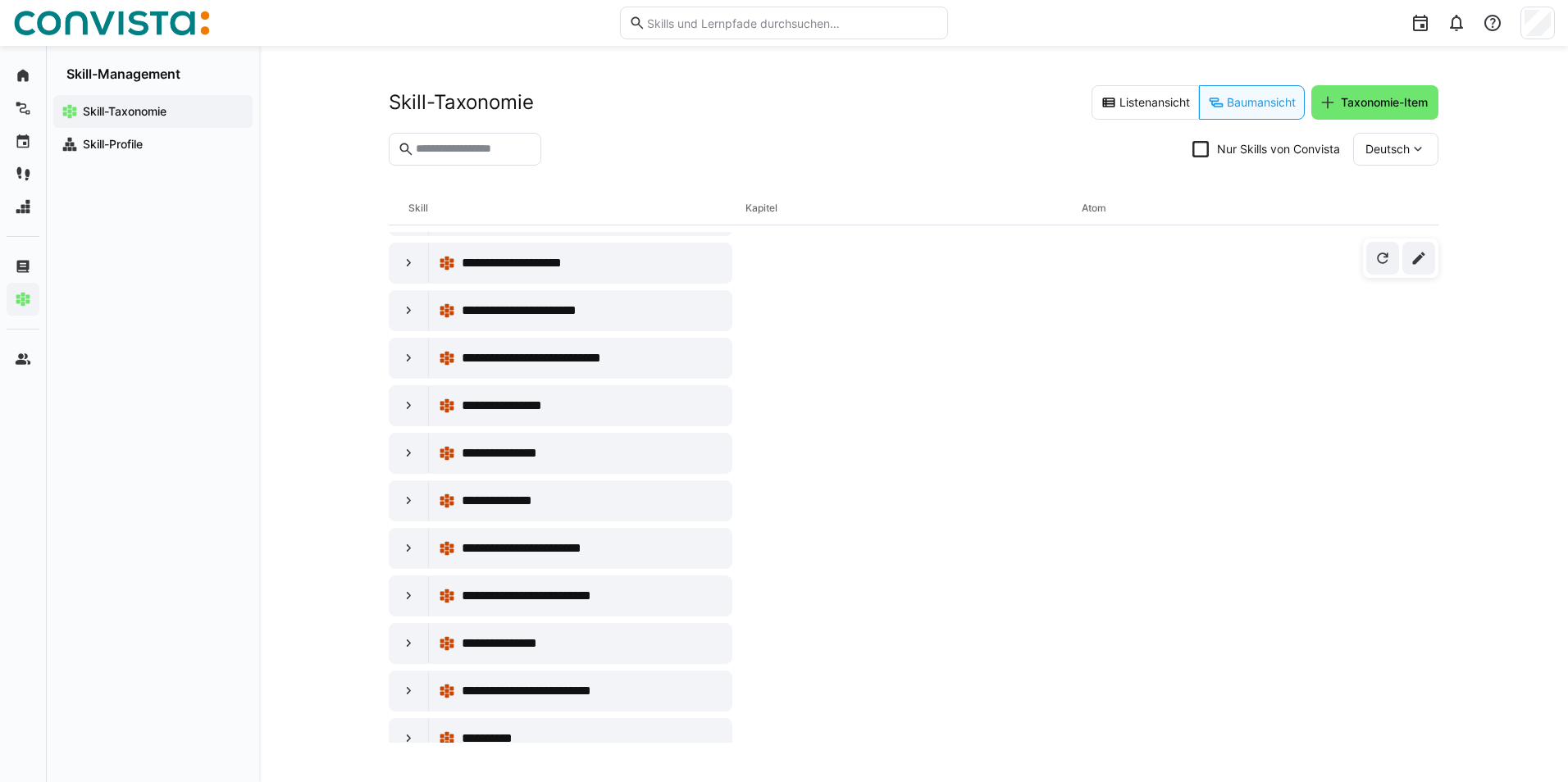
scroll to position [10025, 0]
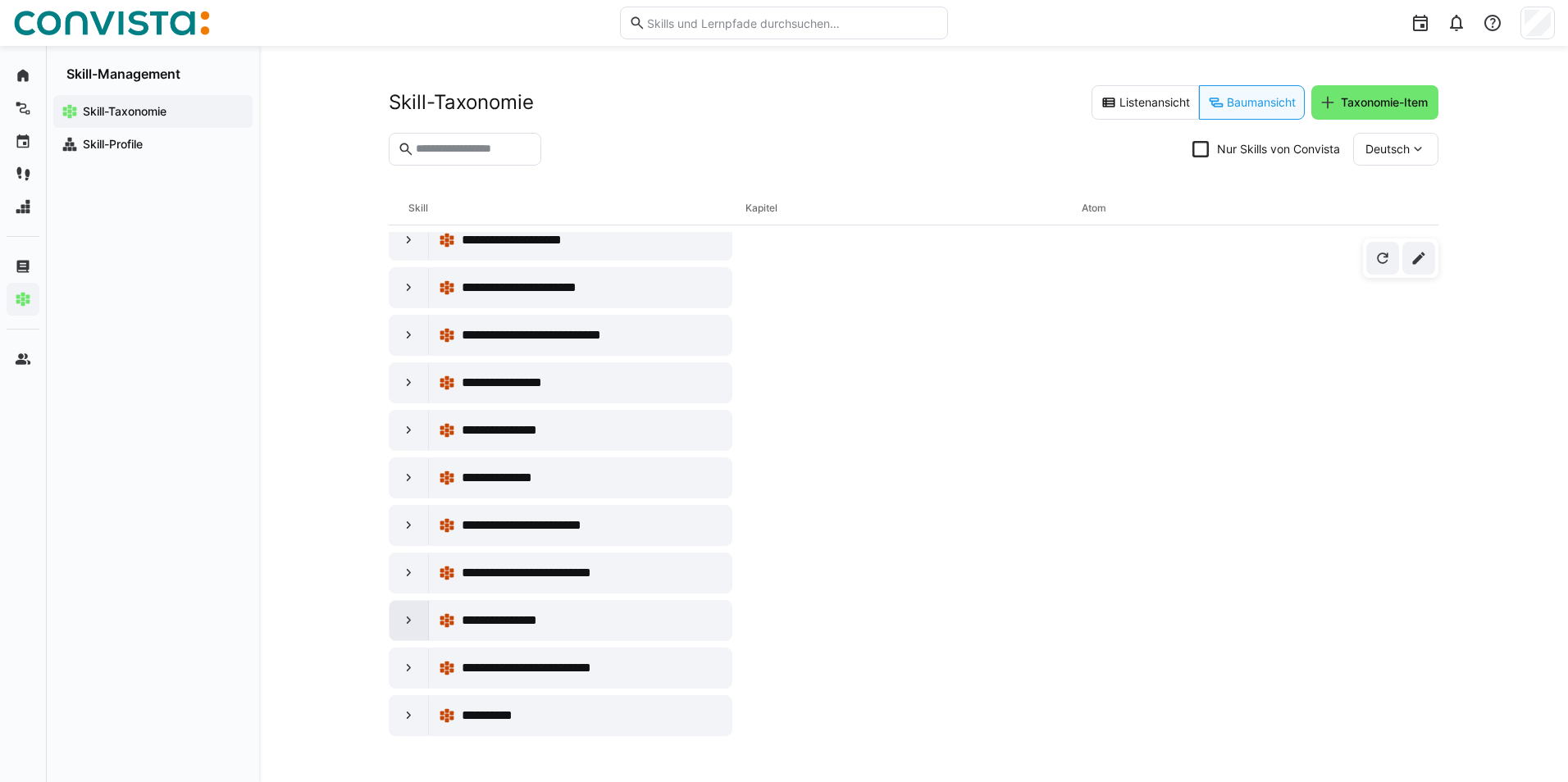
click at [408, 619] on eds-icon at bounding box center [409, 621] width 17 height 17
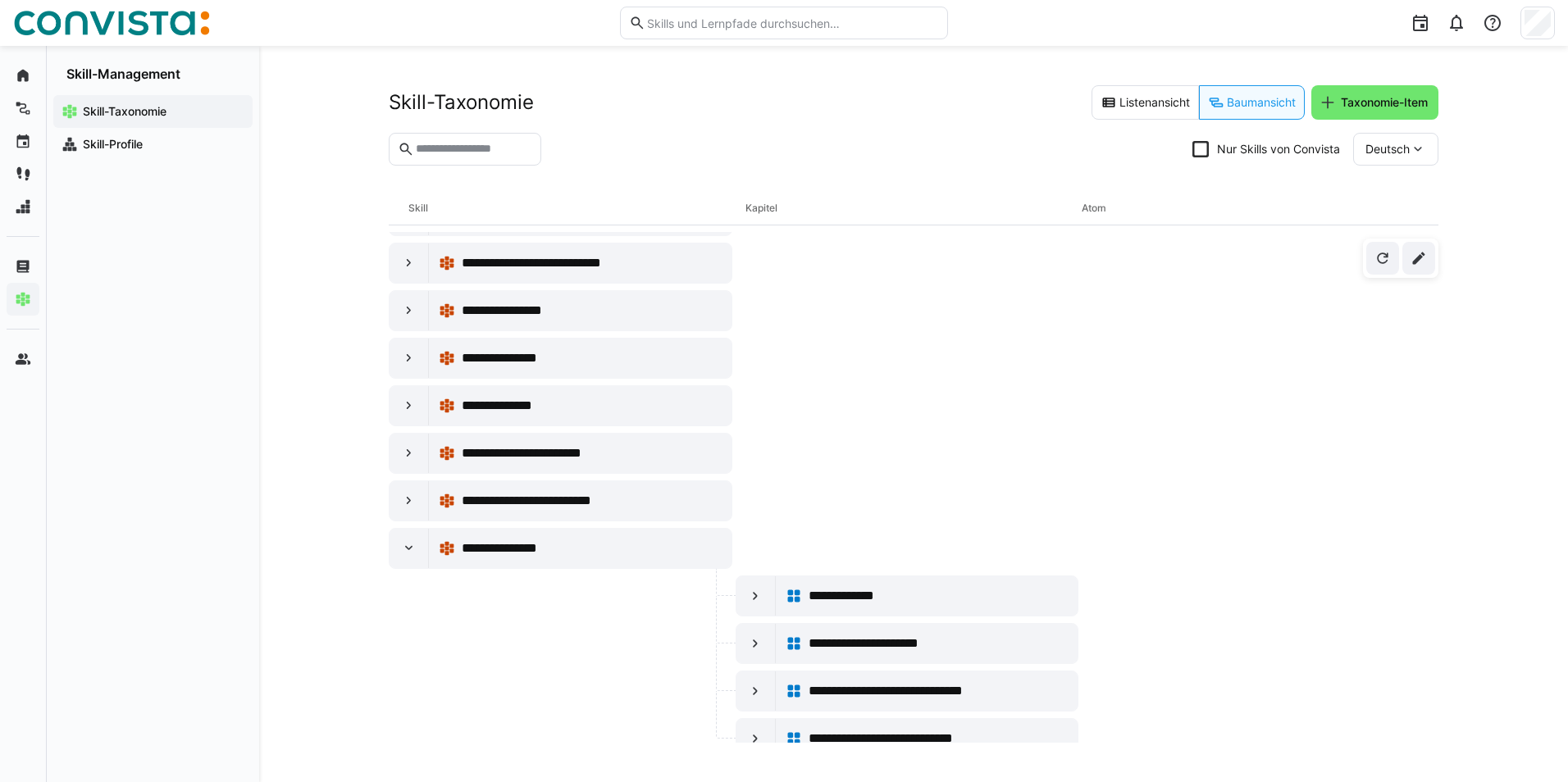
scroll to position [10216, 0]
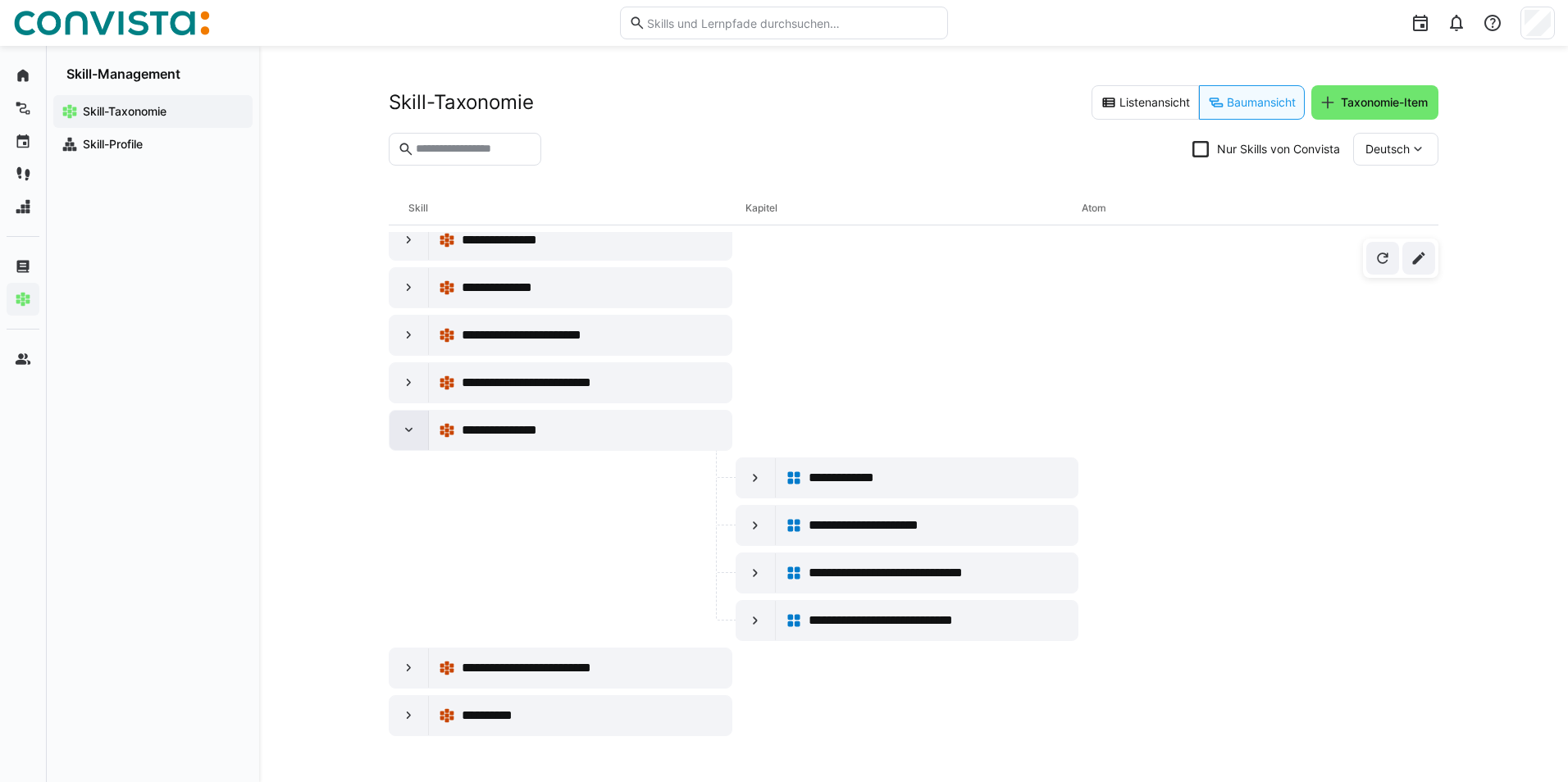
click at [401, 435] on eds-icon at bounding box center [409, 430] width 17 height 17
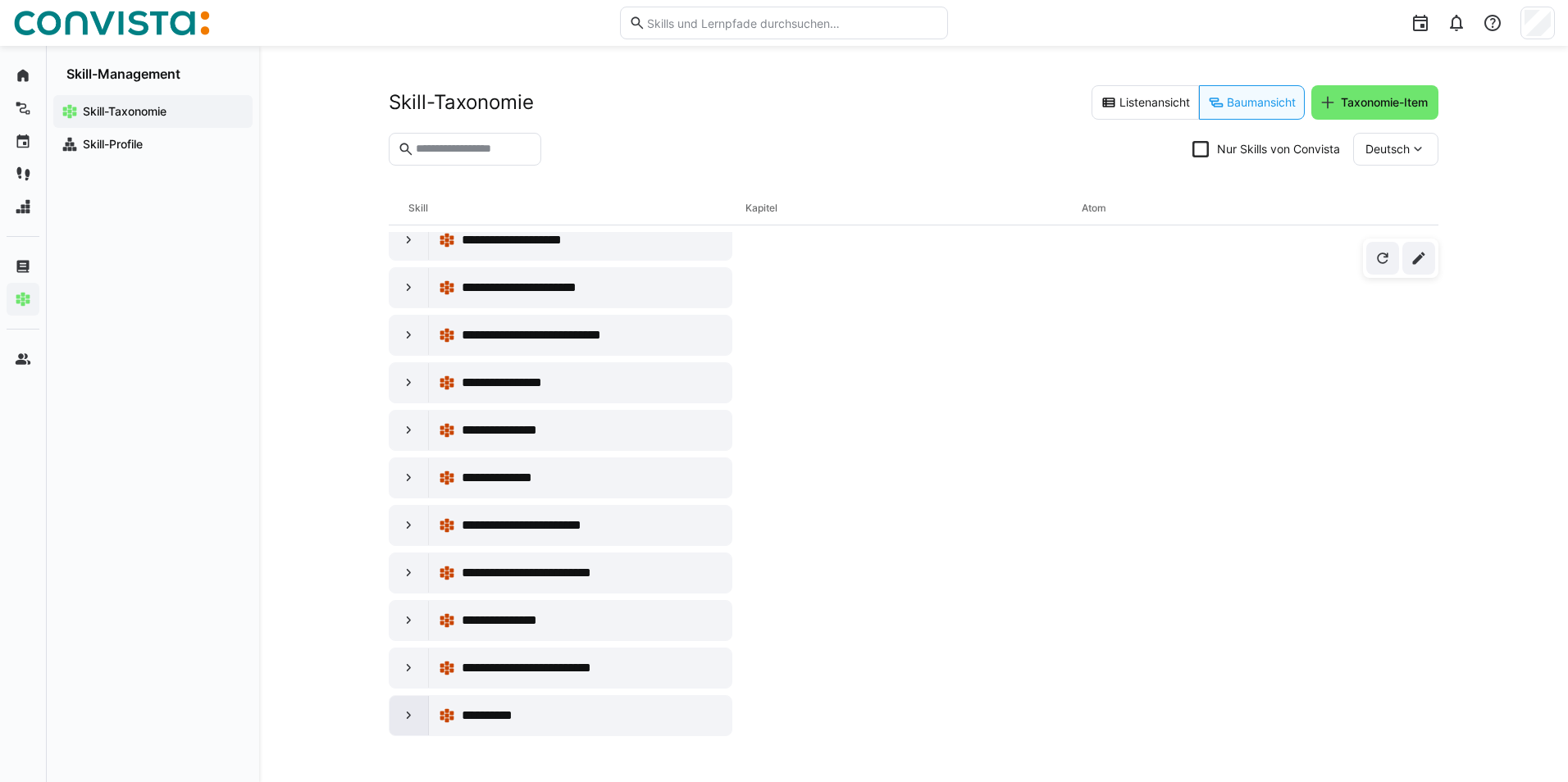
click at [399, 715] on div at bounding box center [409, 716] width 39 height 39
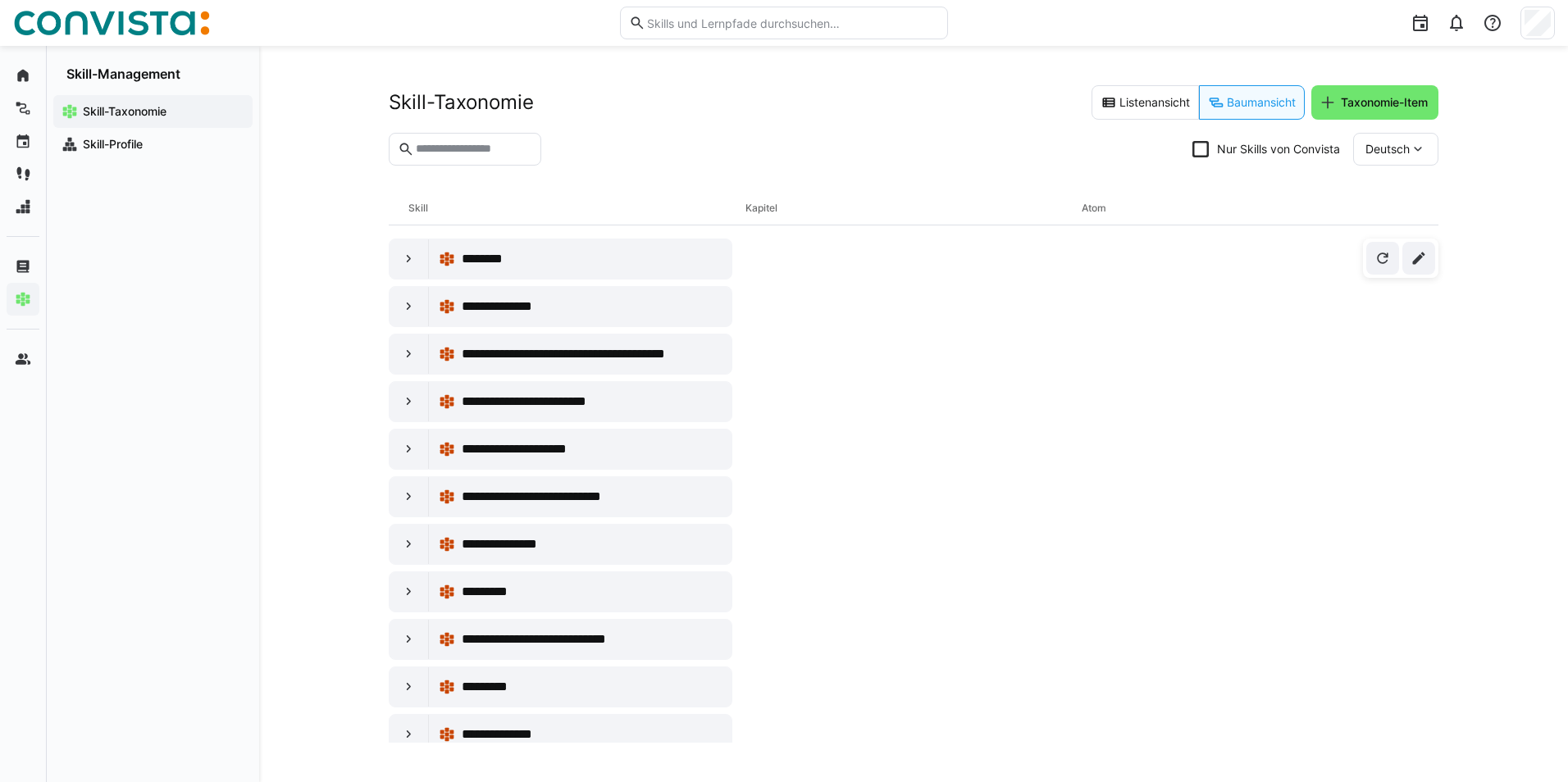
scroll to position [9279, 0]
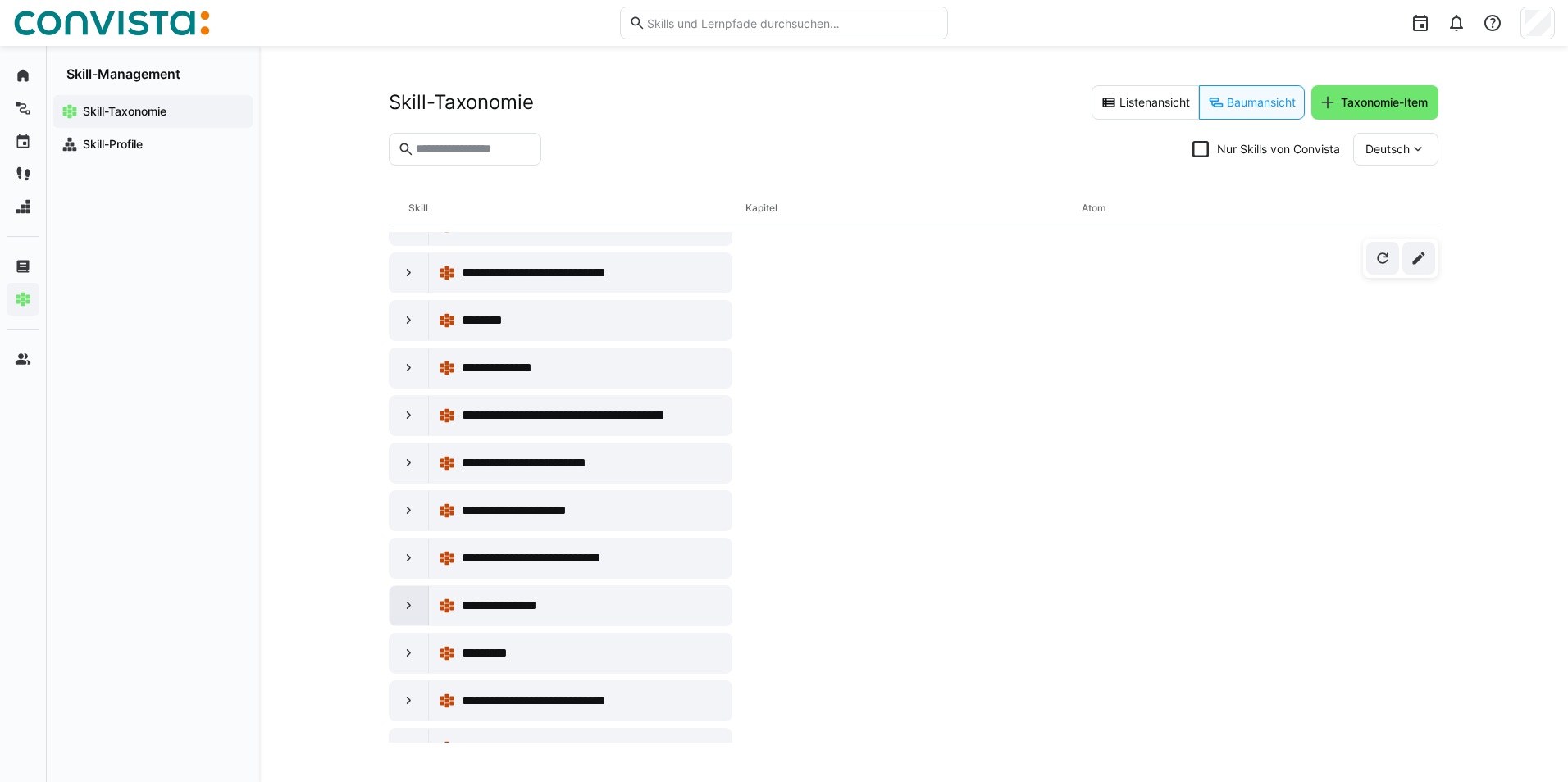
click at [399, 600] on div at bounding box center [409, 606] width 39 height 39
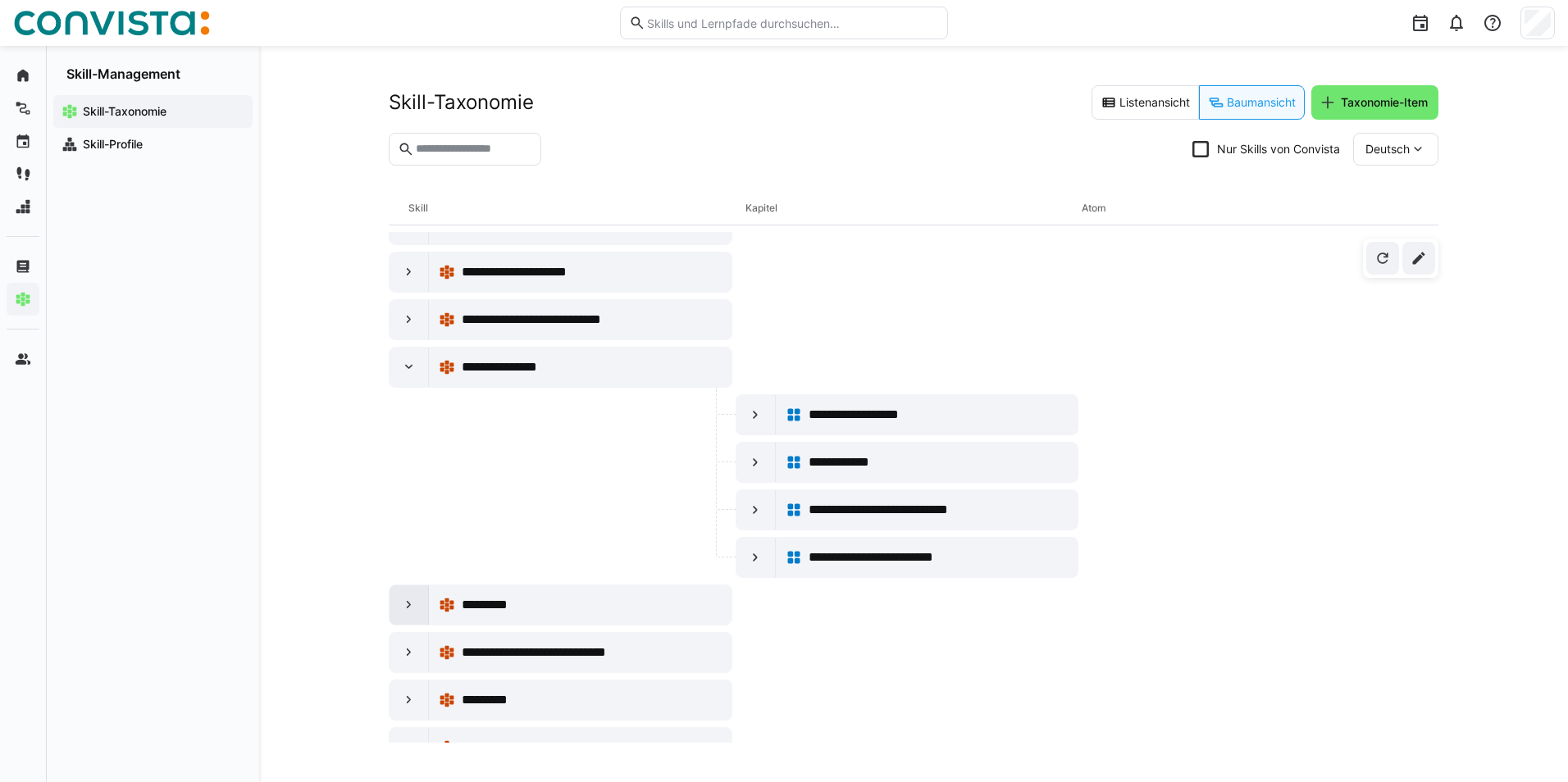
scroll to position [9526, 0]
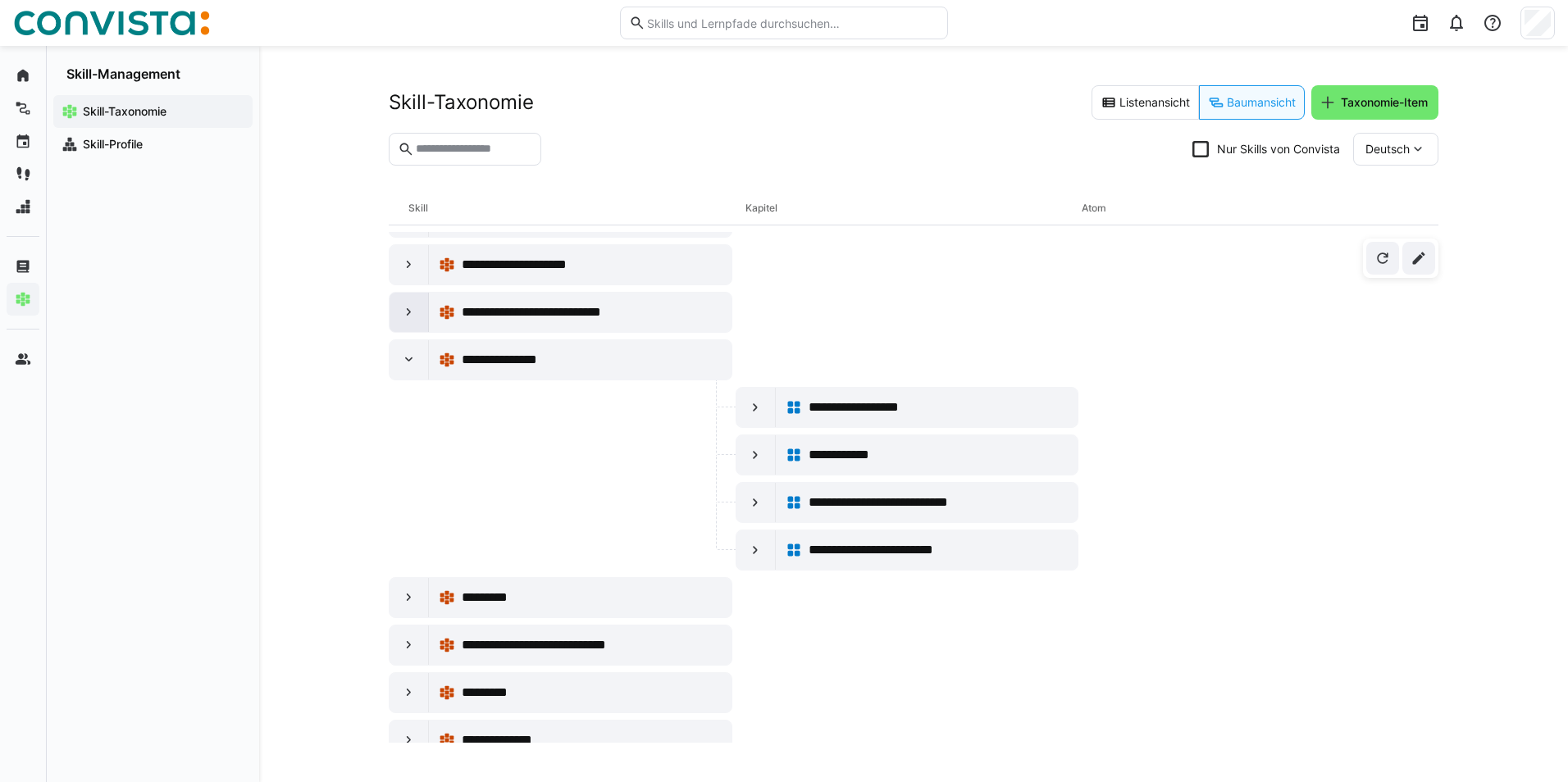
click at [404, 314] on eds-icon at bounding box center [409, 312] width 17 height 17
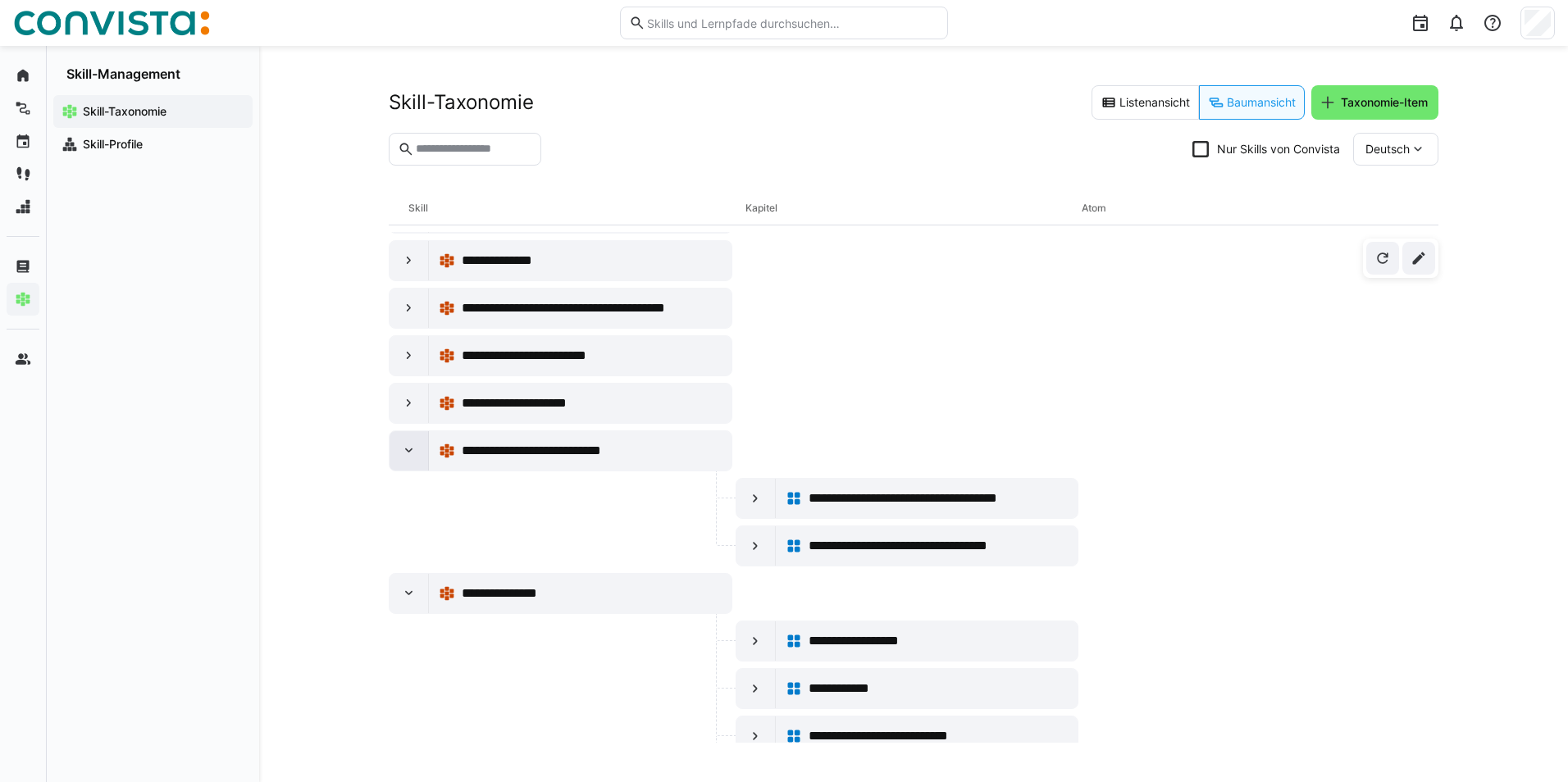
scroll to position [9362, 0]
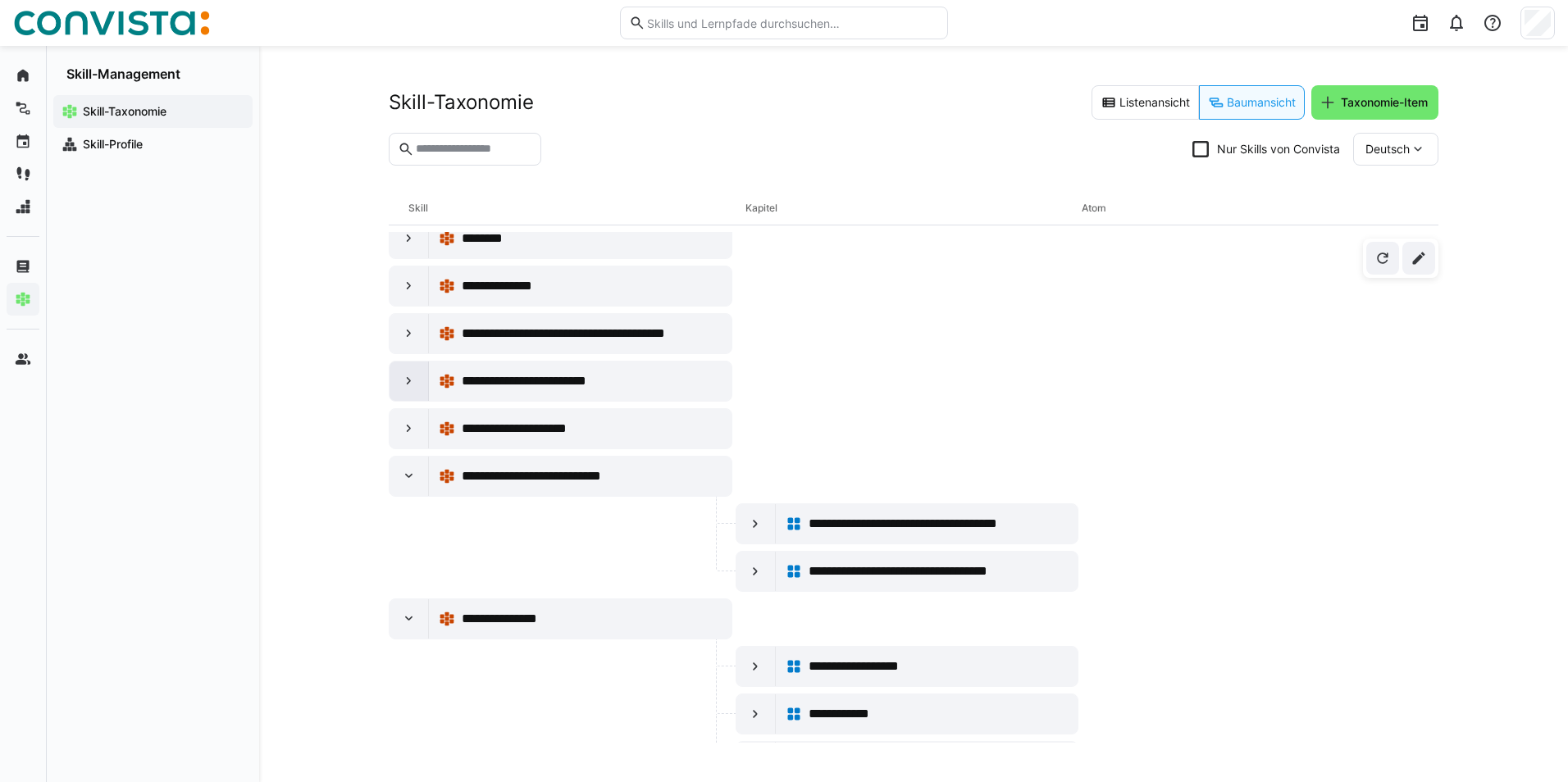
click at [405, 381] on eds-icon at bounding box center [409, 381] width 17 height 17
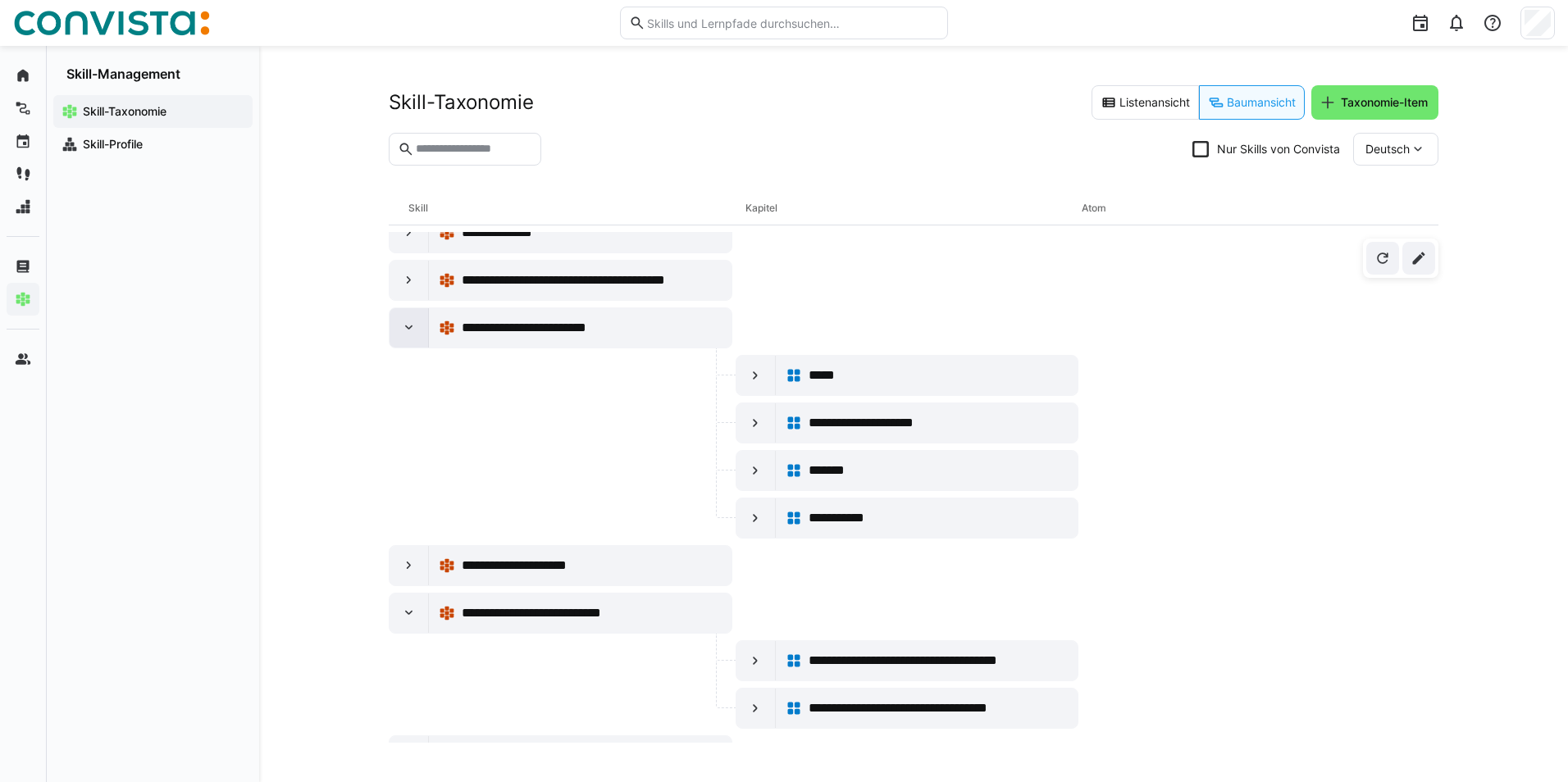
scroll to position [9444, 0]
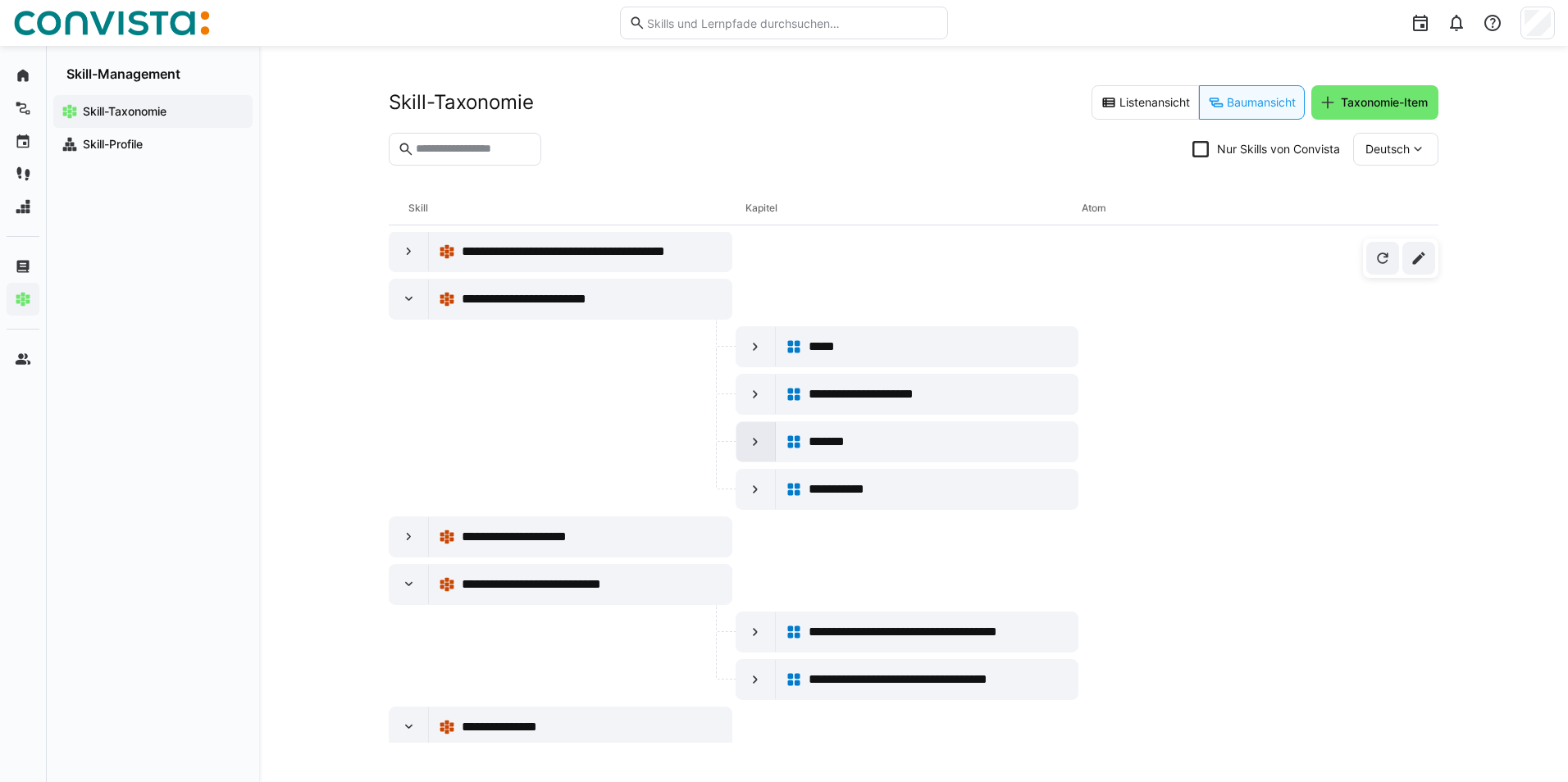
click at [750, 440] on eds-icon at bounding box center [755, 442] width 17 height 17
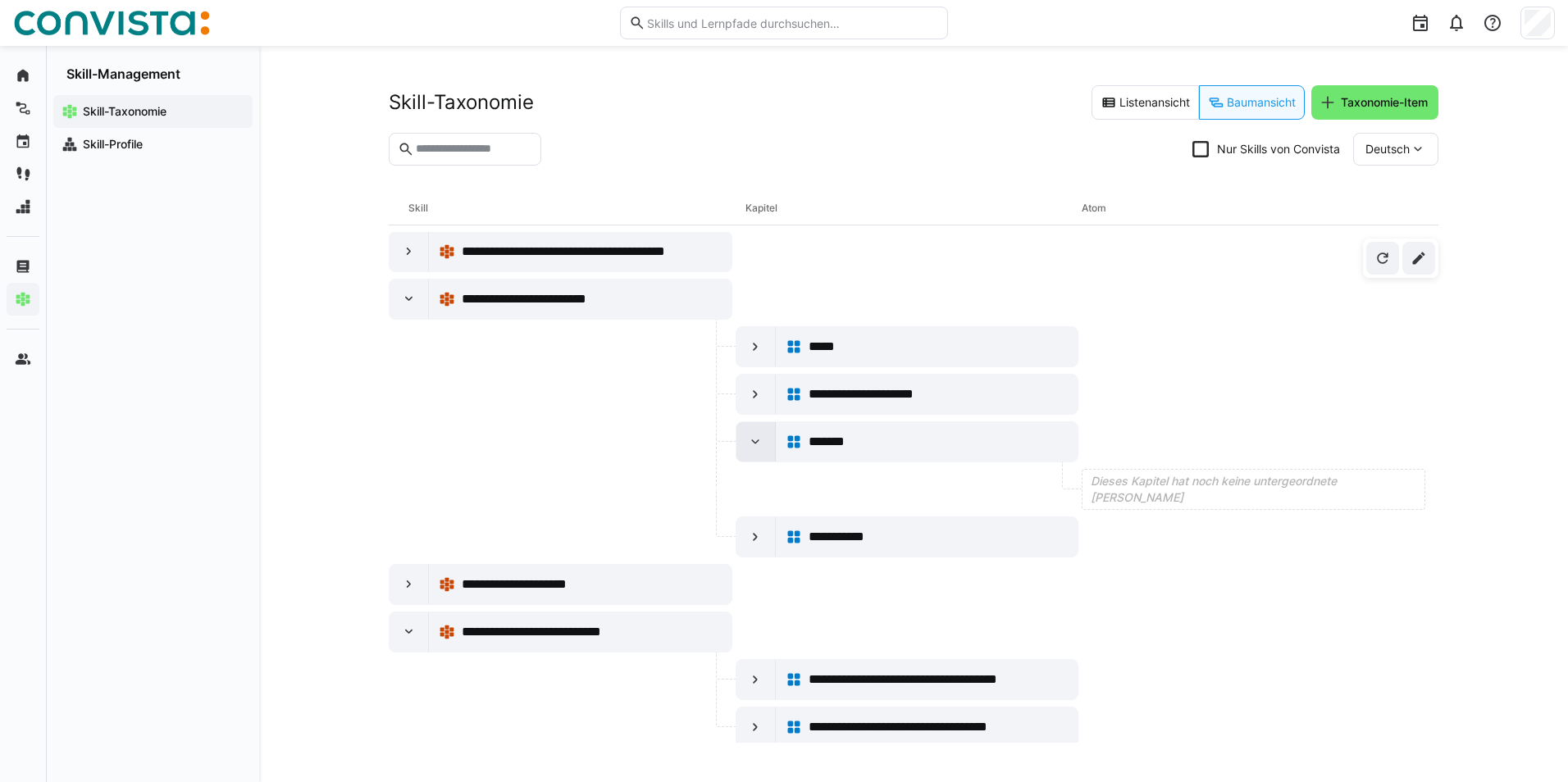
click at [750, 440] on eds-icon at bounding box center [755, 442] width 17 height 17
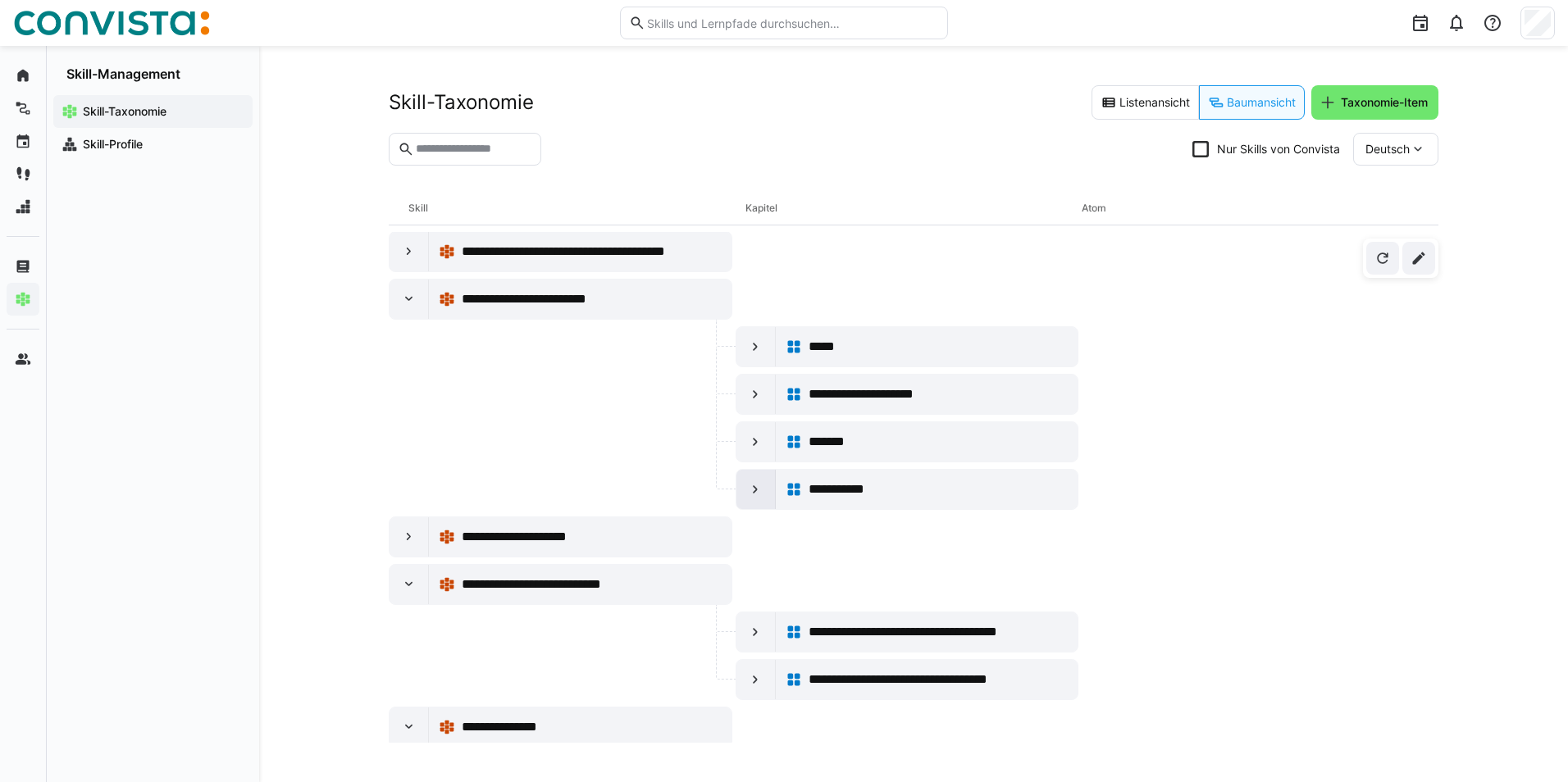
click at [749, 489] on eds-icon at bounding box center [755, 489] width 17 height 17
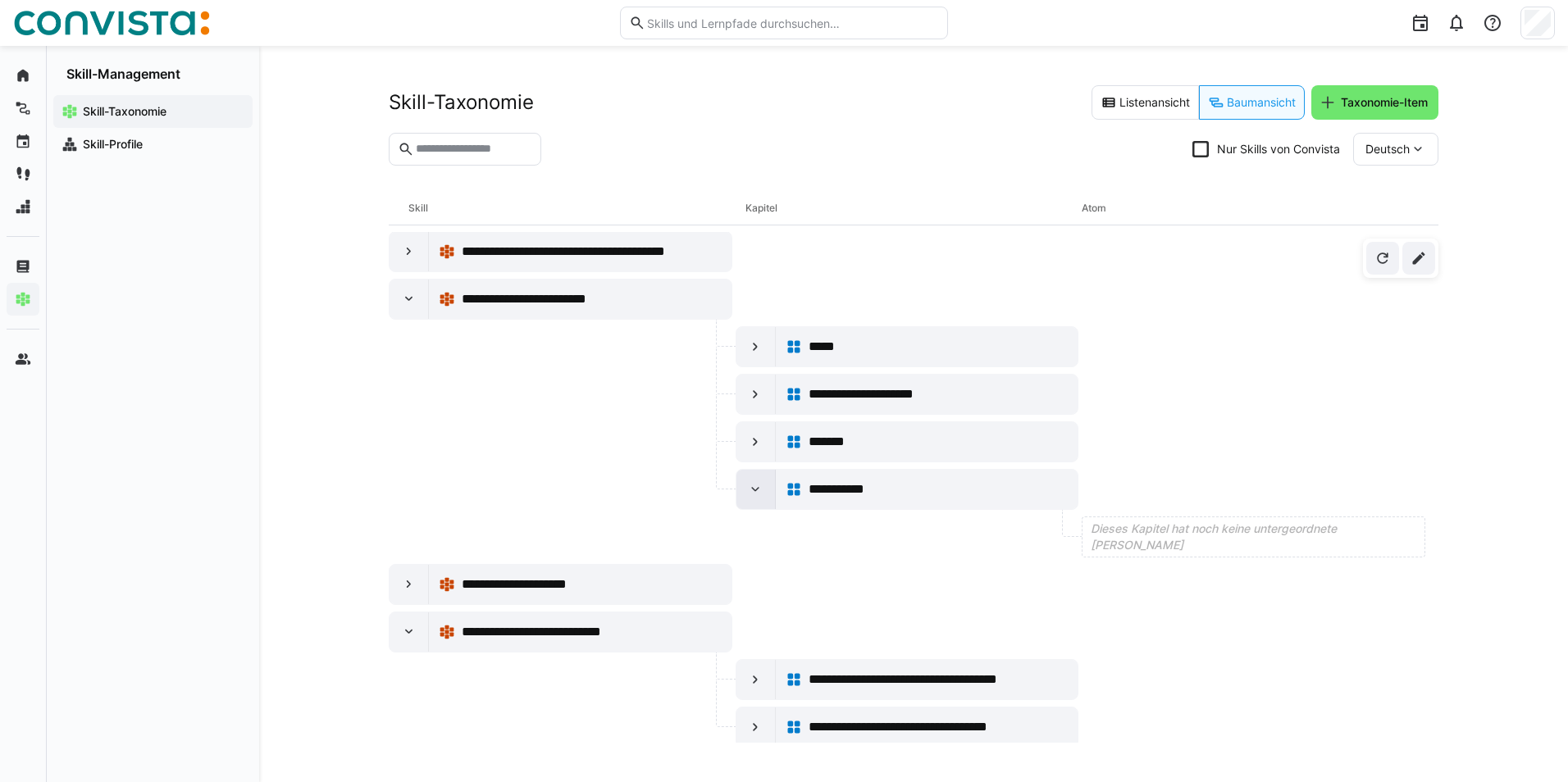
click at [749, 489] on eds-icon at bounding box center [755, 489] width 17 height 17
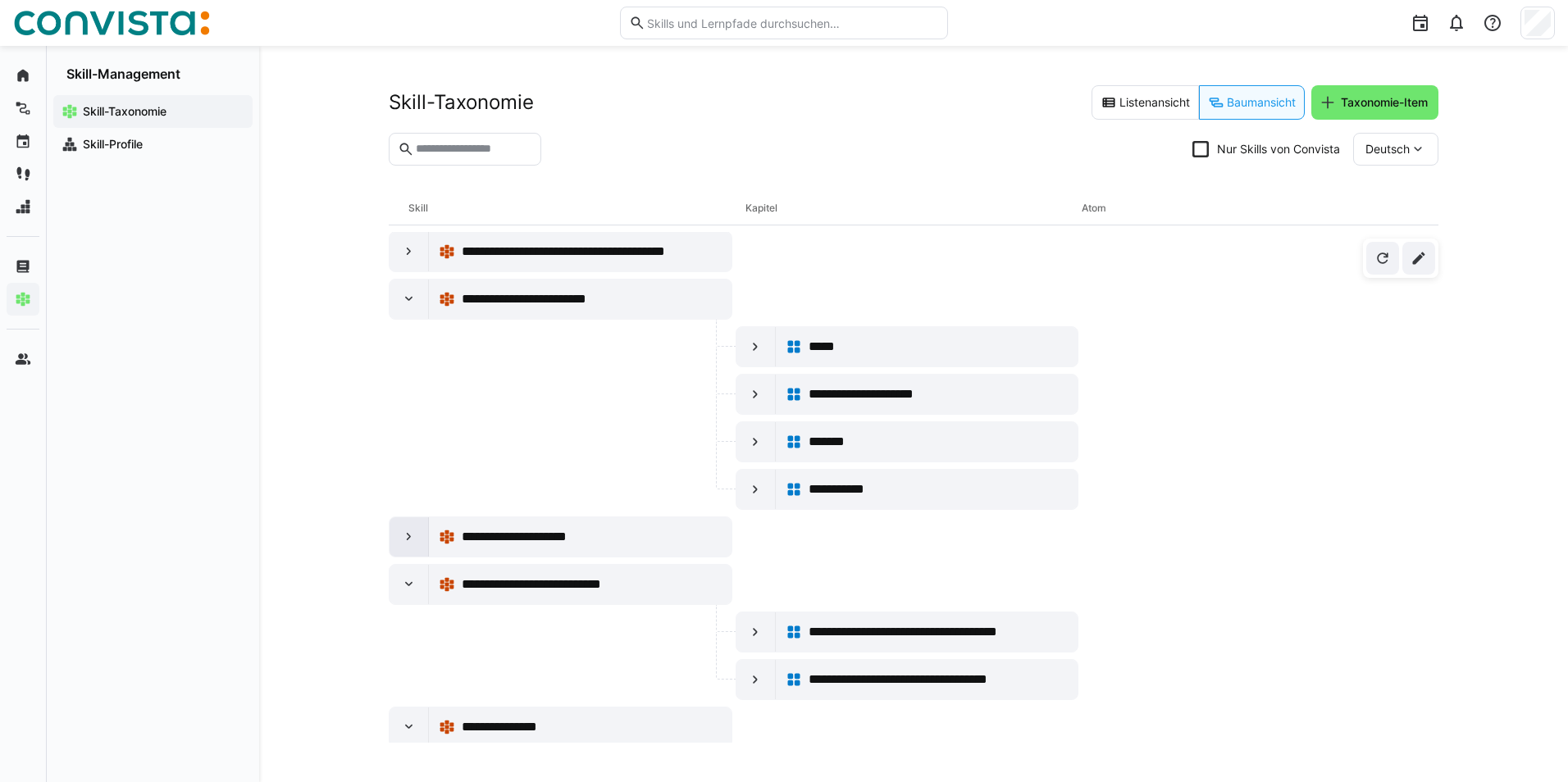
click at [404, 537] on eds-icon at bounding box center [409, 537] width 17 height 17
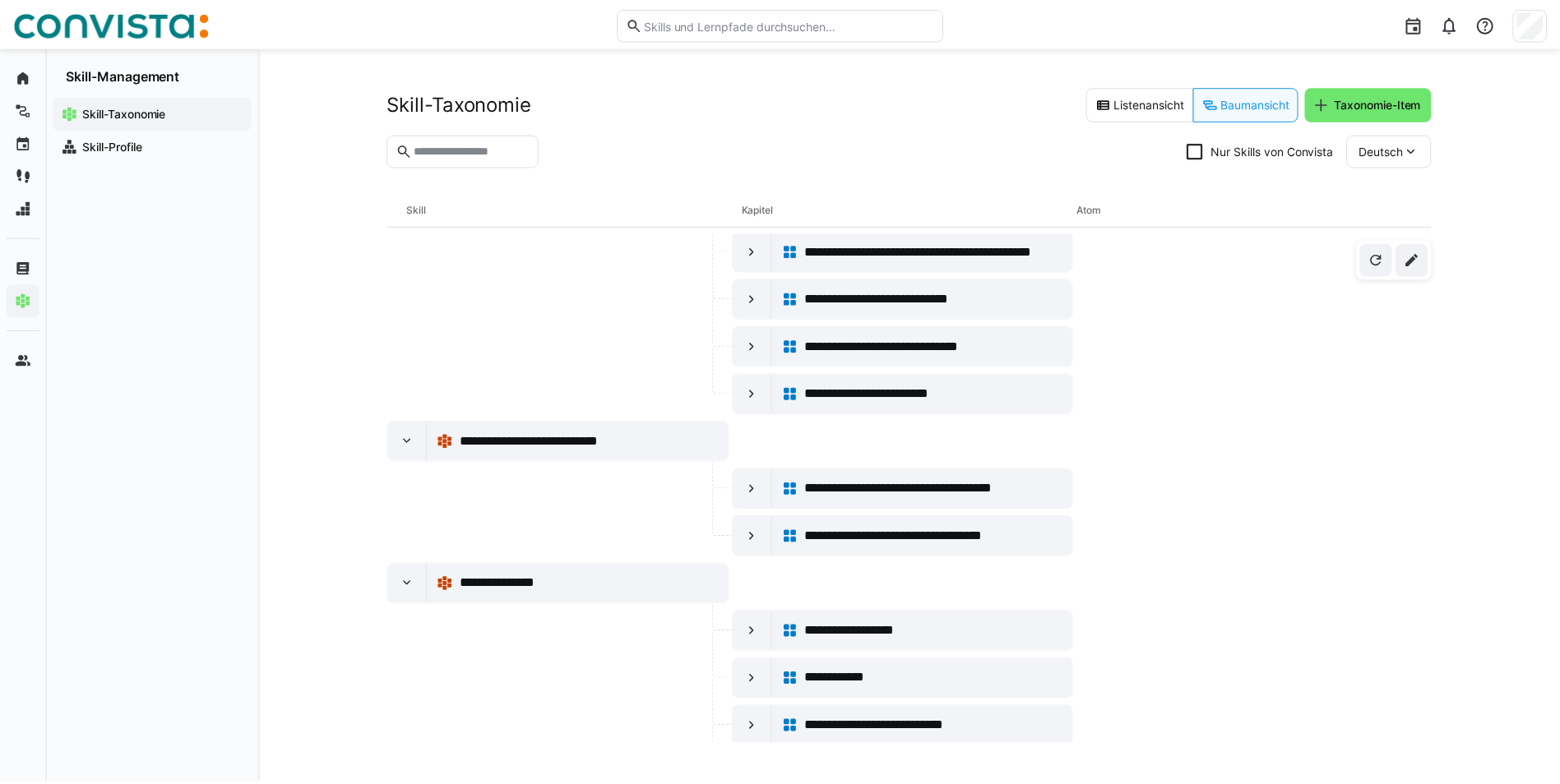
scroll to position [10043, 0]
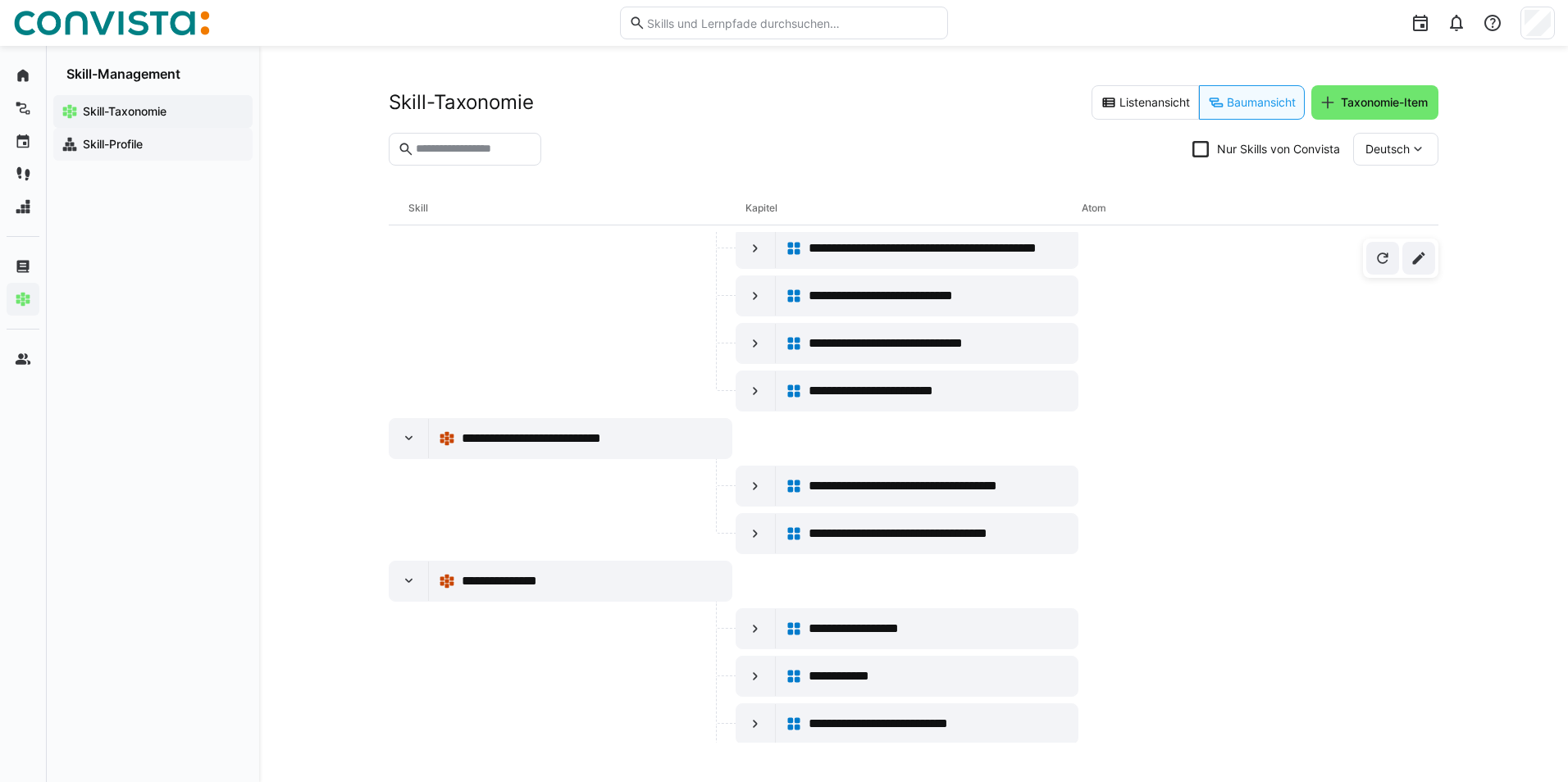
click at [0, 0] on app-navigation-label "Skill-Profile" at bounding box center [0, 0] width 0 height 0
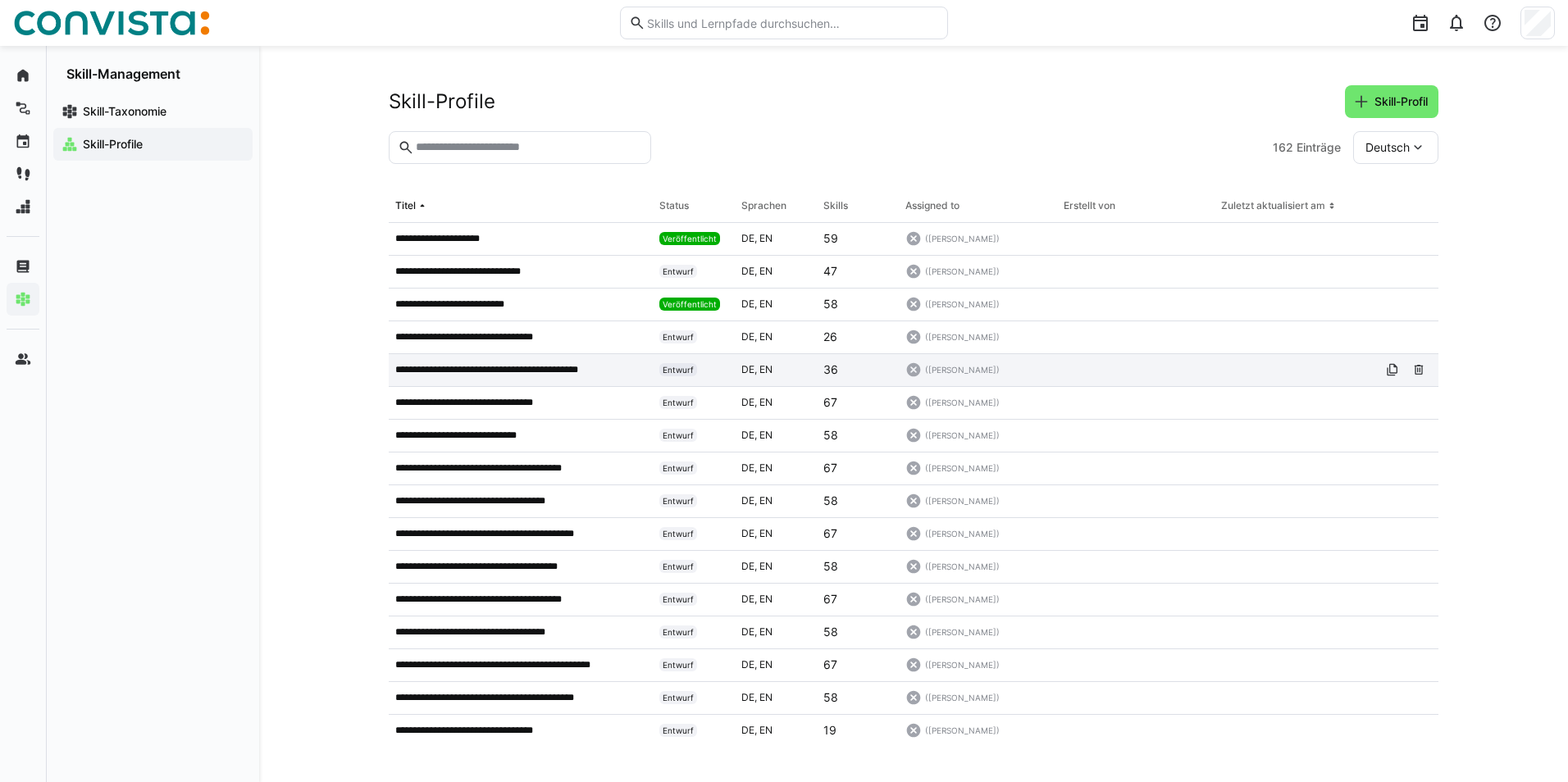
click at [491, 366] on p "**********" at bounding box center [505, 369] width 222 height 13
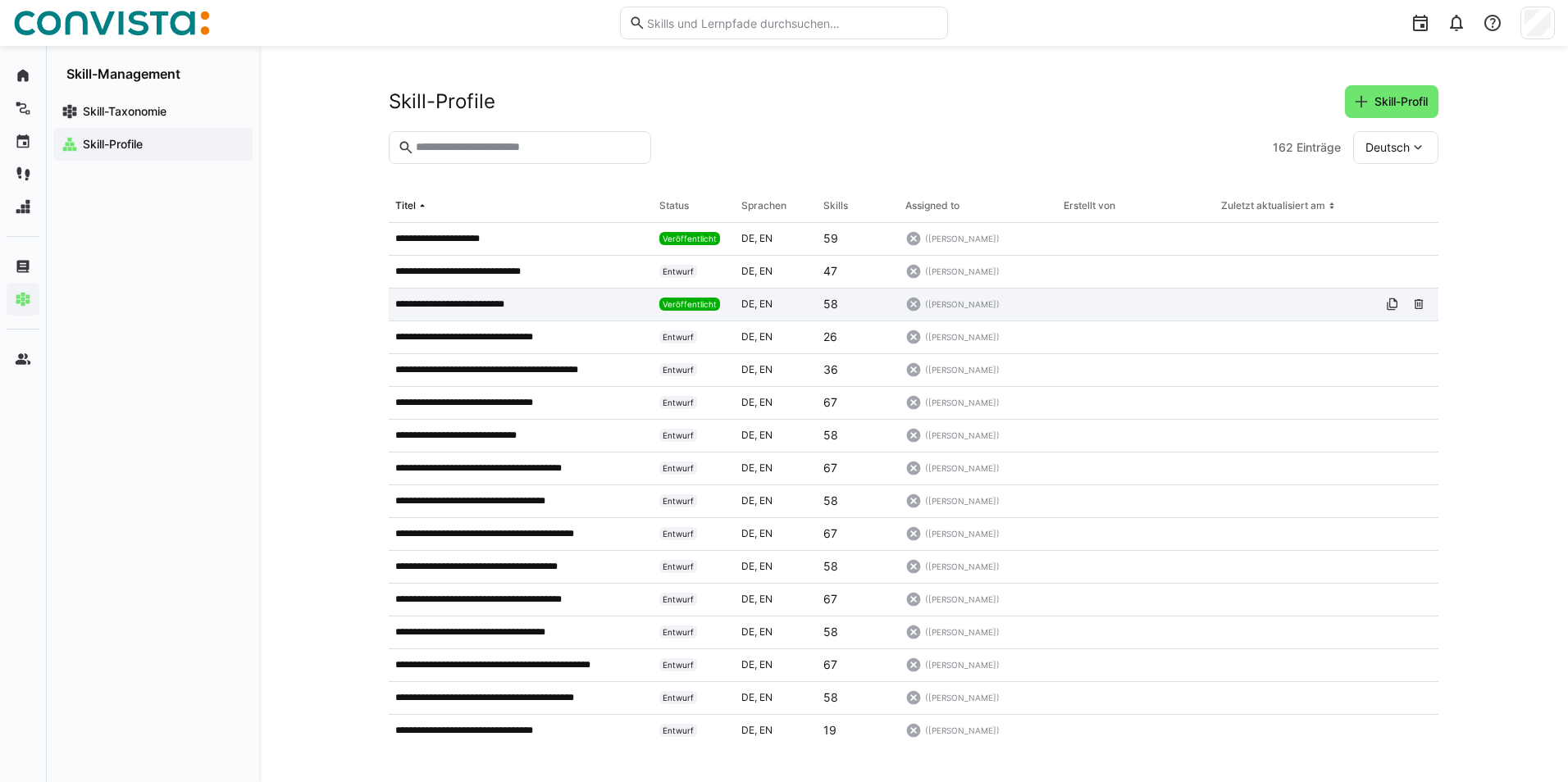
click at [499, 306] on p "**********" at bounding box center [462, 303] width 135 height 13
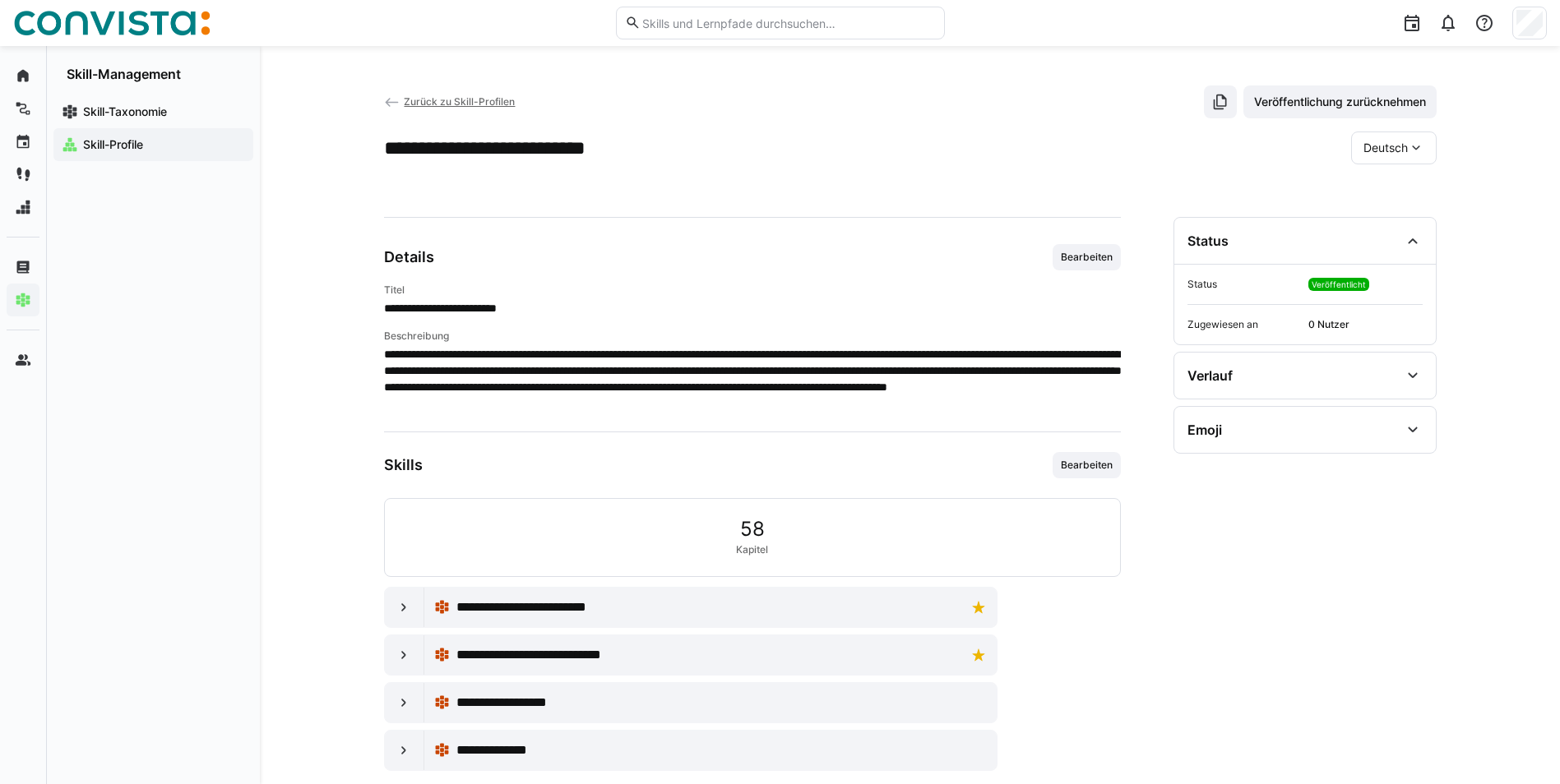
click at [1409, 147] on eds-icon at bounding box center [1416, 148] width 17 height 17
click at [1403, 221] on span "Englisch" at bounding box center [1385, 225] width 44 height 17
click at [1419, 150] on eds-icon at bounding box center [1416, 148] width 17 height 17
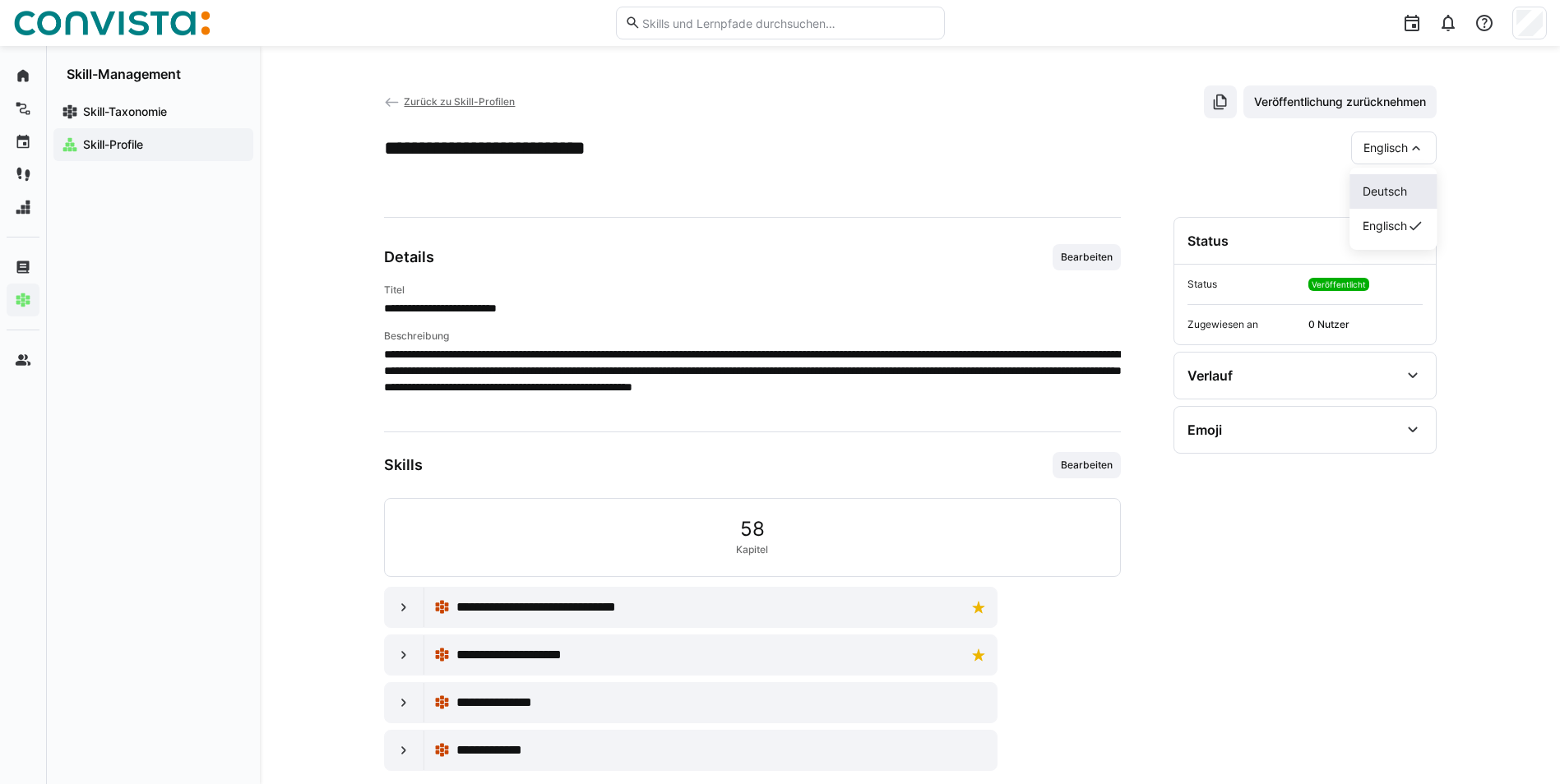
click at [1390, 187] on span "Deutsch" at bounding box center [1384, 191] width 44 height 17
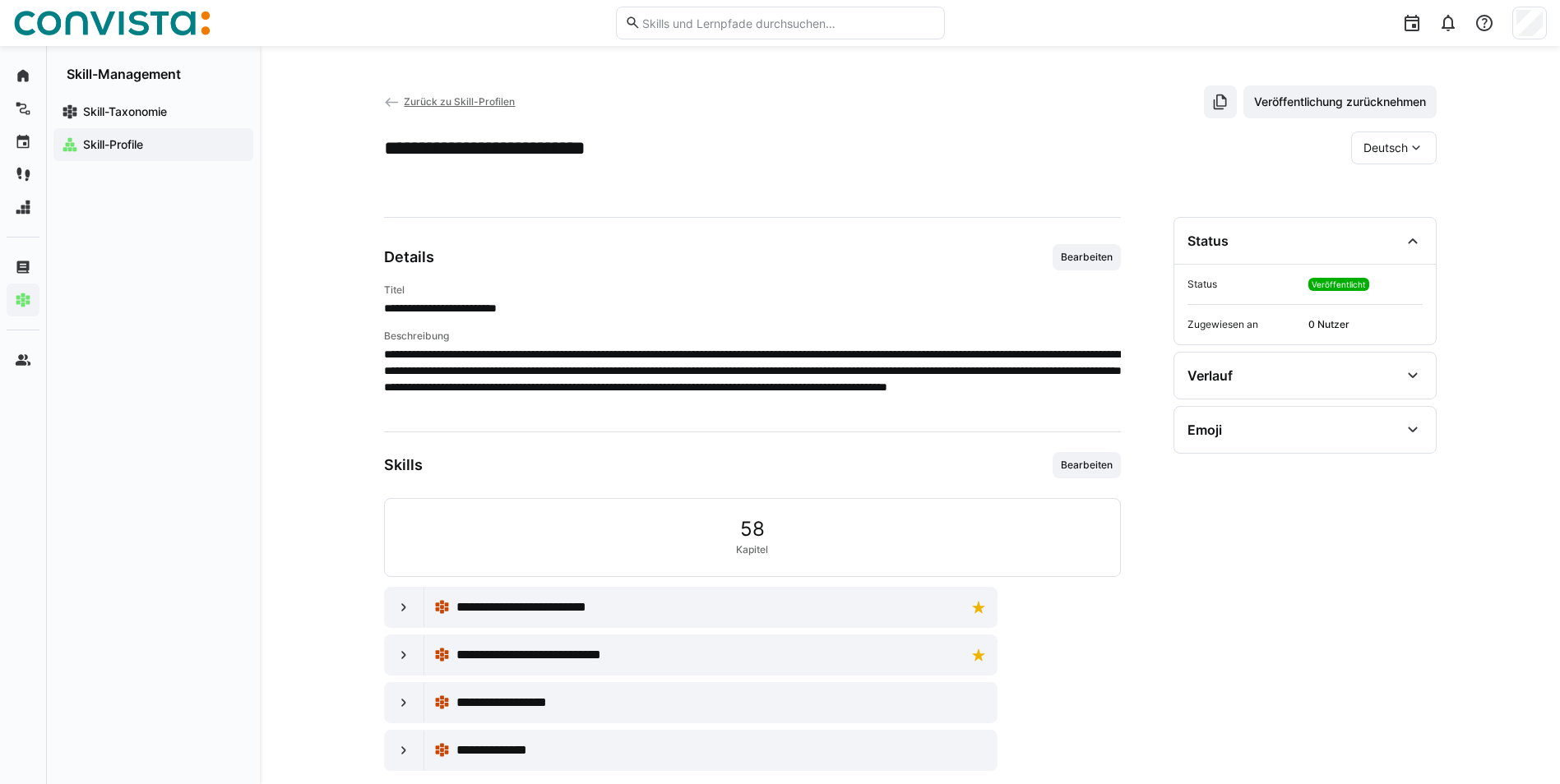
scroll to position [26, 0]
